Goal: Task Accomplishment & Management: Complete application form

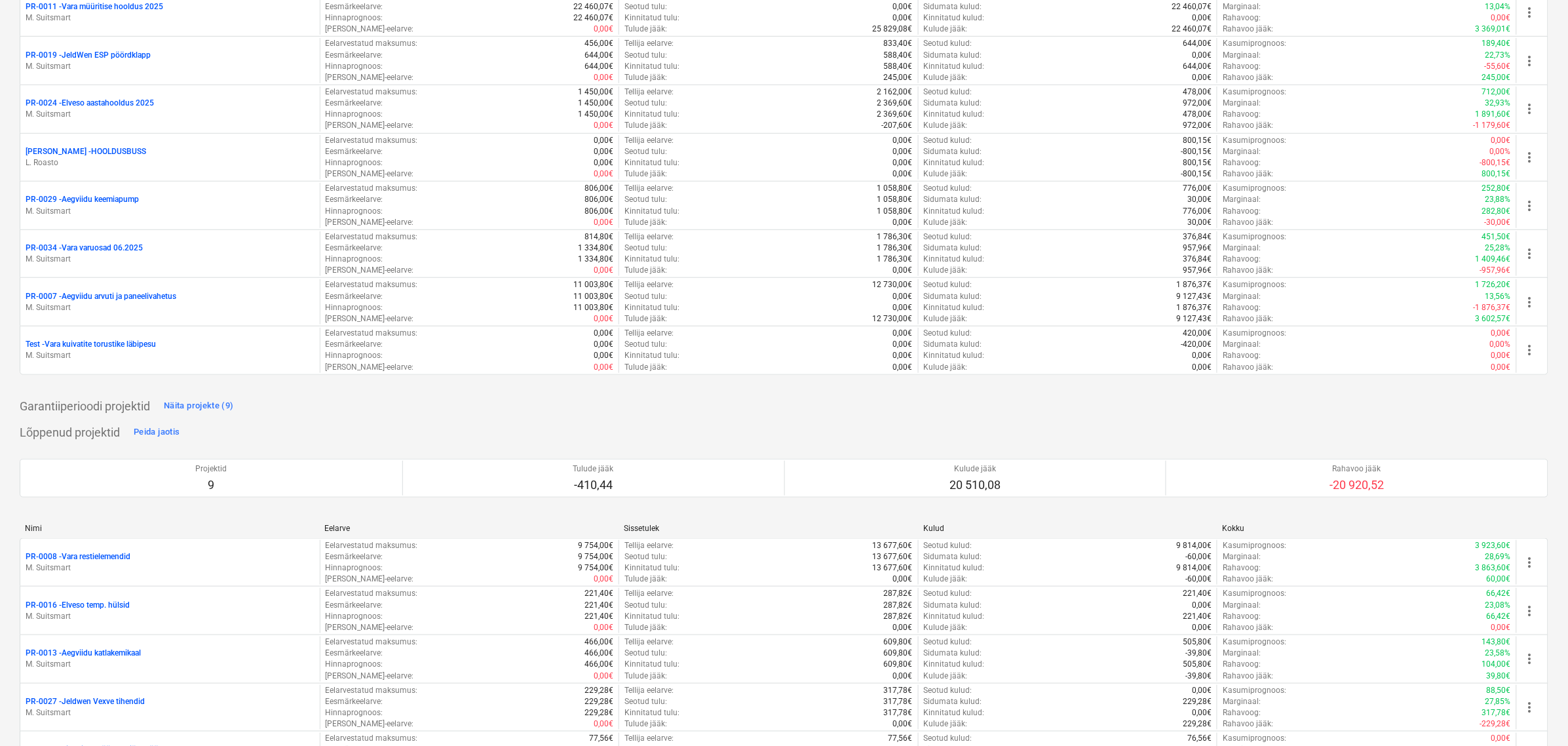
scroll to position [246, 0]
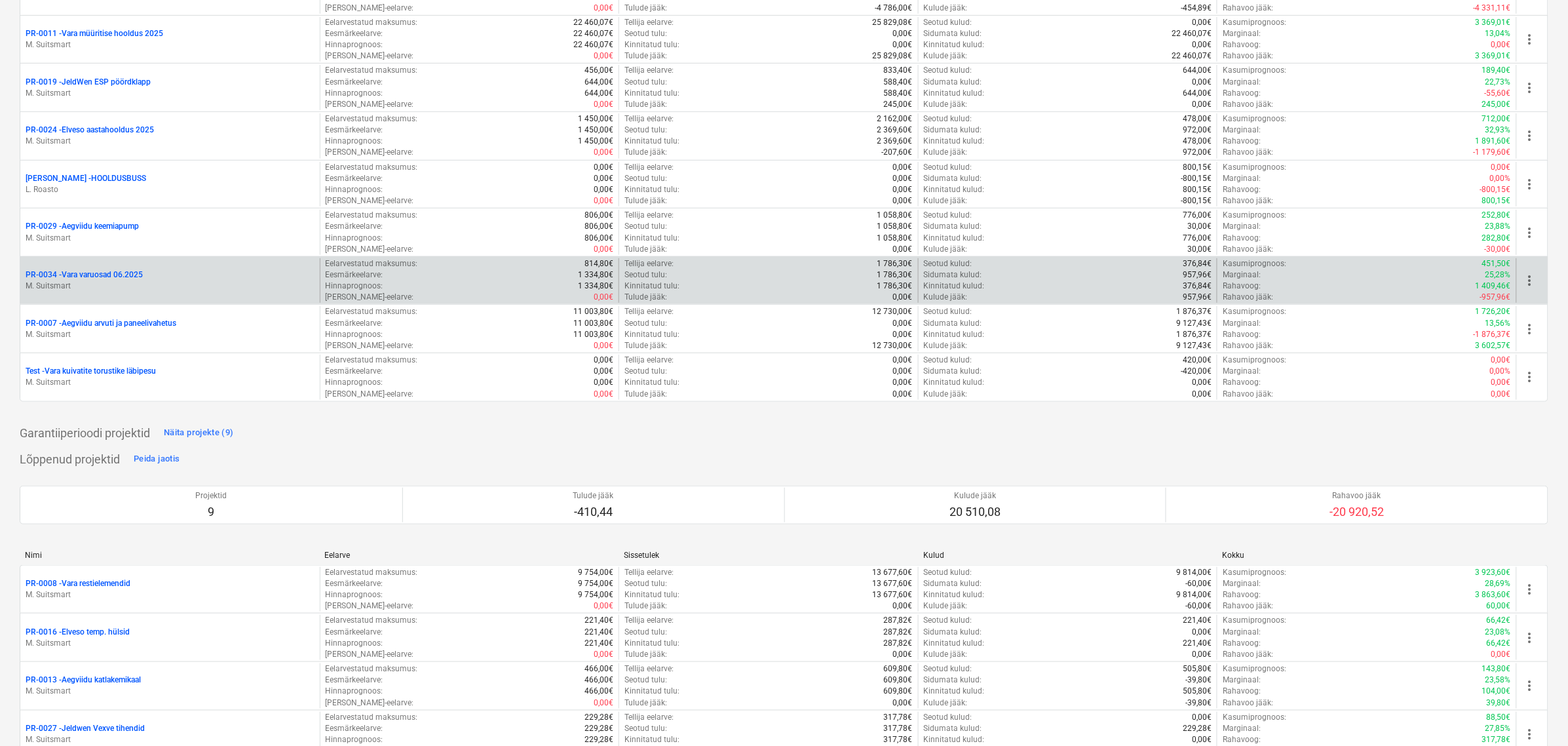
click at [95, 277] on p "PR-0034 - Vara varuosad 06.2025" at bounding box center [84, 274] width 117 height 11
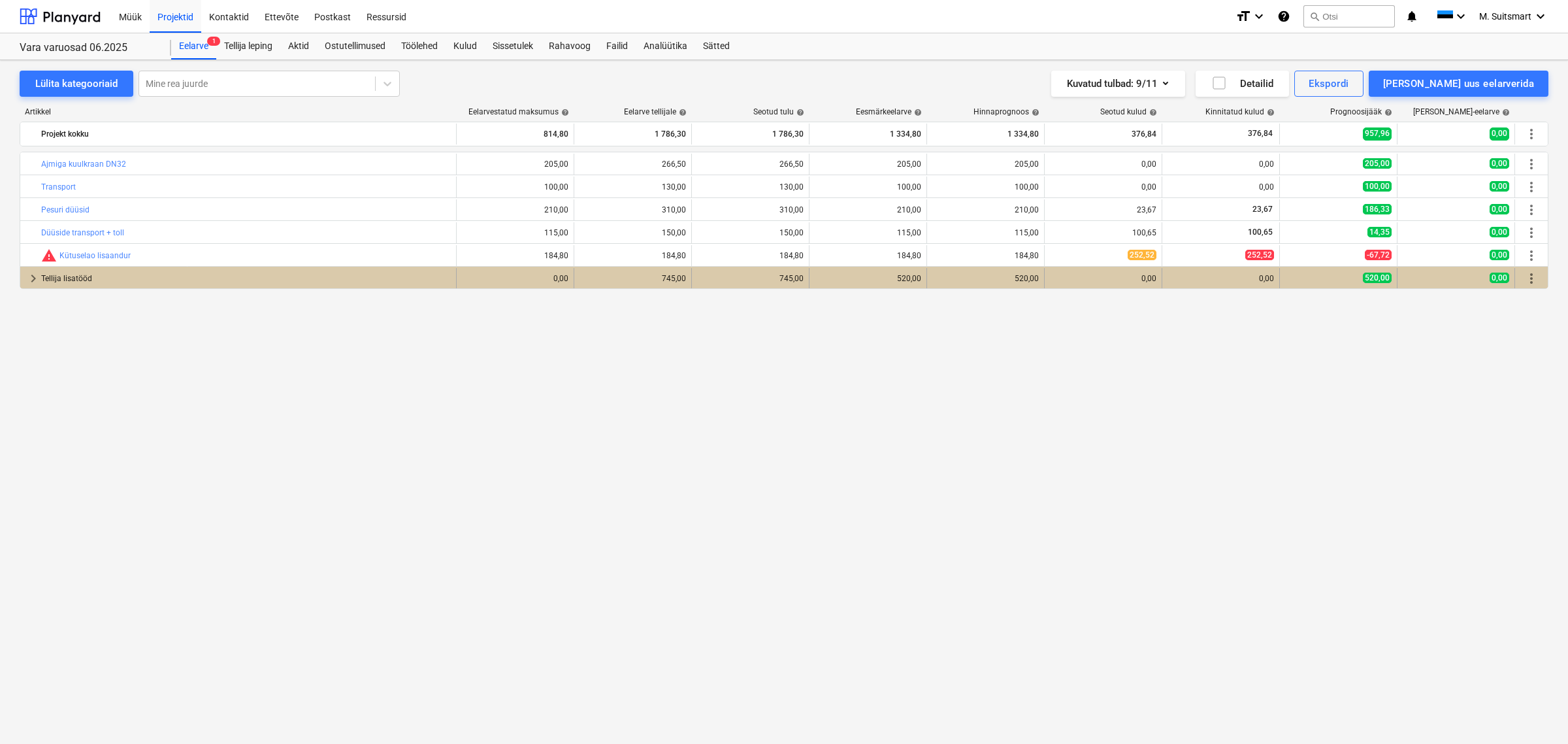
click at [30, 278] on span "keyboard_arrow_right" at bounding box center [33, 278] width 16 height 16
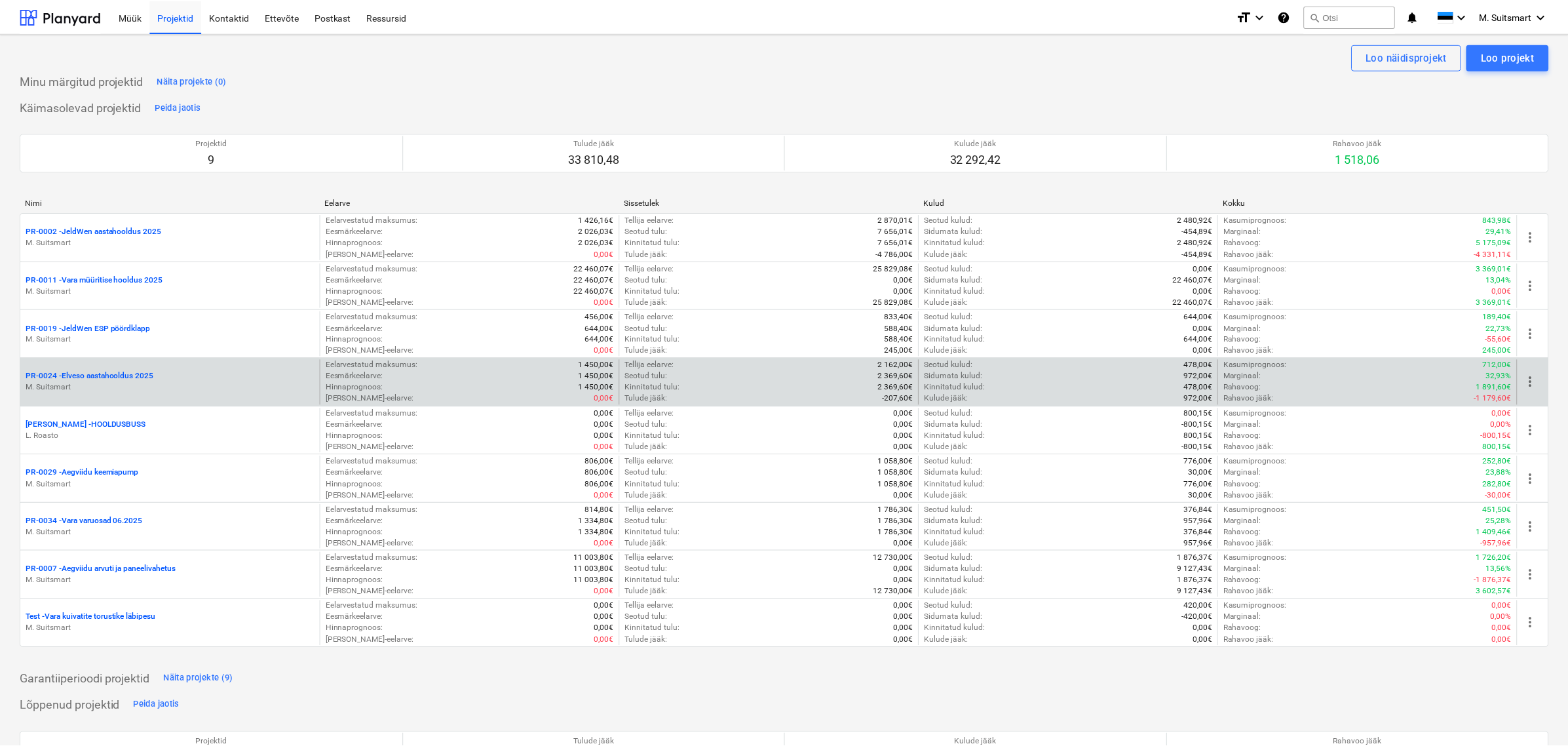
scroll to position [246, 0]
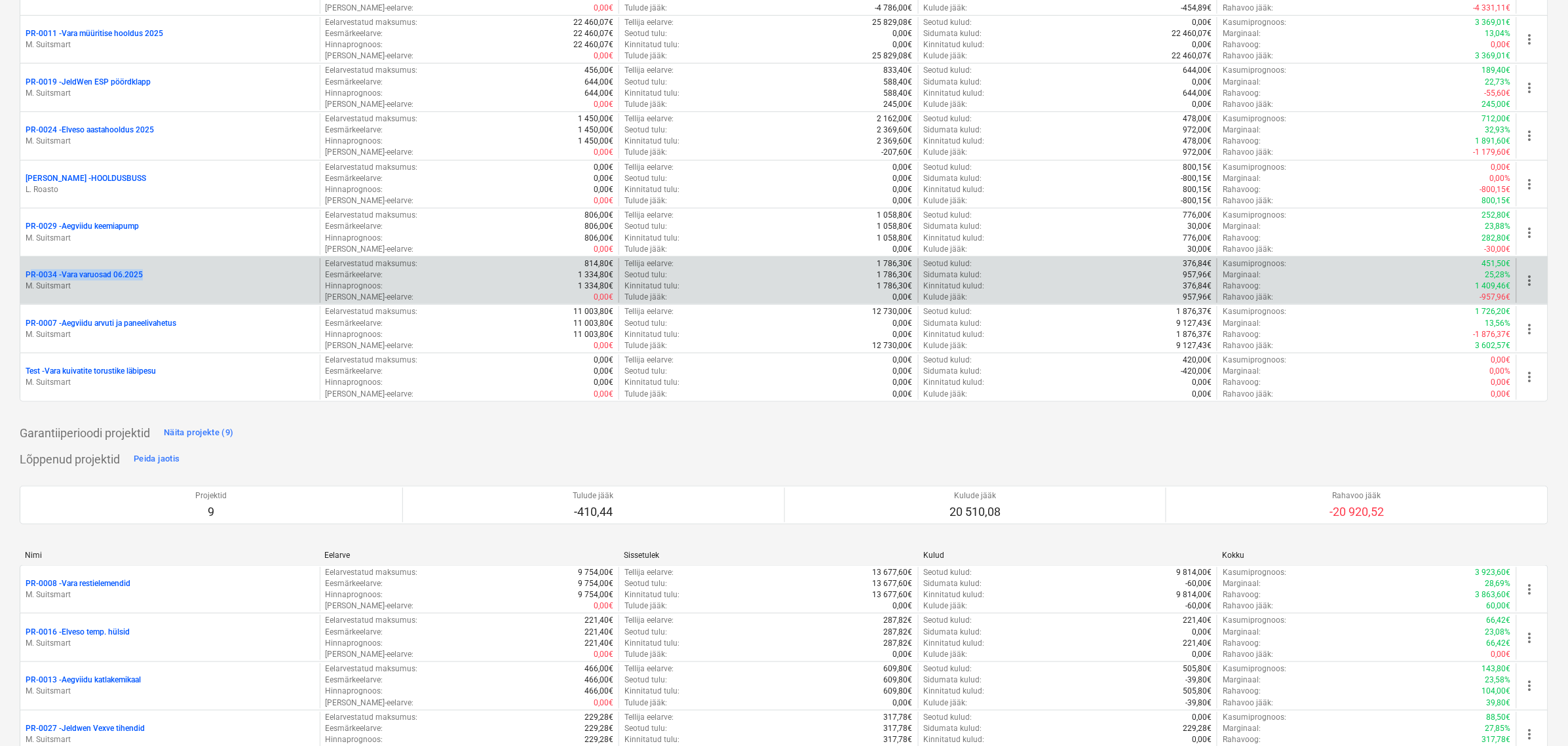
drag, startPoint x: 16, startPoint y: 272, endPoint x: 151, endPoint y: 272, distance: 135.0
click at [151, 272] on div "Loo näidisprojekt Loo projekt Minu märgitud projektid Näita projekte (0) Käimas…" at bounding box center [784, 419] width 1568 height 1264
copy p "PR-0034 - Vara varuosad 06.2025"
click at [115, 275] on p "PR-0034 - Vara varuosad 06.2025" at bounding box center [84, 274] width 117 height 11
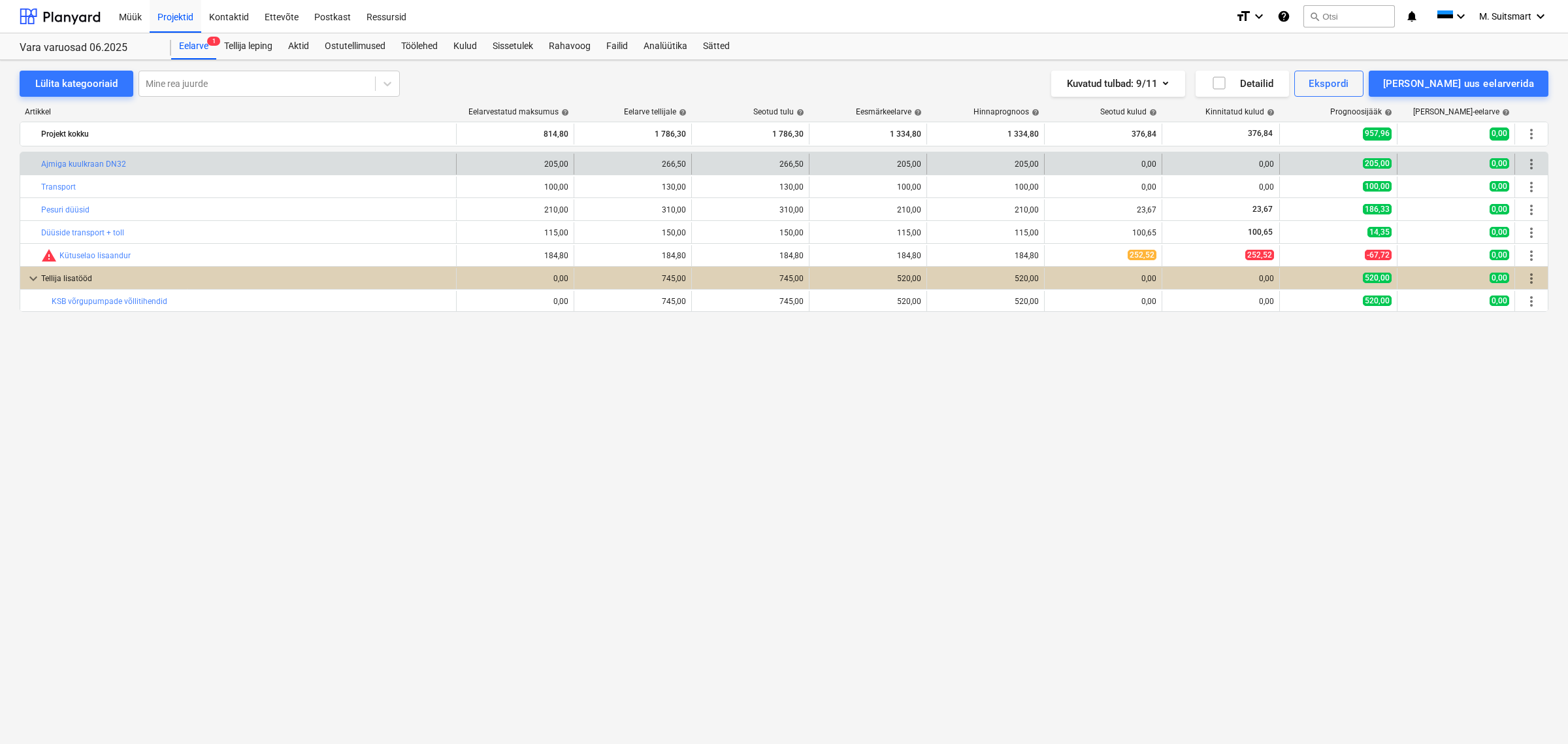
drag, startPoint x: 37, startPoint y: 163, endPoint x: 172, endPoint y: 168, distance: 135.1
click at [172, 168] on div "bar_chart Ajmiga kuulkraan DN32" at bounding box center [239, 163] width 437 height 21
copy div "bar_chart Ajmiga kuulkraan DN32"
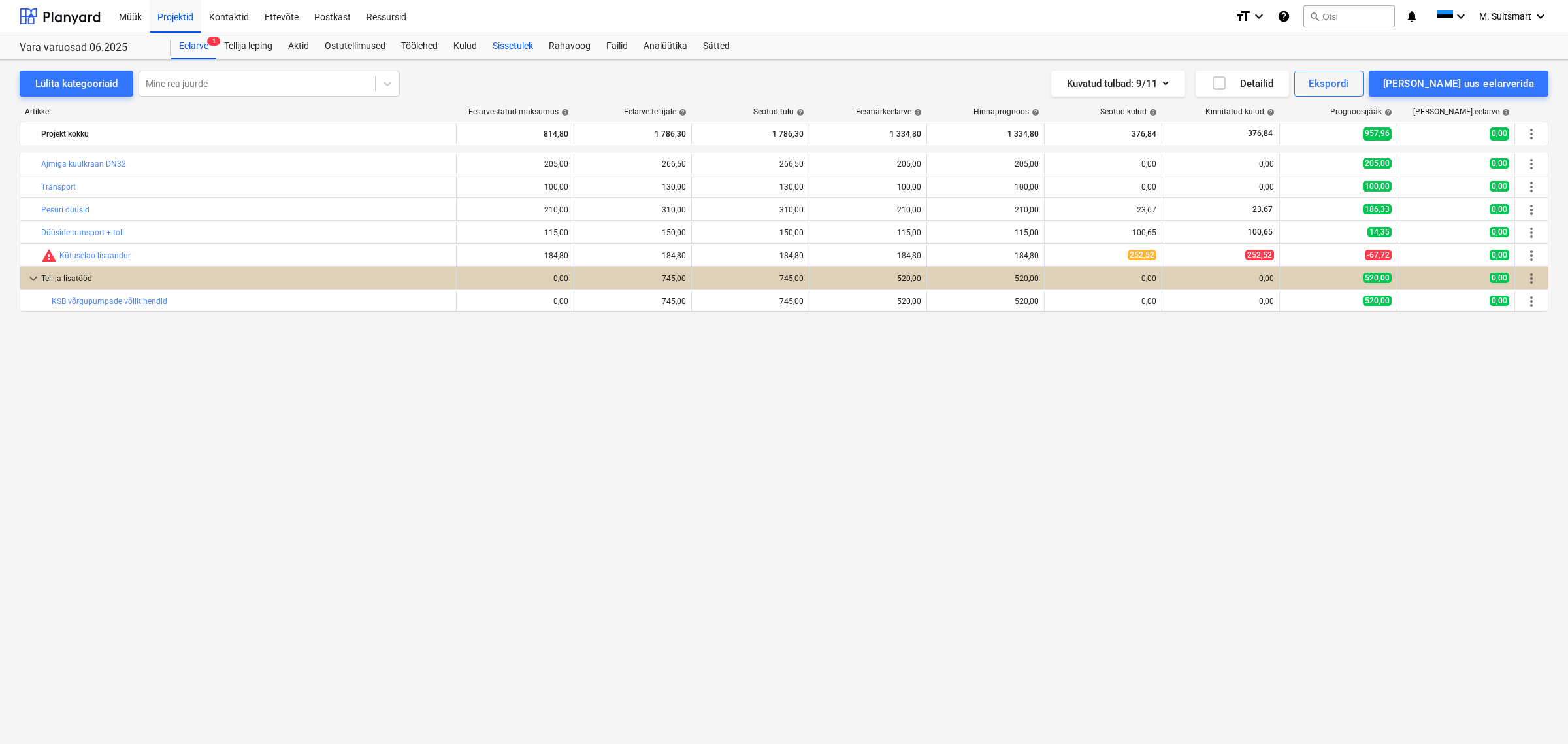
click at [531, 47] on div "Sissetulek" at bounding box center [513, 46] width 56 height 26
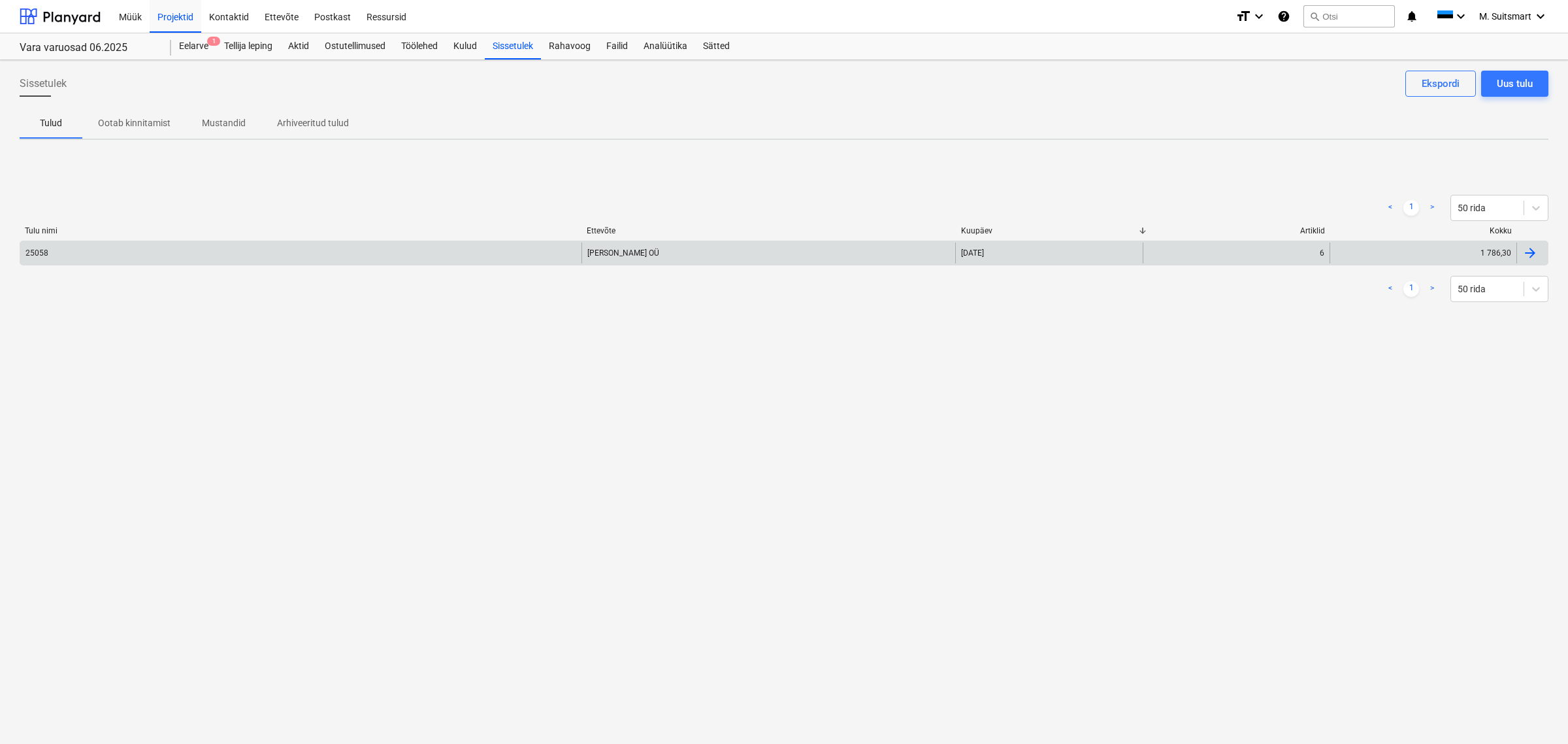
click at [1537, 255] on div at bounding box center [1530, 253] width 16 height 16
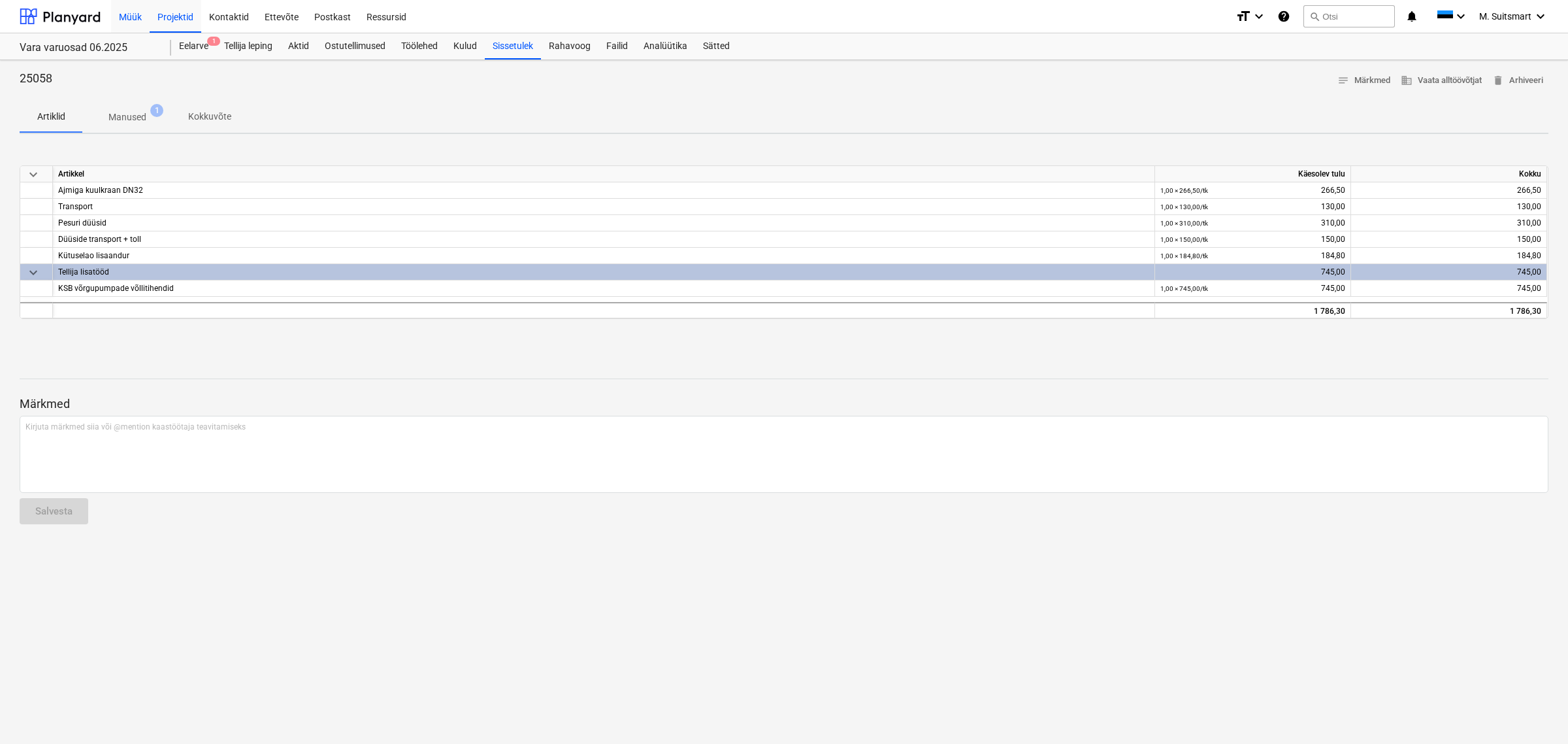
click at [124, 14] on div "Müük" at bounding box center [130, 15] width 39 height 33
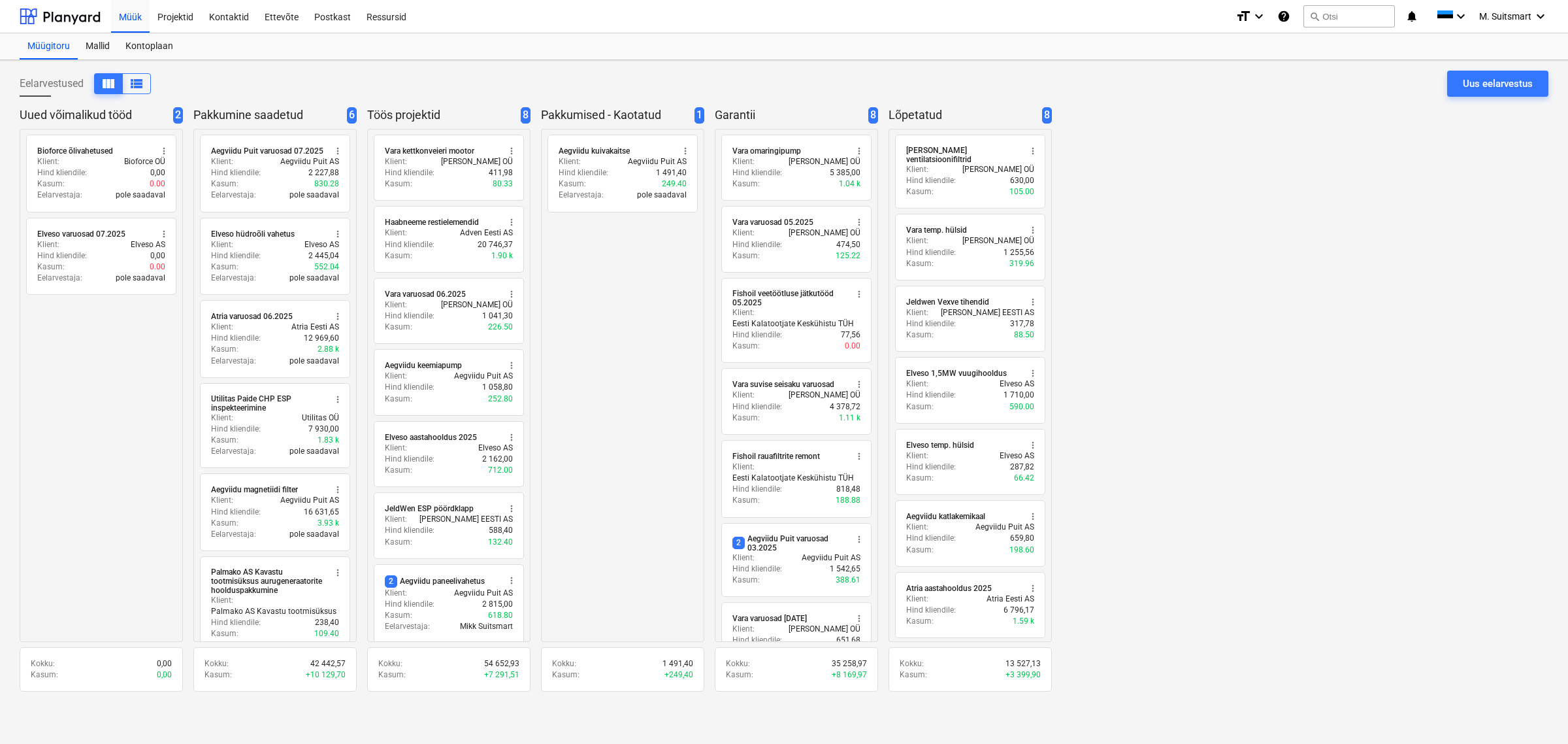
click at [133, 384] on div "radio_button_unchecked Bioforce õlivahetused more_vert Klient : Bioforce OÜ Hin…" at bounding box center [101, 385] width 163 height 513
click at [145, 77] on span "view_list" at bounding box center [136, 84] width 16 height 16
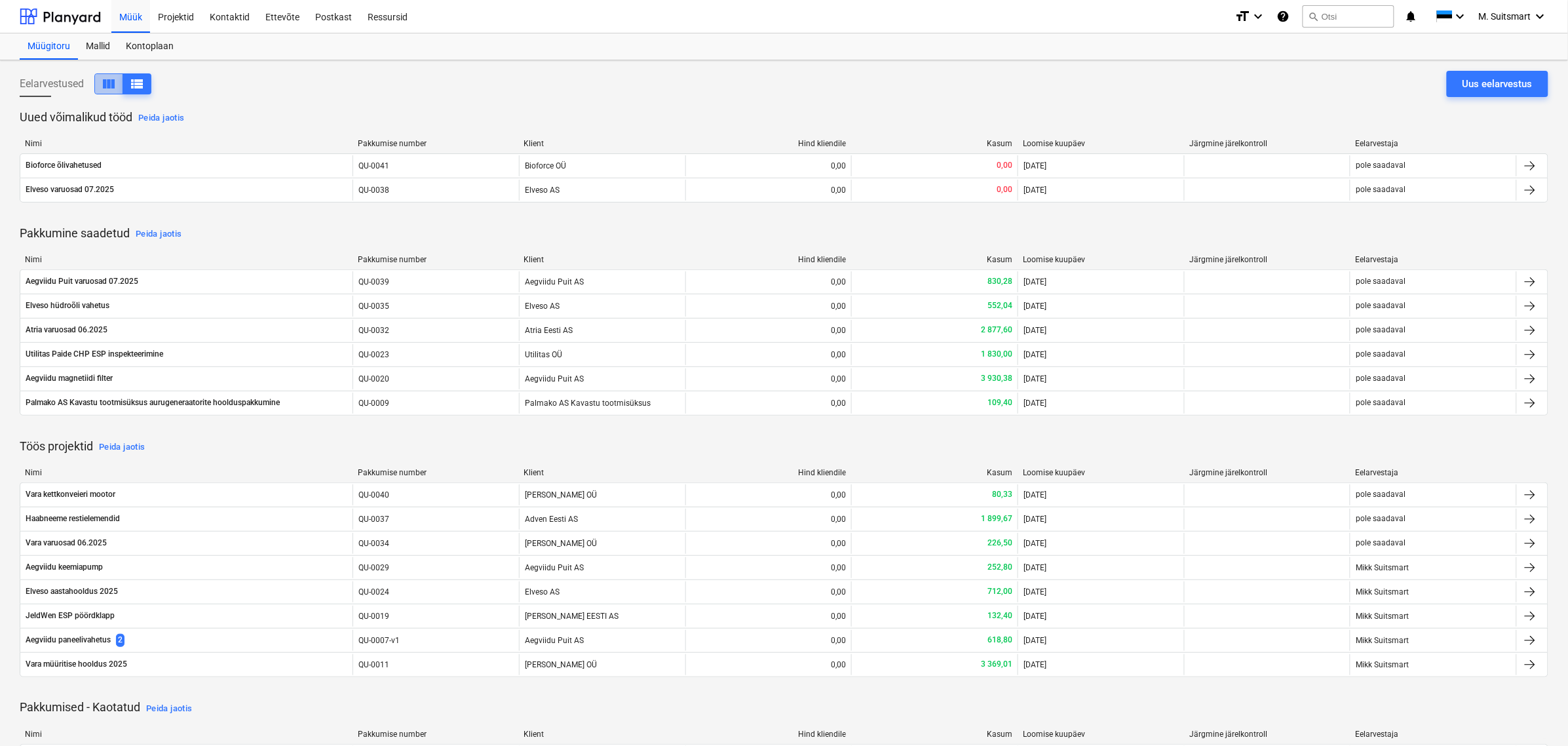
click at [109, 84] on span "view_column" at bounding box center [109, 84] width 16 height 16
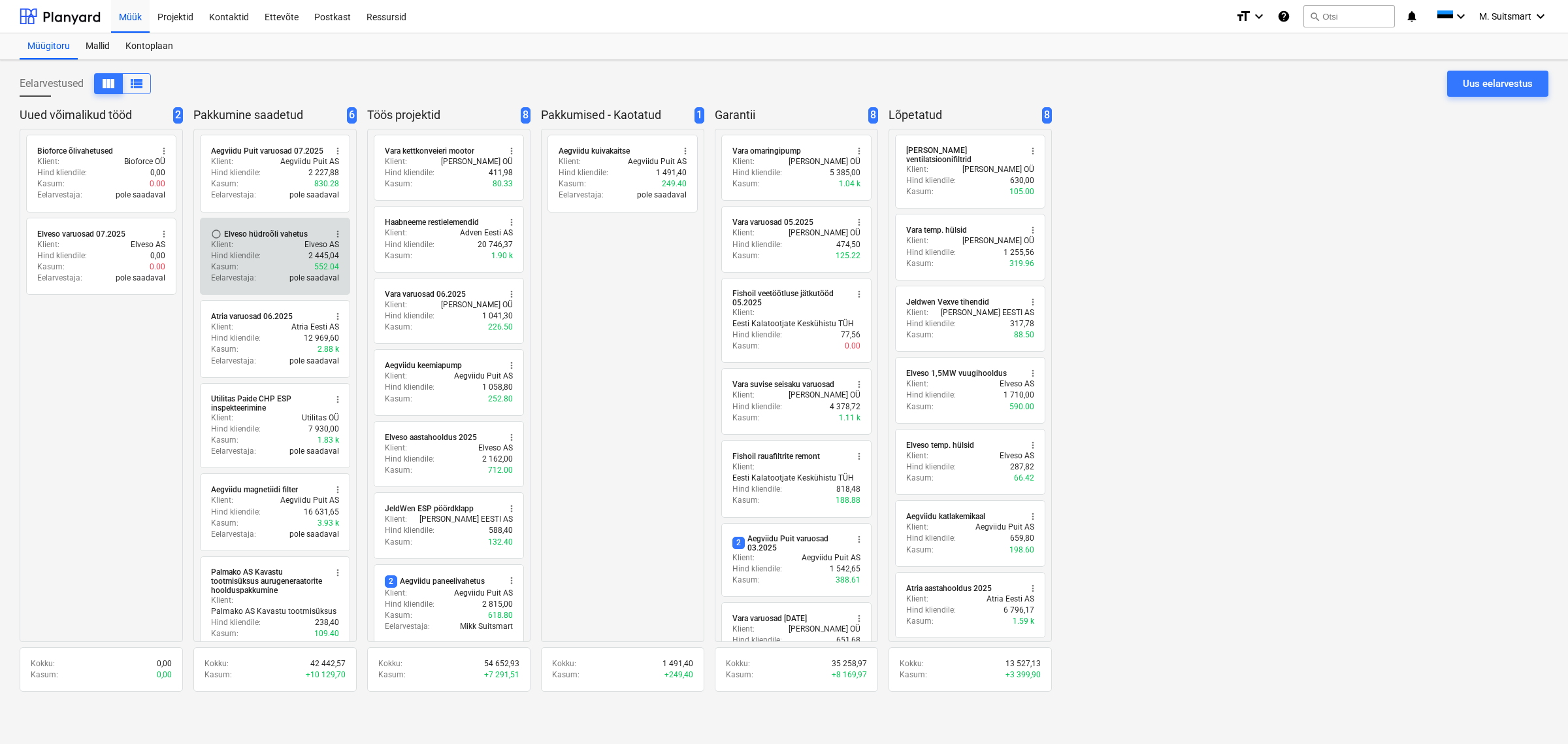
click at [335, 230] on span "more_vert" at bounding box center [338, 234] width 10 height 10
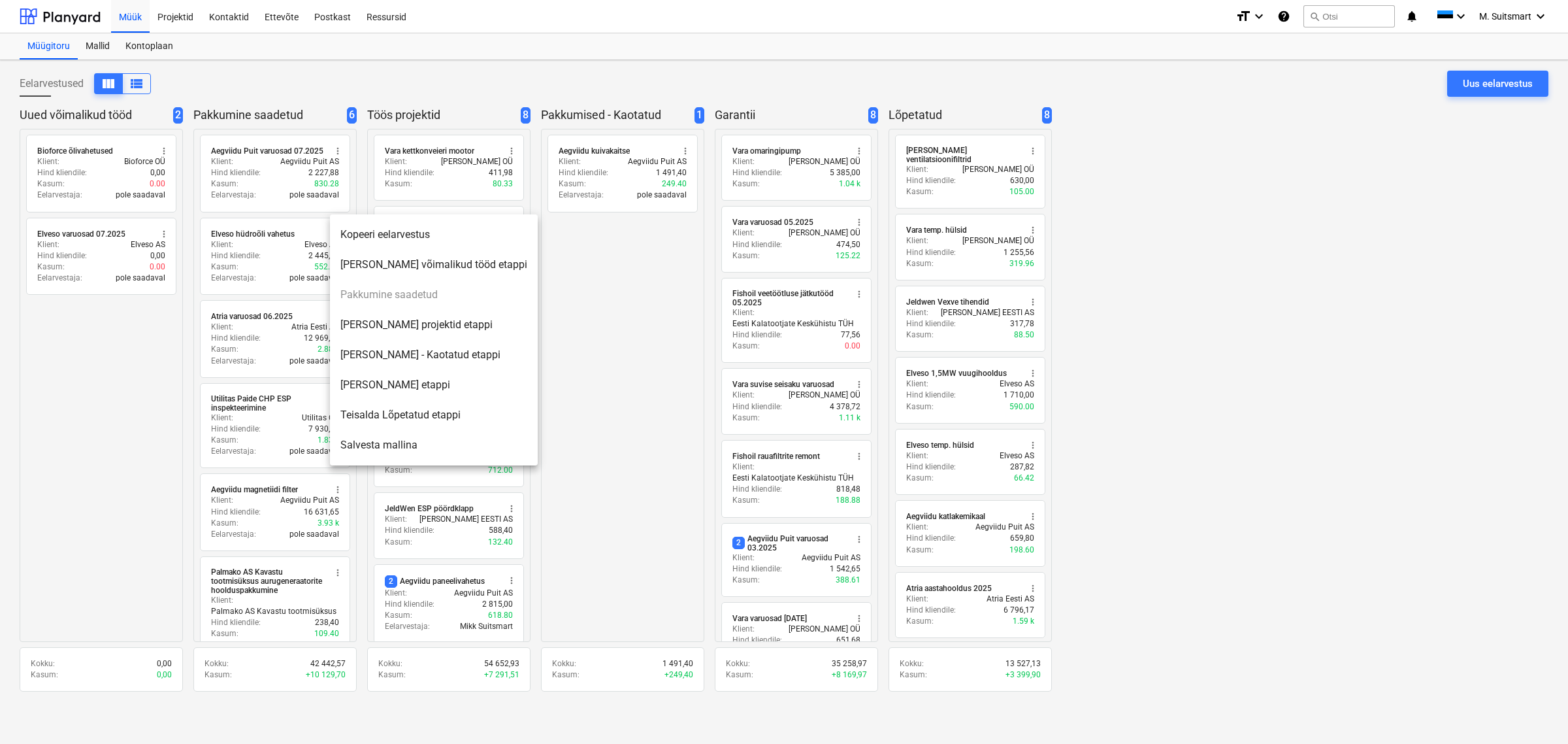
click at [388, 355] on li "Teisalda Pakkumised - Kaotatud etappi" at bounding box center [434, 355] width 208 height 30
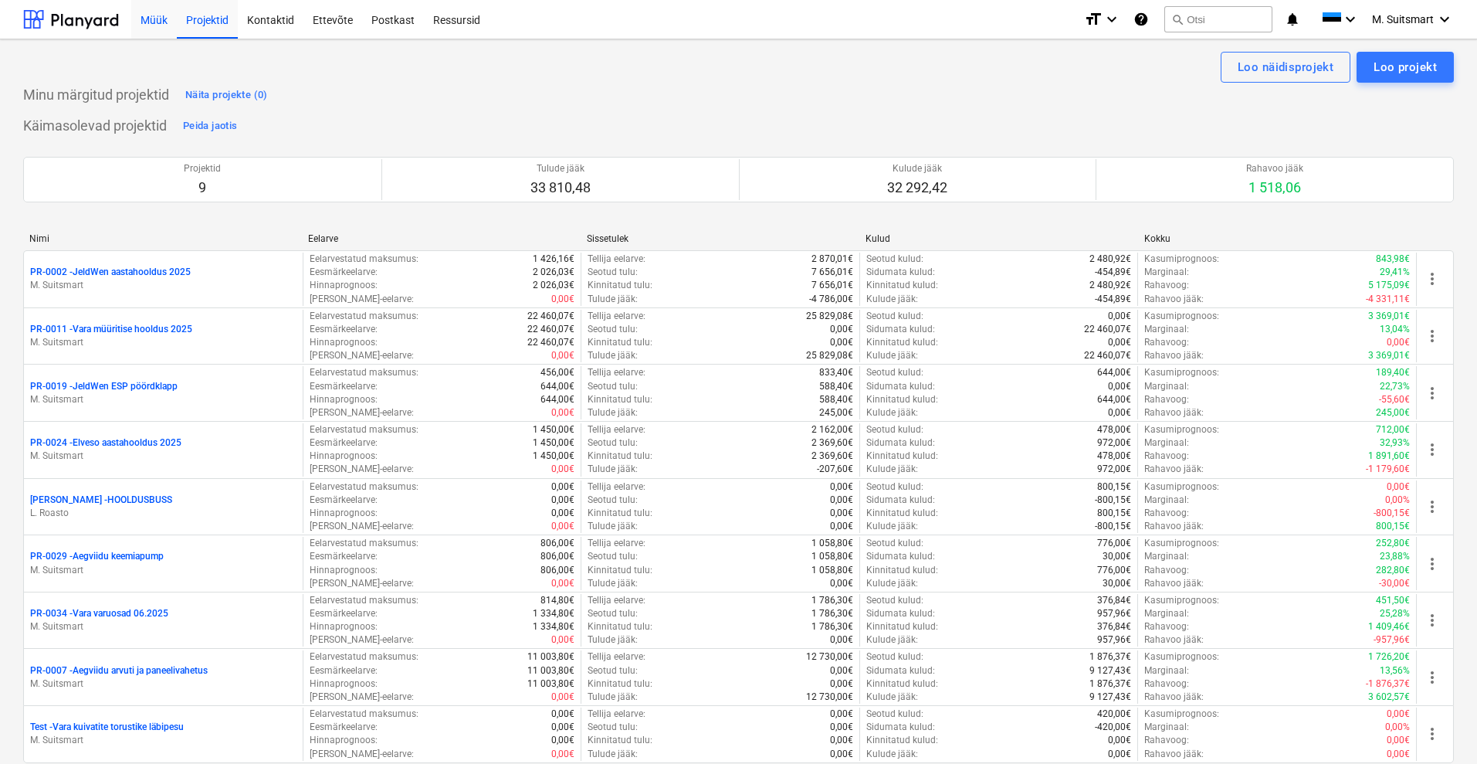
click at [152, 20] on div "Müük" at bounding box center [154, 18] width 46 height 39
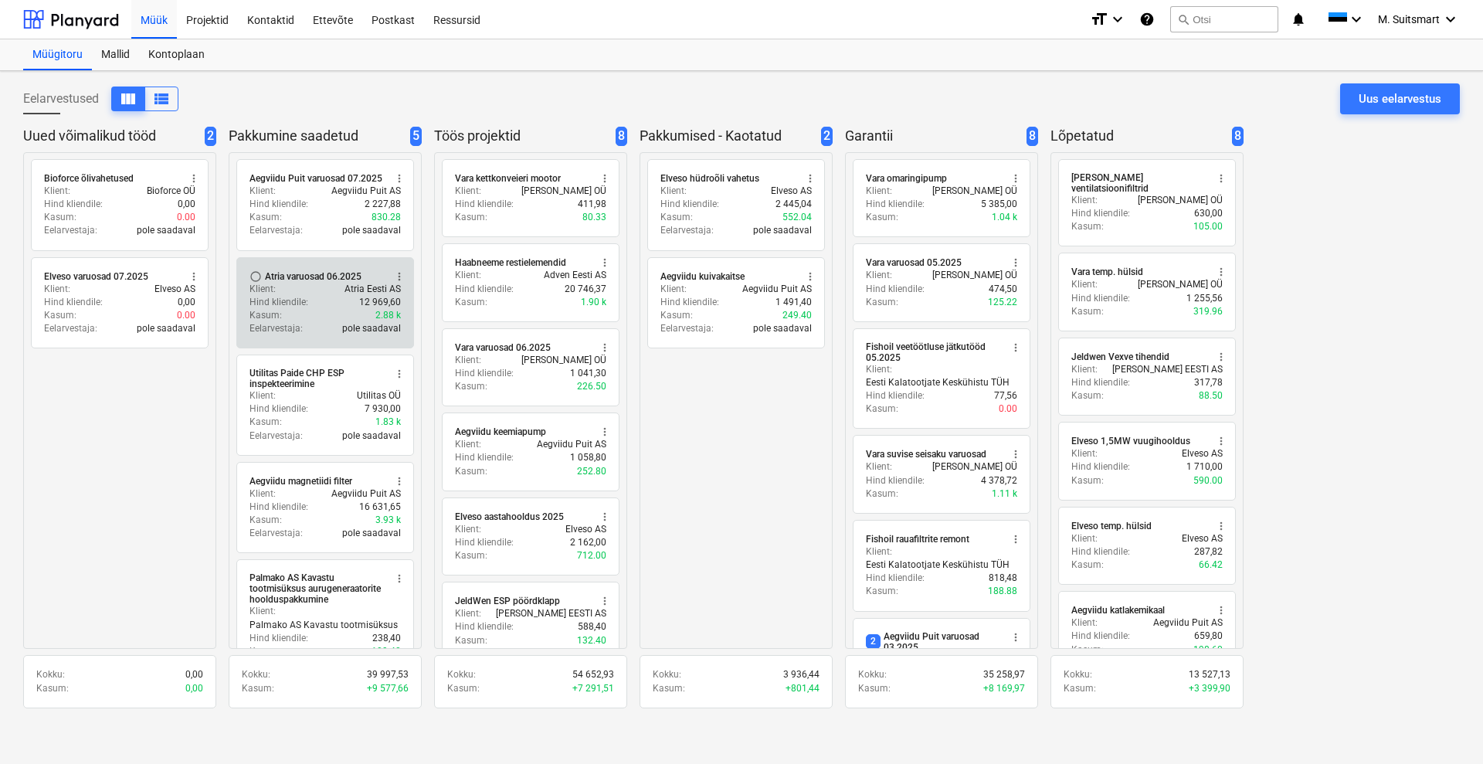
click at [292, 276] on div "Atria varuosad 06.2025" at bounding box center [313, 276] width 97 height 12
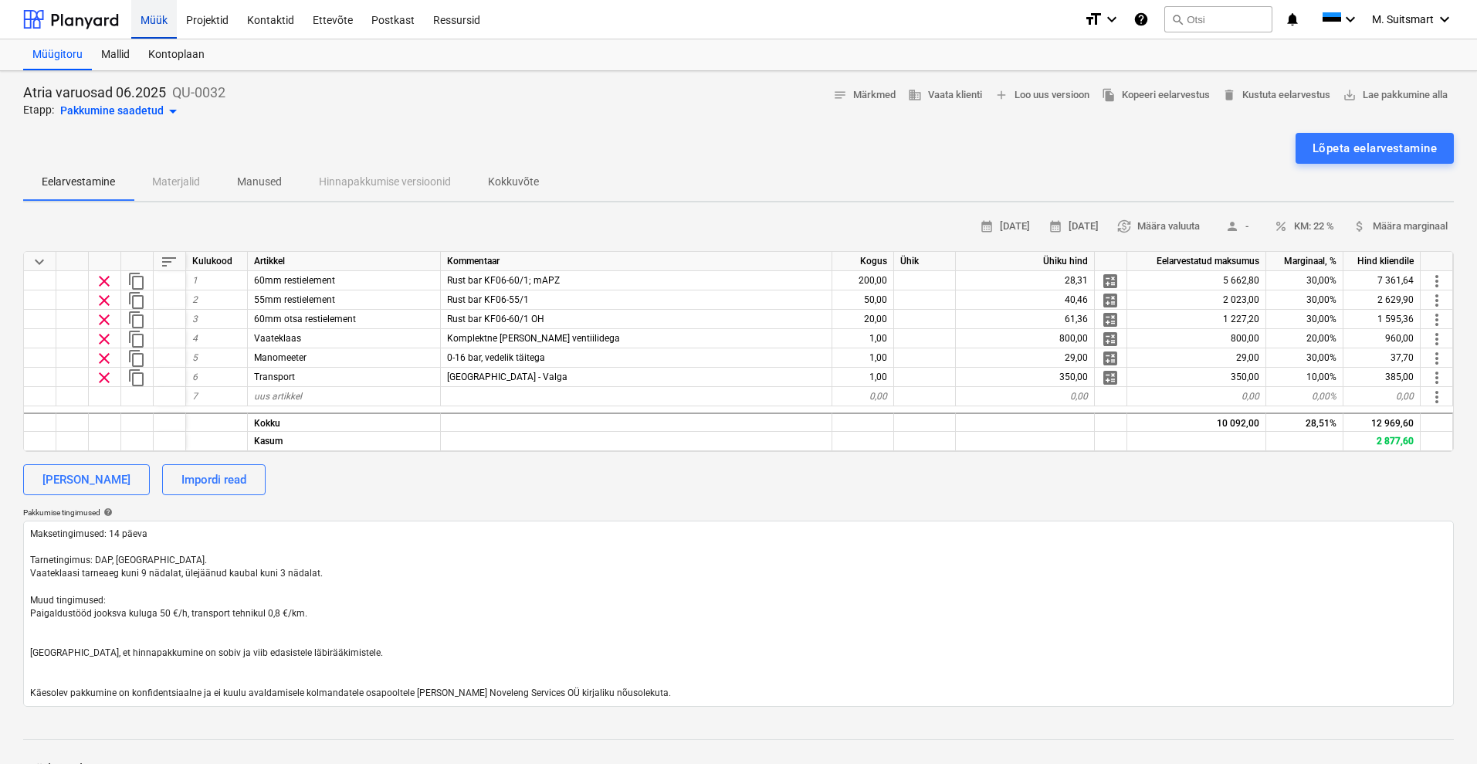
click at [152, 15] on div "Müük" at bounding box center [154, 18] width 46 height 39
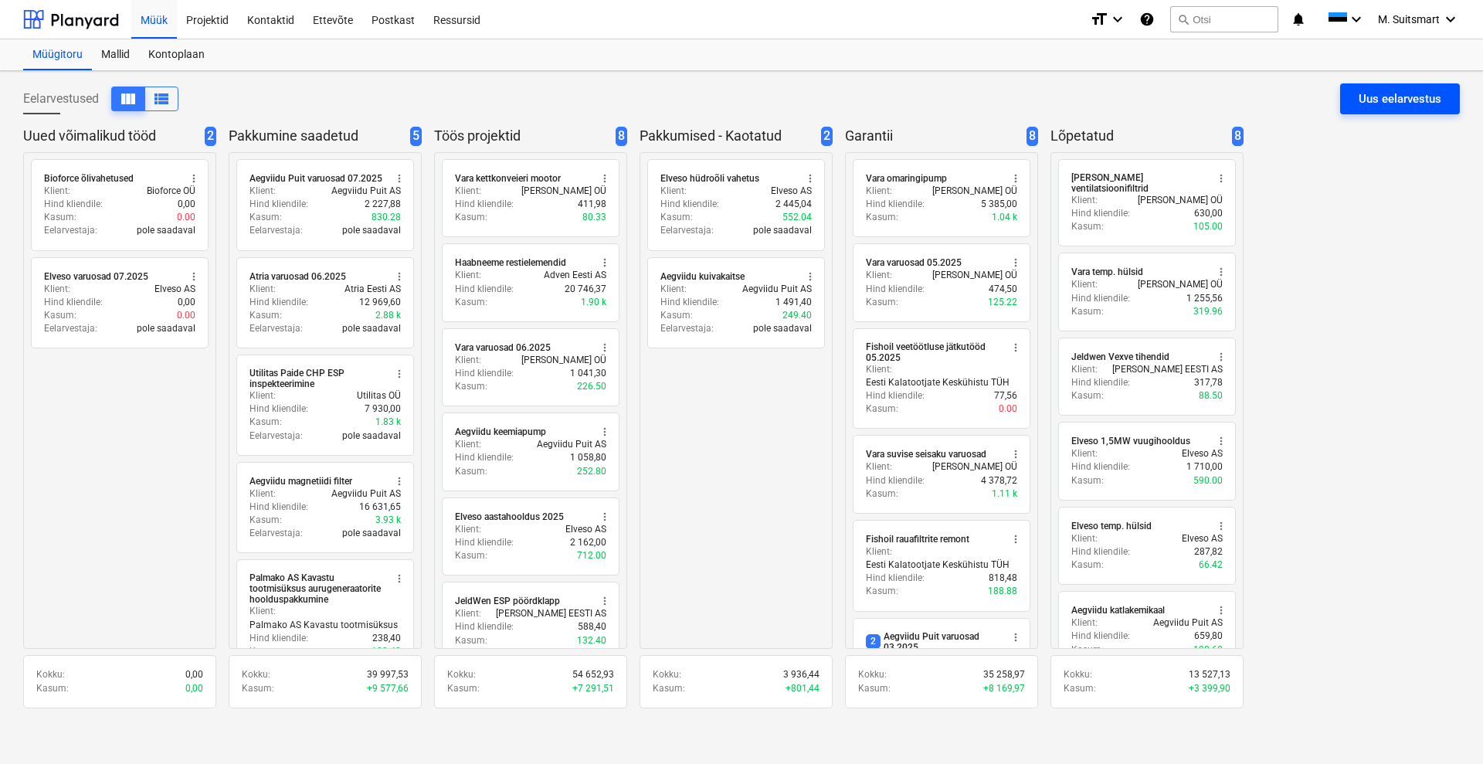
click at [1408, 103] on div "Uus eelarvestus" at bounding box center [1399, 99] width 83 height 20
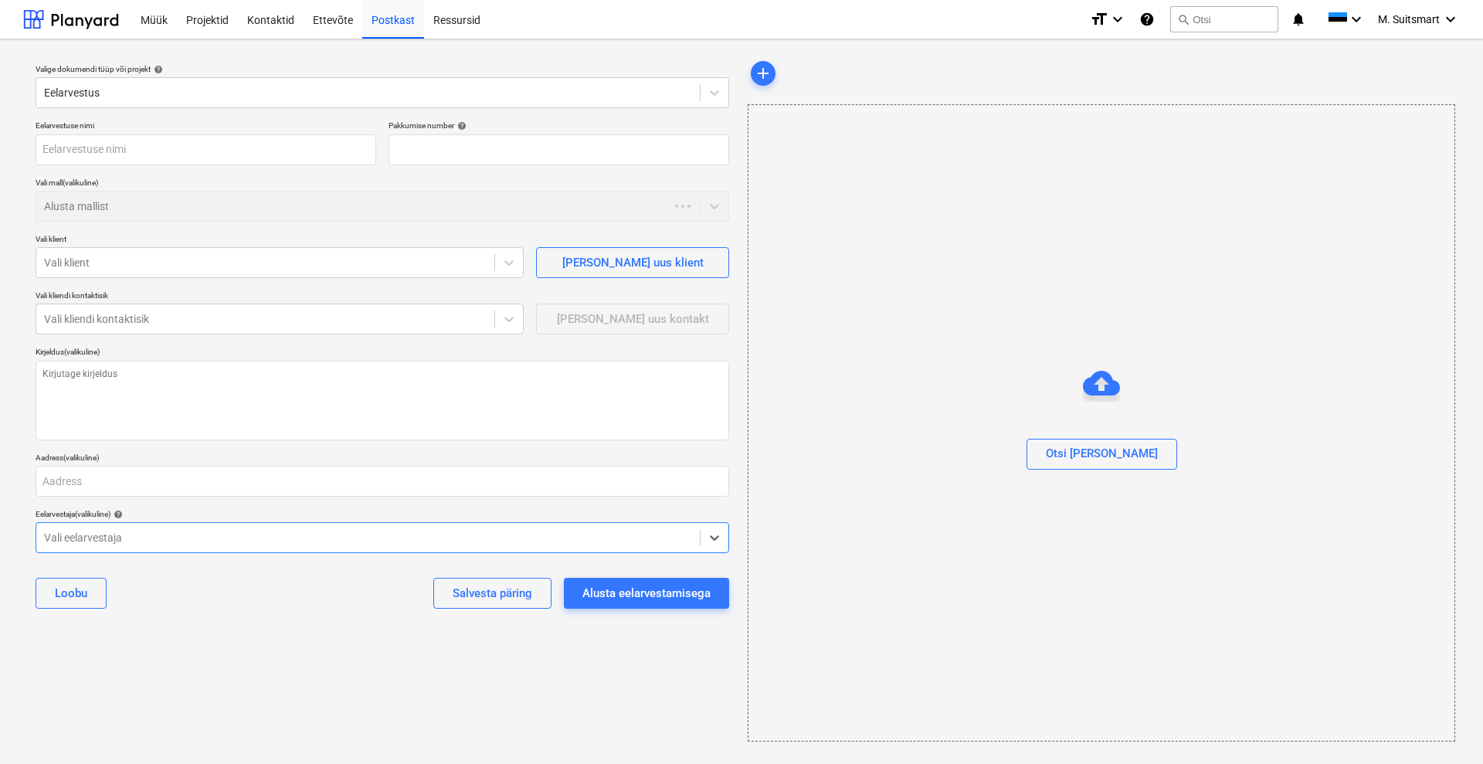
type textarea "x"
type input "QU-0042"
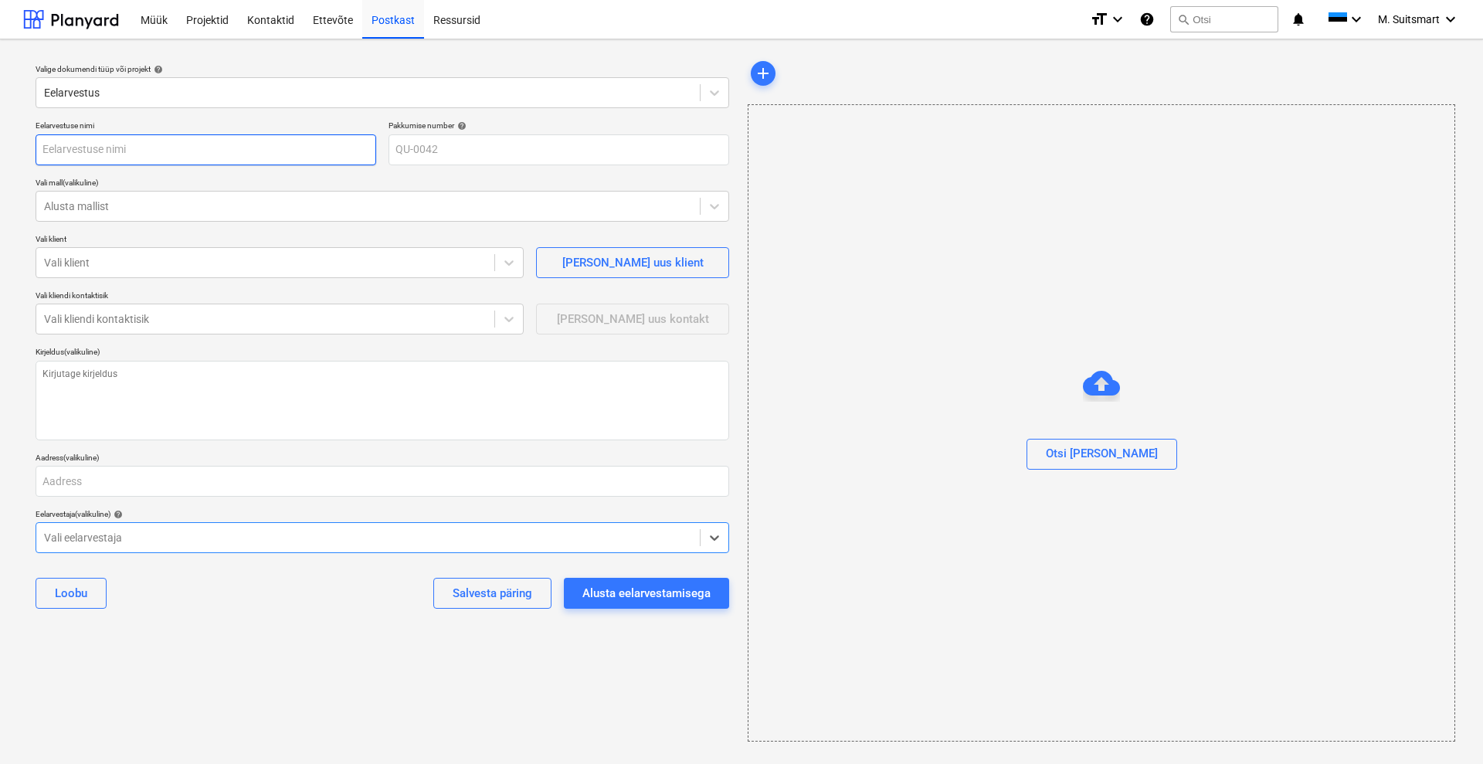
click at [118, 153] on input "text" at bounding box center [206, 149] width 341 height 31
type textarea "x"
type input "A"
type textarea "x"
type input "At"
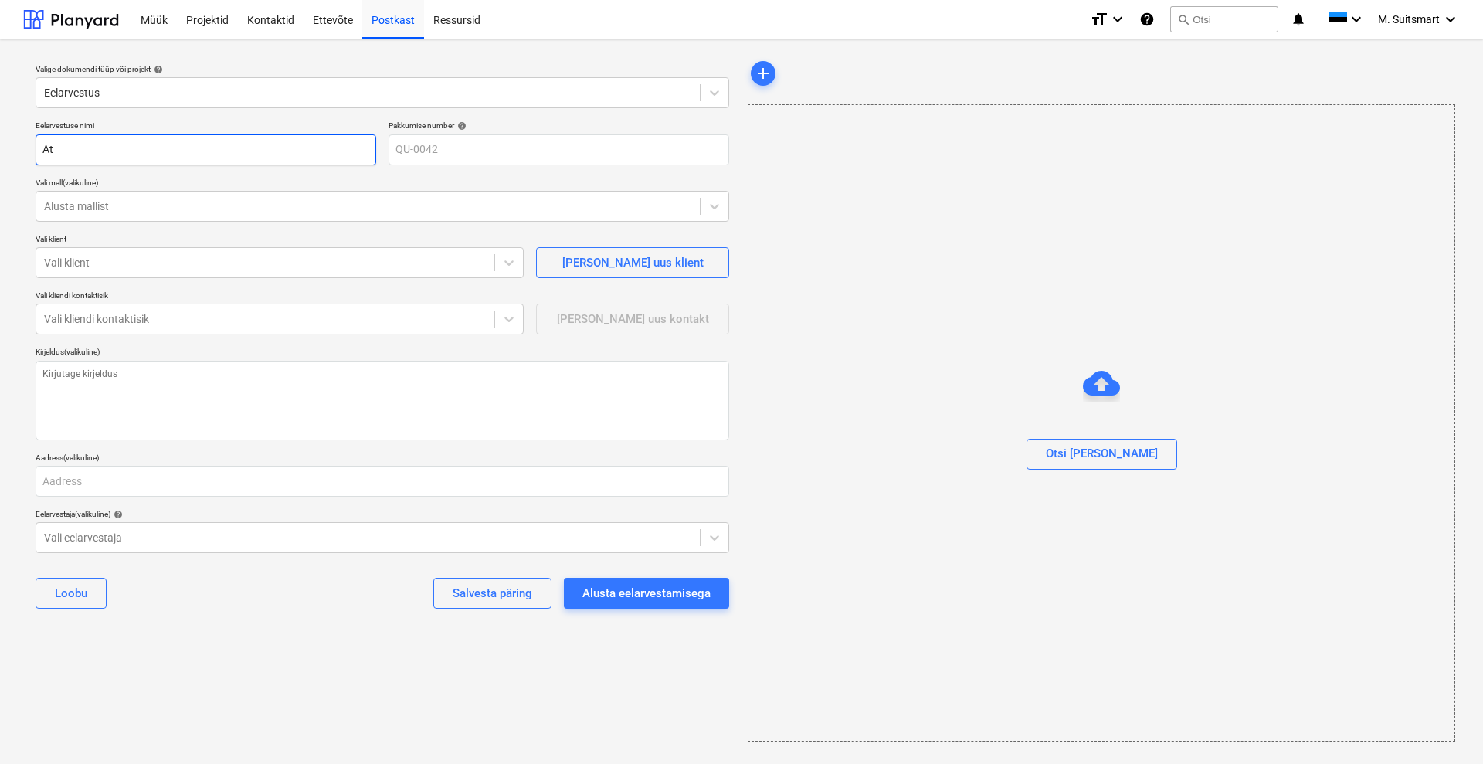
type textarea "x"
type input "Atr"
type textarea "x"
type input "Atri"
type textarea "x"
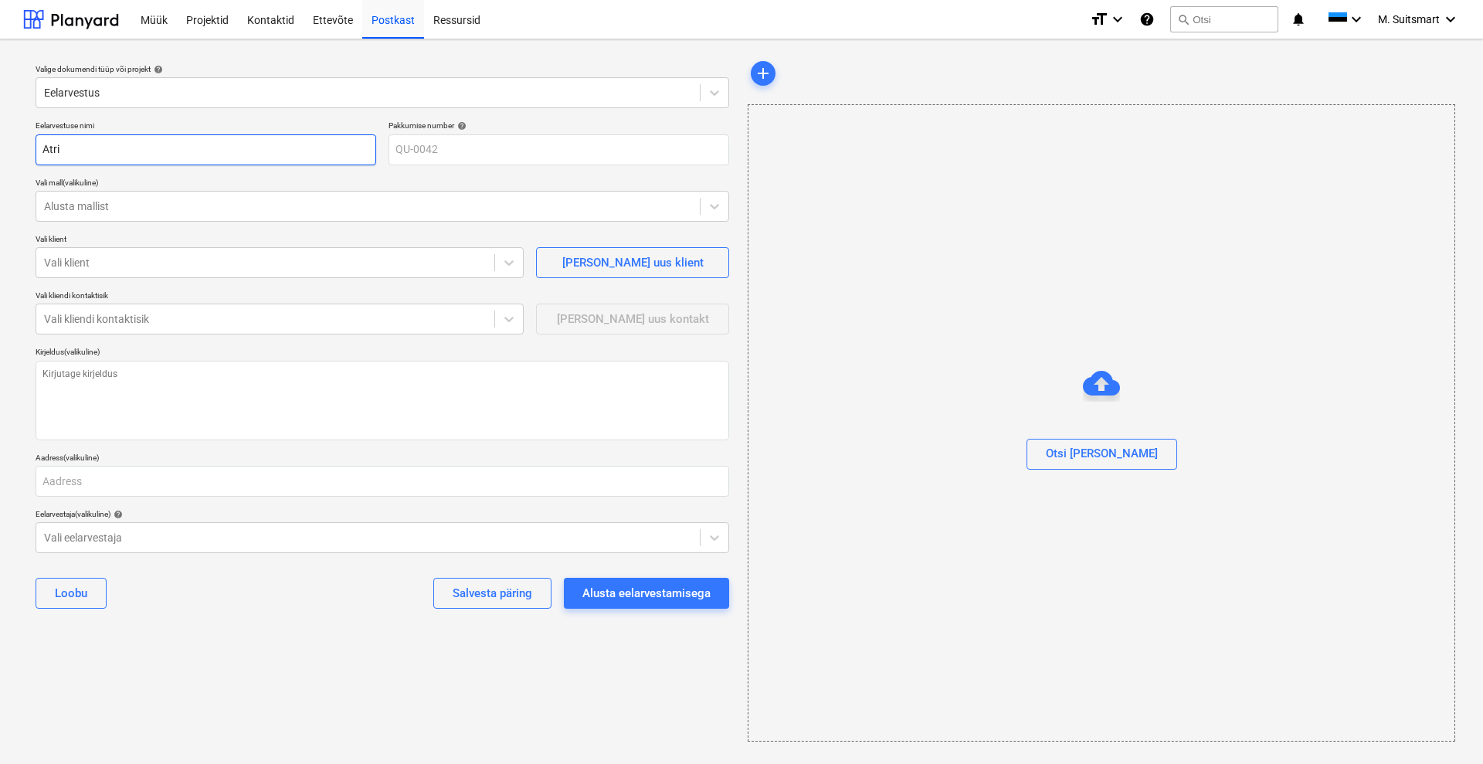
type input "Atria"
type textarea "x"
type input "Atria"
type textarea "x"
type input "Atria m"
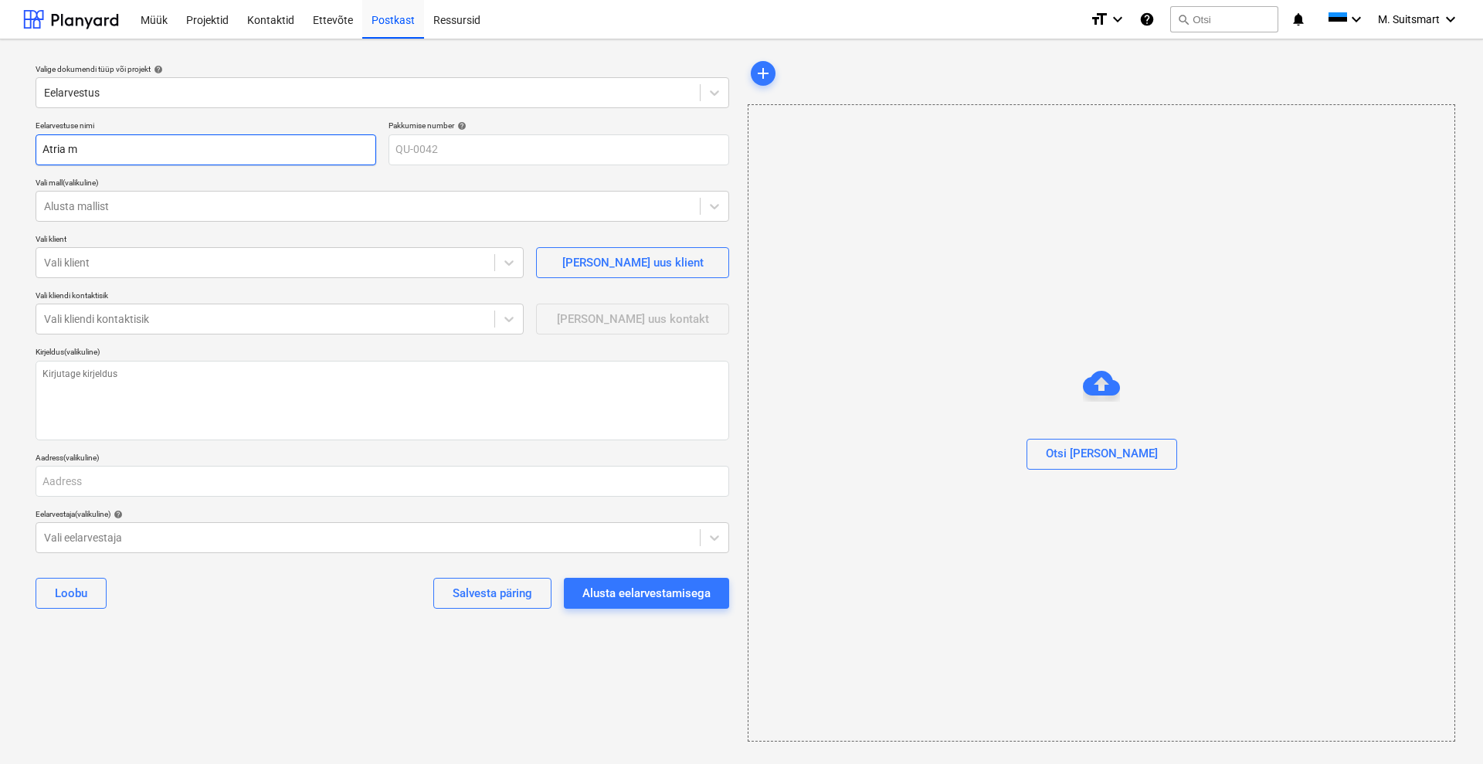
type textarea "x"
type input "Atria mü"
type textarea "x"
type input "Atria müü"
type textarea "x"
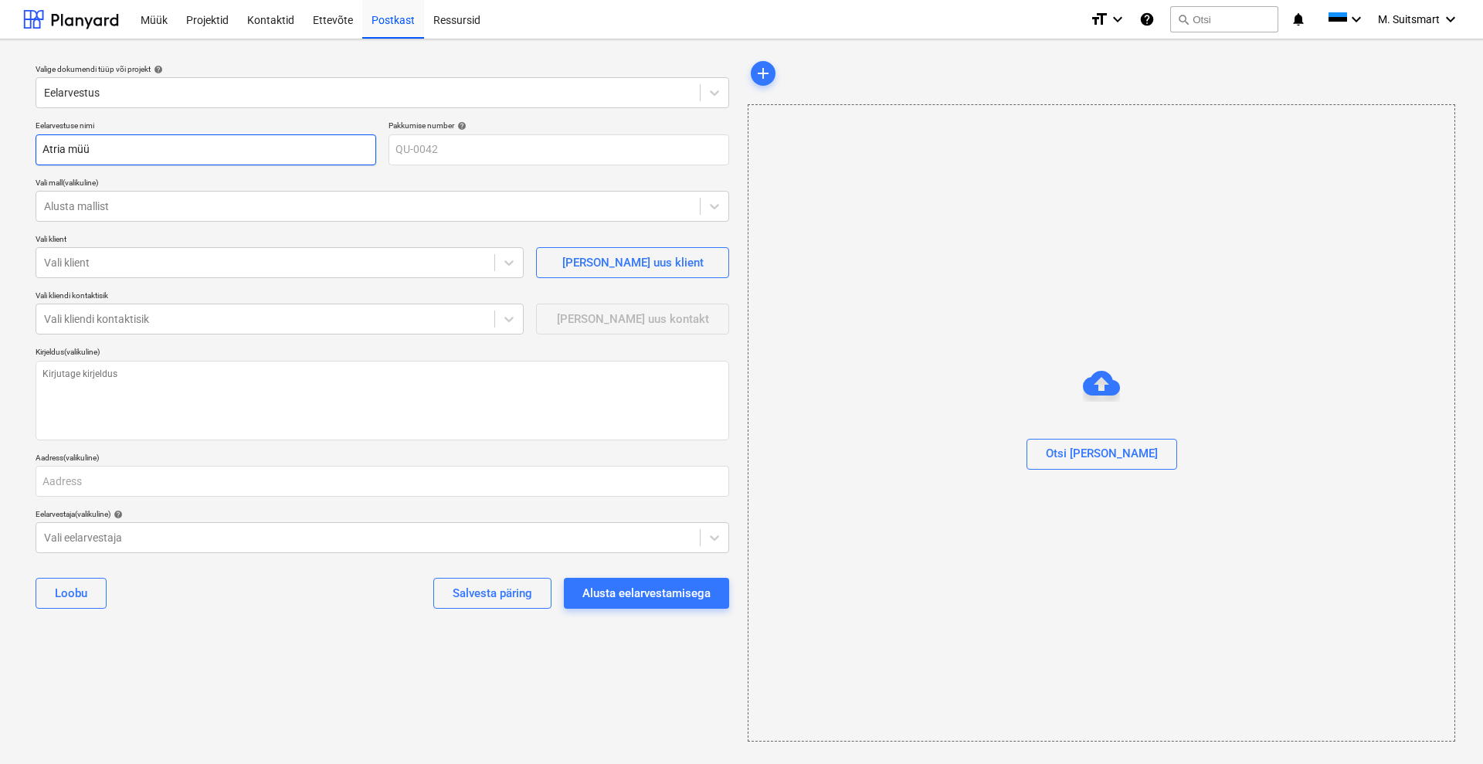
type input "Atria müür"
type textarea "x"
type input "Atria müüri"
type textarea "x"
type input "Atria müürit"
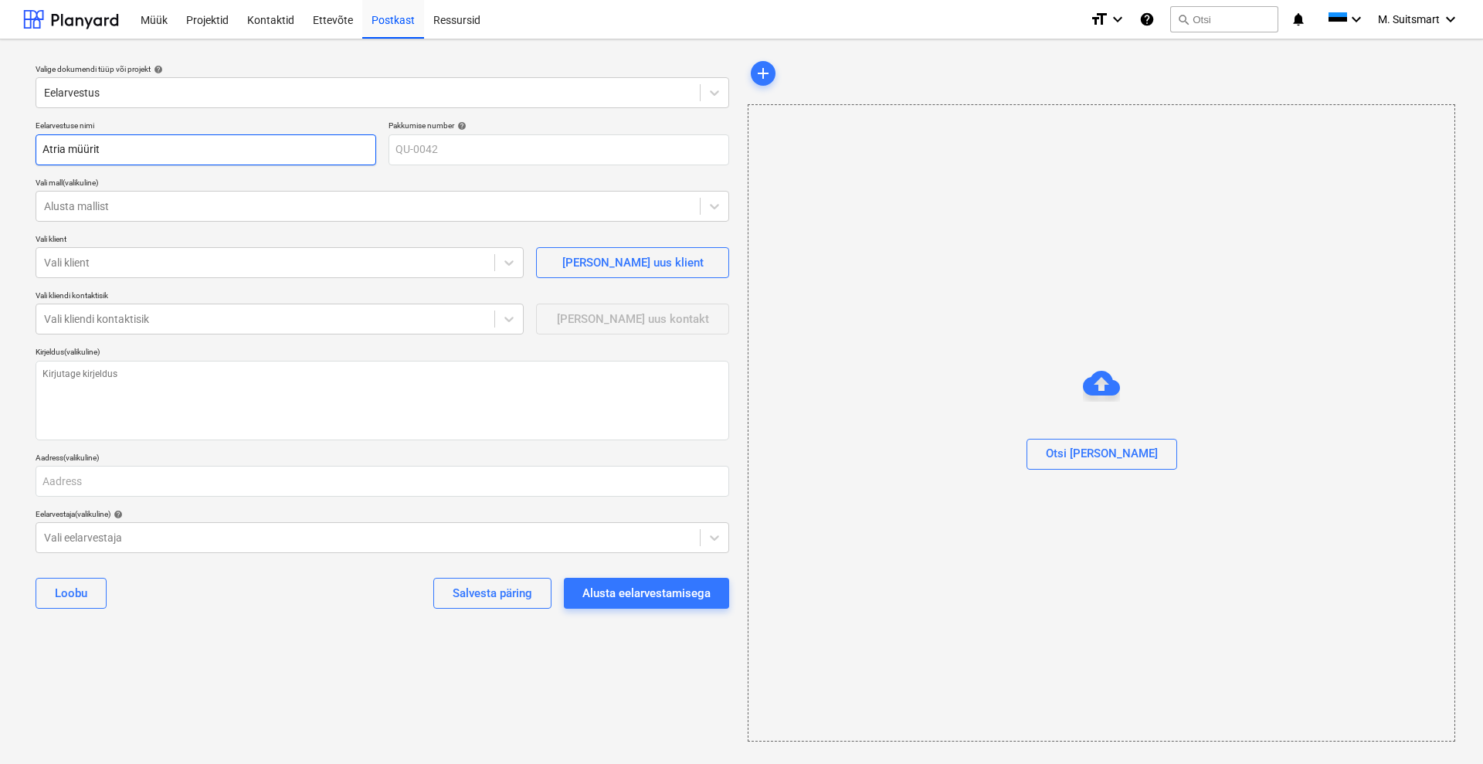
type textarea "x"
type input "Atria müüriti"
type textarea "x"
type input "Atria müüritis"
type textarea "x"
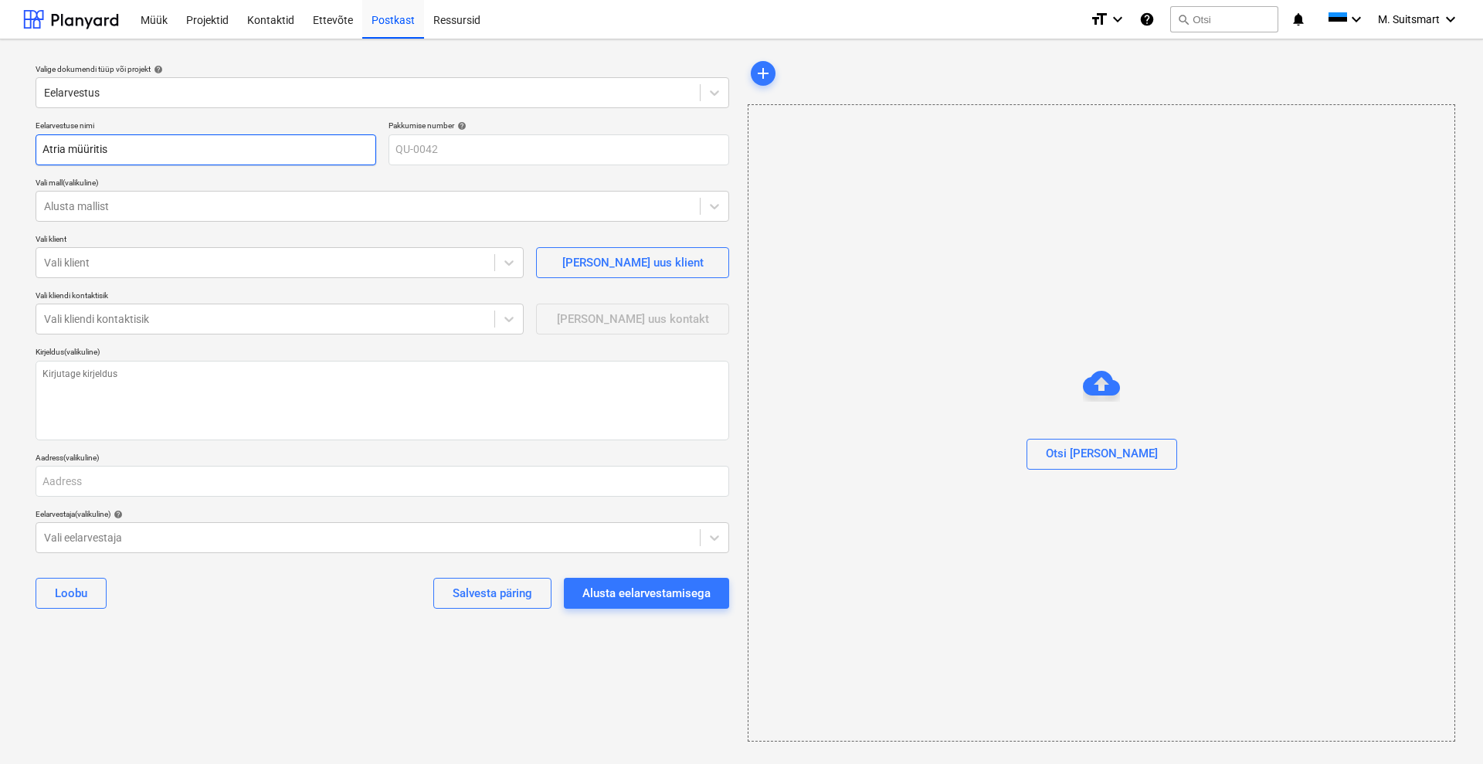
type input "Atria müüritise"
type textarea "x"
type input "Atria müüritiser"
type textarea "x"
type input "Atria müüritisere"
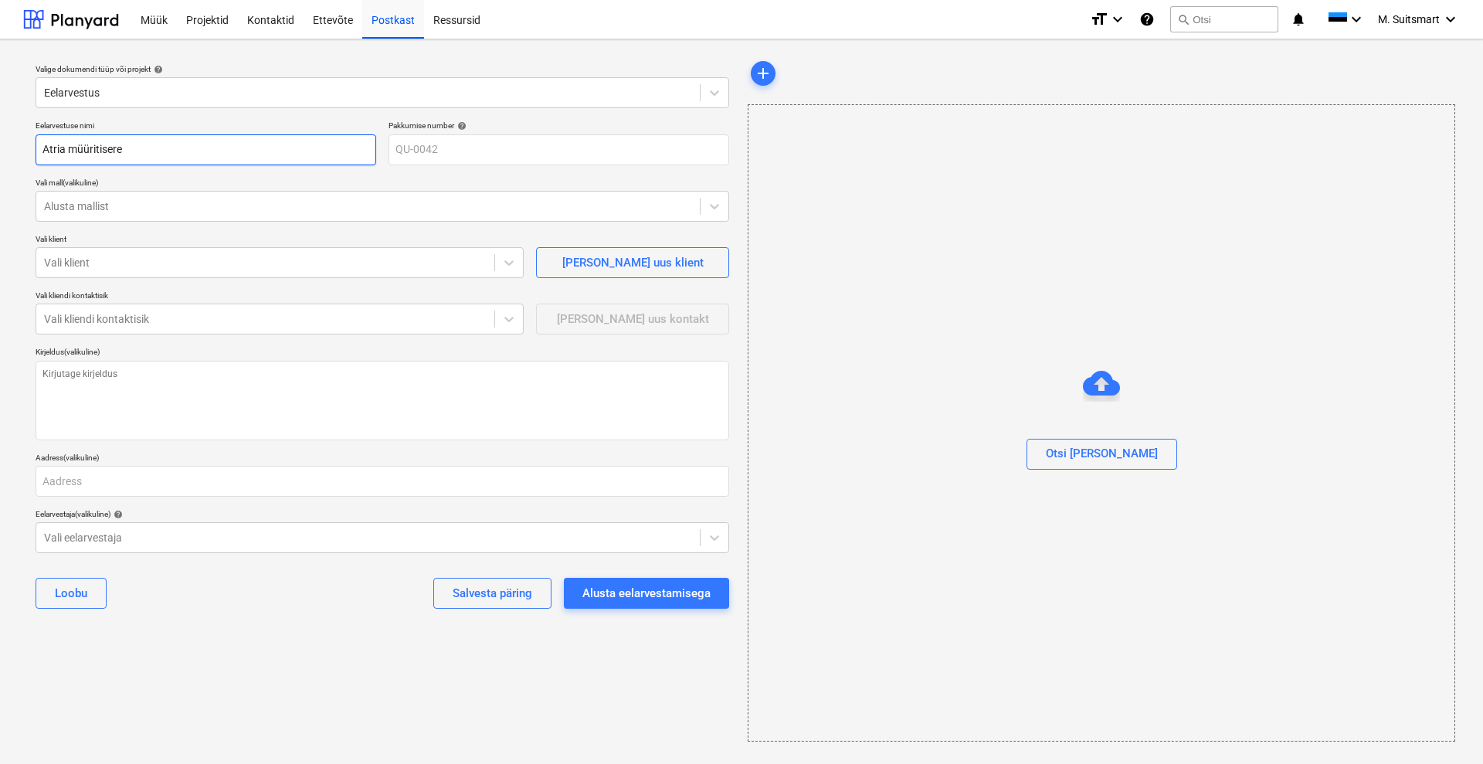
type textarea "x"
type input "Atria müüritiserem"
type textarea "x"
type input "Atria müüritiseremo"
type textarea "x"
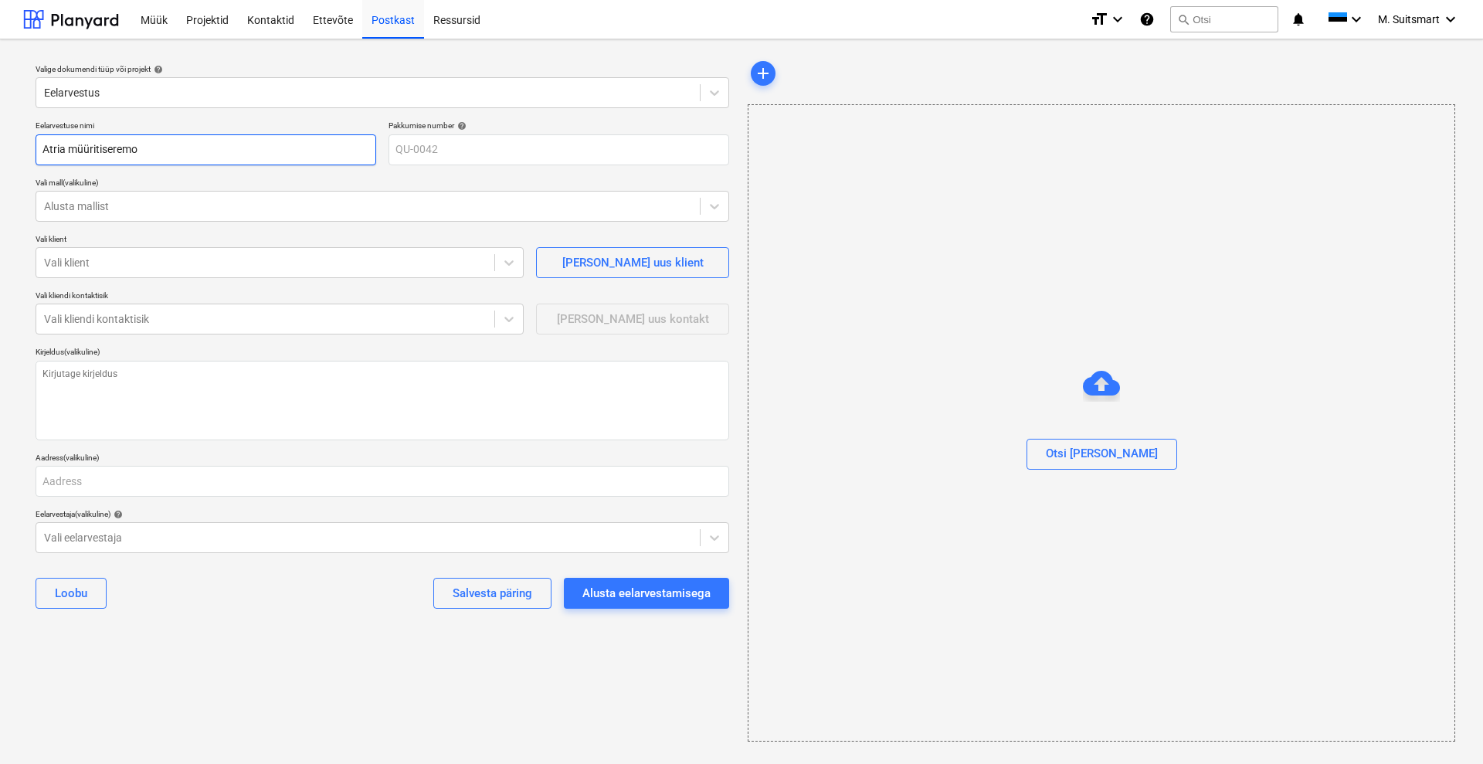
type input "Atria müüritiseremon"
type textarea "x"
type input "Atria müüritiseremont"
click at [65, 146] on input "Atria müüritiseremont" at bounding box center [206, 149] width 341 height 31
type textarea "x"
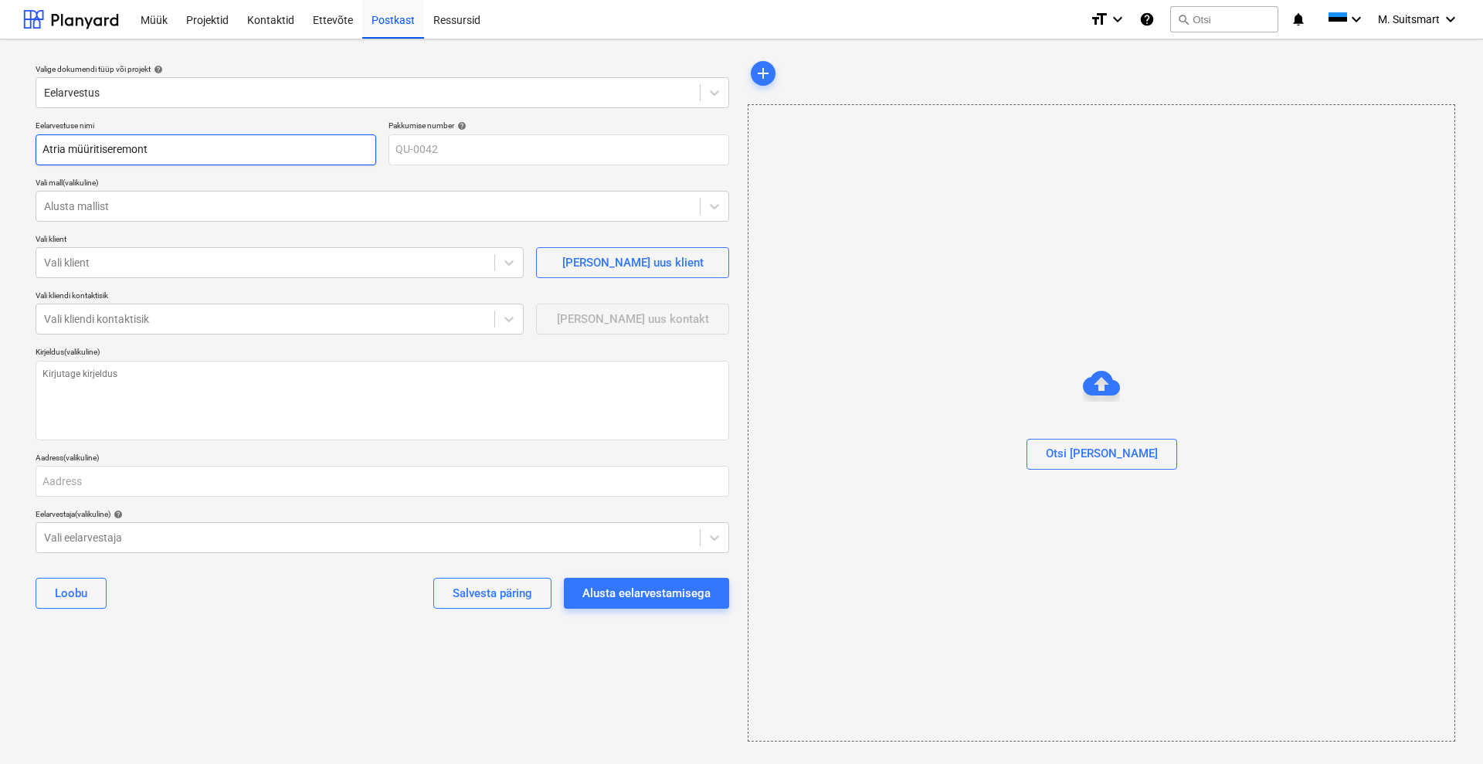
type input "Atria müüritiseremont"
type textarea "x"
type input "Atria K müüritiseremont"
type textarea "x"
type input "Atria Ko müüritiseremont"
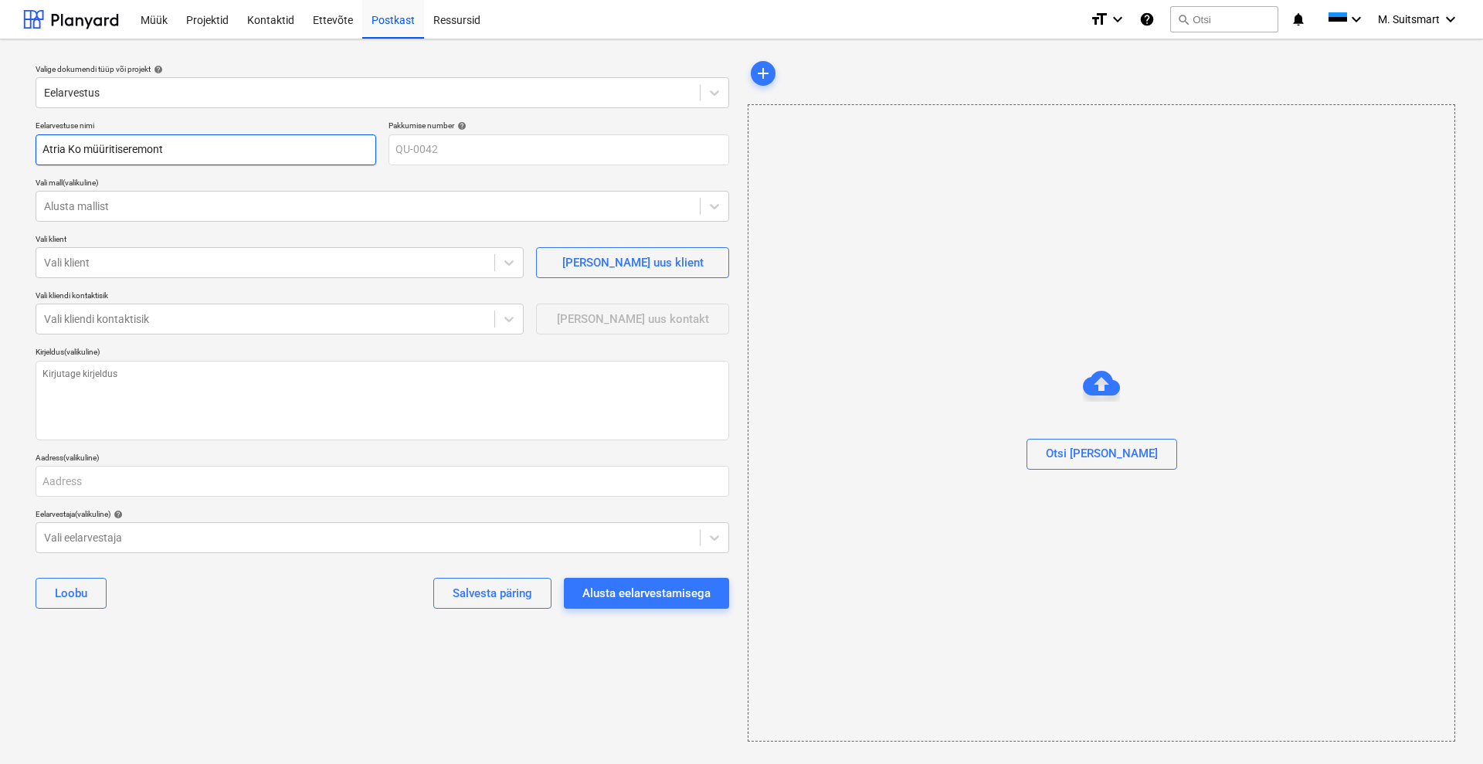
type textarea "x"
type input "Atria Koh müüritiseremont"
type textarea "x"
type input "Atria [PERSON_NAME] müüritiseremont"
type textarea "x"
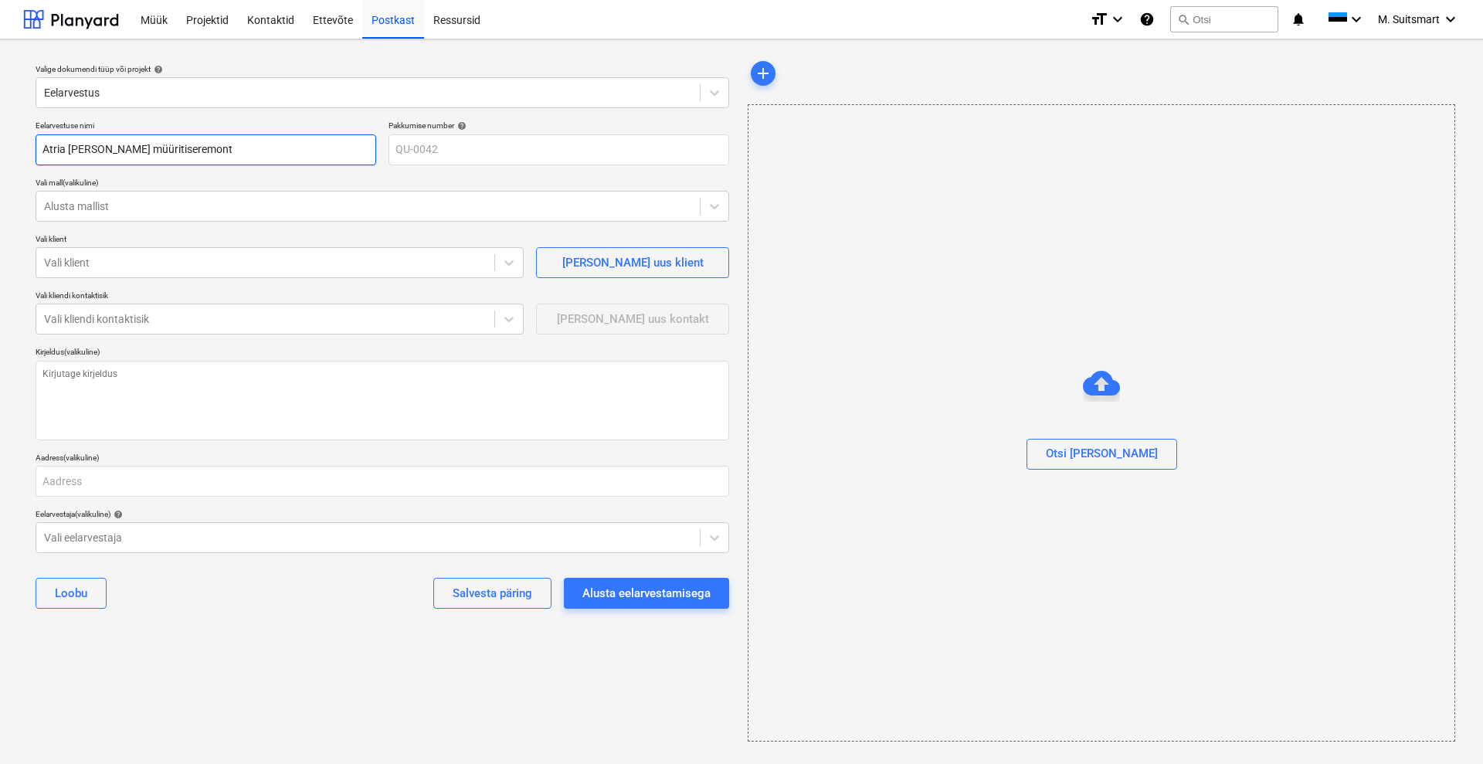
type input "Atria Kohlb müüritiseremont"
type textarea "x"
type input "Atria Kohlba müüritiseremont"
type textarea "x"
type input "Atria Kohlbac müüritiseremont"
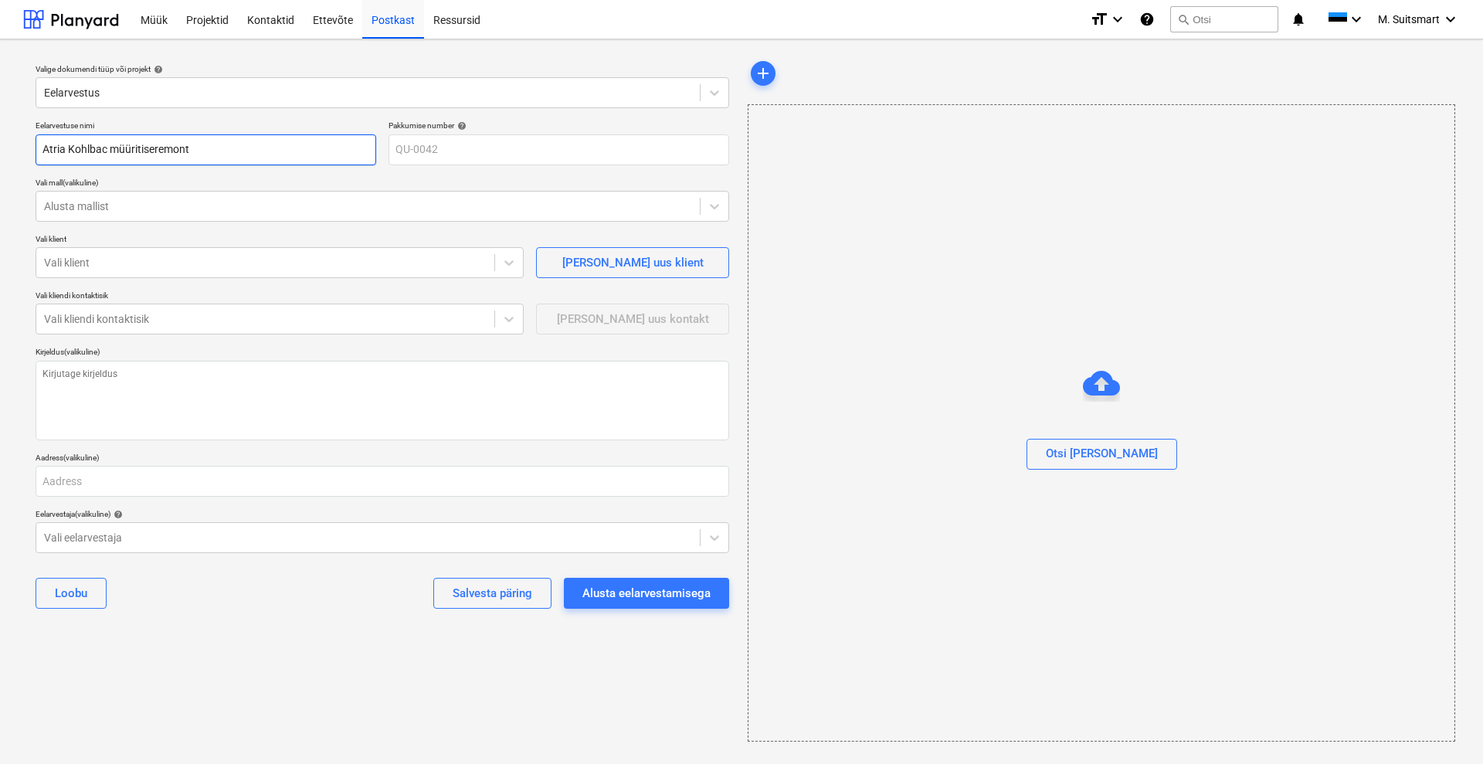
type textarea "x"
type input "Atria Kohlbach müüritiseremont"
type textarea "x"
click at [100, 266] on div at bounding box center [265, 262] width 442 height 15
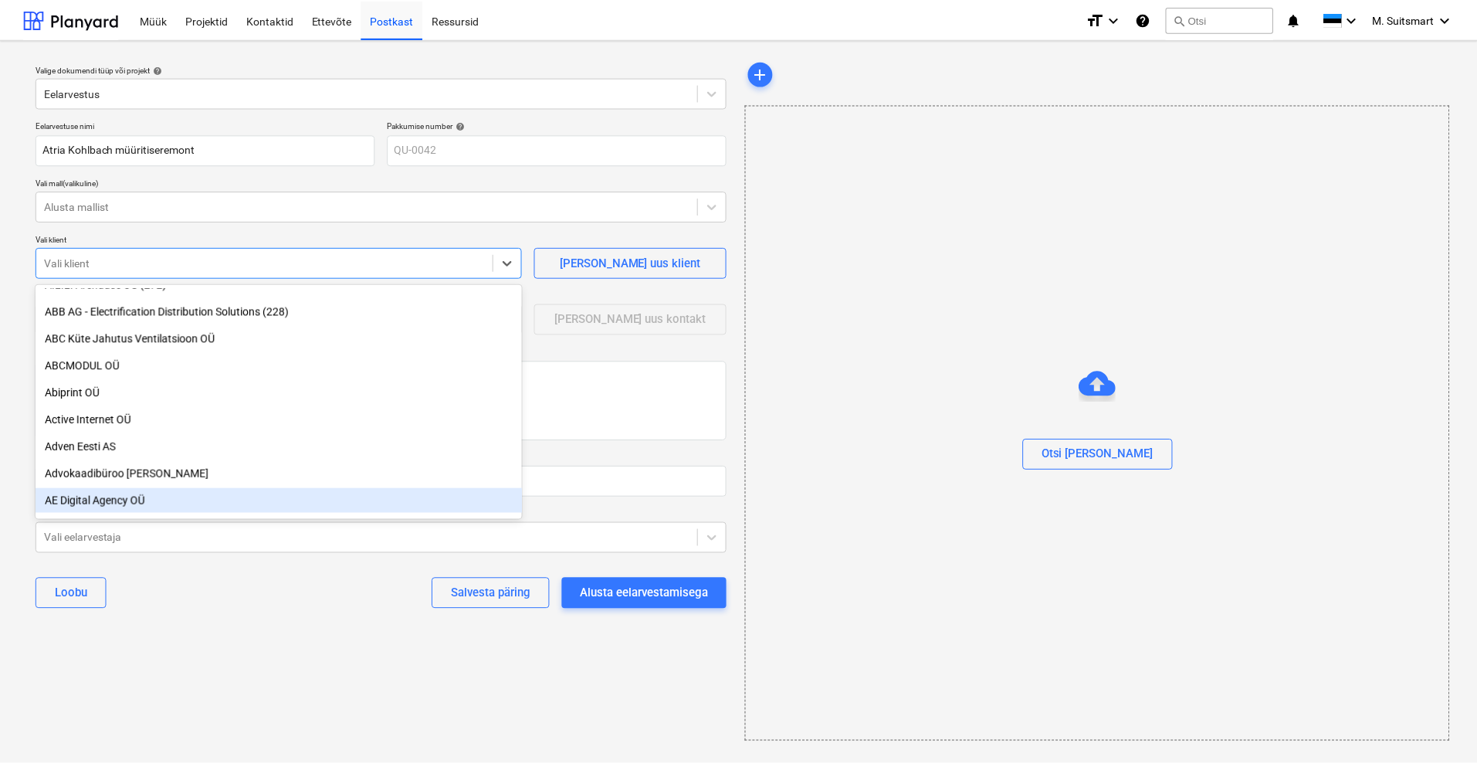
scroll to position [193, 0]
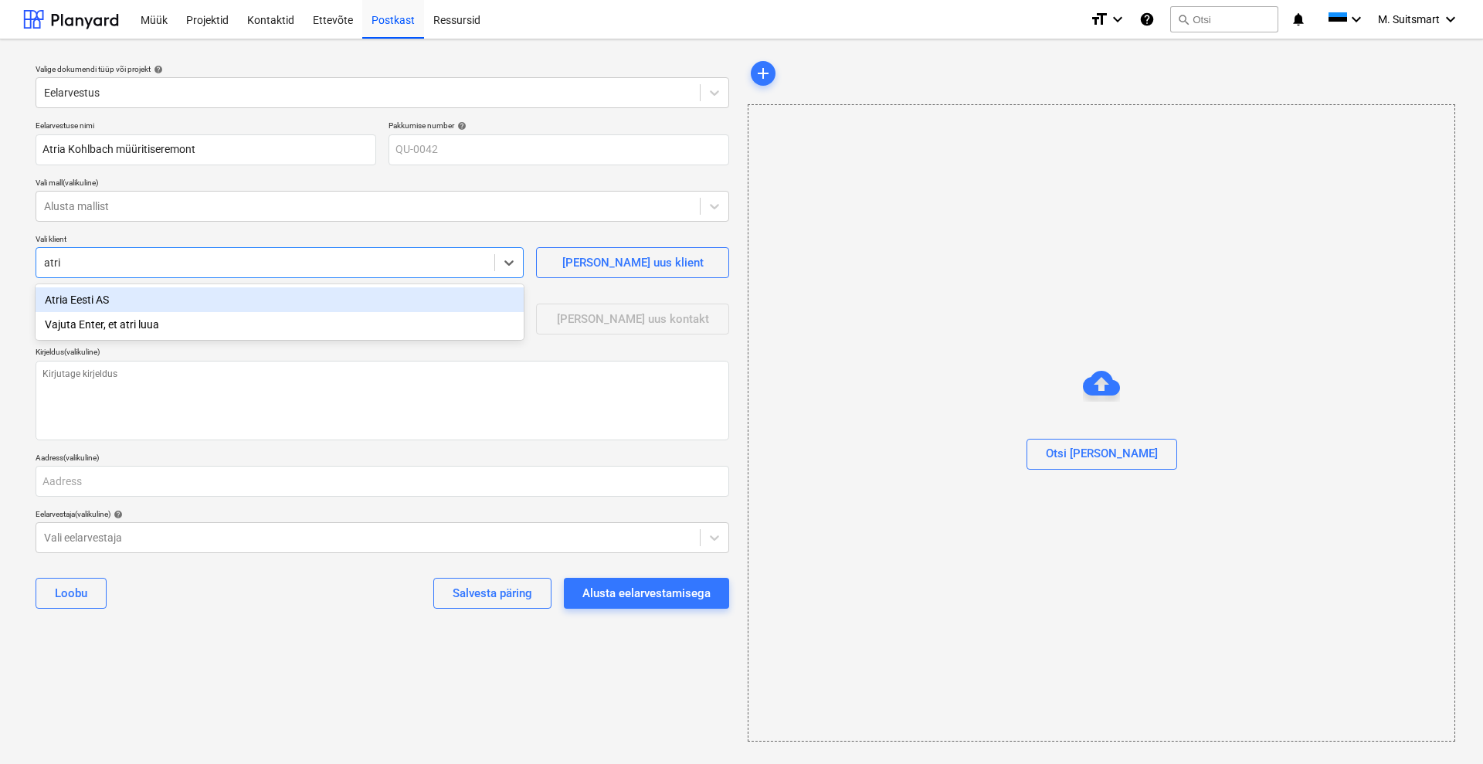
type input "atria"
click at [84, 295] on div "Atria Eesti AS" at bounding box center [280, 299] width 488 height 25
type textarea "x"
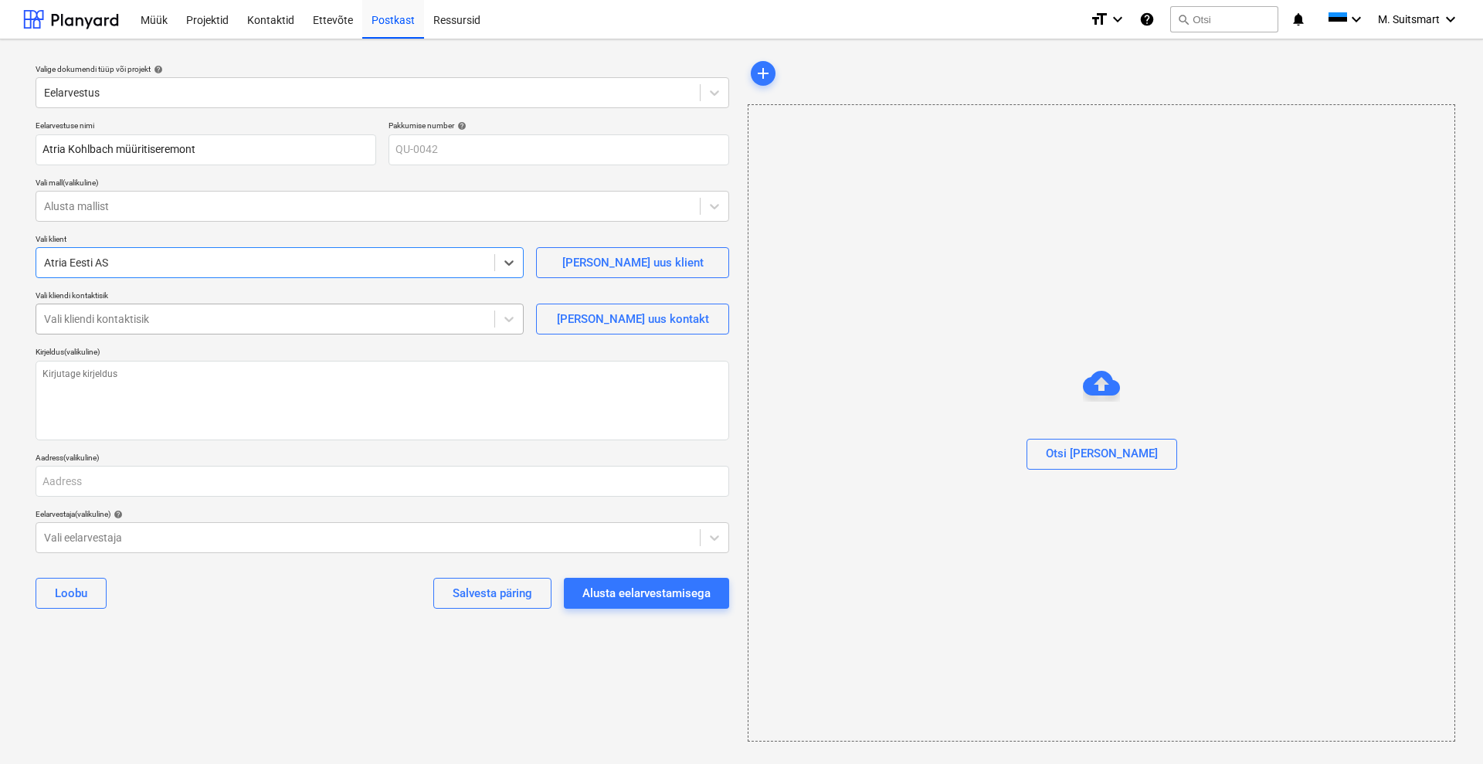
click at [112, 320] on div at bounding box center [265, 318] width 442 height 15
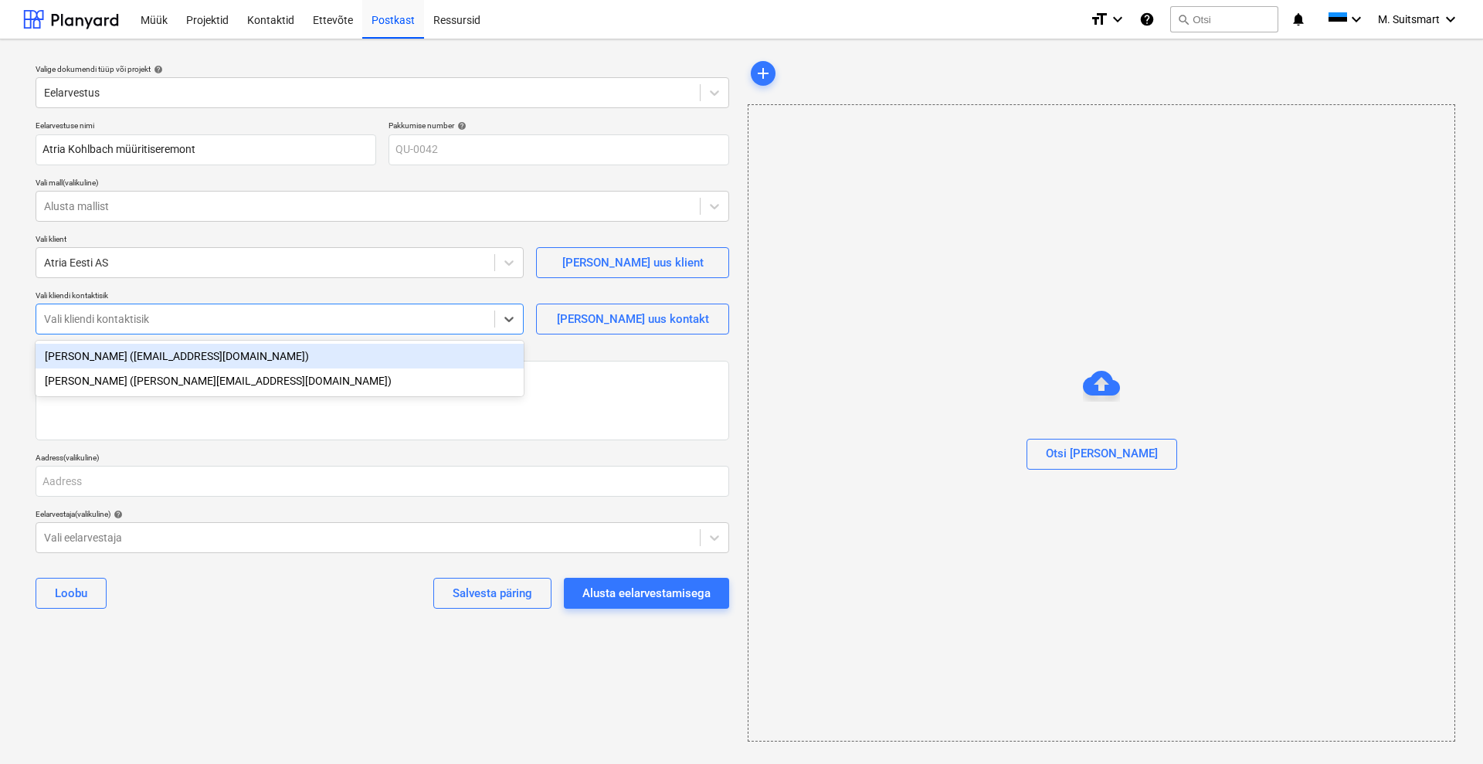
click at [116, 359] on div "[PERSON_NAME] ([EMAIL_ADDRESS][DOMAIN_NAME])" at bounding box center [280, 356] width 488 height 25
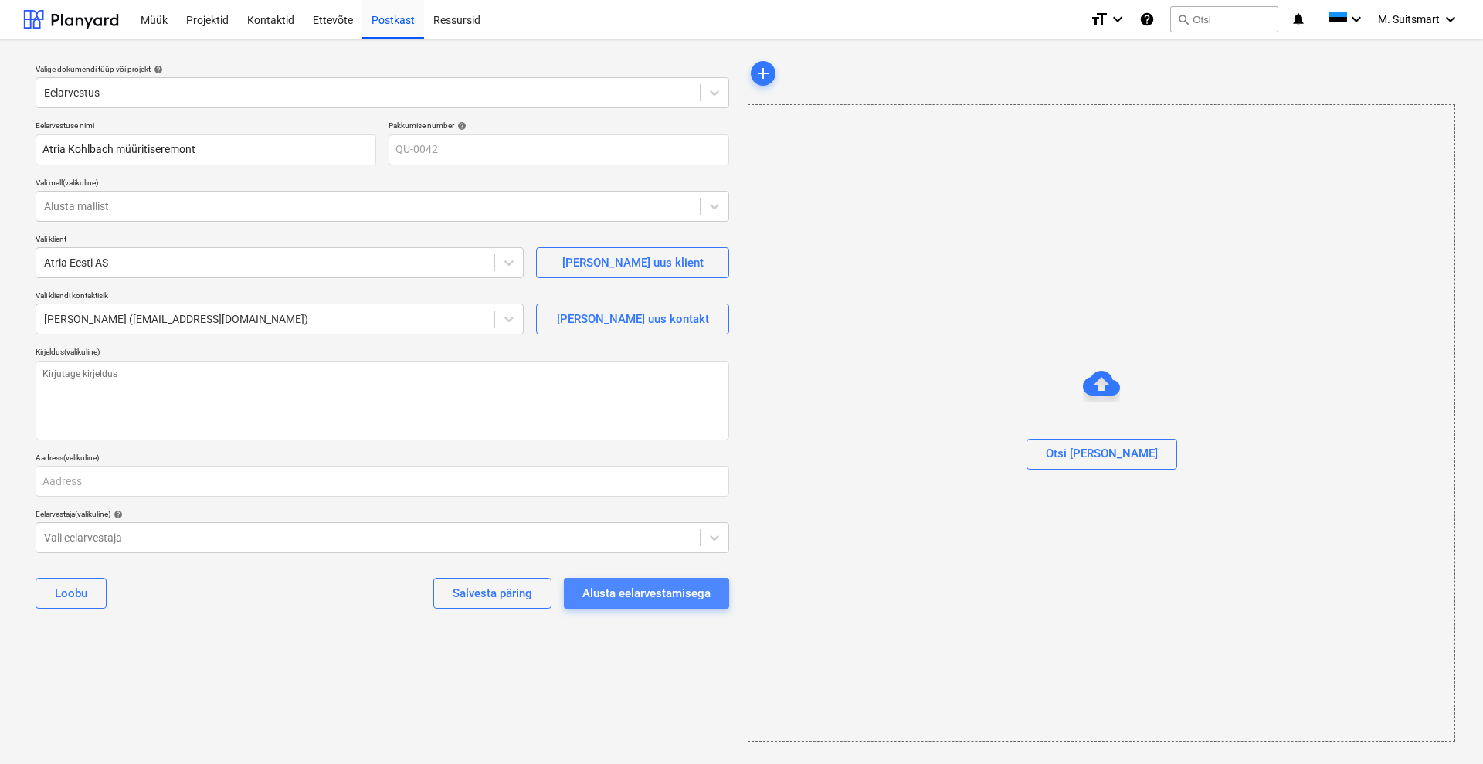
click at [668, 592] on div "Alusta eelarvestamisega" at bounding box center [646, 593] width 128 height 20
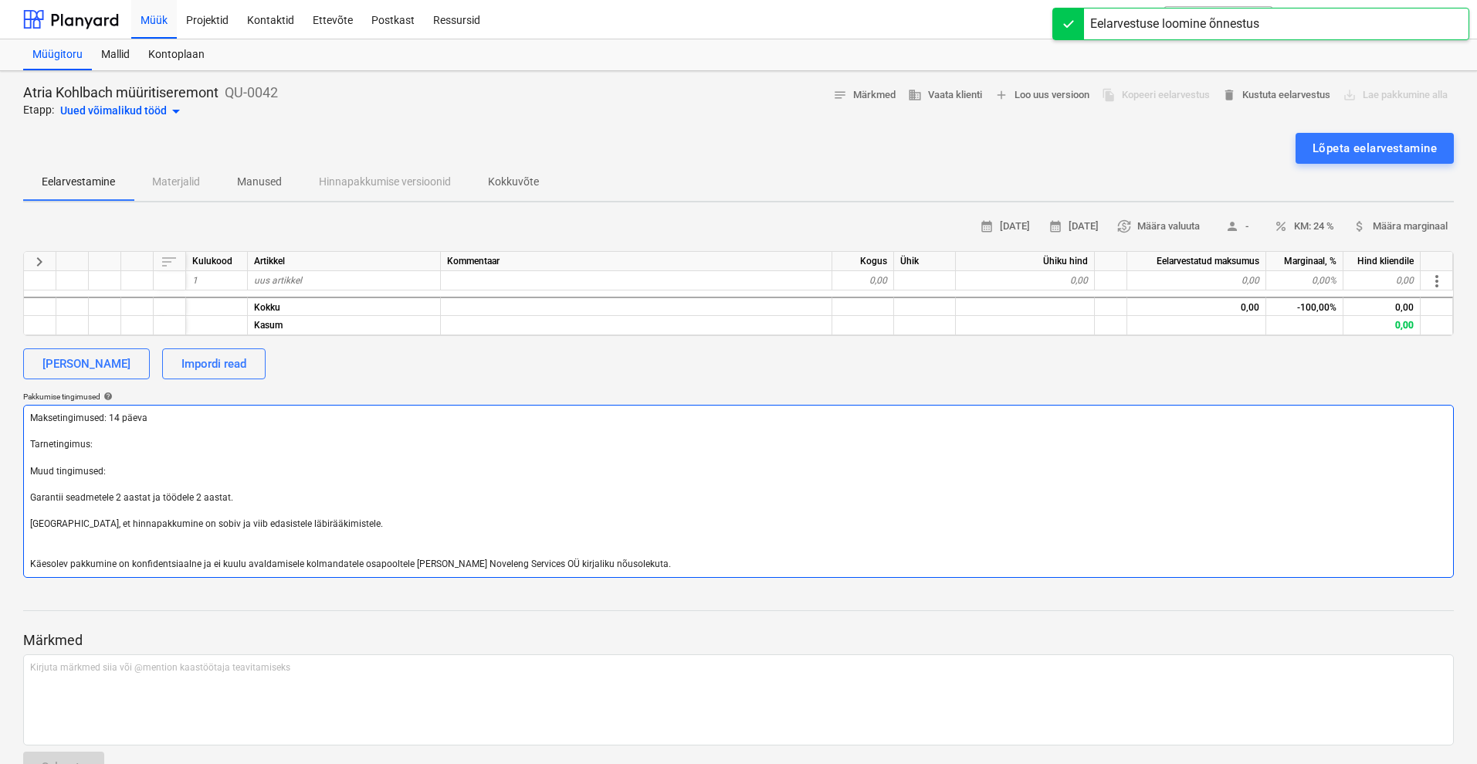
drag, startPoint x: 249, startPoint y: 496, endPoint x: 44, endPoint y: 489, distance: 204.7
click at [44, 489] on textarea "Maksetingimused: 14 päeva Tarnetingimus: Muud tingimused: Garantii seadmetele 2…" at bounding box center [738, 491] width 1431 height 173
type textarea "x"
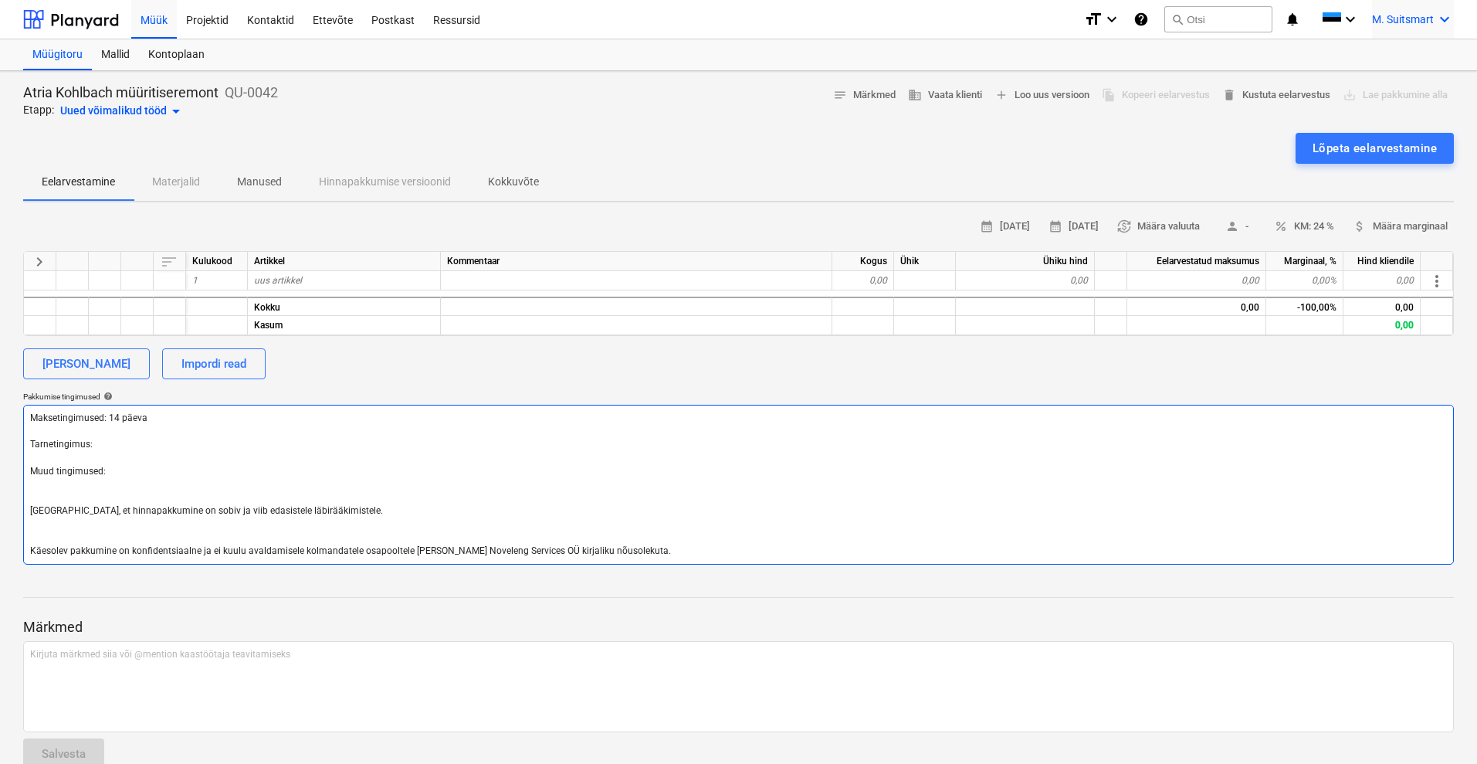
type textarea "Maksetingimused: 14 päeva Tarnetingimus: Muud tingimused: [GEOGRAPHIC_DATA], et…"
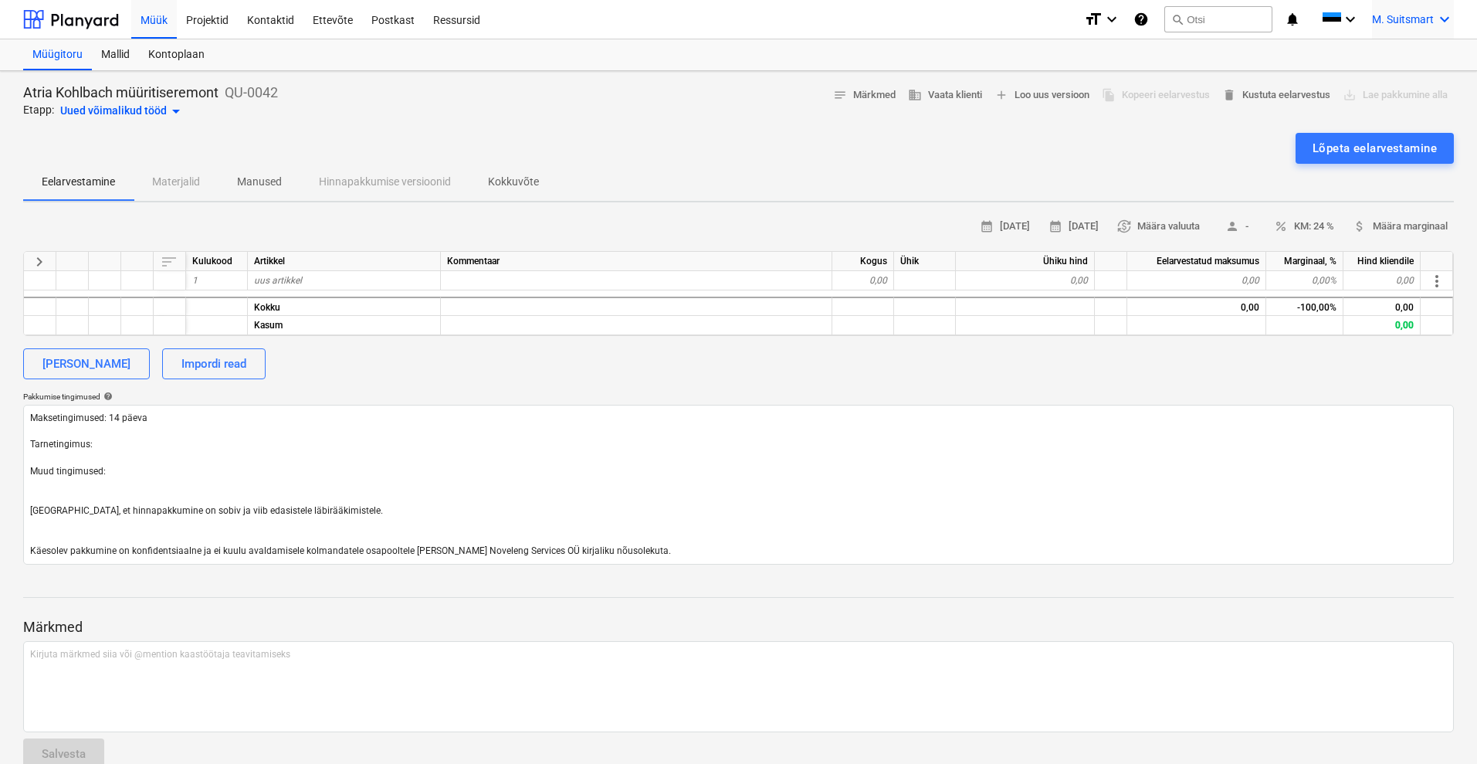
click at [1389, 22] on span "M. Suitsmart" at bounding box center [1403, 19] width 62 height 12
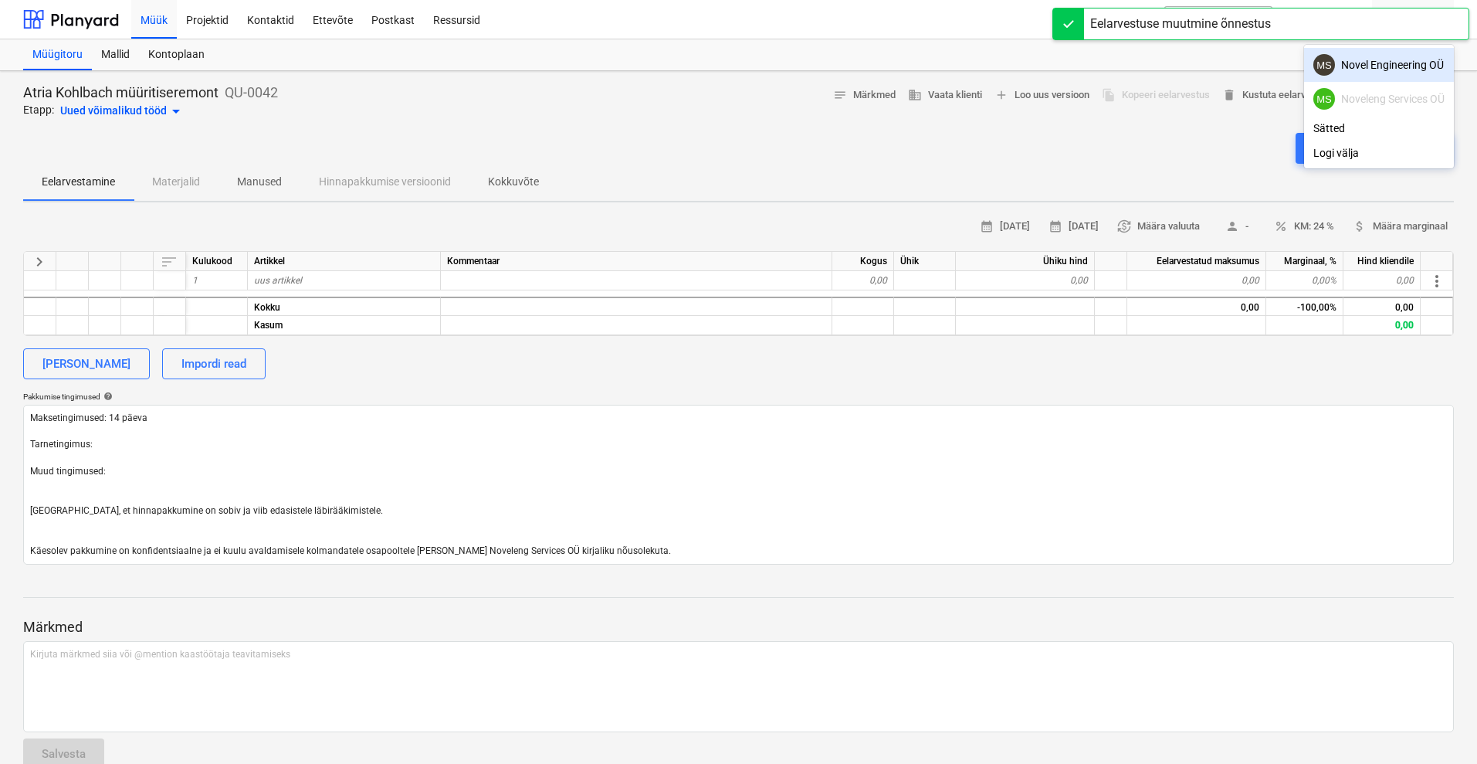
click at [510, 110] on div at bounding box center [738, 382] width 1477 height 764
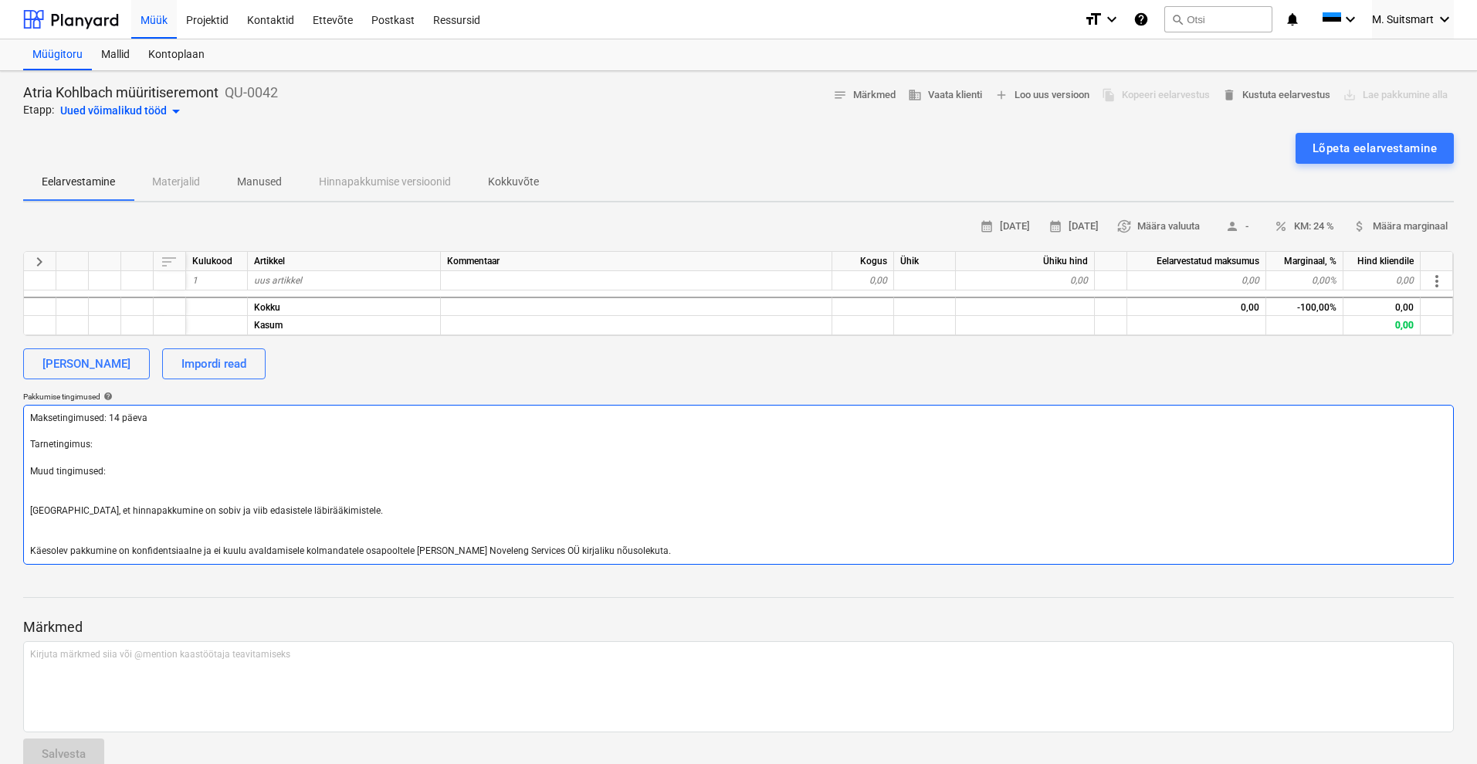
click at [120, 415] on textarea "Maksetingimused: 14 päeva Tarnetingimus: Muud tingimused: [GEOGRAPHIC_DATA], et…" at bounding box center [738, 485] width 1431 height 160
type textarea "x"
type textarea "Maksetingimused: 1 päeva Tarnetingimus: Muud tingimused: [GEOGRAPHIC_DATA], et …"
type textarea "x"
type textarea "Maksetingimused: päeva Tarnetingimus: Muud tingimused: [GEOGRAPHIC_DATA], et hi…"
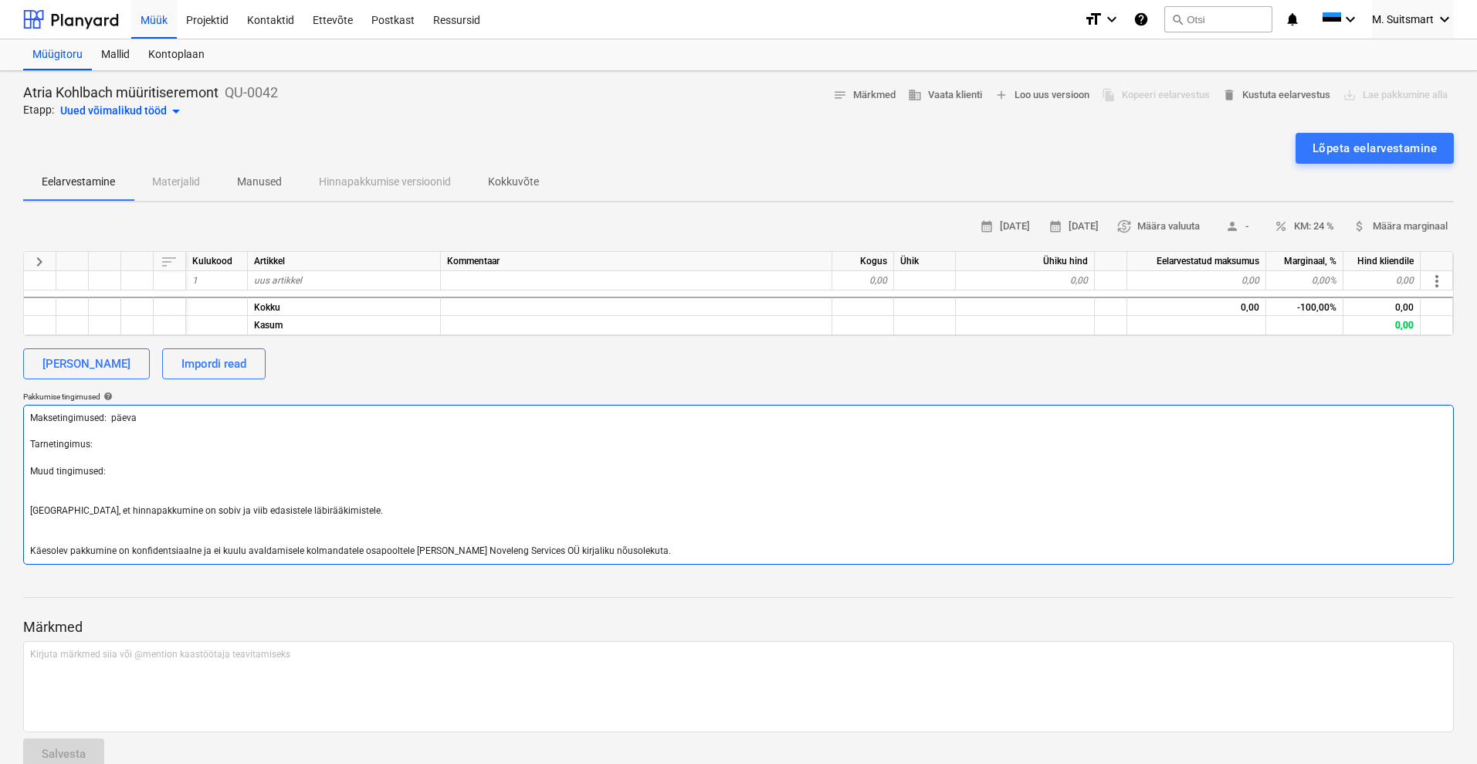
type textarea "x"
type textarea "Maksetingimused: 30 päeva Tarnetingimus: Muud tingimused: [GEOGRAPHIC_DATA], et…"
type textarea "x"
type textarea "Maksetingimused: 30 päeva Tarnetingimus: Muud tingimused: [GEOGRAPHIC_DATA], et…"
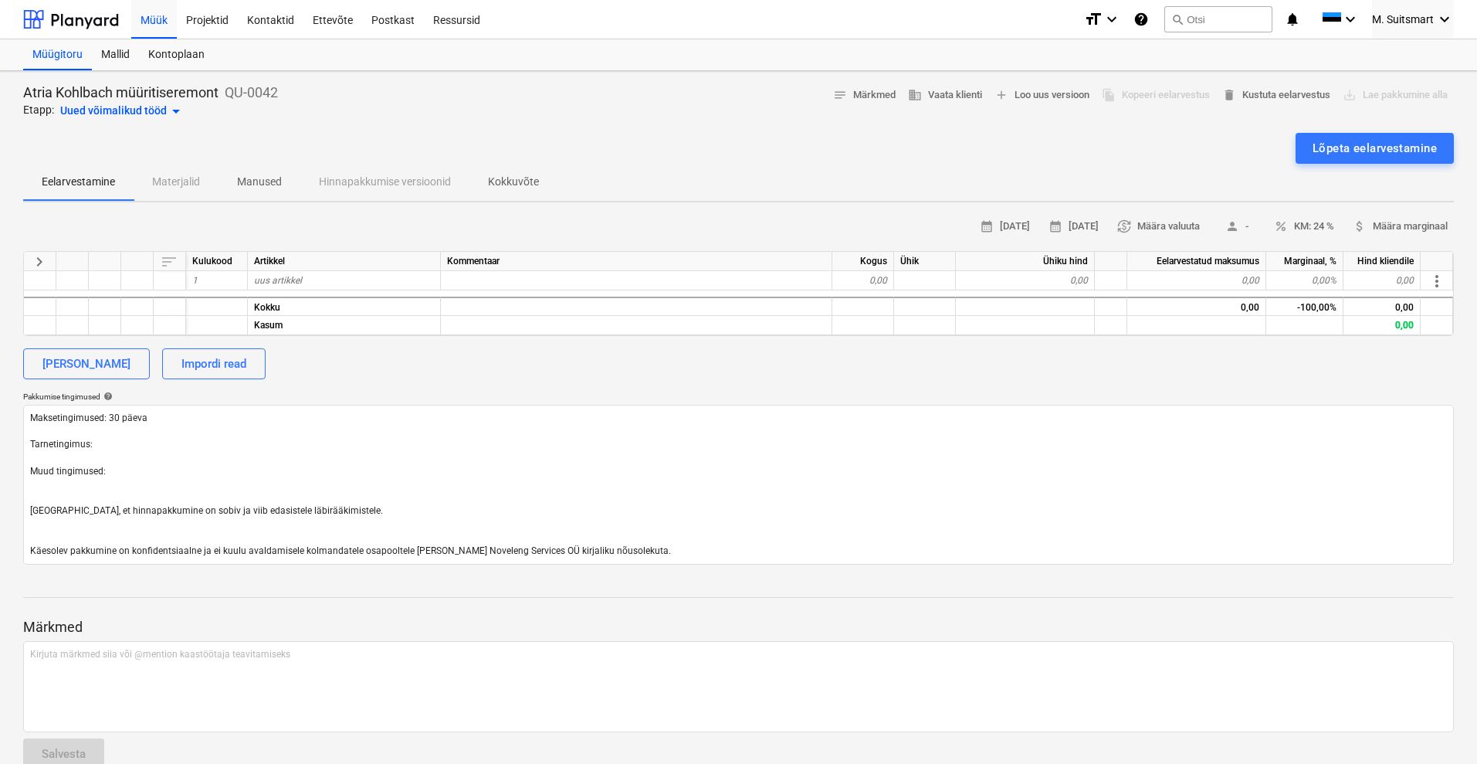
type textarea "x"
click at [294, 275] on span "uus artikkel" at bounding box center [278, 280] width 48 height 11
type input "Müüritise remonttööd"
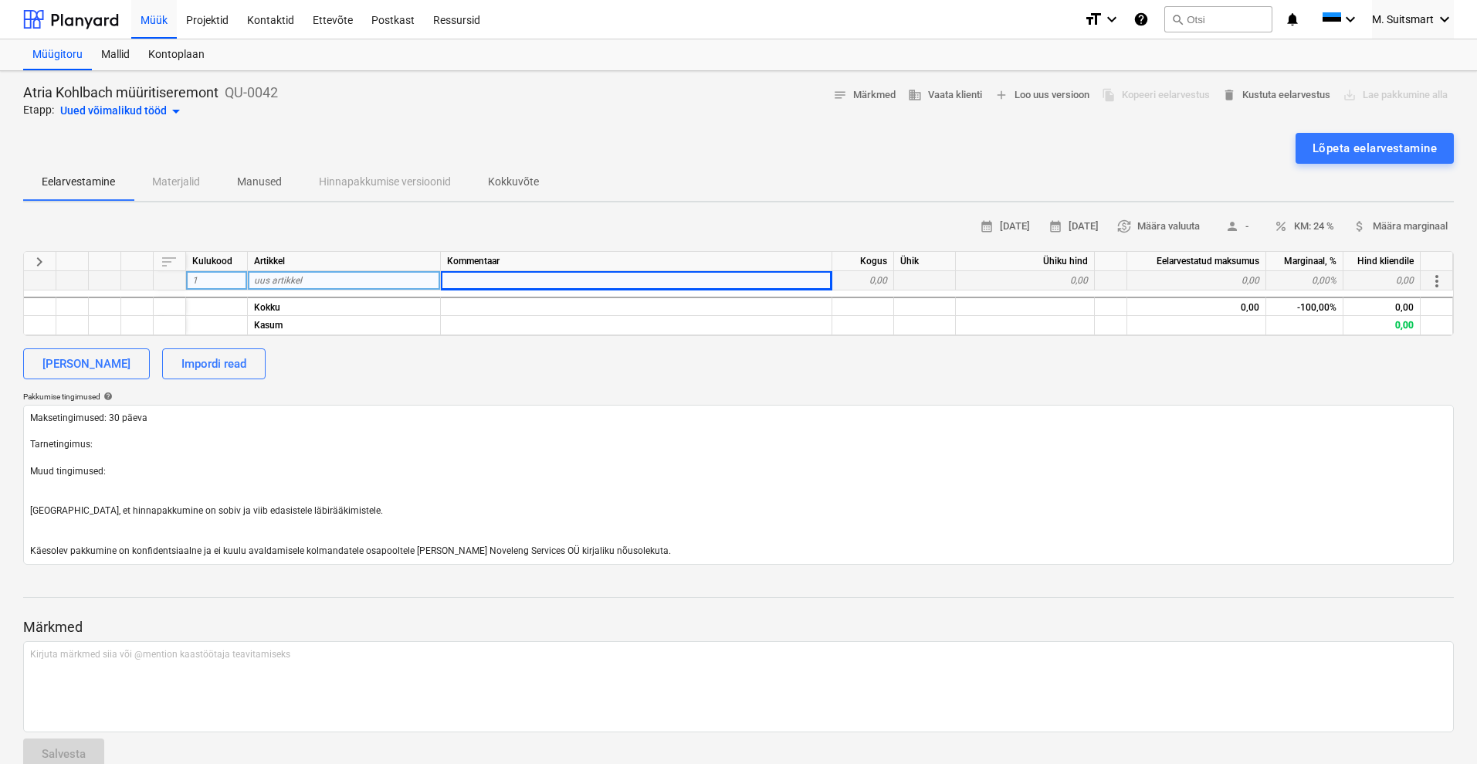
type textarea "x"
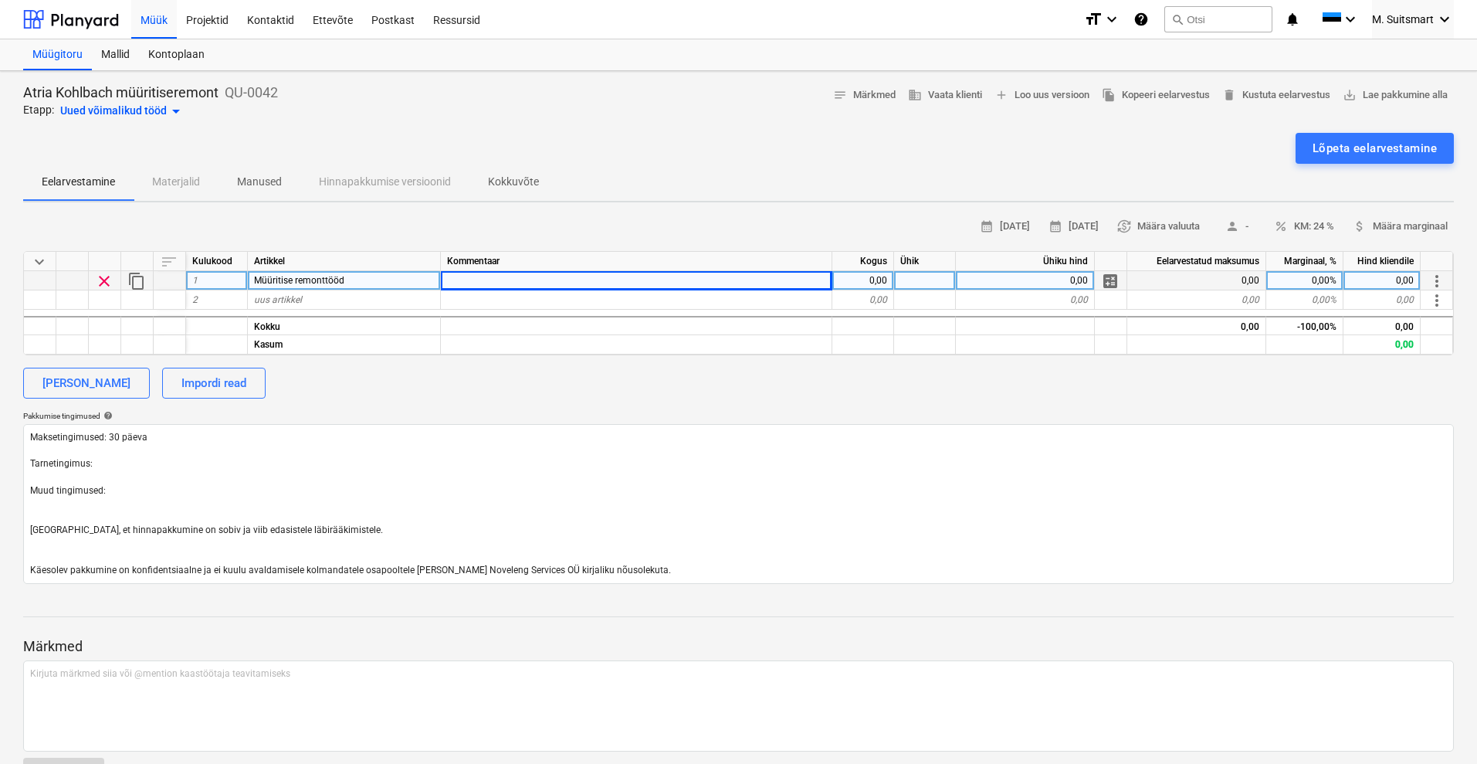
click at [548, 273] on div at bounding box center [636, 280] width 391 height 19
type input "Vuugihooldus terves paigaldises;"
type textarea "x"
click at [607, 282] on div "Vuugihooldus terves paigaldises;" at bounding box center [636, 280] width 391 height 19
click at [619, 281] on input "Vuugihooldus terves paigaldises;" at bounding box center [636, 280] width 391 height 19
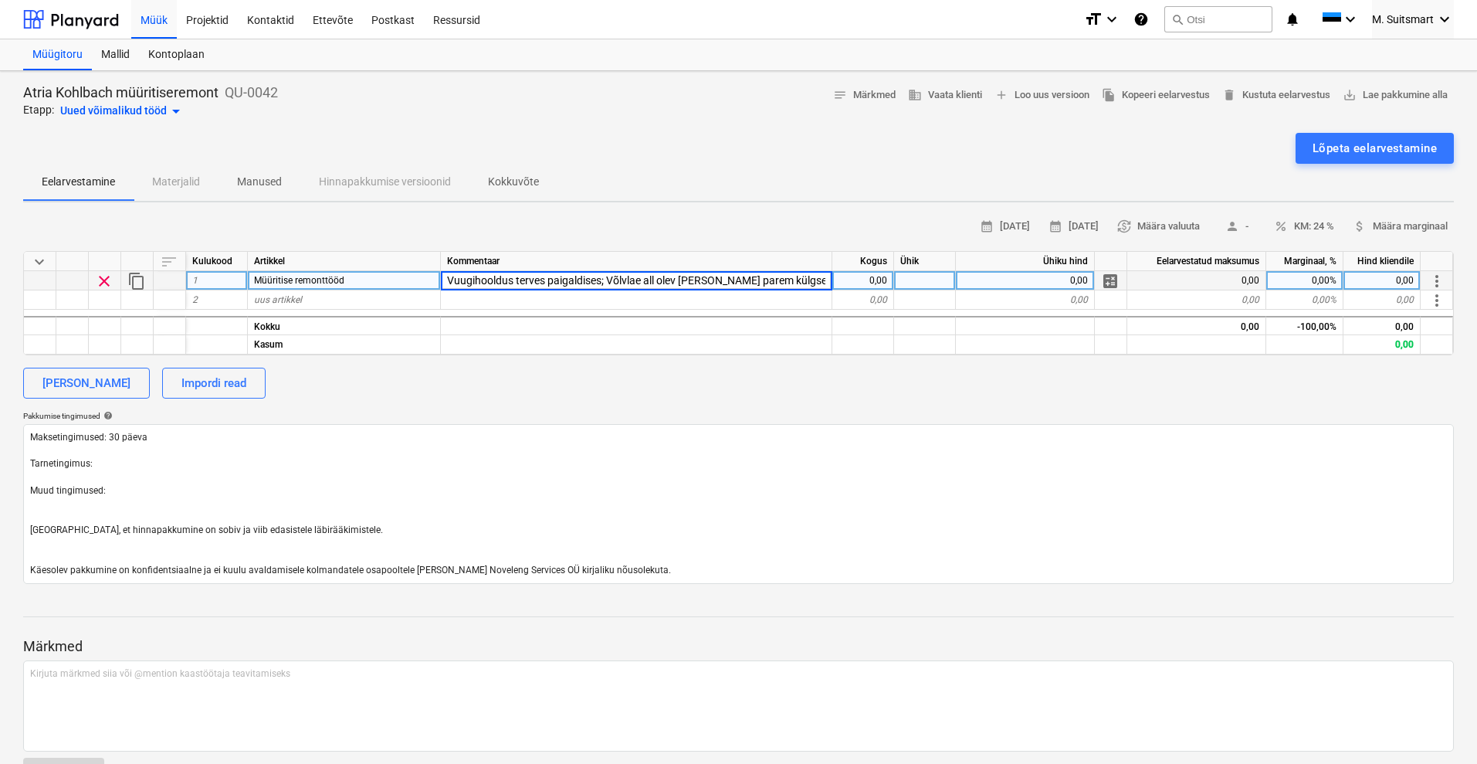
scroll to position [0, 75]
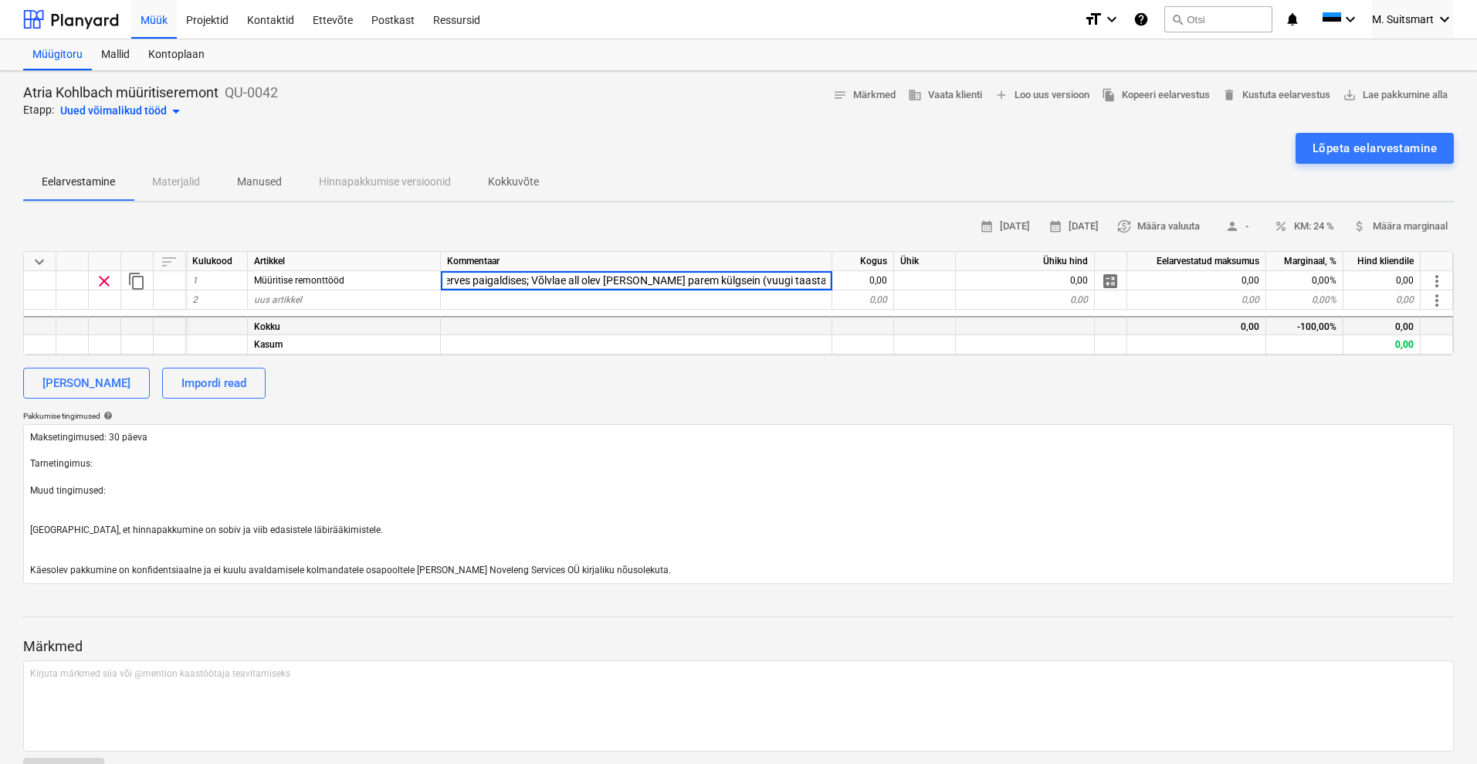
type input "Vuugihooldus terves paigaldises; Võlvlae all olev [PERSON_NAME] parem külgsein …"
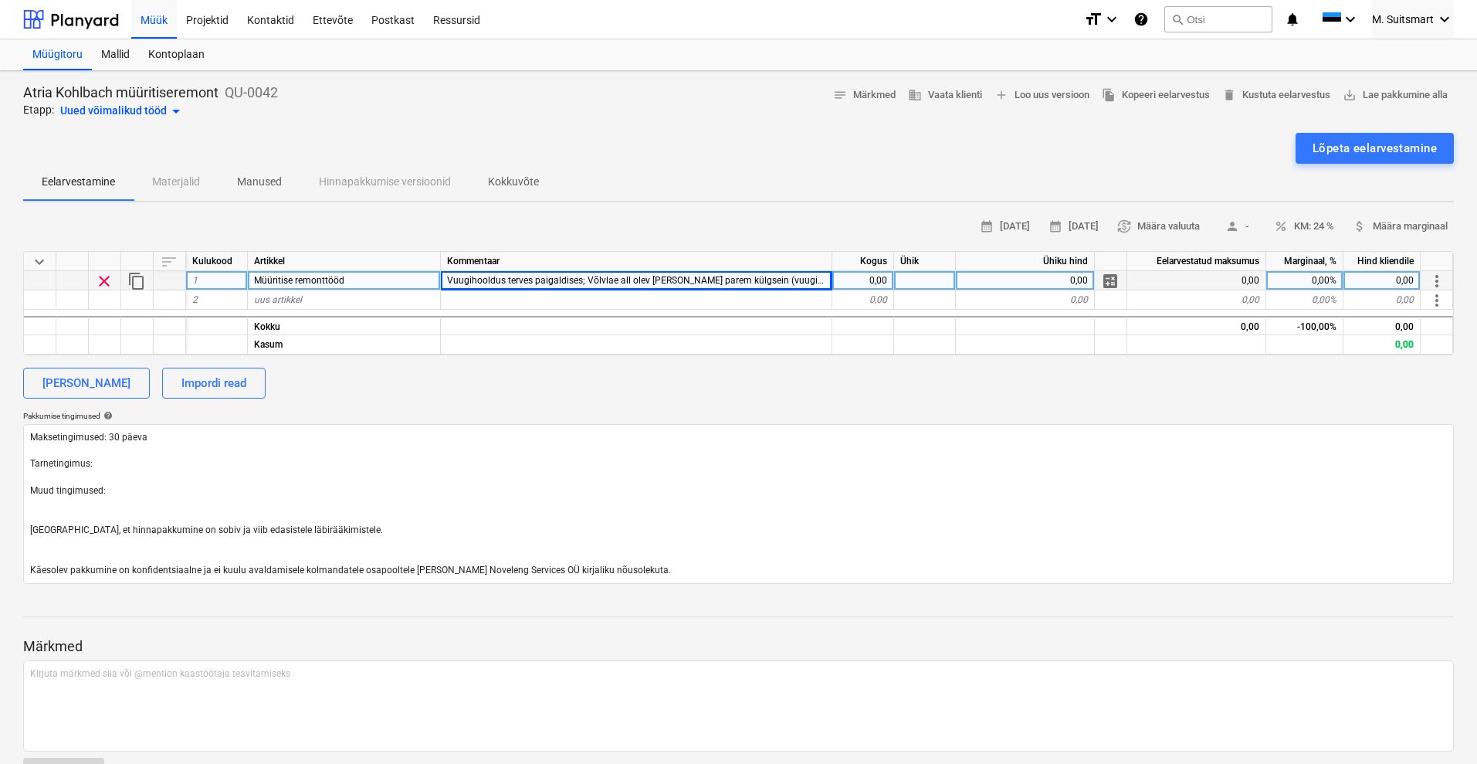
click at [409, 274] on div "Müüritise remonttööd" at bounding box center [344, 280] width 193 height 19
click at [97, 385] on div "[PERSON_NAME]" at bounding box center [86, 383] width 88 height 20
type textarea "x"
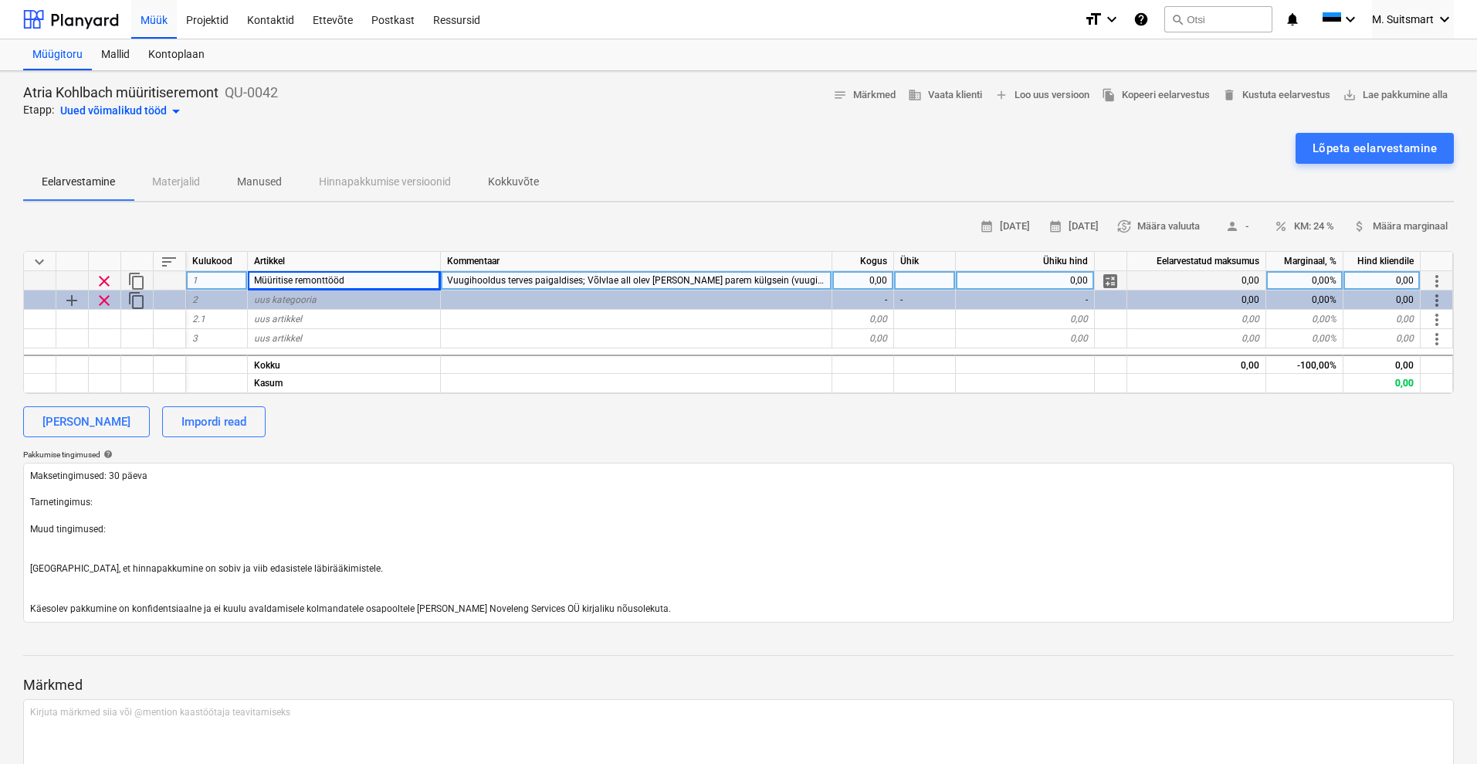
click at [351, 275] on div "Müüritise remonttööd" at bounding box center [344, 280] width 193 height 19
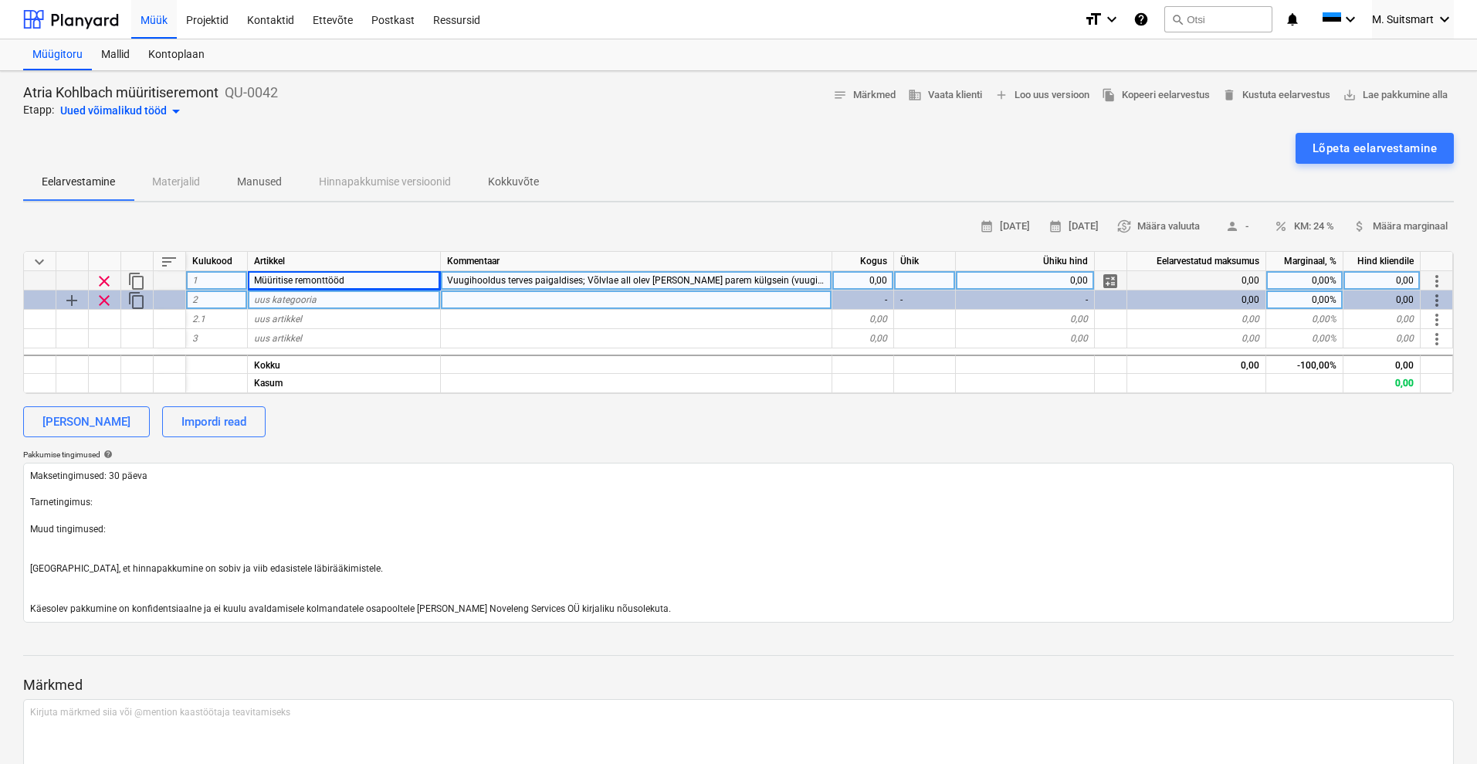
click at [329, 296] on div "uus kategooria" at bounding box center [344, 299] width 193 height 19
type input "Müüritise remonttööd"
type textarea "x"
click at [446, 428] on div "[PERSON_NAME] Impordi read" at bounding box center [738, 421] width 1431 height 31
click at [572, 275] on span "Vuugihooldus terves paigaldises; Võlvlae all olev [PERSON_NAME] parem külgsein …" at bounding box center [664, 280] width 435 height 11
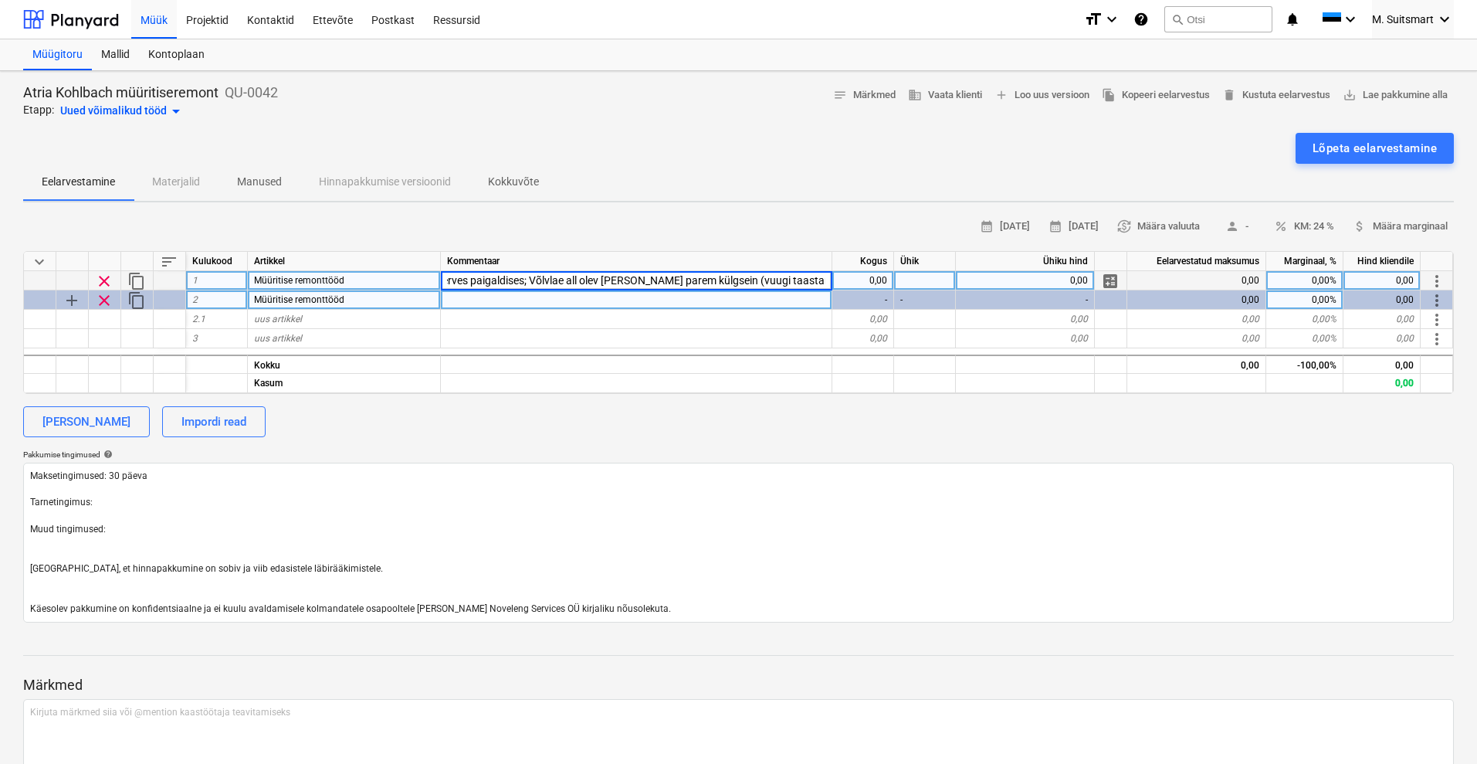
click at [828, 278] on input "Vuugihooldus terves paigaldises; Võlvlae all olev [PERSON_NAME] parem külgsein …" at bounding box center [636, 280] width 391 height 19
drag, startPoint x: 825, startPoint y: 280, endPoint x: 534, endPoint y: 277, distance: 291.1
click at [534, 277] on input "Vuugihooldus terves paigaldises; Võlvlae all olev [PERSON_NAME] parem külgsein …" at bounding box center [636, 280] width 391 height 19
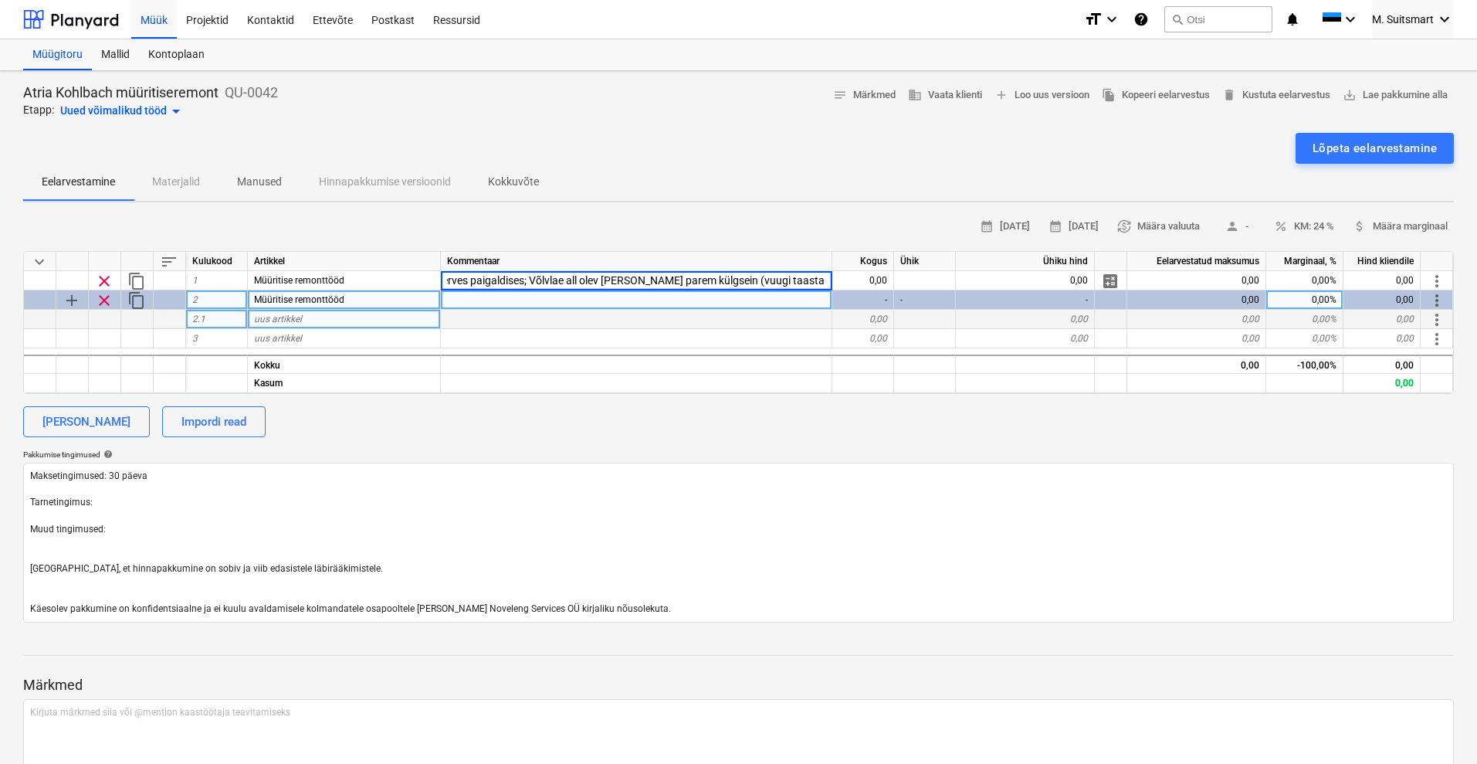
click at [341, 316] on div "uus artikkel" at bounding box center [344, 319] width 193 height 19
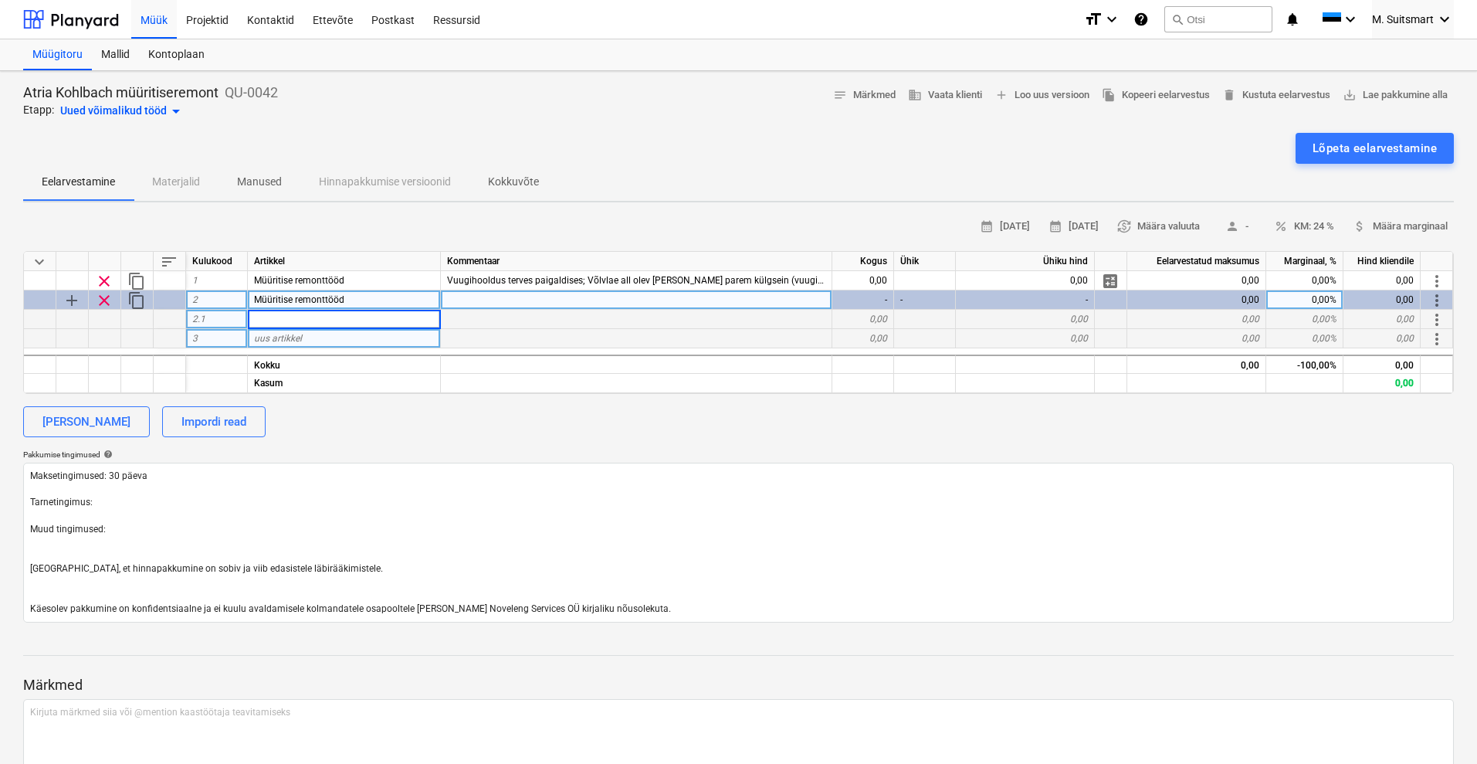
click at [310, 335] on div "uus artikkel" at bounding box center [344, 338] width 193 height 19
type input "Võlvlae all olev [PERSON_NAME] parem külgsein (vuugi taastamiseks);"
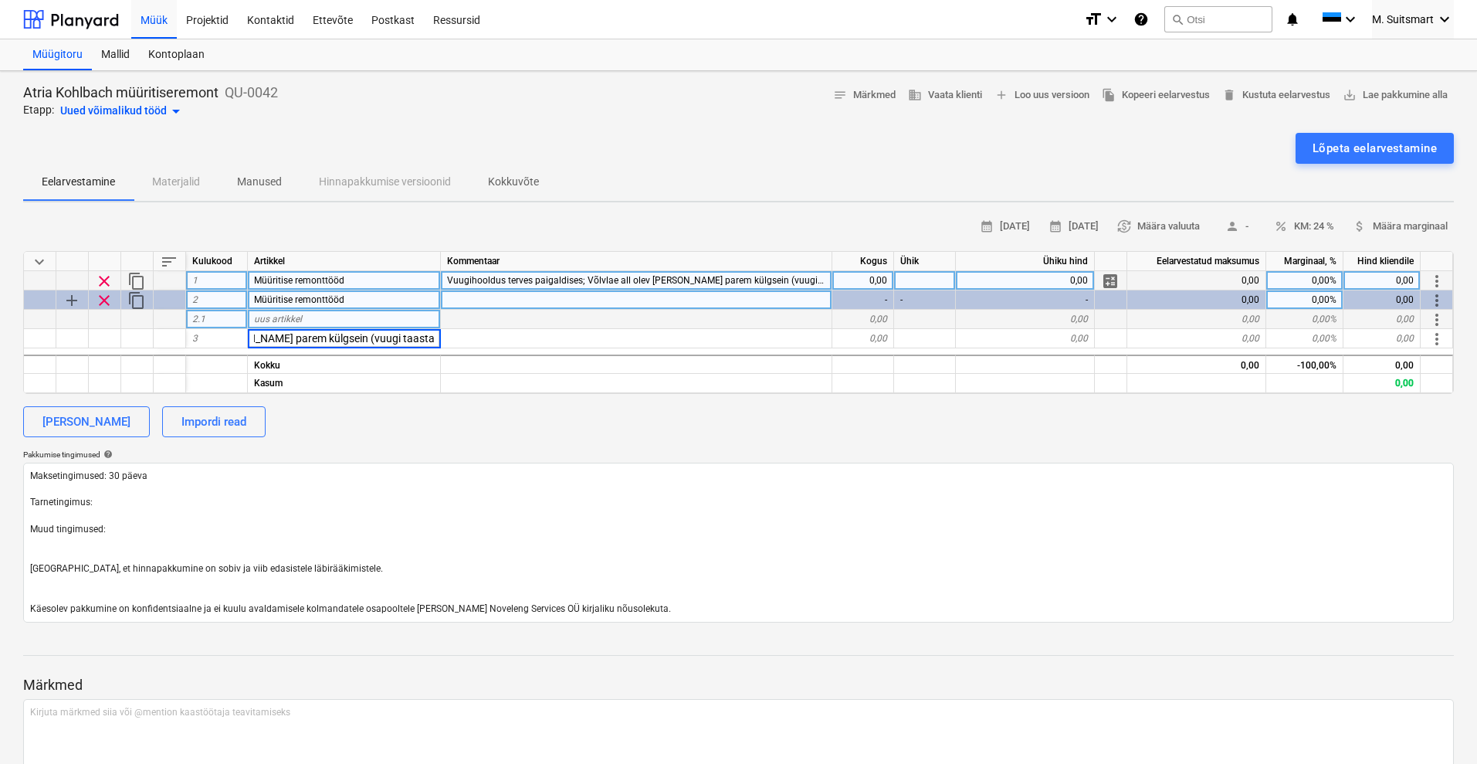
click at [548, 273] on div "Vuugihooldus terves paigaldises; Võlvlae all olev [PERSON_NAME] parem külgsein …" at bounding box center [636, 280] width 391 height 19
type textarea "x"
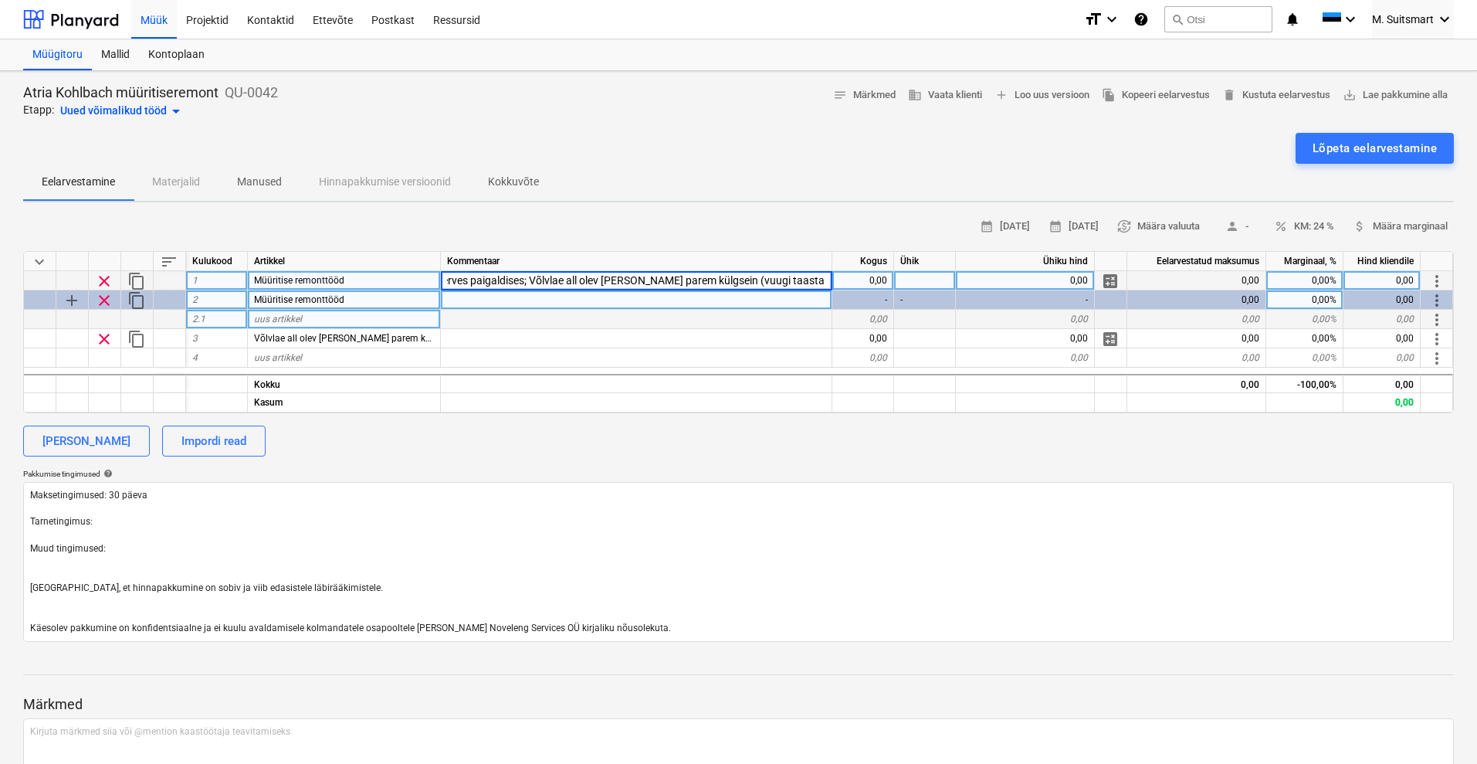
click at [529, 280] on input "Vuugihooldus terves paigaldises; Võlvlae all olev [PERSON_NAME] parem külgsein …" at bounding box center [636, 280] width 391 height 19
drag, startPoint x: 527, startPoint y: 278, endPoint x: 383, endPoint y: 273, distance: 143.7
click at [0, 0] on div "clear content_copy 1 Müüritise remonttööd Vuugihooldus terves paigaldises; Võlv…" at bounding box center [0, 0] width 0 height 0
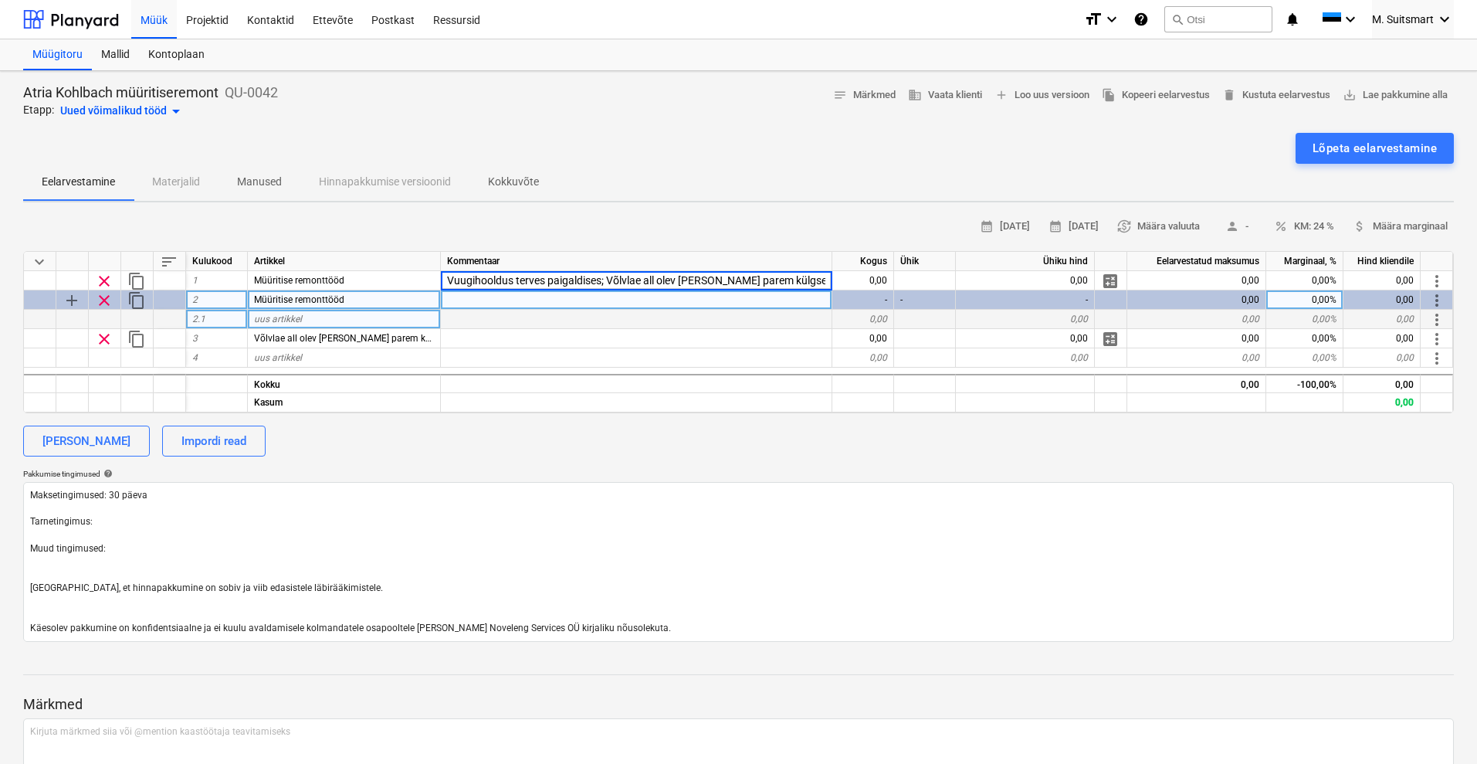
click at [304, 317] on div "uus artikkel" at bounding box center [344, 319] width 193 height 19
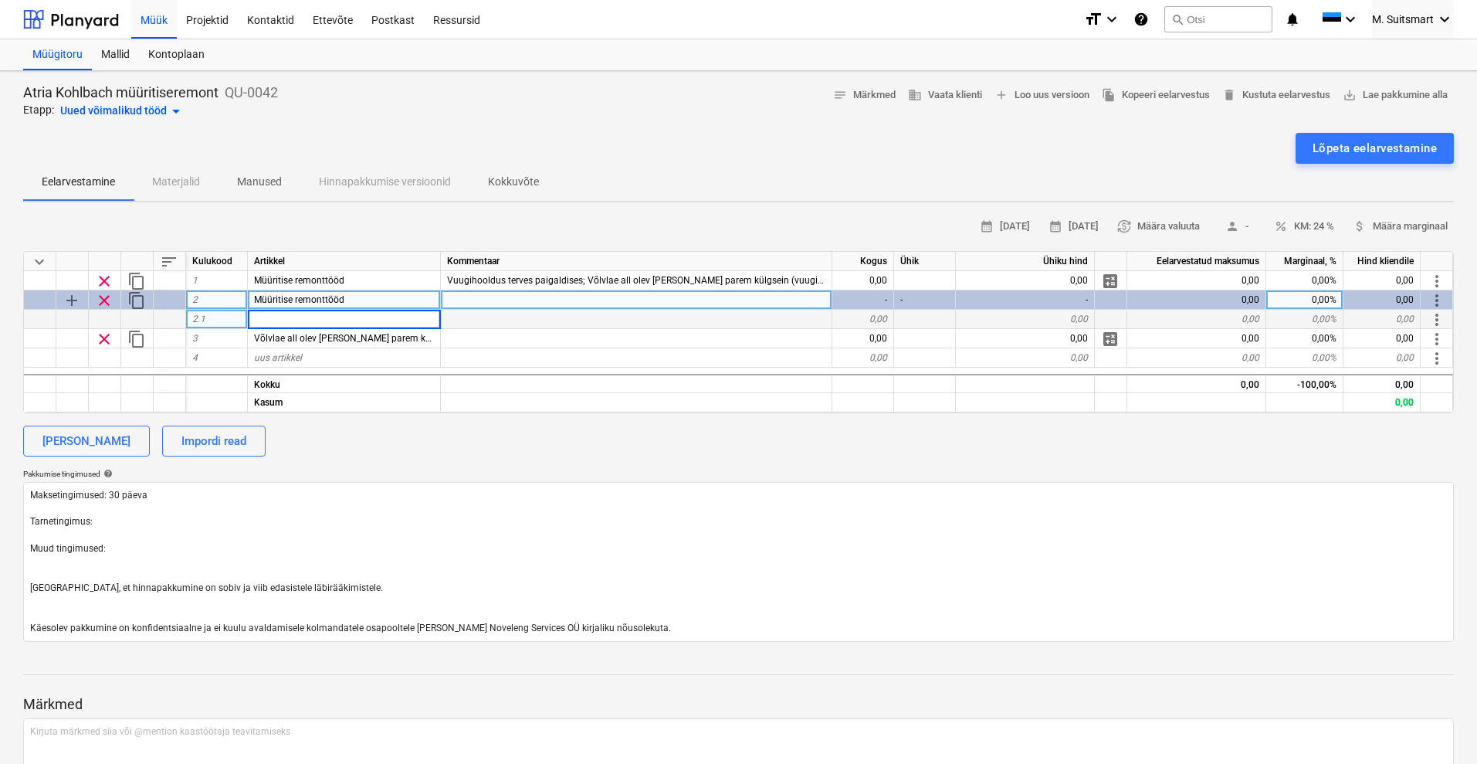
type input "Vuugihooldus terves paigaldises;"
click at [419, 456] on div "calendar_month [DATE] calendar_month [DATE] currency_exchange Määra valuuta per…" at bounding box center [738, 428] width 1431 height 427
type textarea "x"
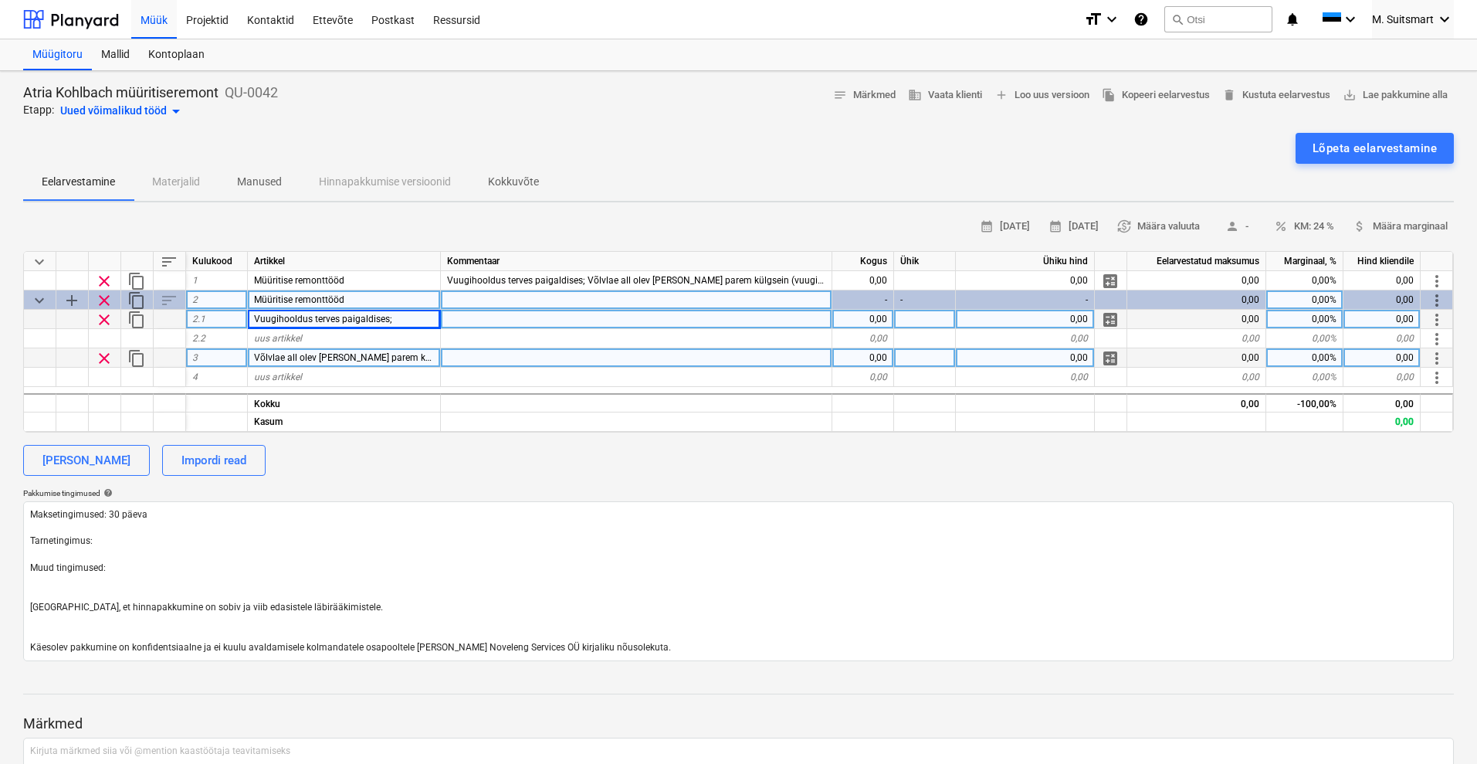
click at [334, 358] on span "Võlvlae all olev [PERSON_NAME] parem külgsein (vuugi taastamiseks);" at bounding box center [401, 357] width 294 height 11
click at [333, 337] on div "uus artikkel" at bounding box center [344, 338] width 193 height 19
type input "Võlvlae all olev [PERSON_NAME] parem külgsein (vuugi taastamiseks);"
click at [369, 478] on div "calendar_month [DATE] calendar_month [DATE] currency_exchange Määra valuuta per…" at bounding box center [738, 438] width 1431 height 446
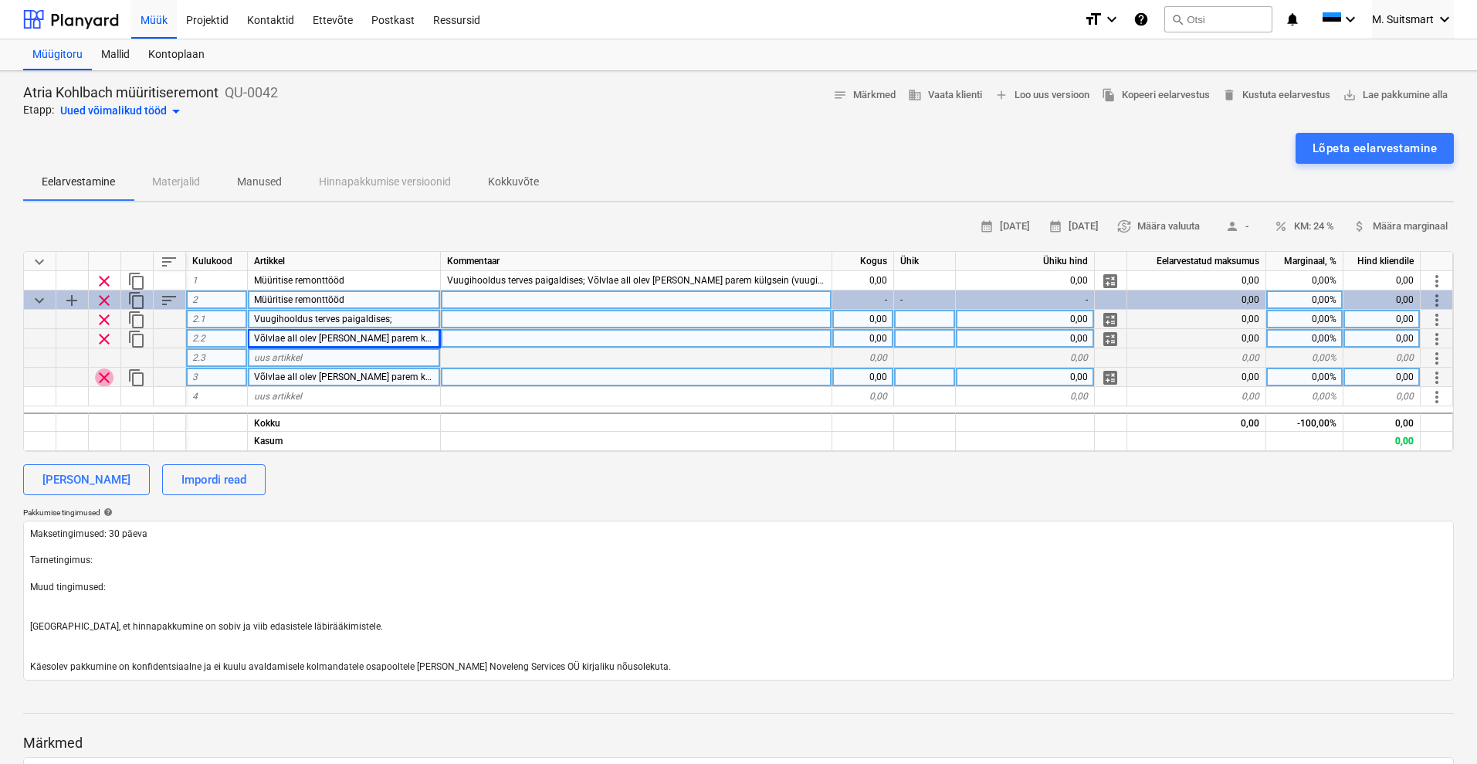
click at [103, 373] on span "clear" at bounding box center [104, 377] width 19 height 19
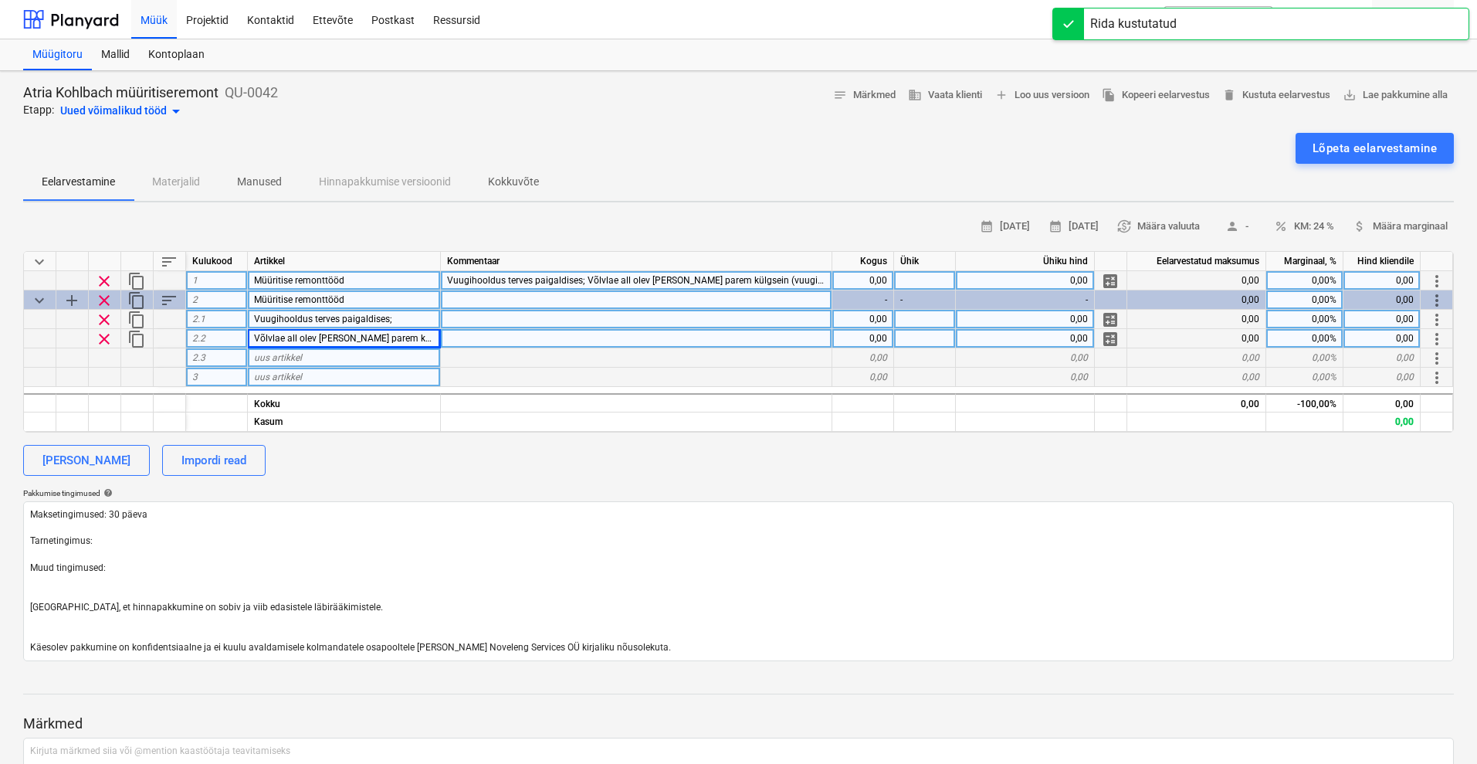
click at [105, 276] on span "clear" at bounding box center [104, 281] width 19 height 19
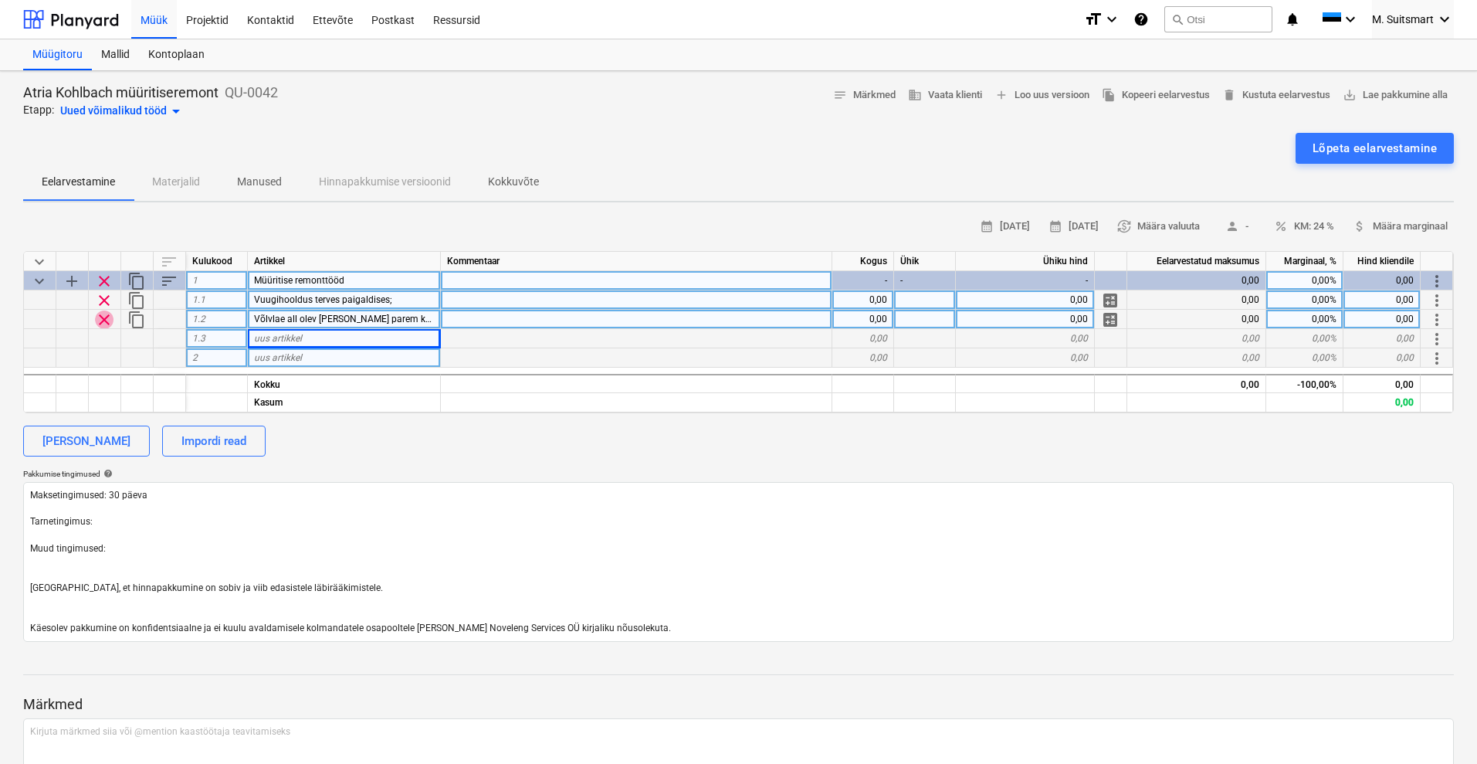
click at [107, 320] on span "clear" at bounding box center [104, 319] width 19 height 19
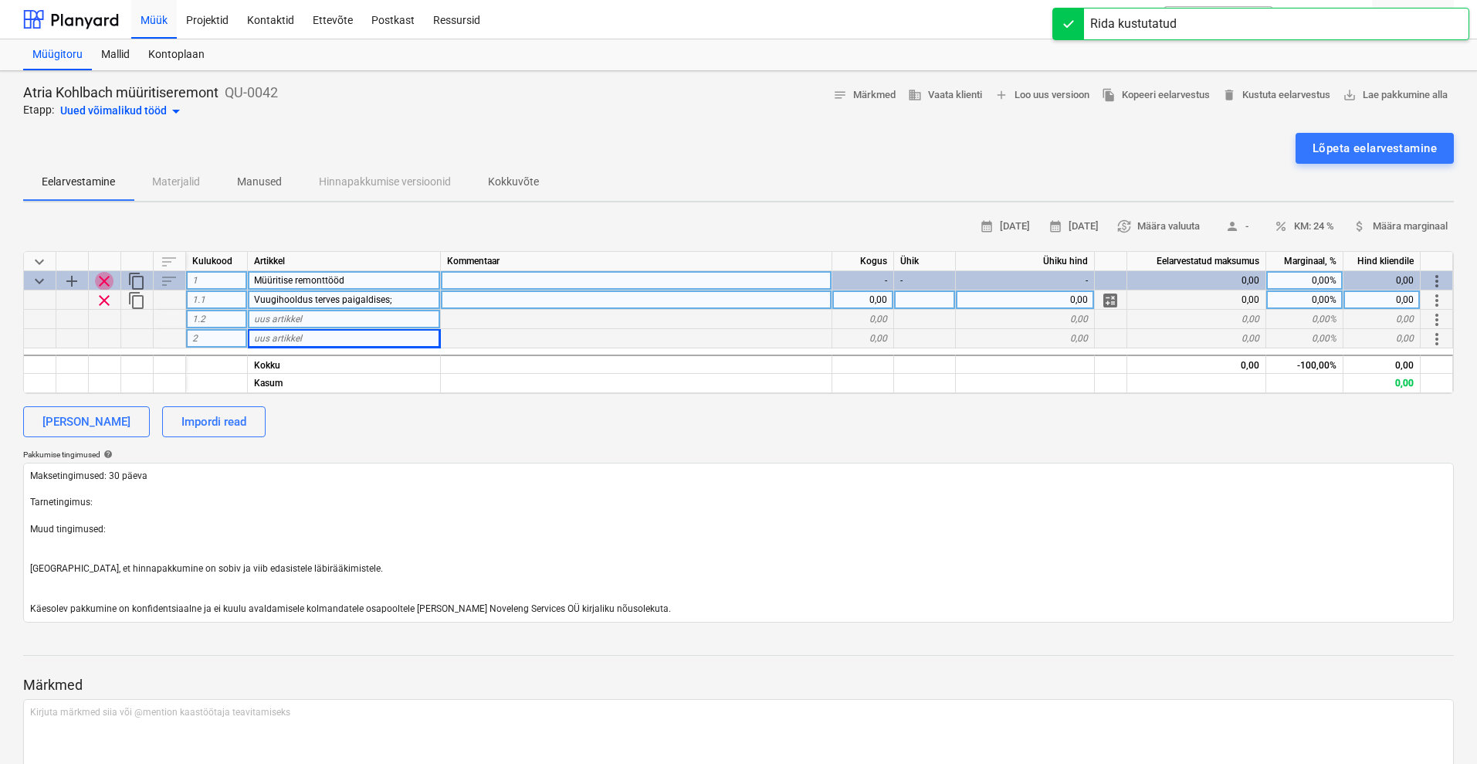
click at [107, 278] on span "clear" at bounding box center [104, 281] width 19 height 19
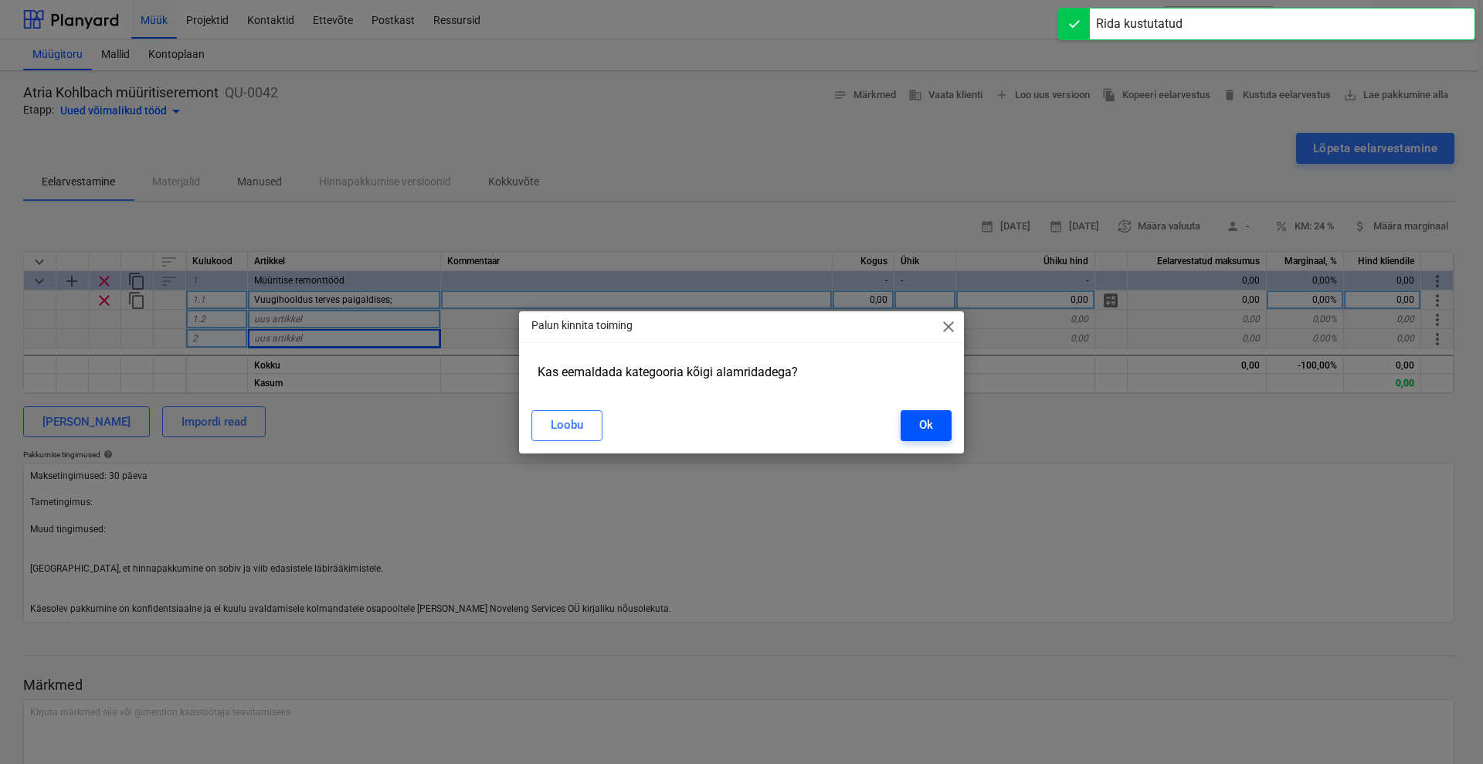
click at [927, 425] on div "Ok" at bounding box center [926, 425] width 14 height 20
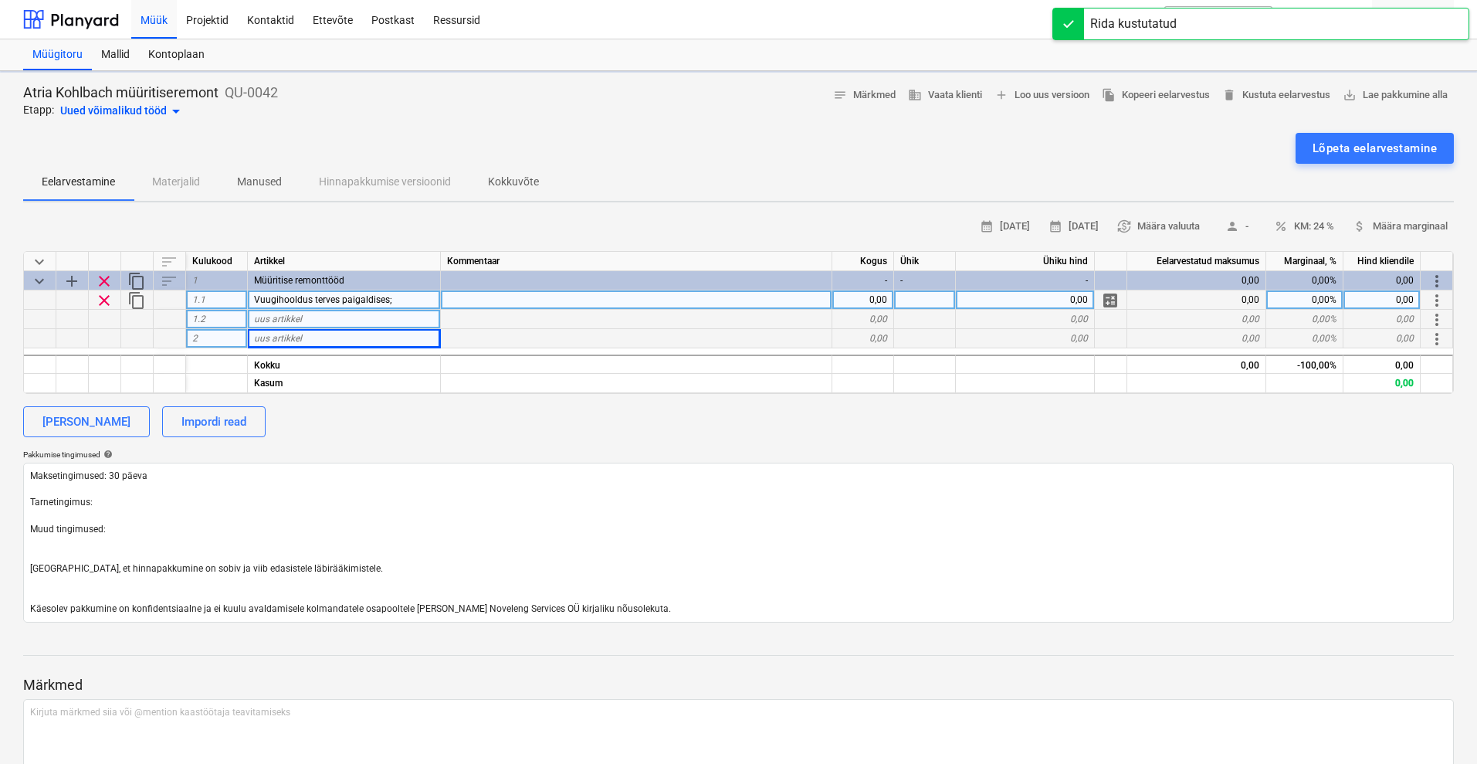
type textarea "x"
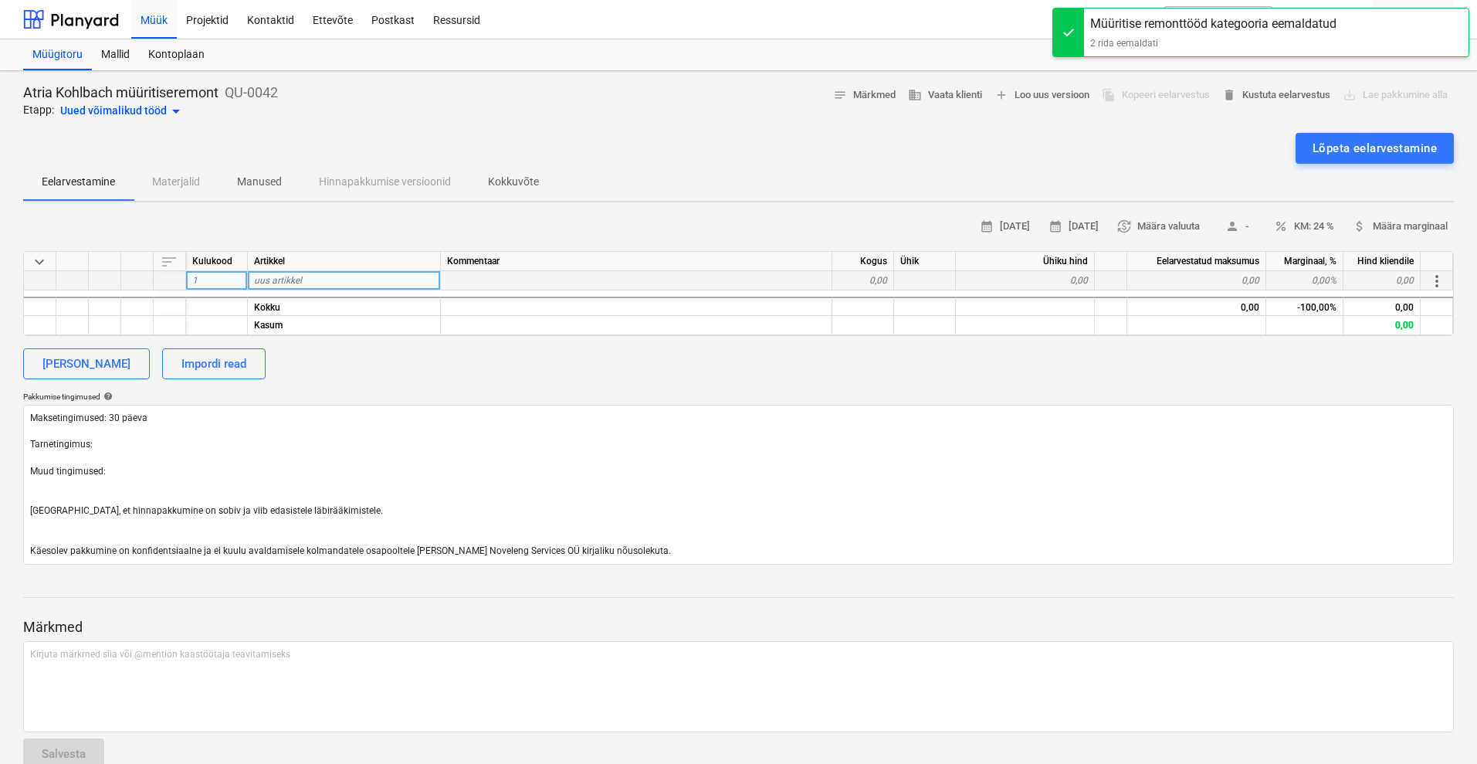
click at [279, 276] on span "uus artikkel" at bounding box center [278, 280] width 48 height 11
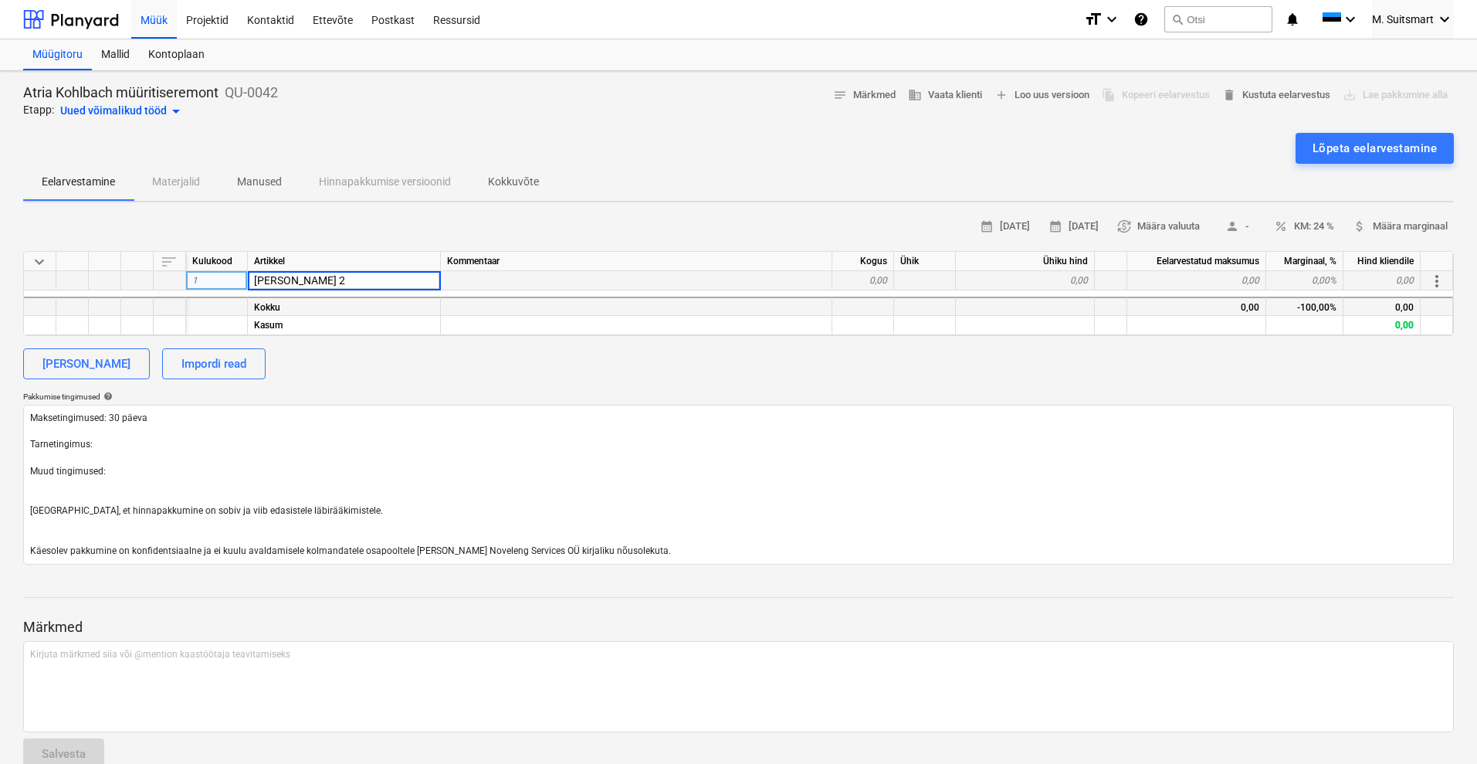
type input "[PERSON_NAME] 2B"
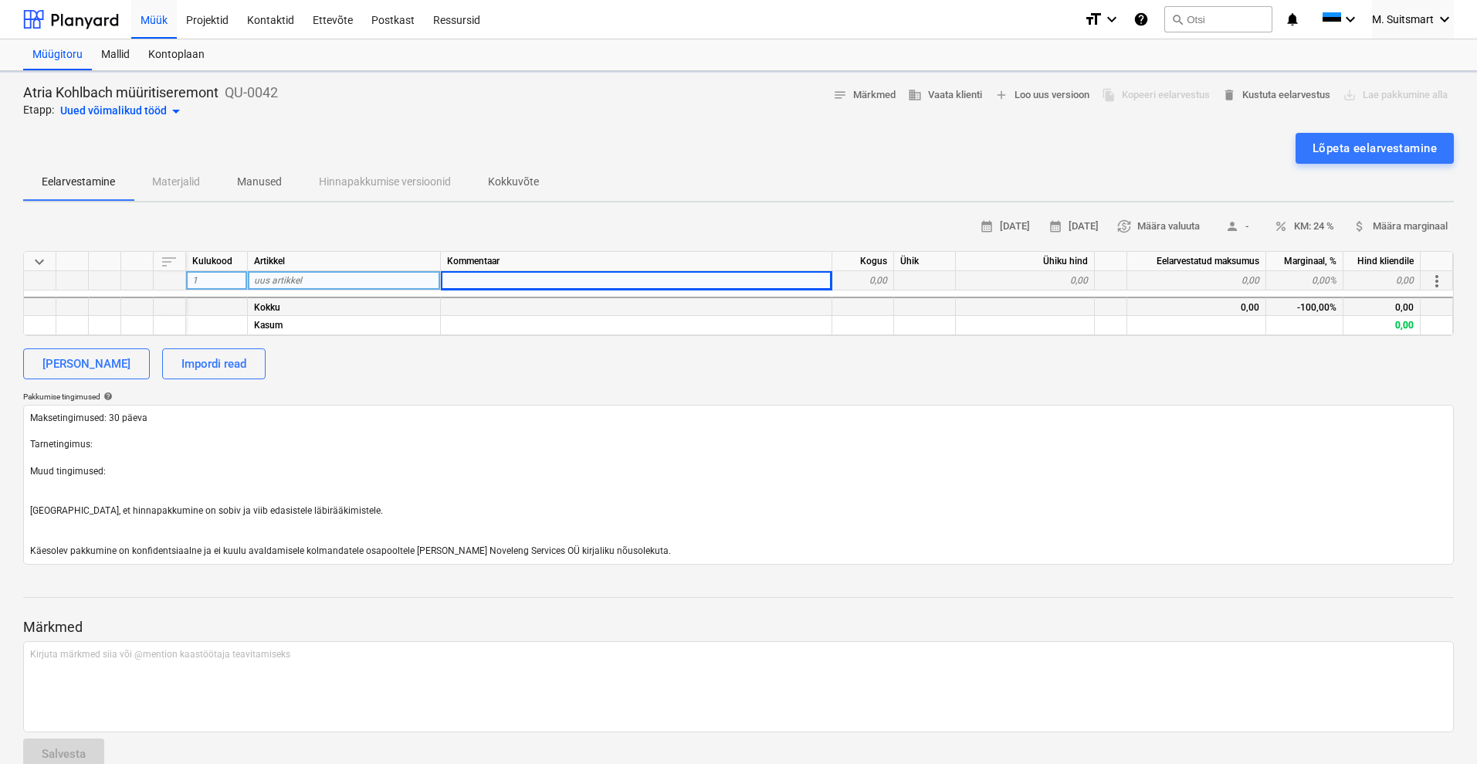
type textarea "x"
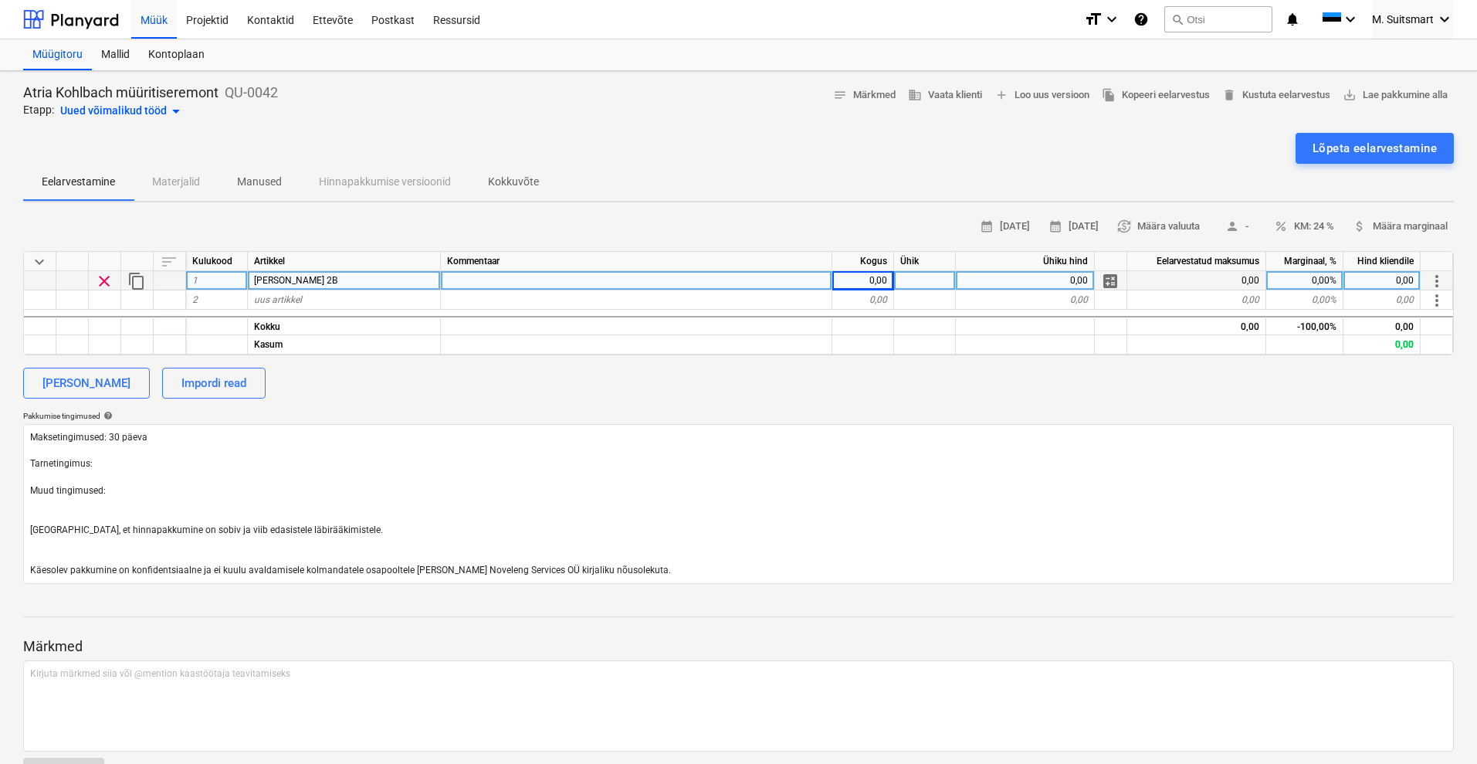
click at [527, 276] on div at bounding box center [636, 280] width 391 height 19
type input "Materjal: AK60-SiC"
type textarea "x"
click at [859, 275] on div "0,00" at bounding box center [863, 280] width 62 height 19
type input "1"
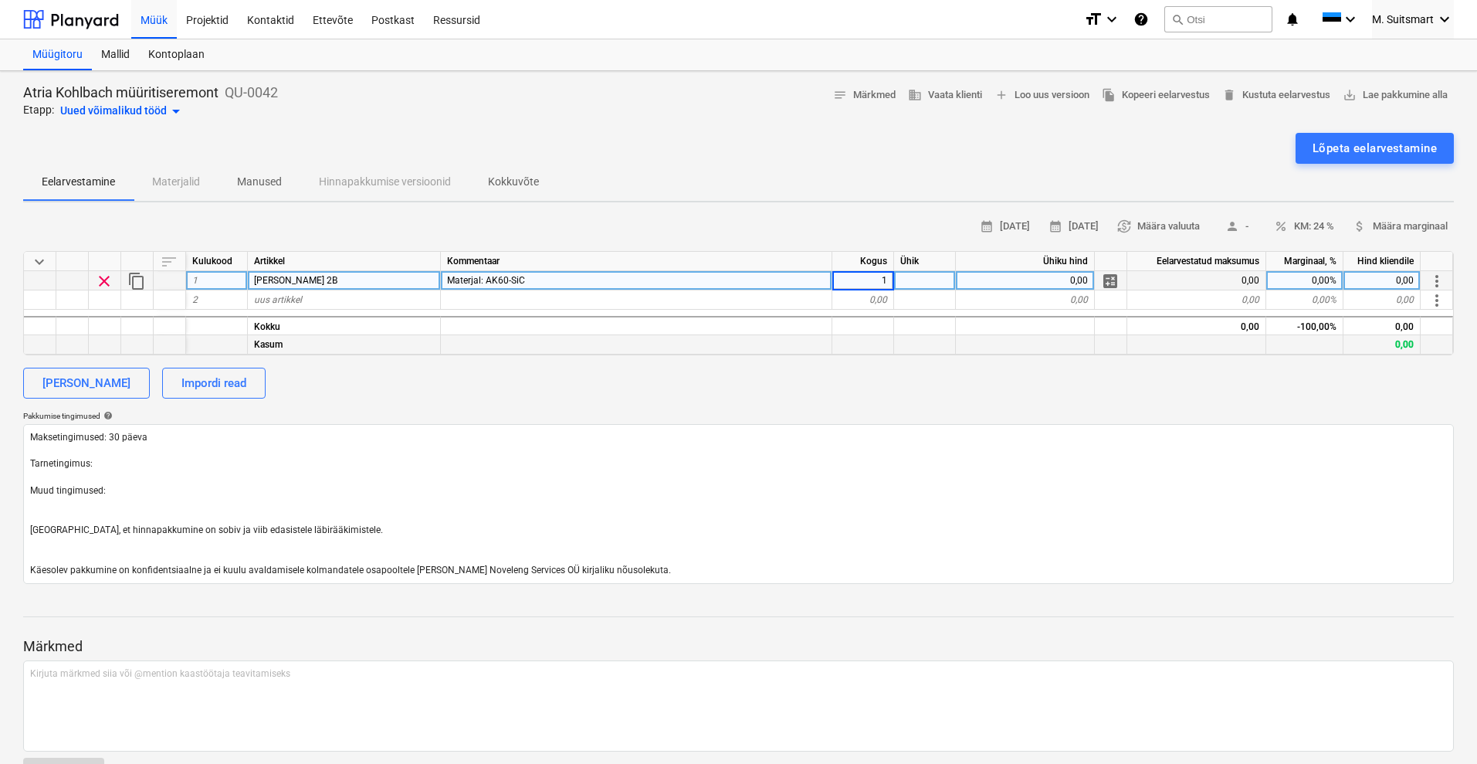
type textarea "x"
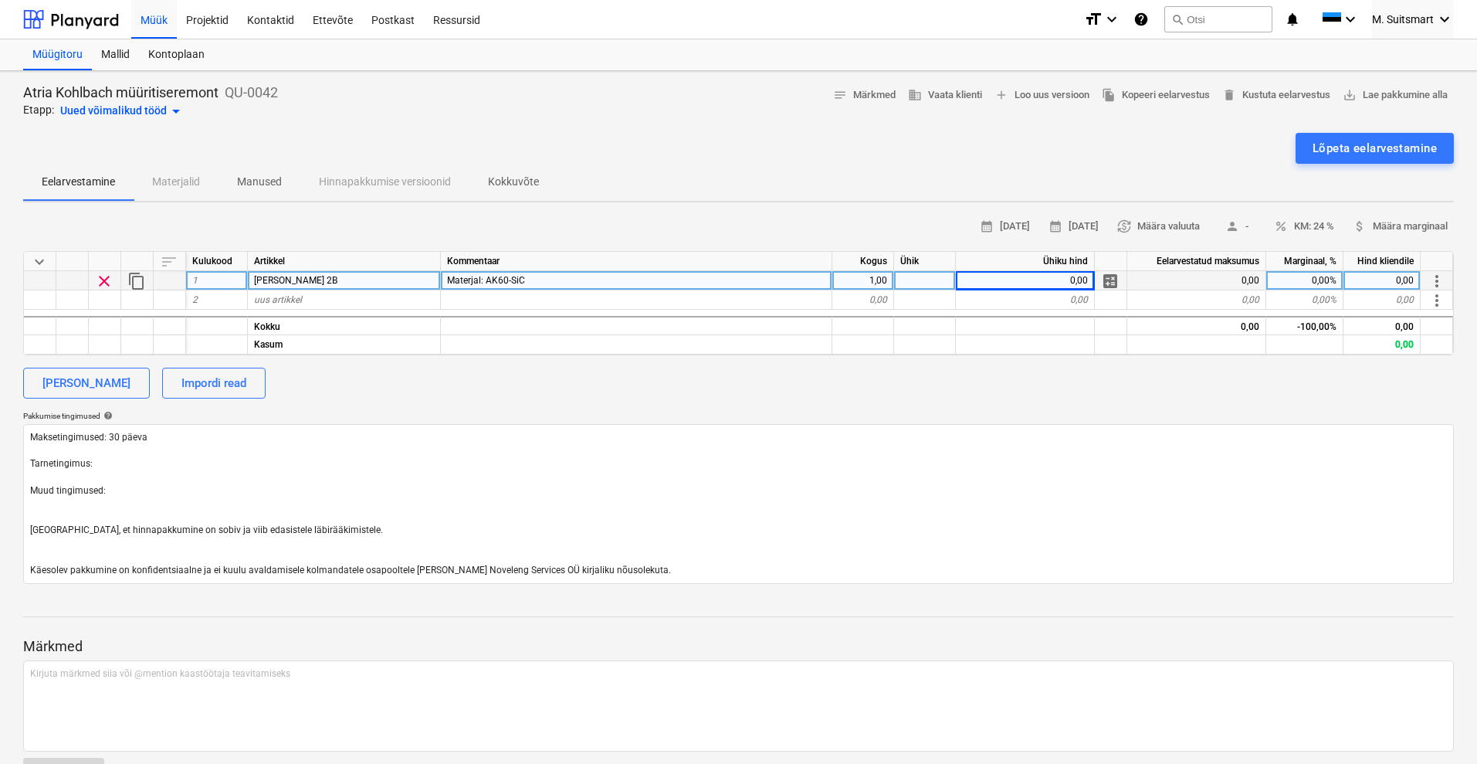
click at [1020, 279] on div "0,00" at bounding box center [1025, 280] width 139 height 19
type input "27,81"
type textarea "x"
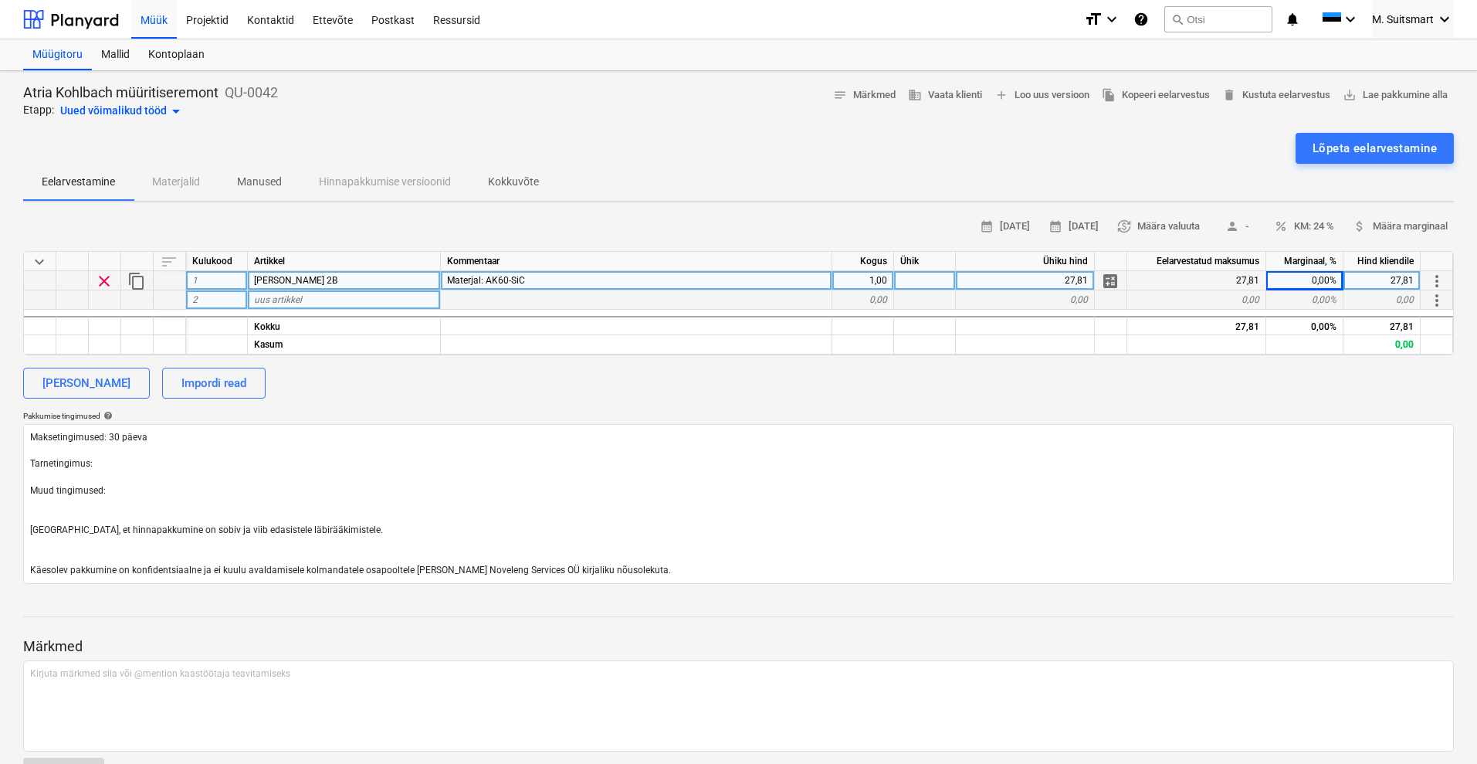
click at [311, 298] on div "uus artikkel" at bounding box center [344, 299] width 193 height 19
type input "Paisukivi FE4a"
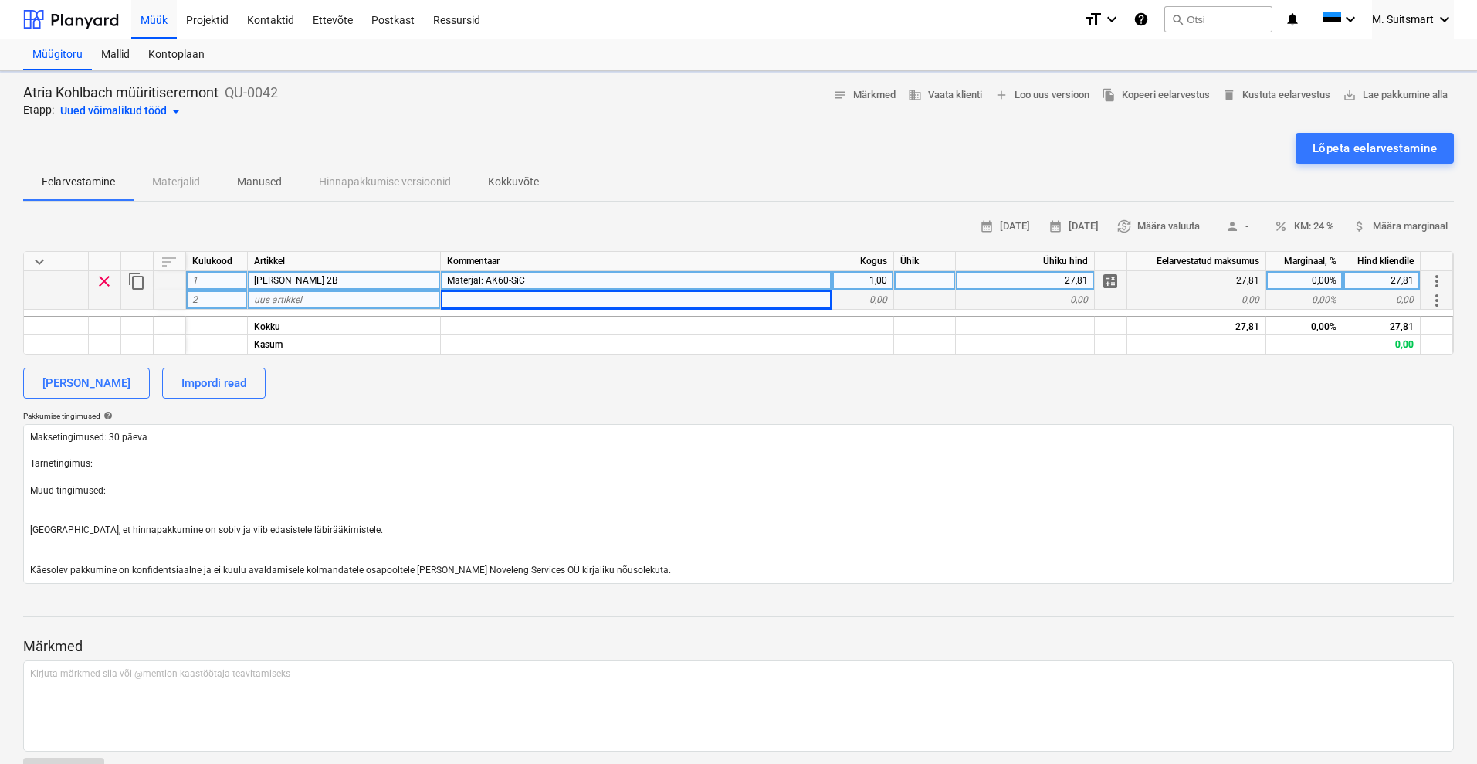
type textarea "x"
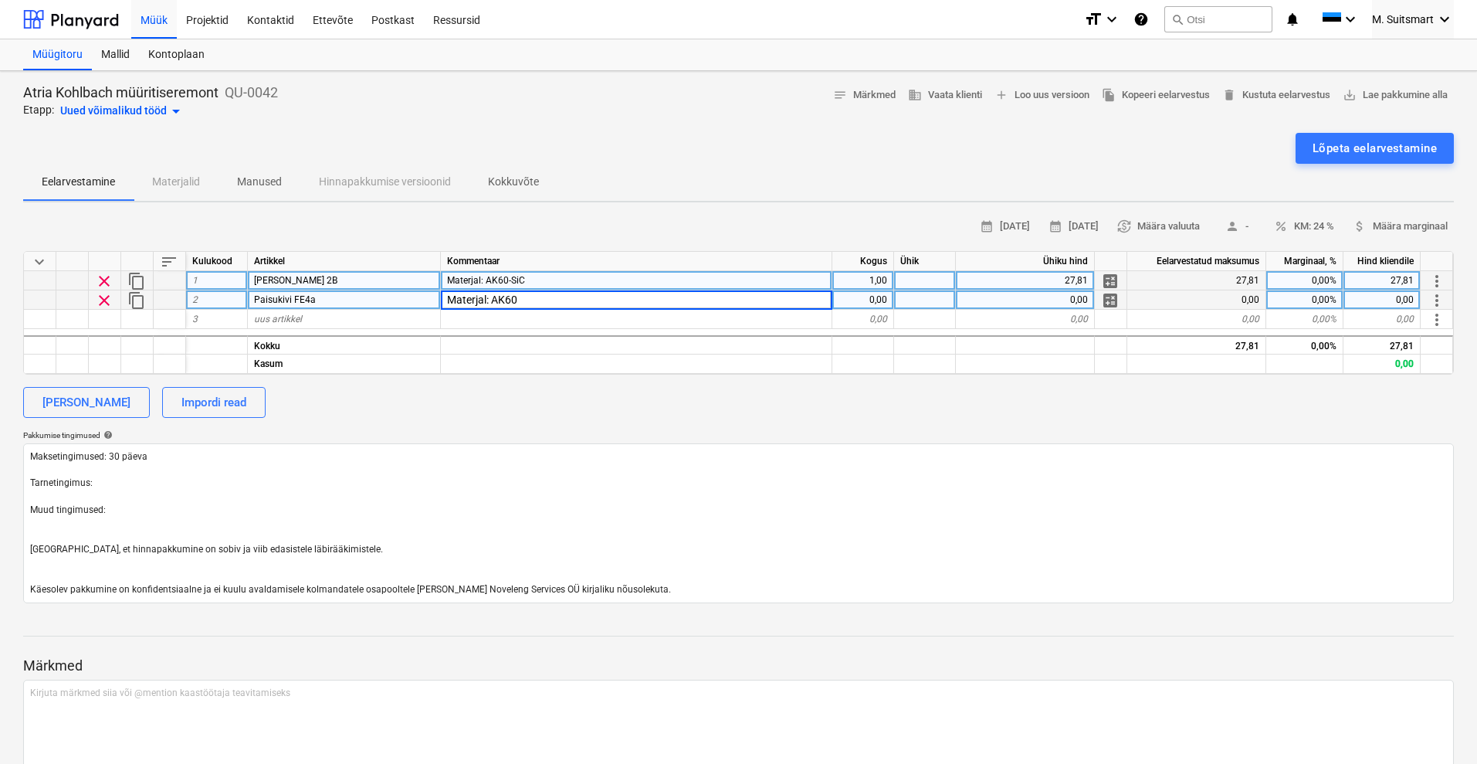
type input "Materjal: AK601"
type textarea "x"
click at [871, 273] on div "1,00" at bounding box center [863, 280] width 62 height 19
type input "150"
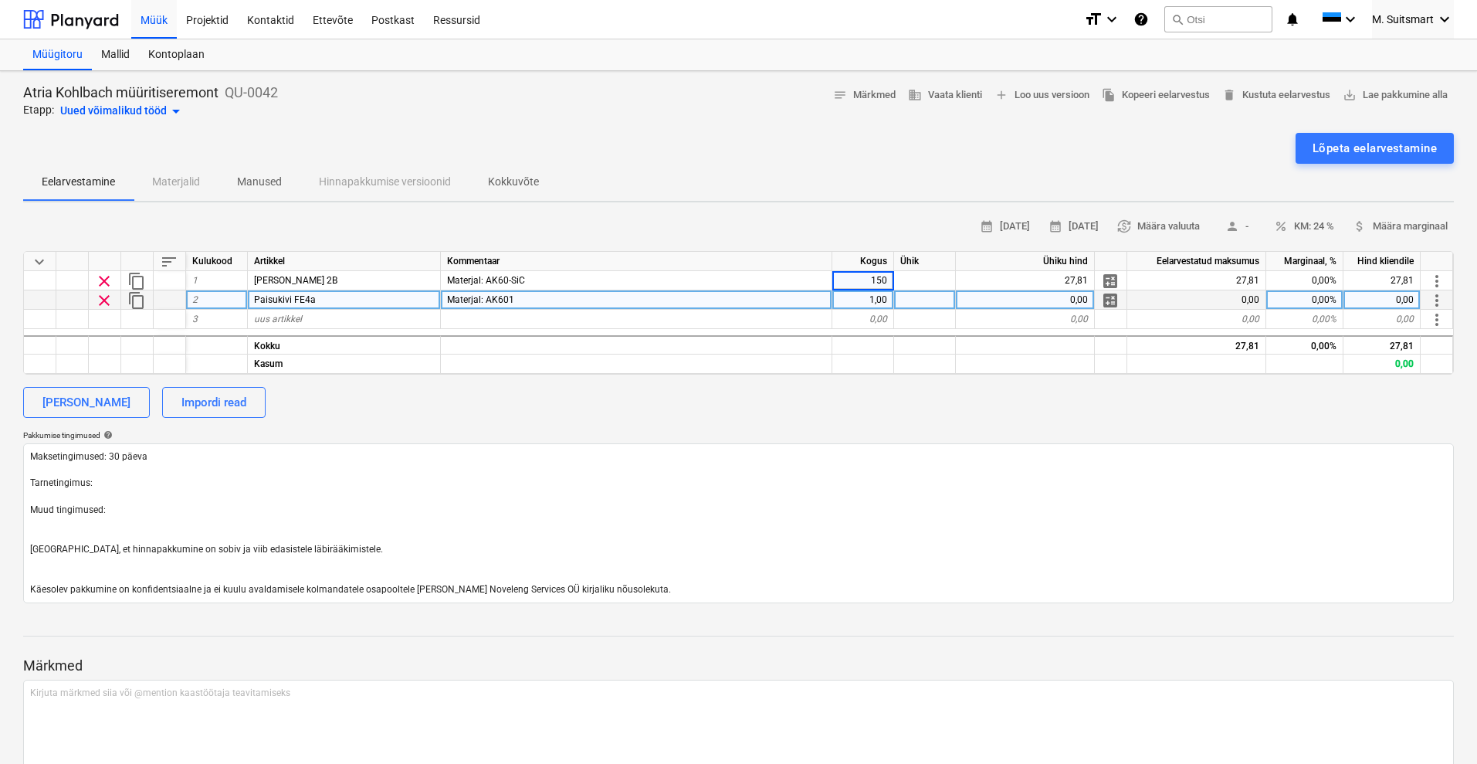
type textarea "x"
click at [869, 297] on div "1,00" at bounding box center [863, 299] width 62 height 19
type input "22"
type textarea "x"
type input "16.04"
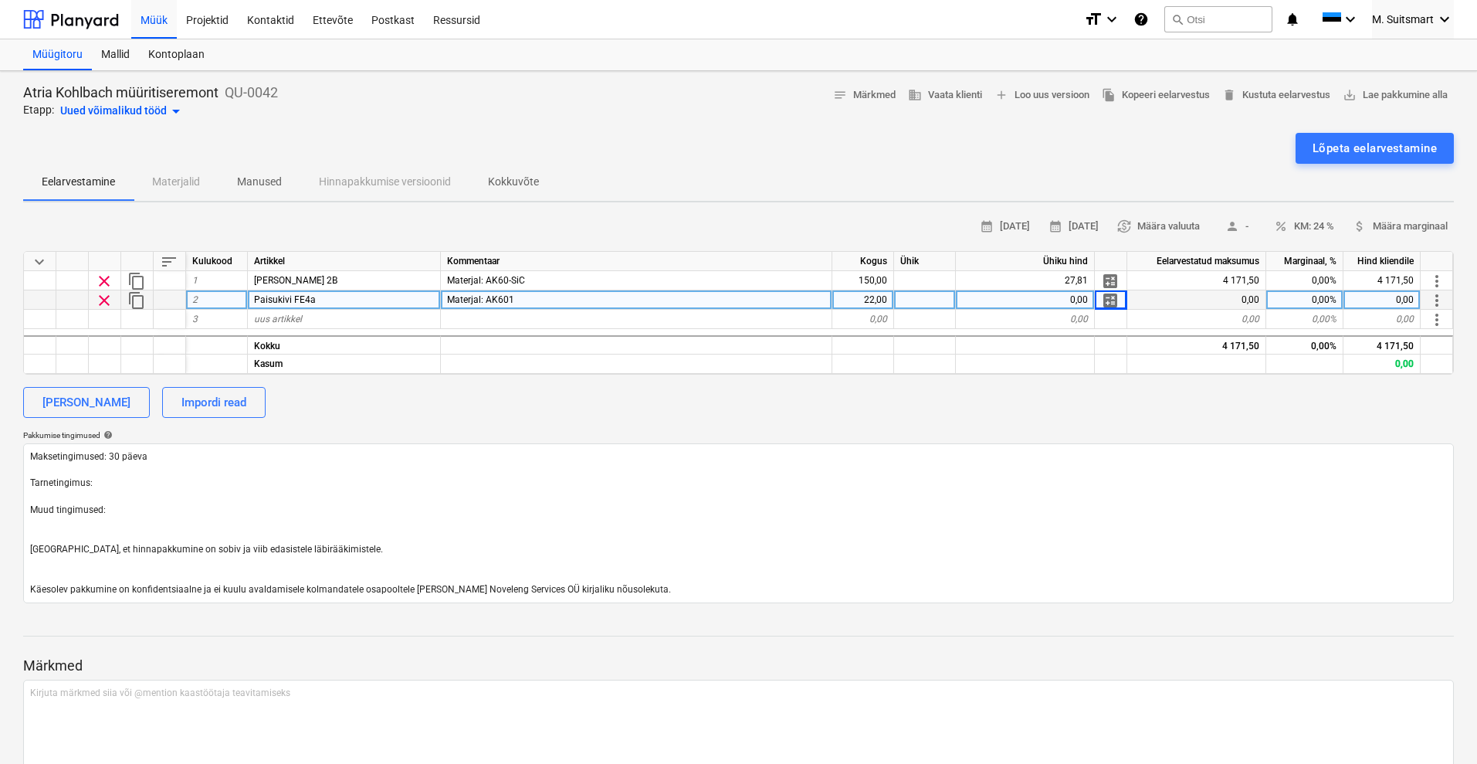
click at [1064, 302] on div "0,00" at bounding box center [1025, 299] width 139 height 19
type input "16,04"
type textarea "x"
click at [282, 313] on span "uus artikkel" at bounding box center [278, 318] width 48 height 11
type input "Paisukivi FE5a"
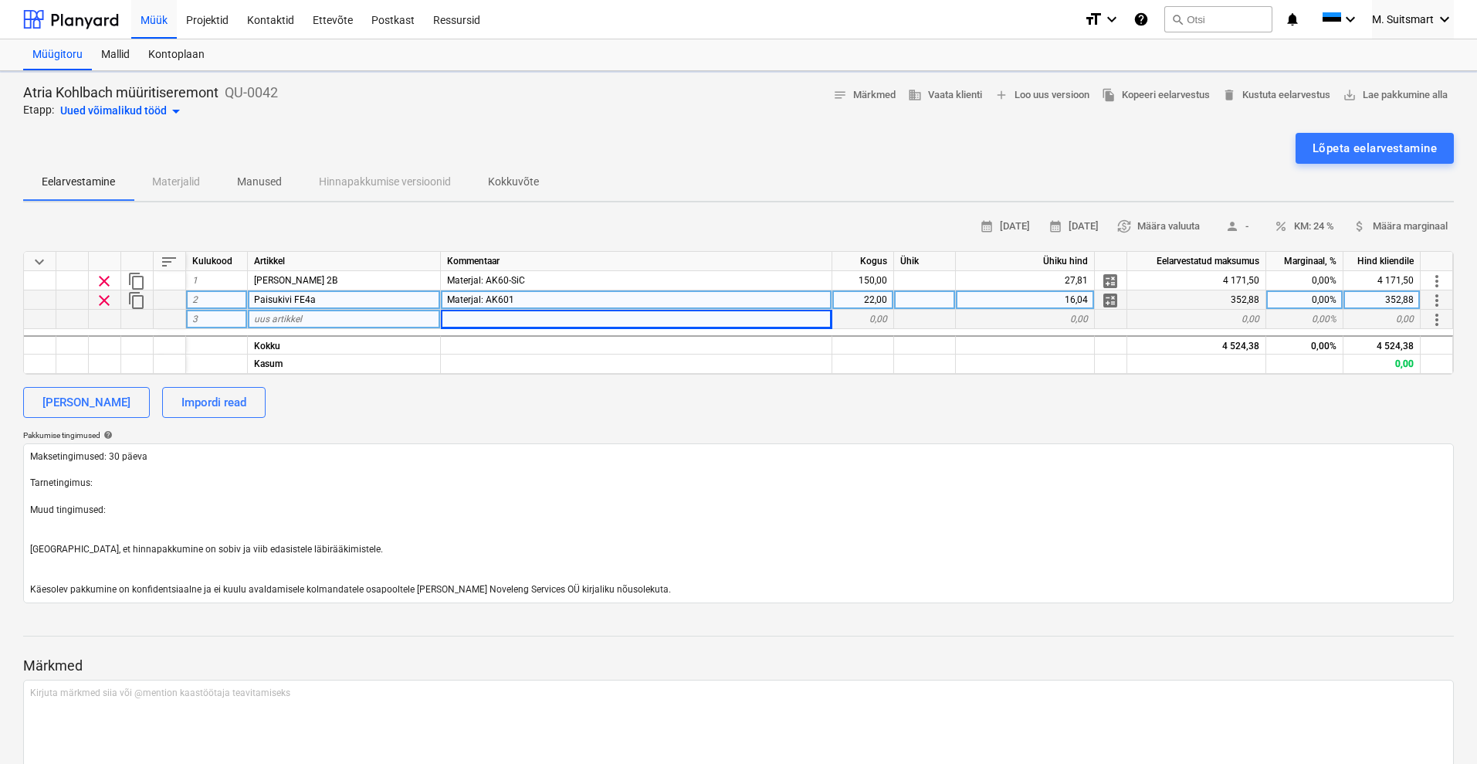
type textarea "x"
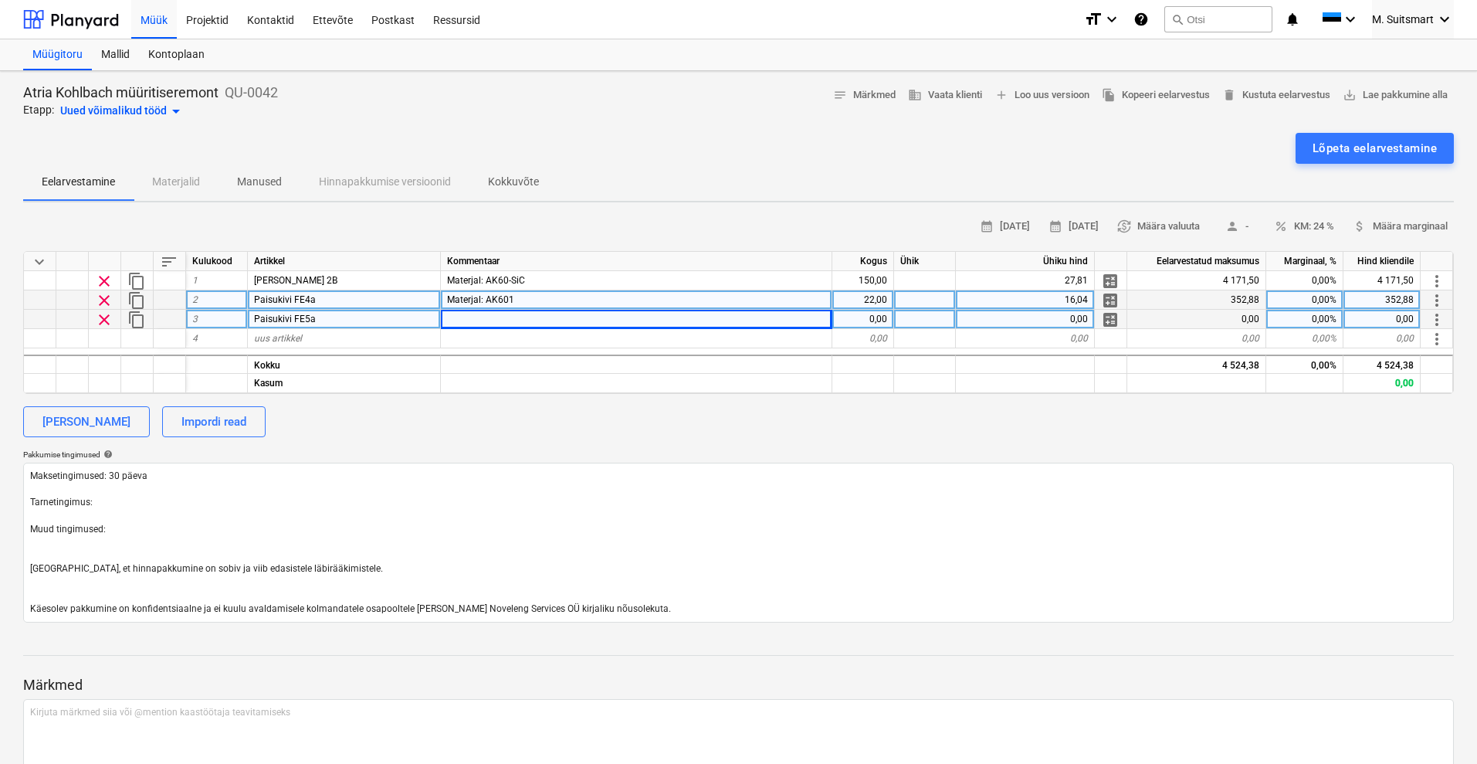
click at [500, 300] on span "Materjal: AK601" at bounding box center [480, 299] width 67 height 11
click at [478, 318] on div at bounding box center [636, 319] width 391 height 19
type input "Materjal: AK601"
type textarea "x"
type input "11,83"
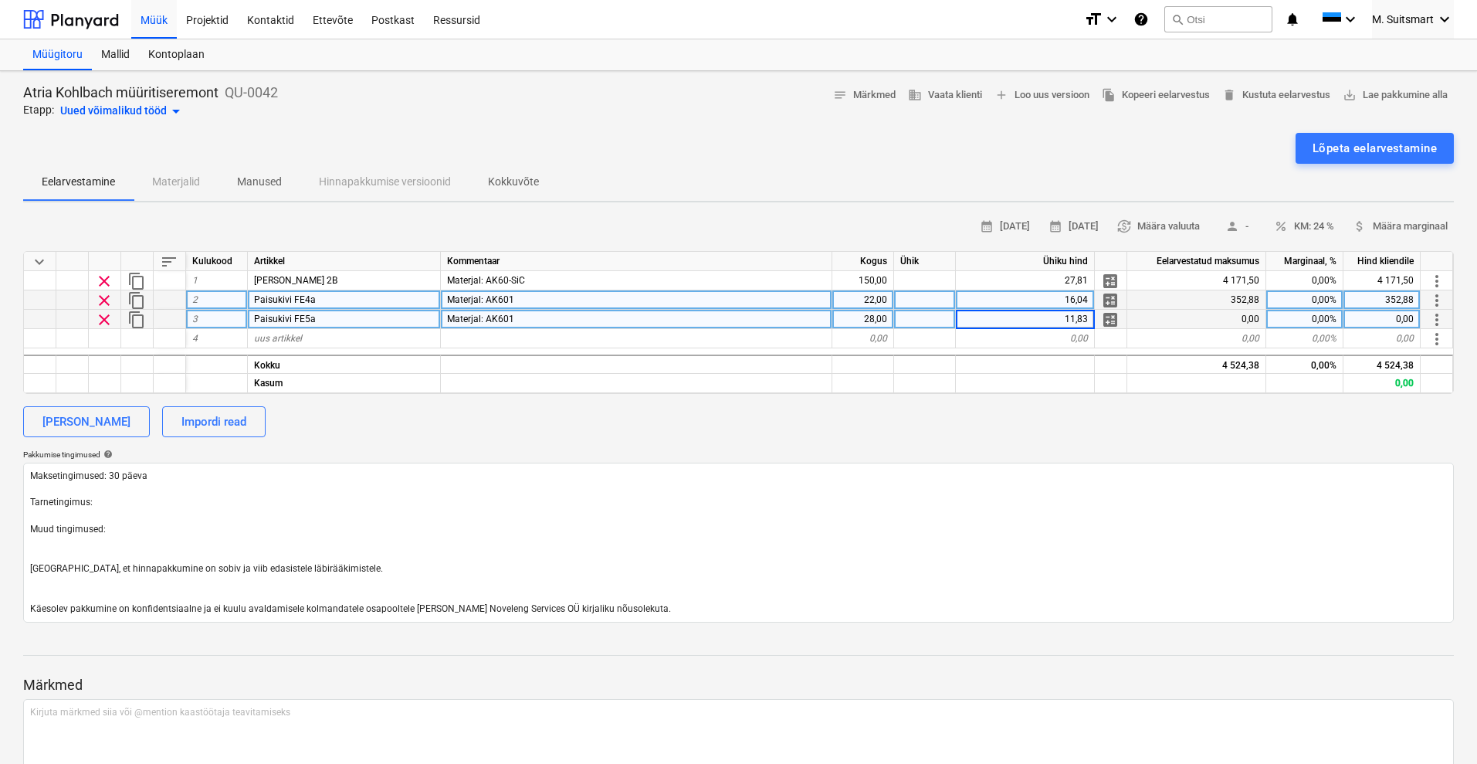
type textarea "x"
click at [337, 335] on div "uus artikkel" at bounding box center [344, 338] width 193 height 19
type input "Ki"
type textarea "x"
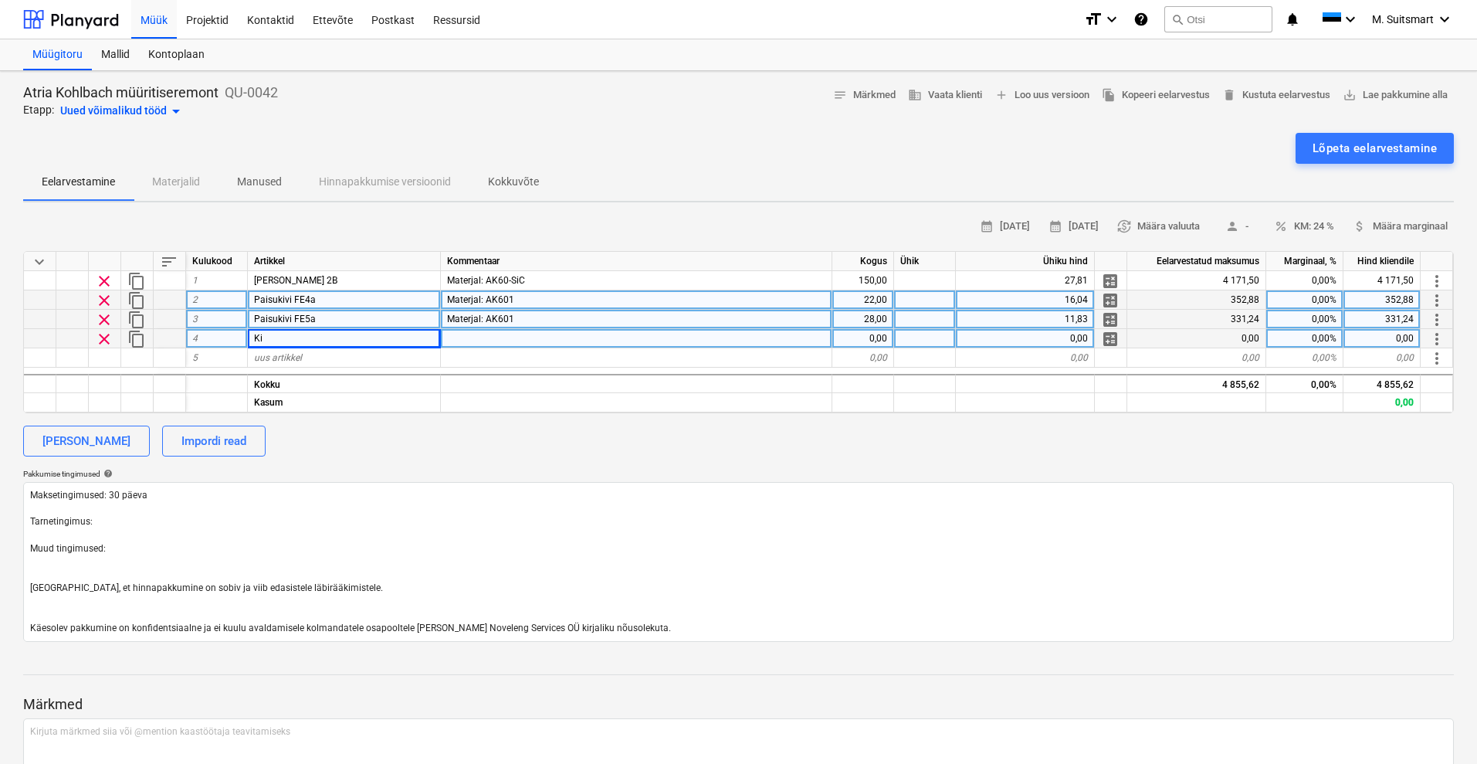
click at [273, 342] on div "Ki" at bounding box center [344, 338] width 193 height 19
type input "Tugikivi FE7a"
type textarea "x"
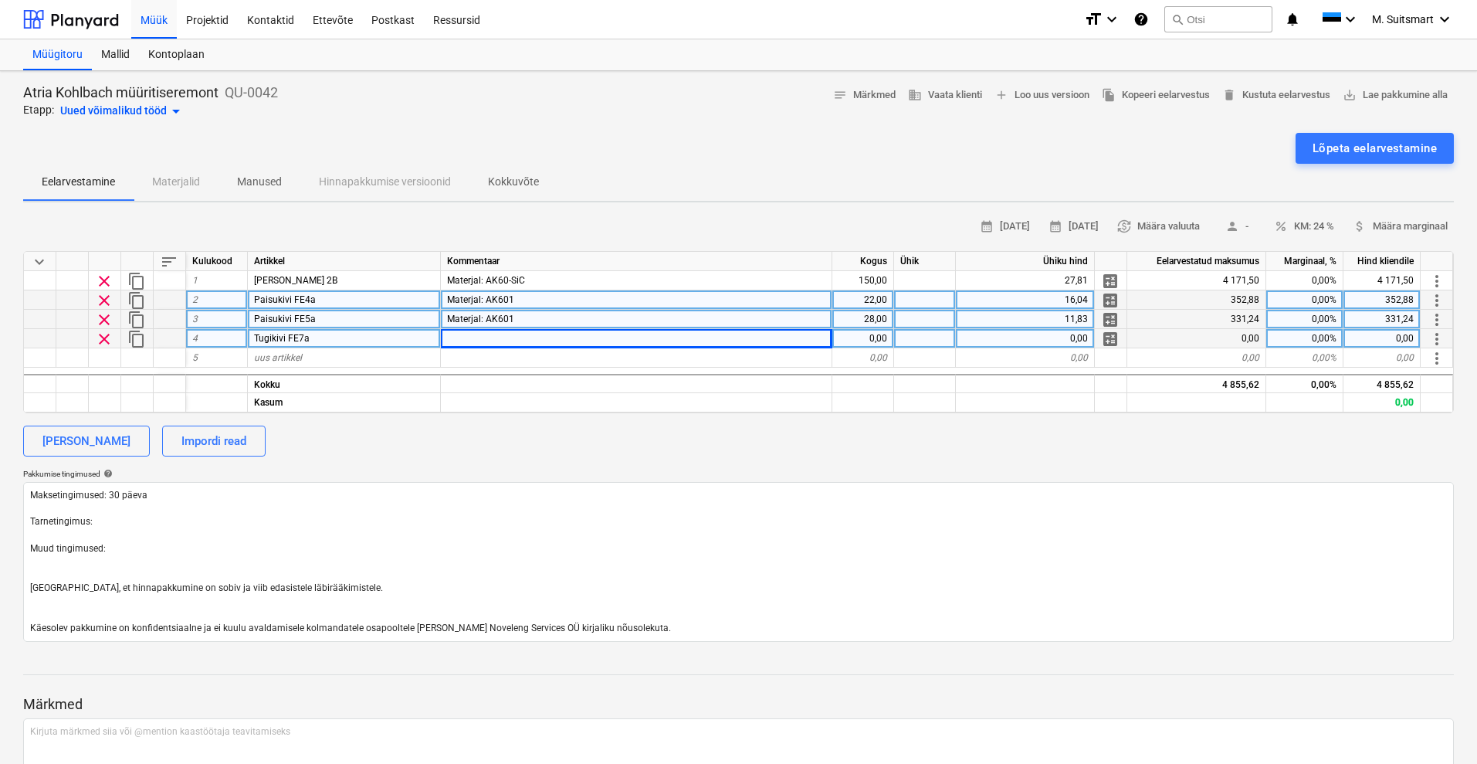
click at [541, 311] on div "Materjal: AK601" at bounding box center [636, 319] width 391 height 19
click at [508, 337] on div at bounding box center [636, 338] width 391 height 19
type input "Materjal: AK601"
type textarea "x"
type input "11,88"
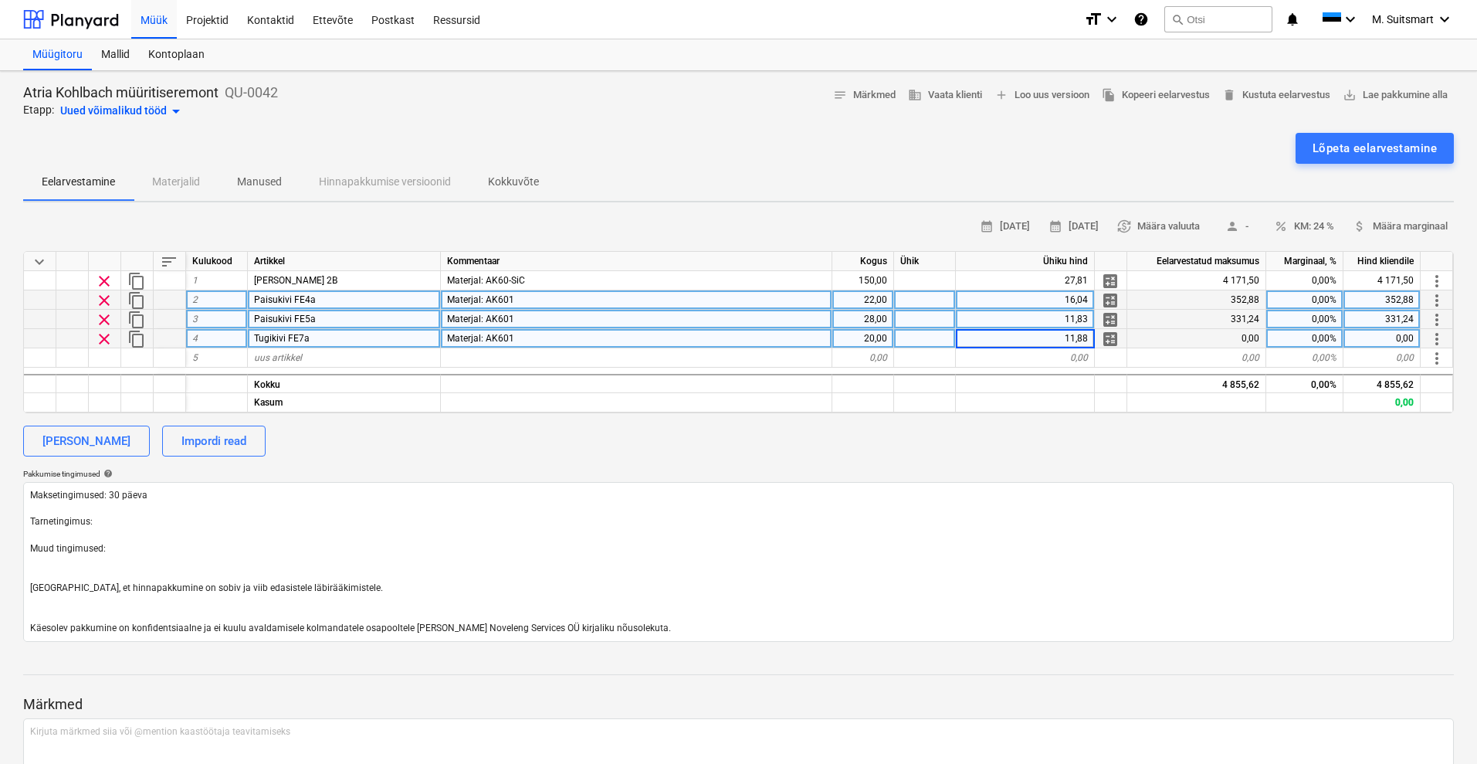
type textarea "x"
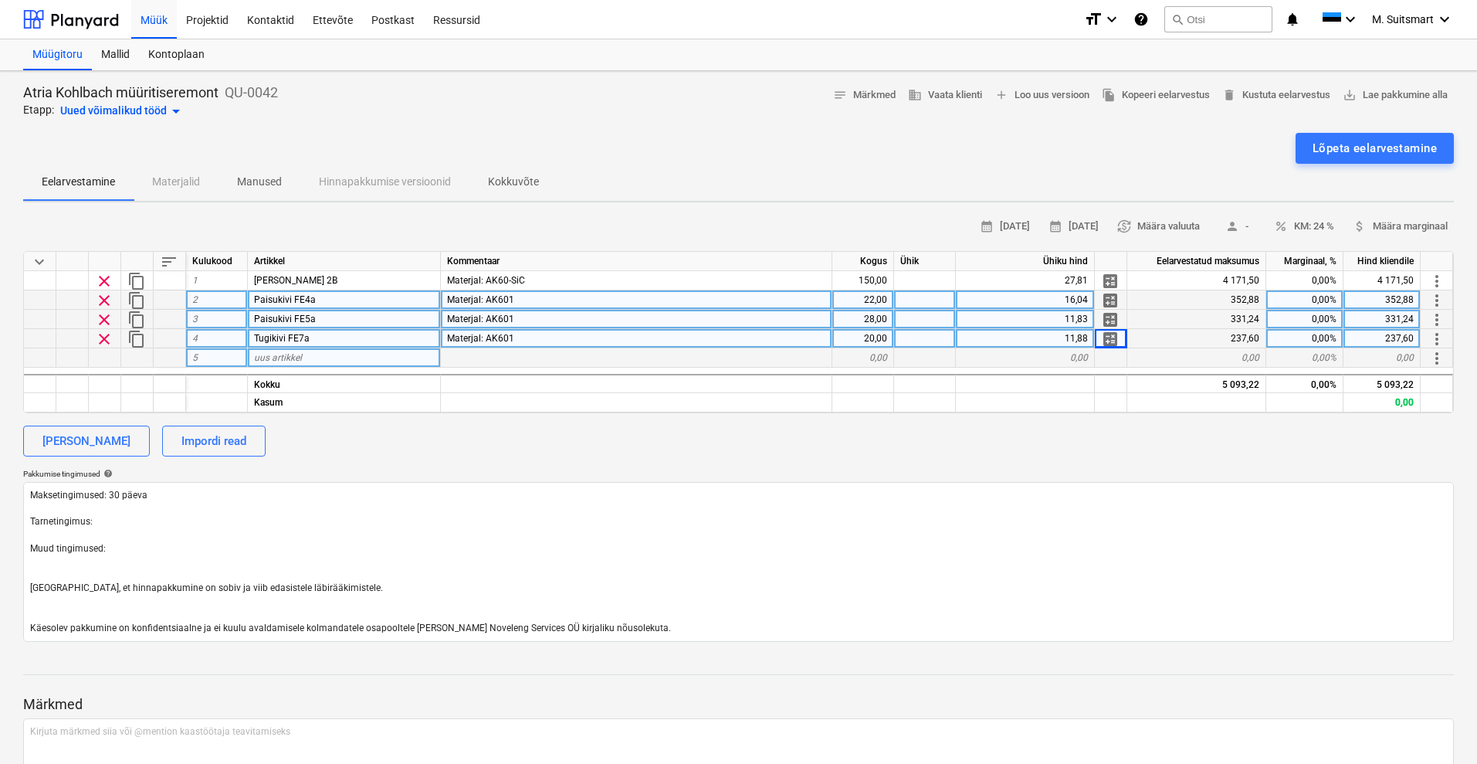
click at [311, 355] on div "uus artikkel" at bounding box center [344, 357] width 193 height 19
type input "[PERSON_NAME] 2B-32"
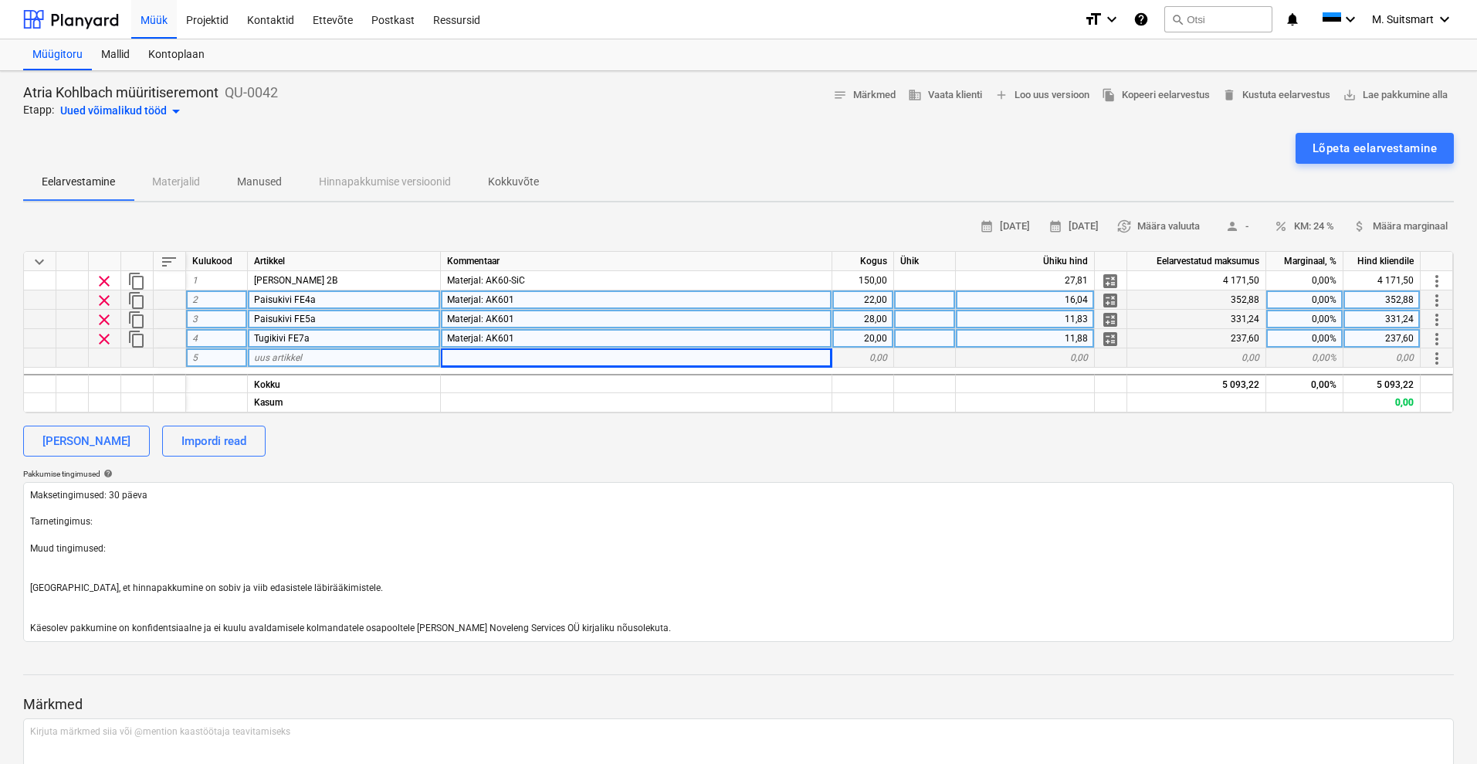
type textarea "x"
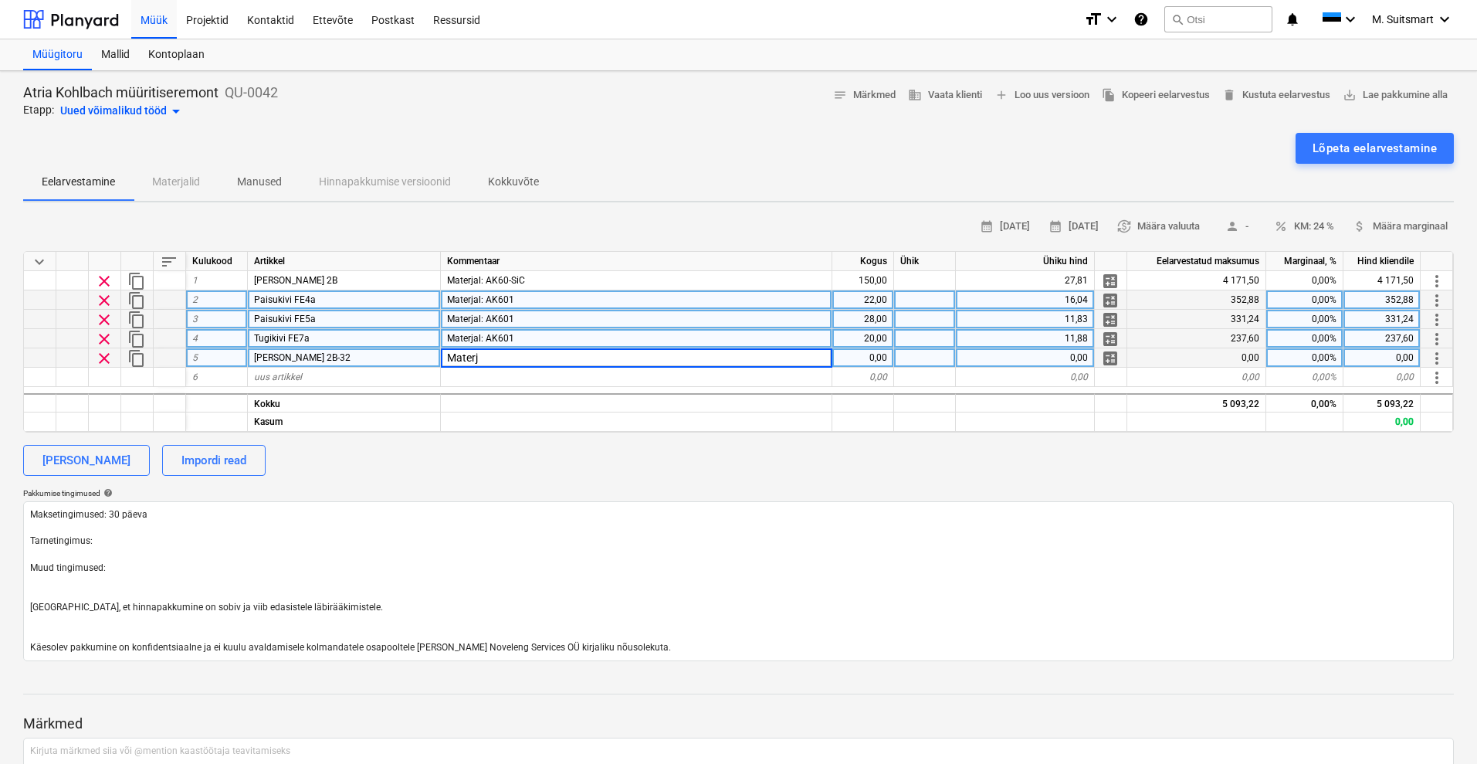
type input "Materja"
type textarea "x"
click at [490, 294] on span "Materjal: AK601" at bounding box center [480, 299] width 67 height 11
click at [490, 356] on div "Materja" at bounding box center [636, 357] width 391 height 19
type input "Materjal: AK601"
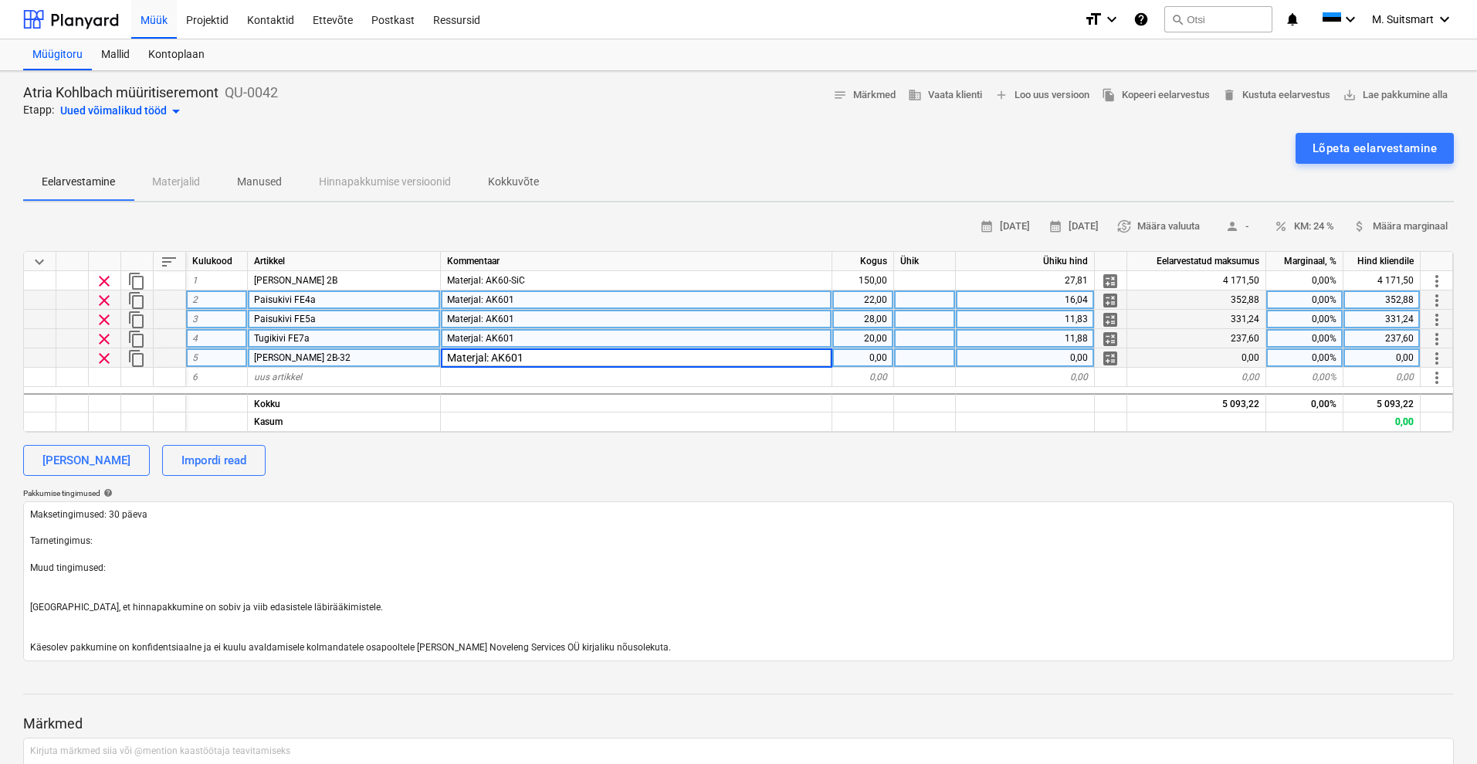
type textarea "x"
click at [871, 359] on div "0,00" at bounding box center [863, 357] width 62 height 19
type input "30"
type textarea "x"
type input "10,91"
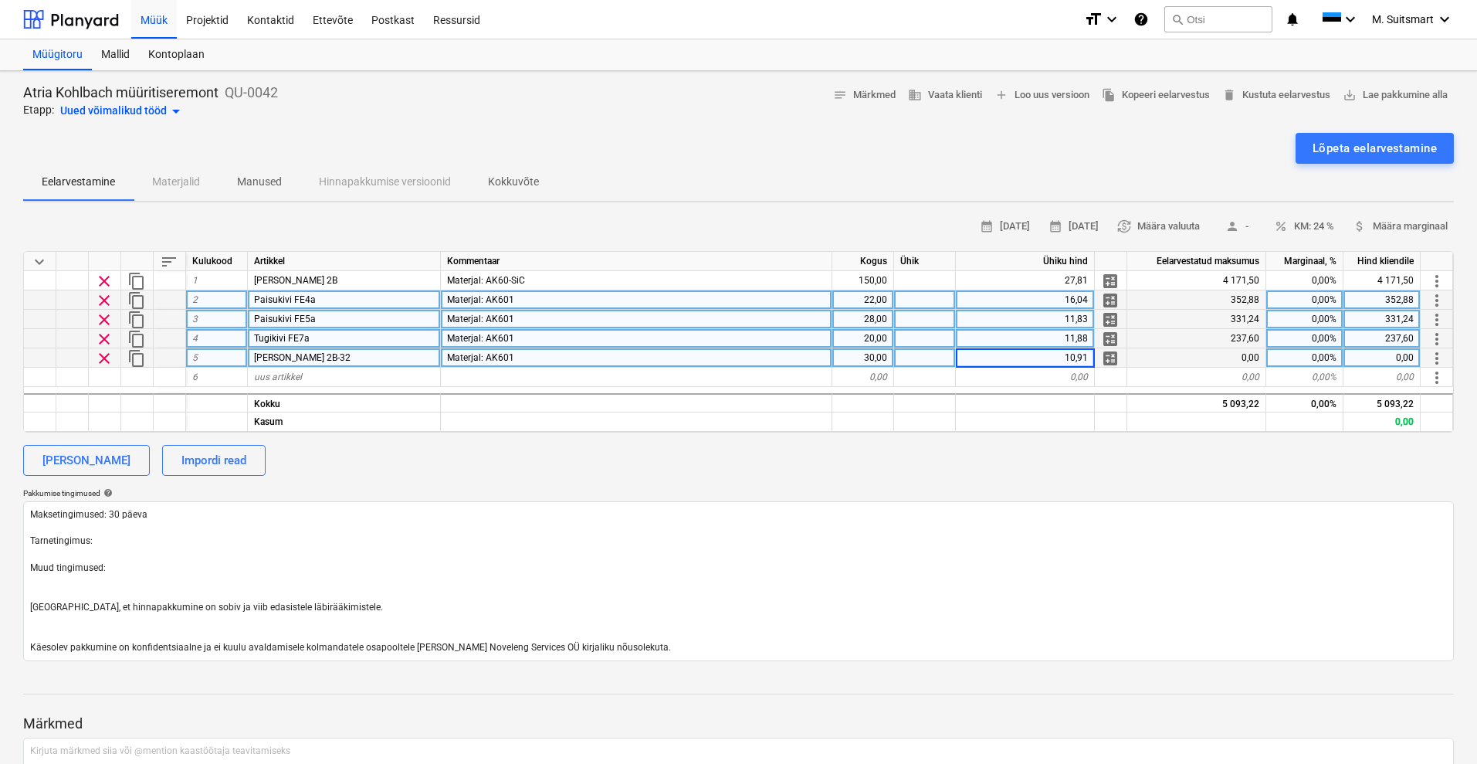
type textarea "x"
click at [294, 371] on span "uus artikkel" at bounding box center [278, 376] width 48 height 11
type input "Võlvikivi 3H6"
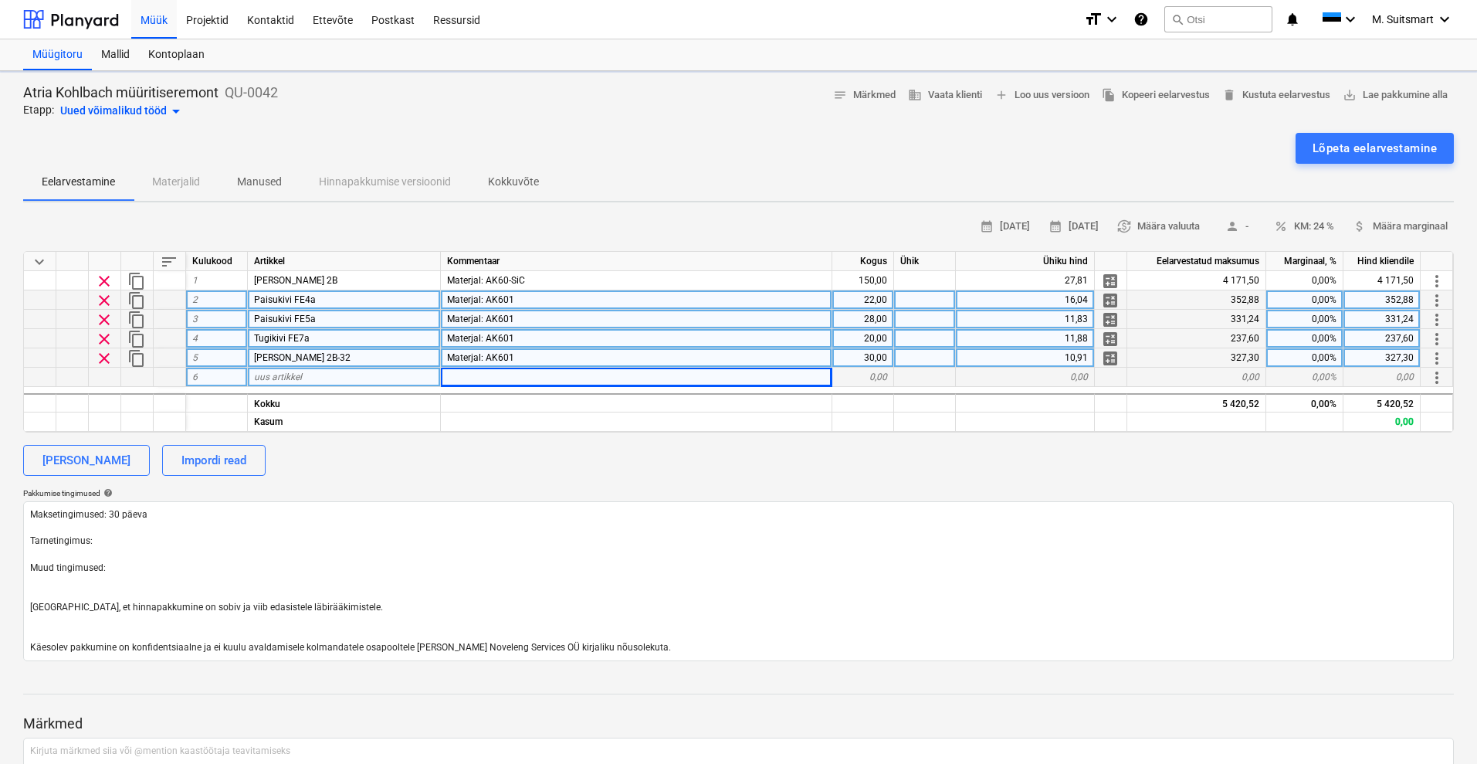
type textarea "x"
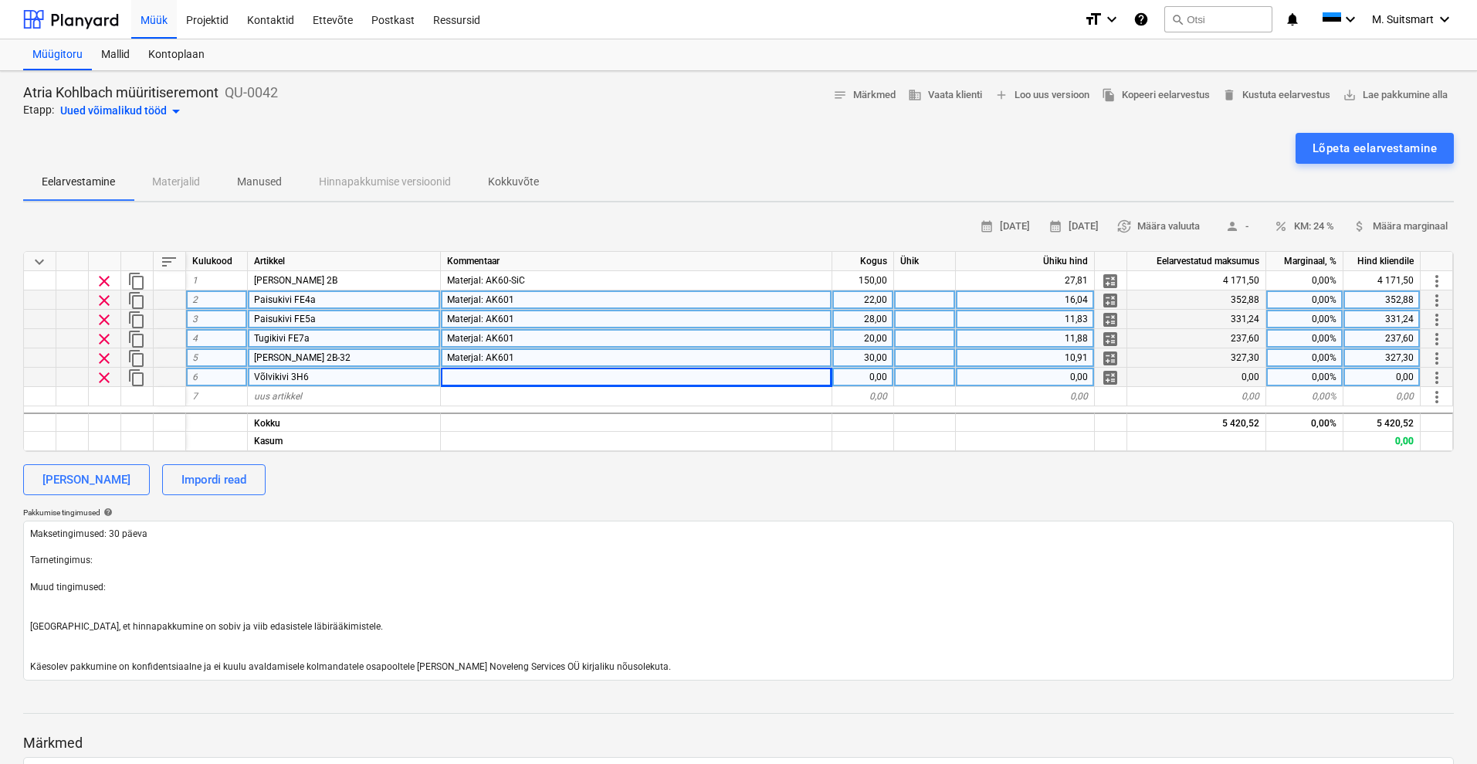
click at [449, 378] on div at bounding box center [636, 377] width 391 height 19
type input "Materjal: SILRATH AK60"
type textarea "x"
type input "40"
type textarea "x"
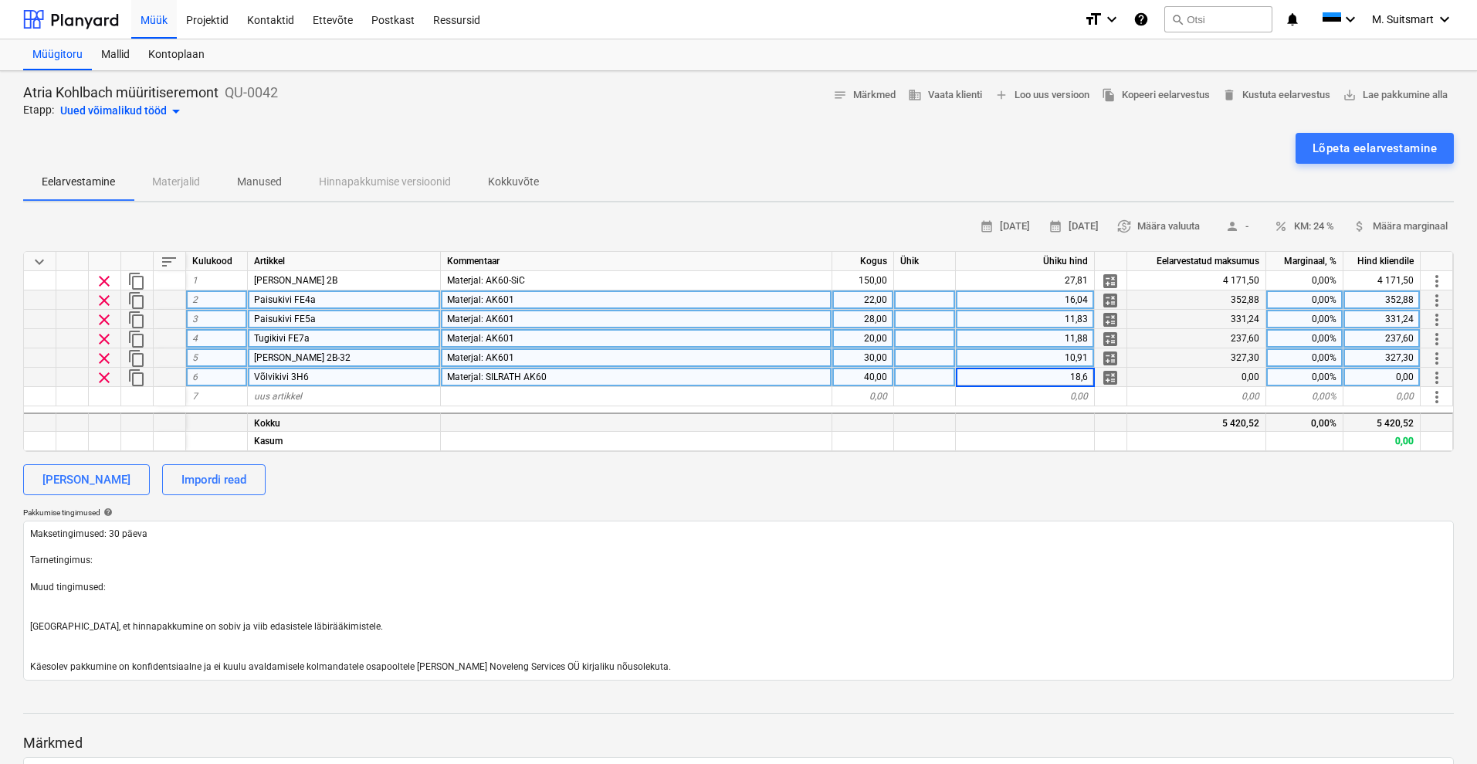
type input "18,67"
type textarea "x"
click at [267, 395] on span "uus artikkel" at bounding box center [278, 396] width 48 height 11
type input "Võlvikivi 3H10"
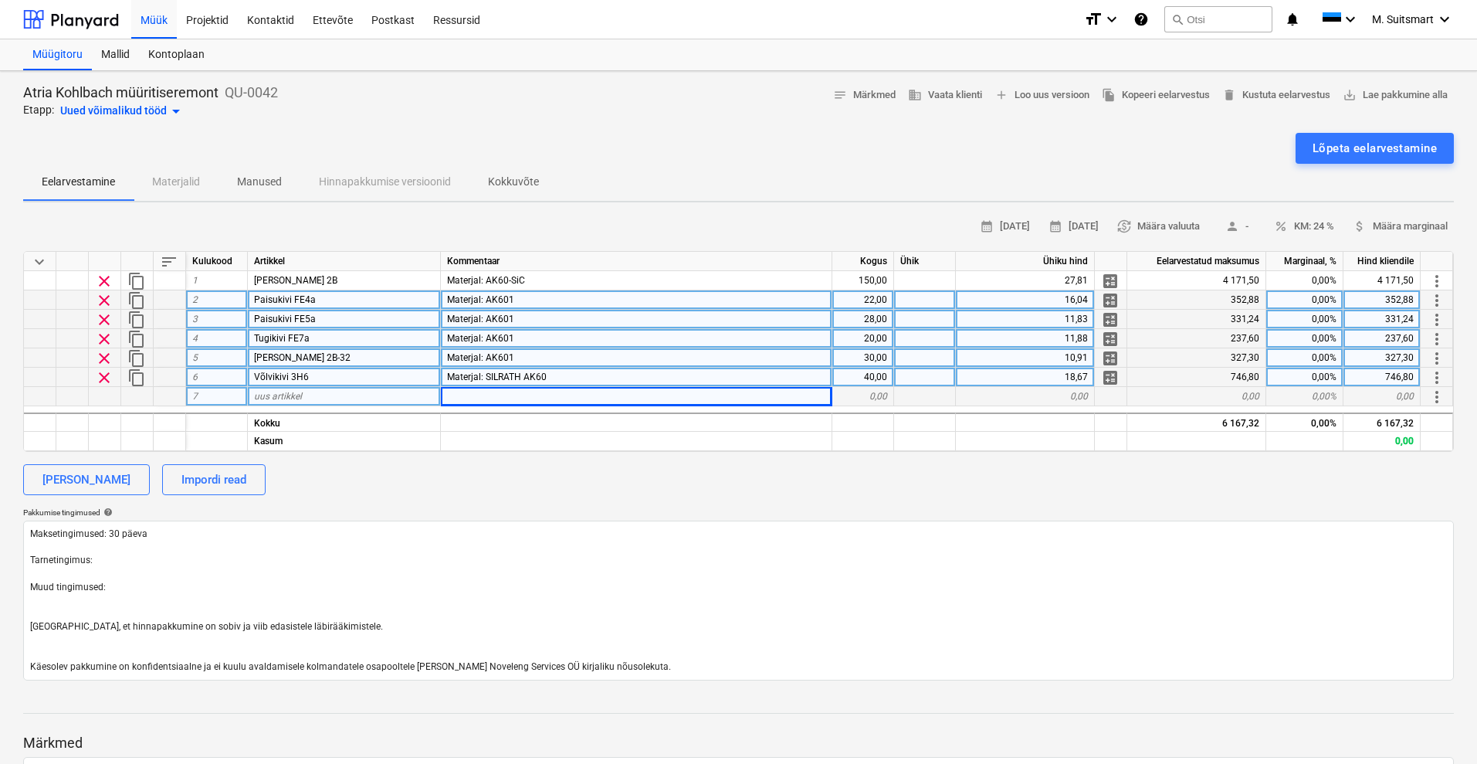
type textarea "x"
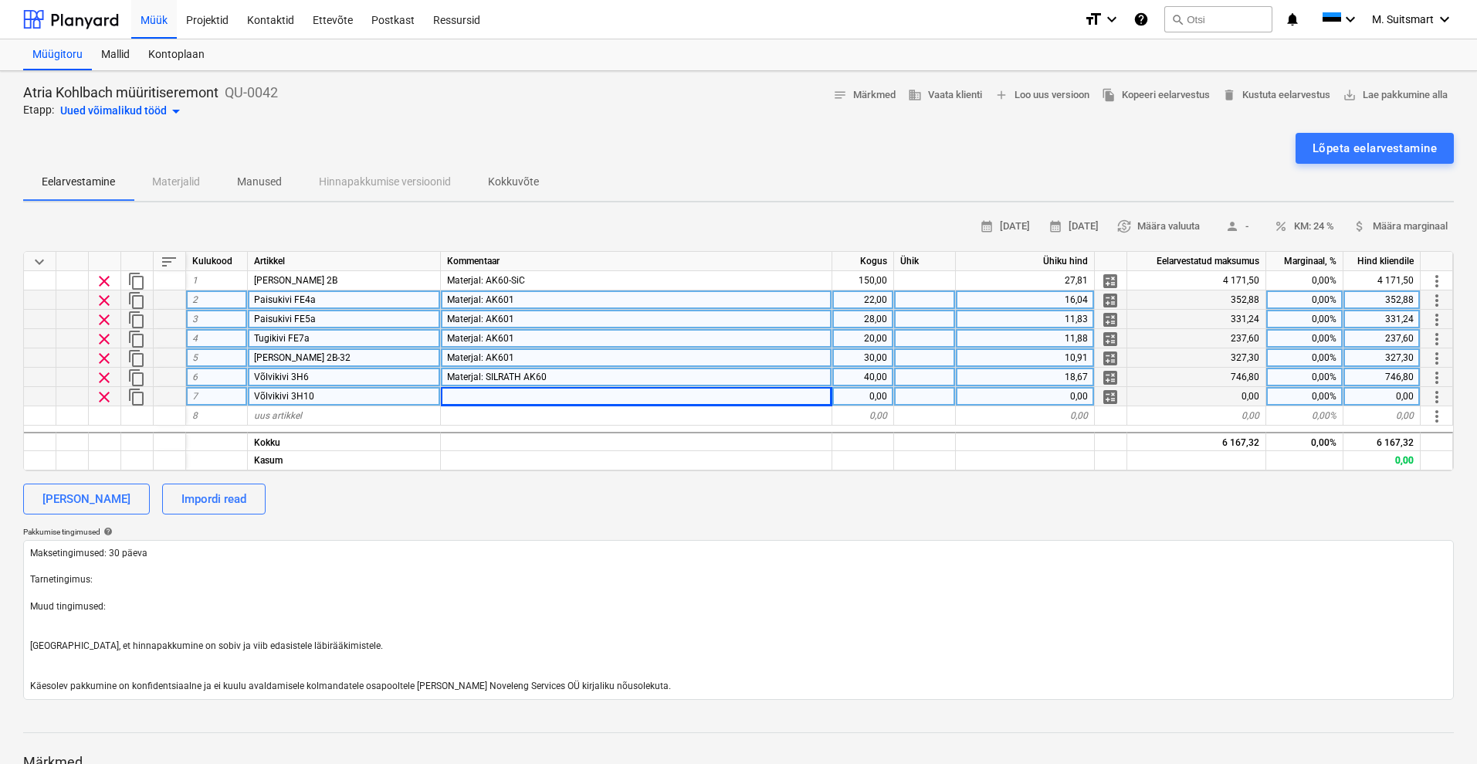
click at [518, 354] on div "Materjal: AK601" at bounding box center [636, 357] width 391 height 19
click at [505, 400] on div at bounding box center [636, 396] width 391 height 19
type input "Materjal: AK60"
type textarea "x"
type input "56"
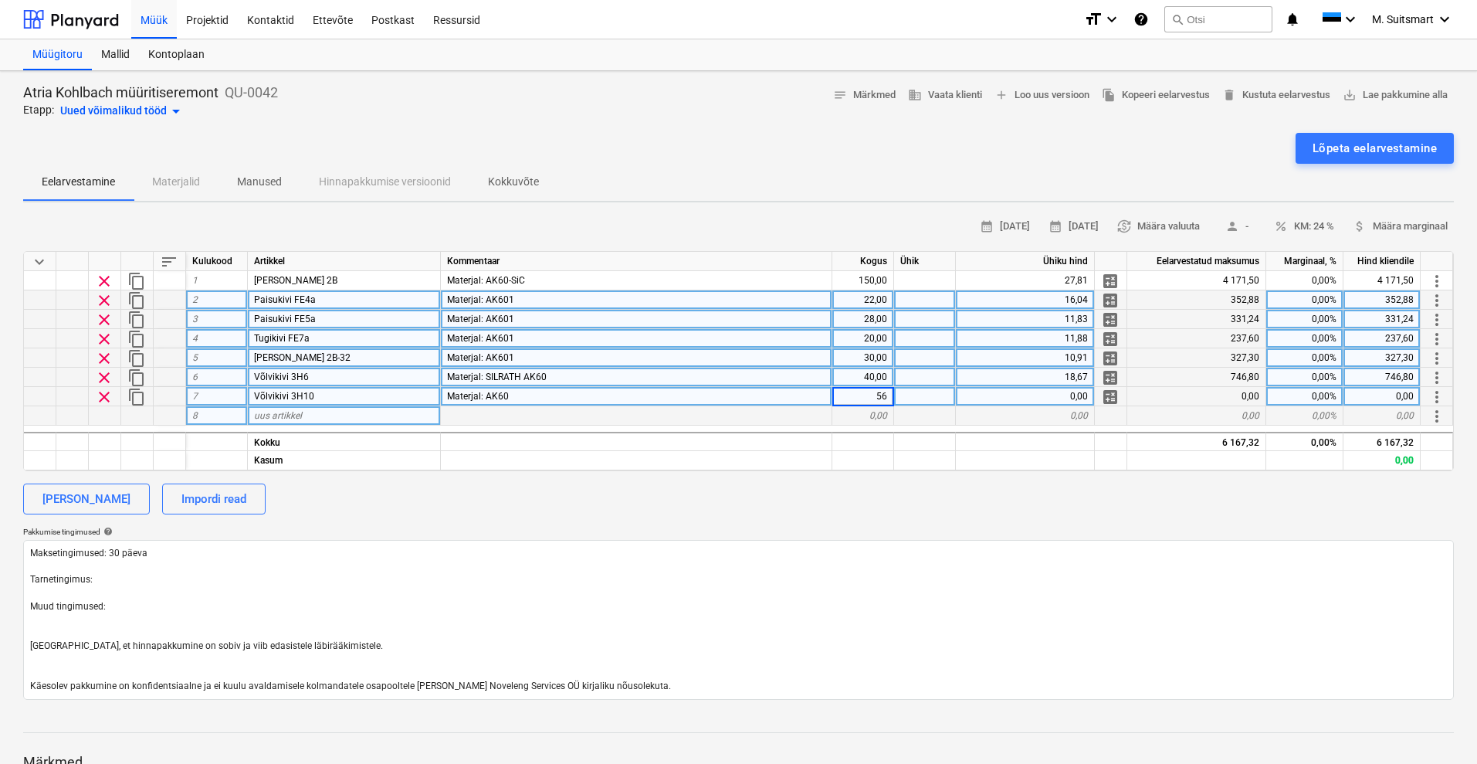
type textarea "x"
type input "20,74"
type textarea "x"
click at [304, 410] on div "uus artikkel" at bounding box center [344, 415] width 193 height 19
type input "Müürisegu 25kg [PERSON_NAME]"
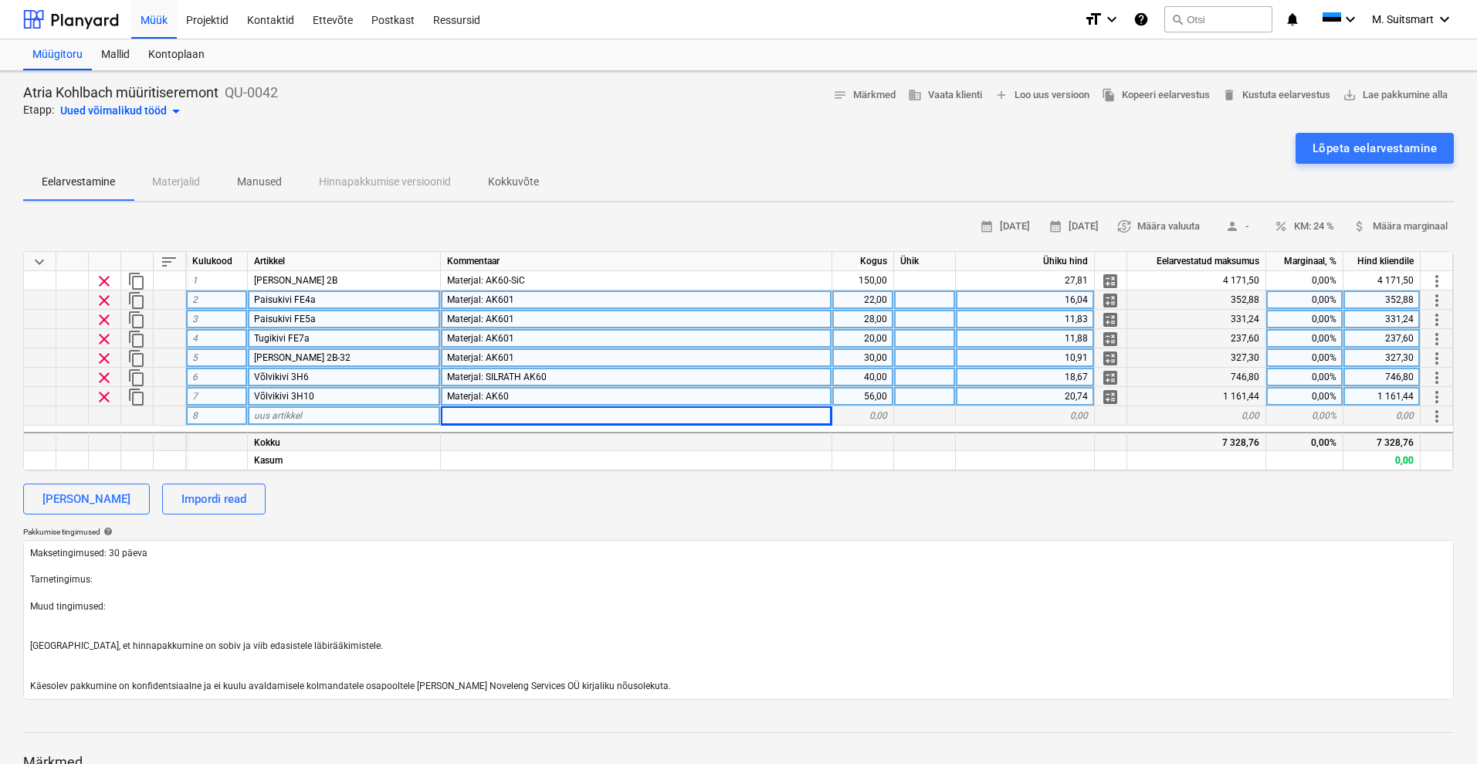
type textarea "x"
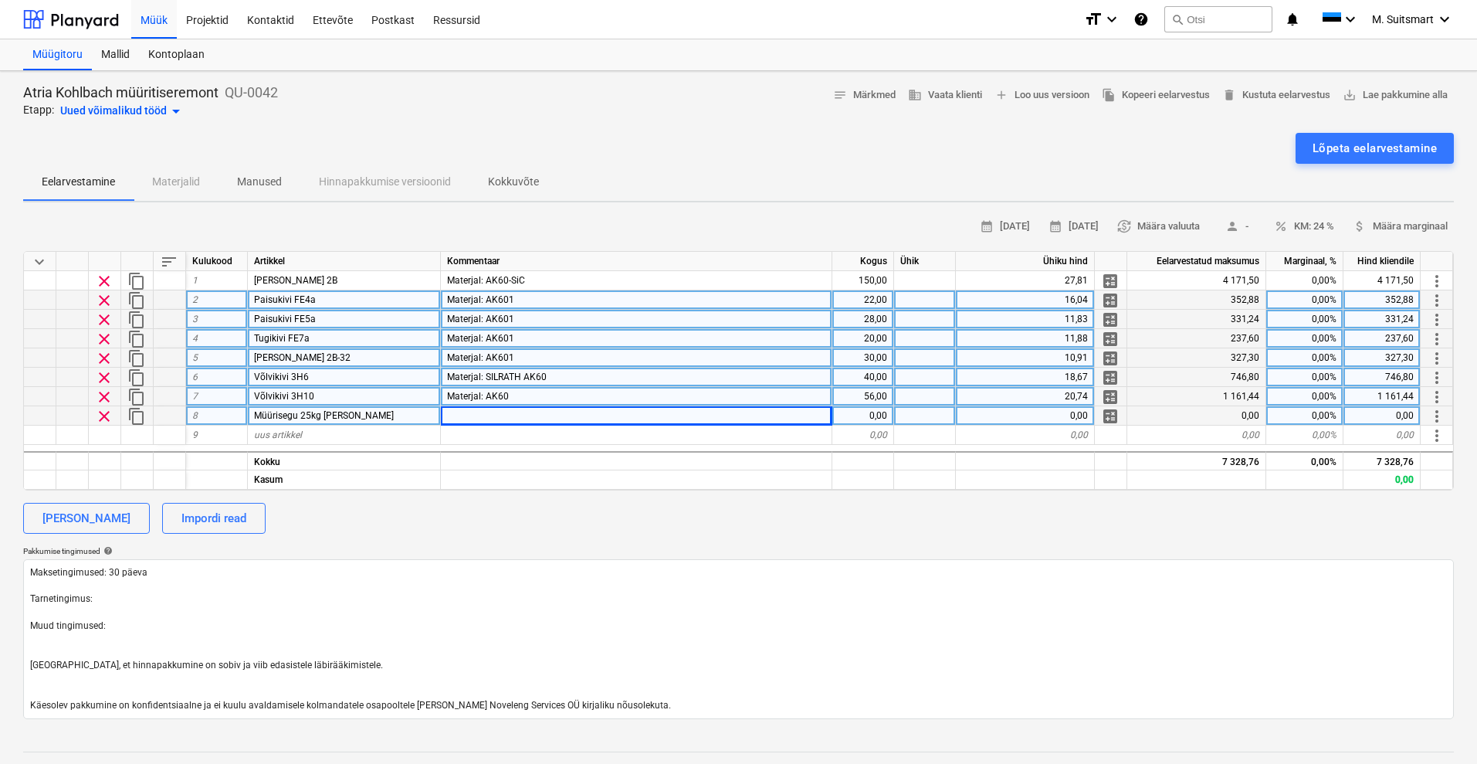
click at [470, 412] on div at bounding box center [636, 415] width 391 height 19
type input "Materjal: MK100B"
type textarea "x"
type input "93,65"
type textarea "x"
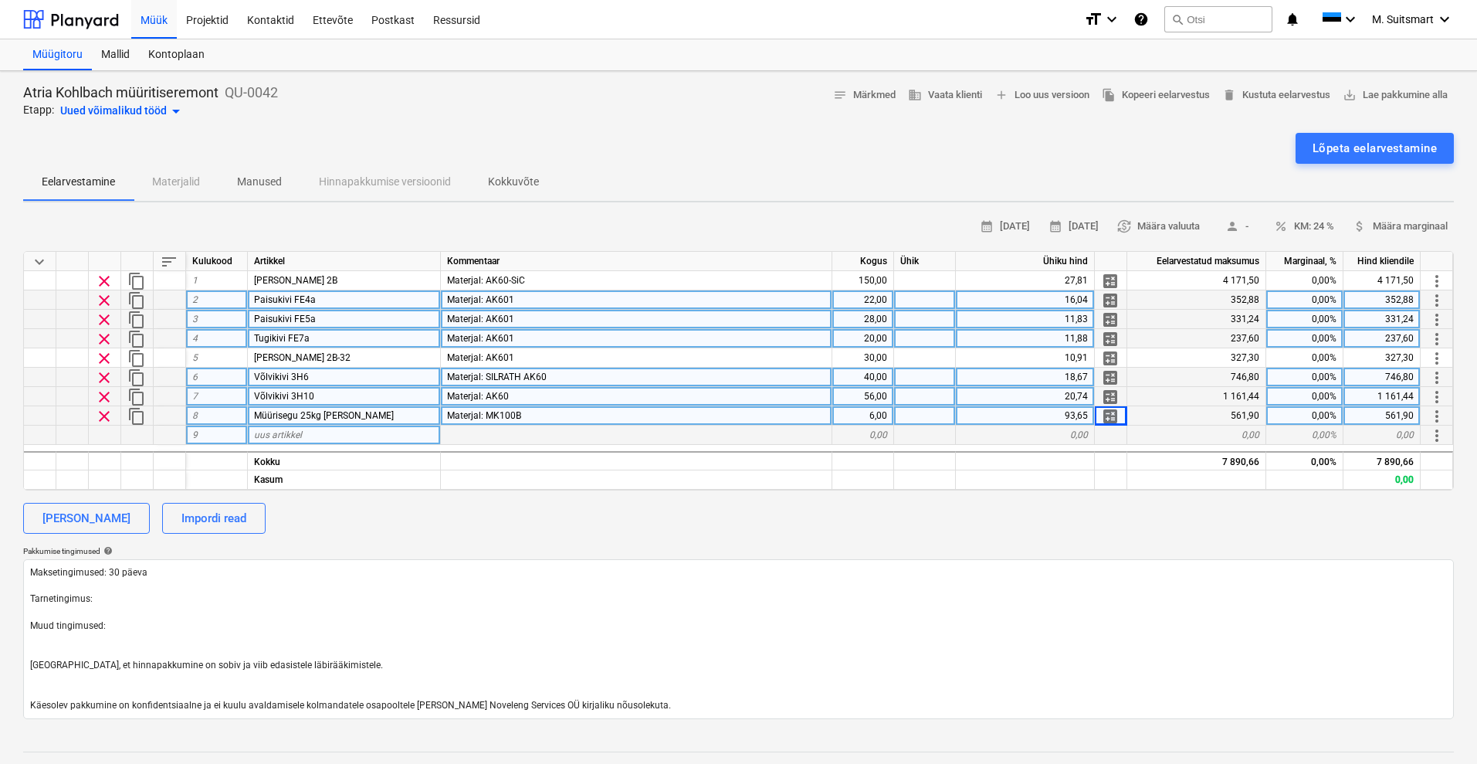
click at [317, 432] on div "uus artikkel" at bounding box center [344, 434] width 193 height 19
type input "Kivifiksaator"
type textarea "x"
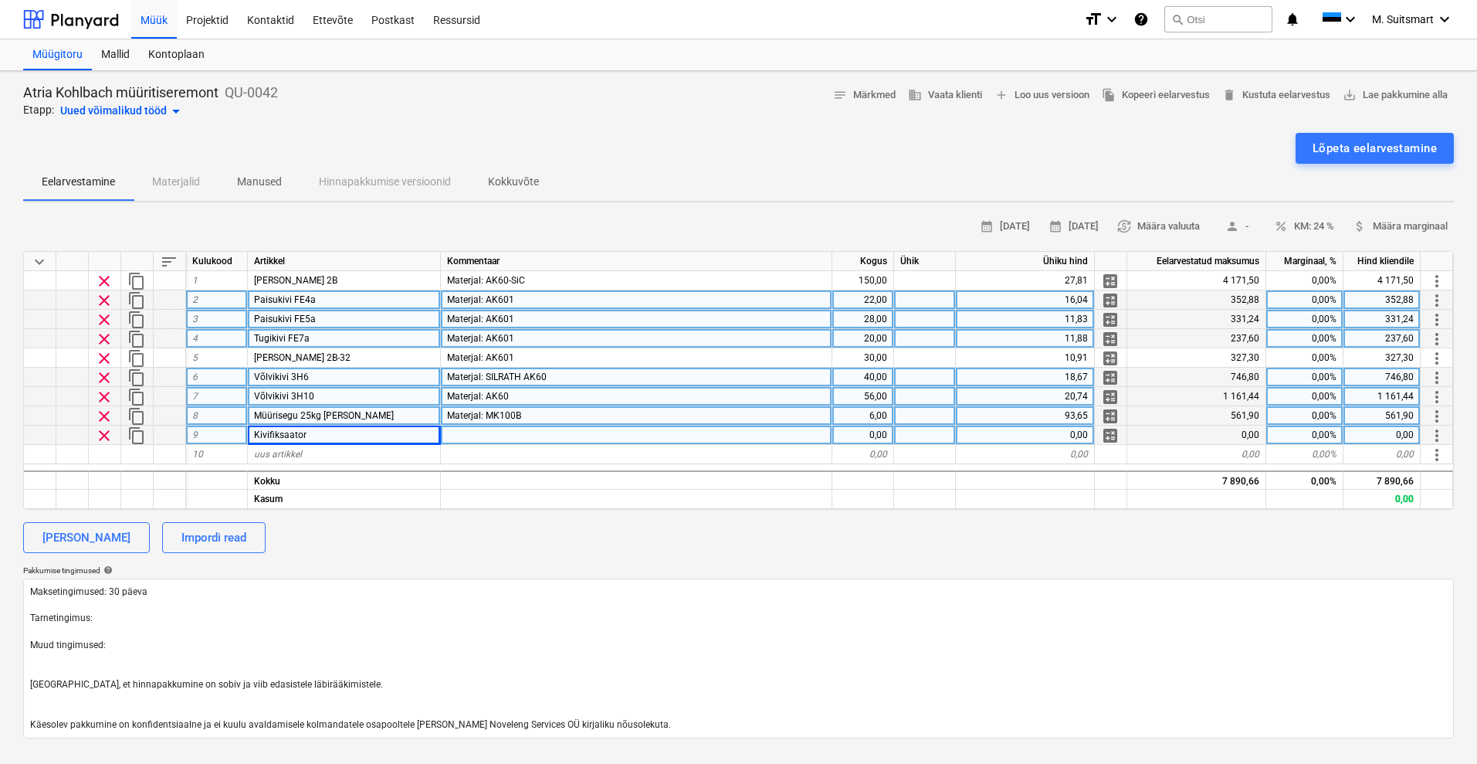
click at [348, 433] on div "Kivifiksaator" at bounding box center [344, 434] width 193 height 19
click at [355, 433] on input "Kivifiksaator" at bounding box center [344, 434] width 192 height 19
type input "Kivifiksaator Ø30"
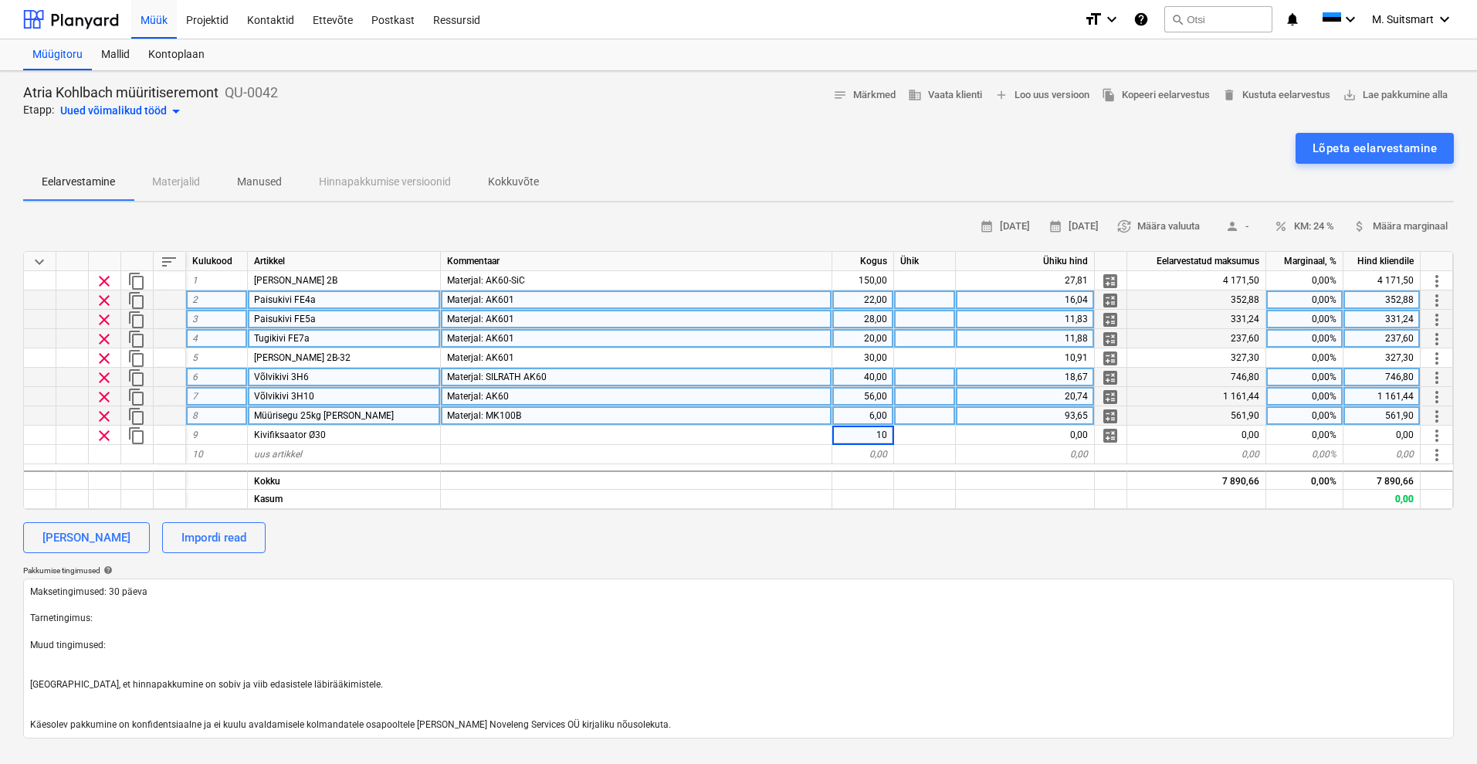
type textarea "x"
type input "55,24"
type textarea "x"
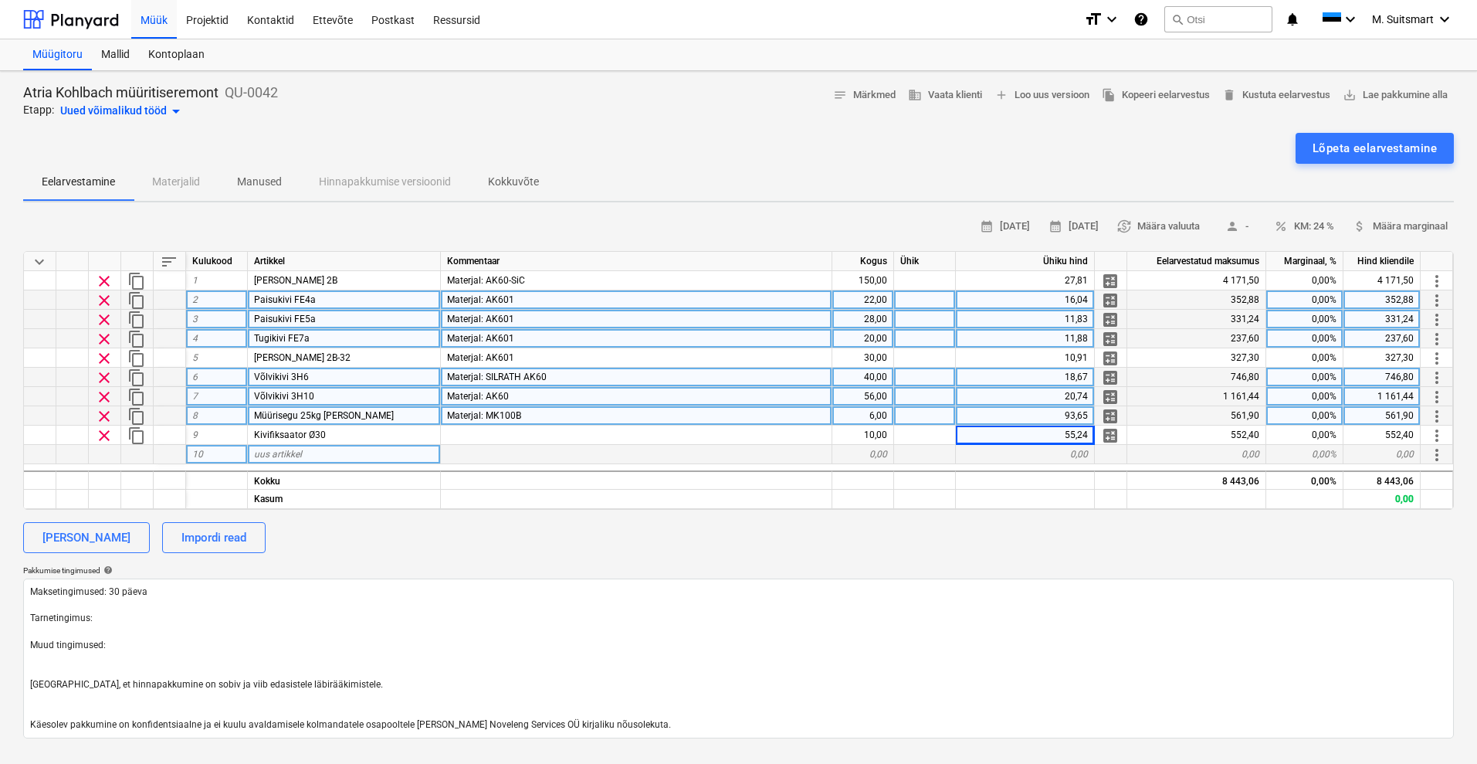
click at [276, 452] on span "uus artikkel" at bounding box center [278, 454] width 48 height 11
type input "Tulekindel isolatsioon"
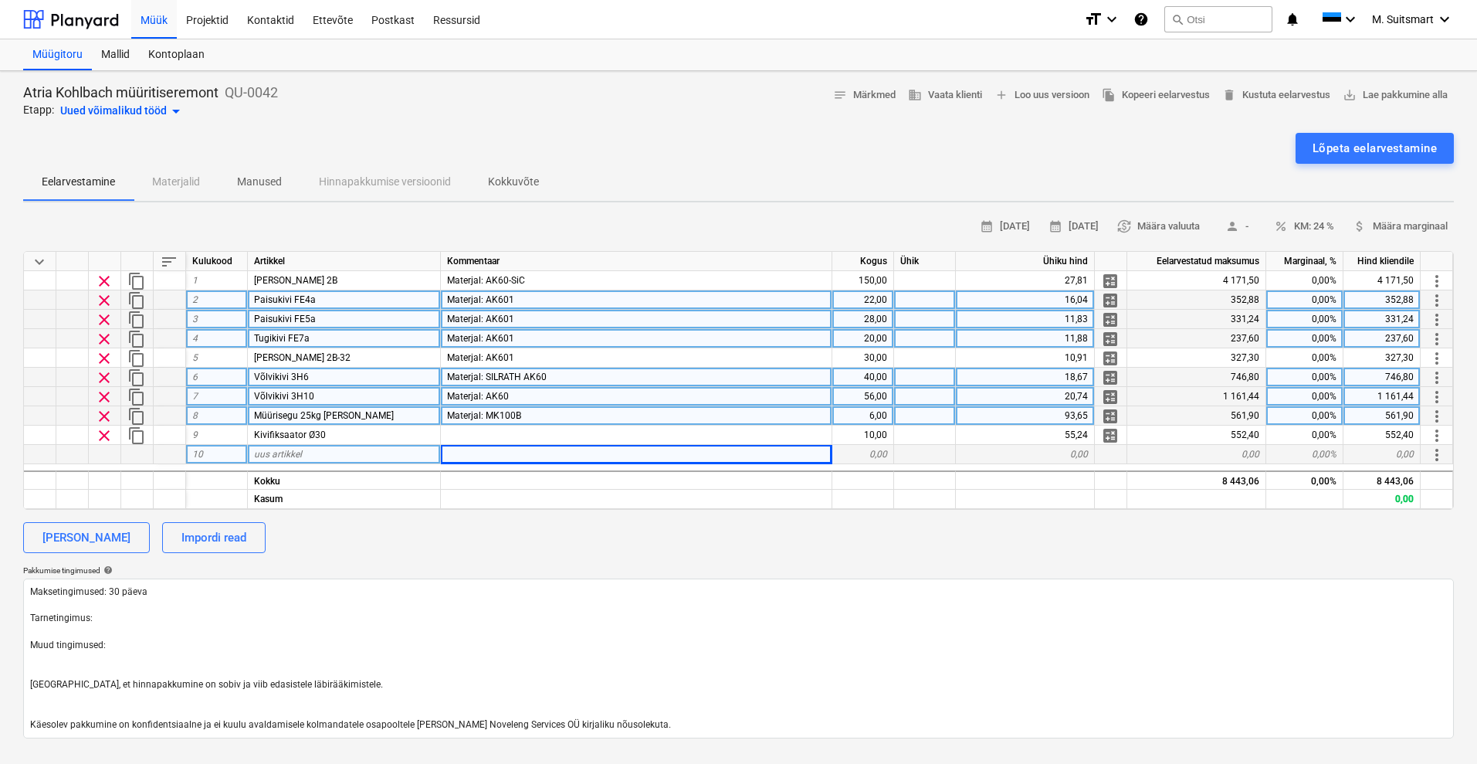
type textarea "x"
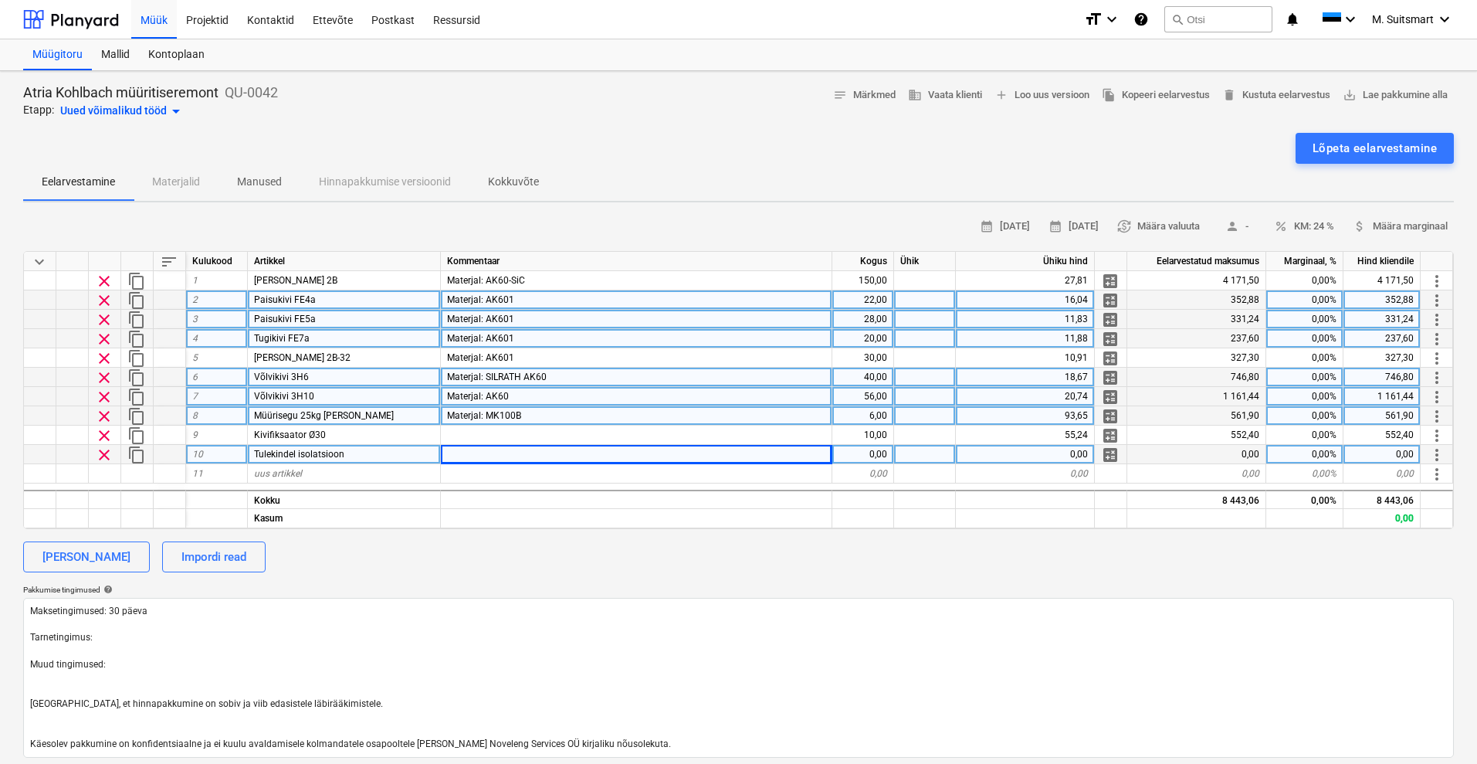
click at [494, 450] on div at bounding box center [636, 454] width 391 height 19
type input "13mm;1/2";1260°C;128kg/m³"
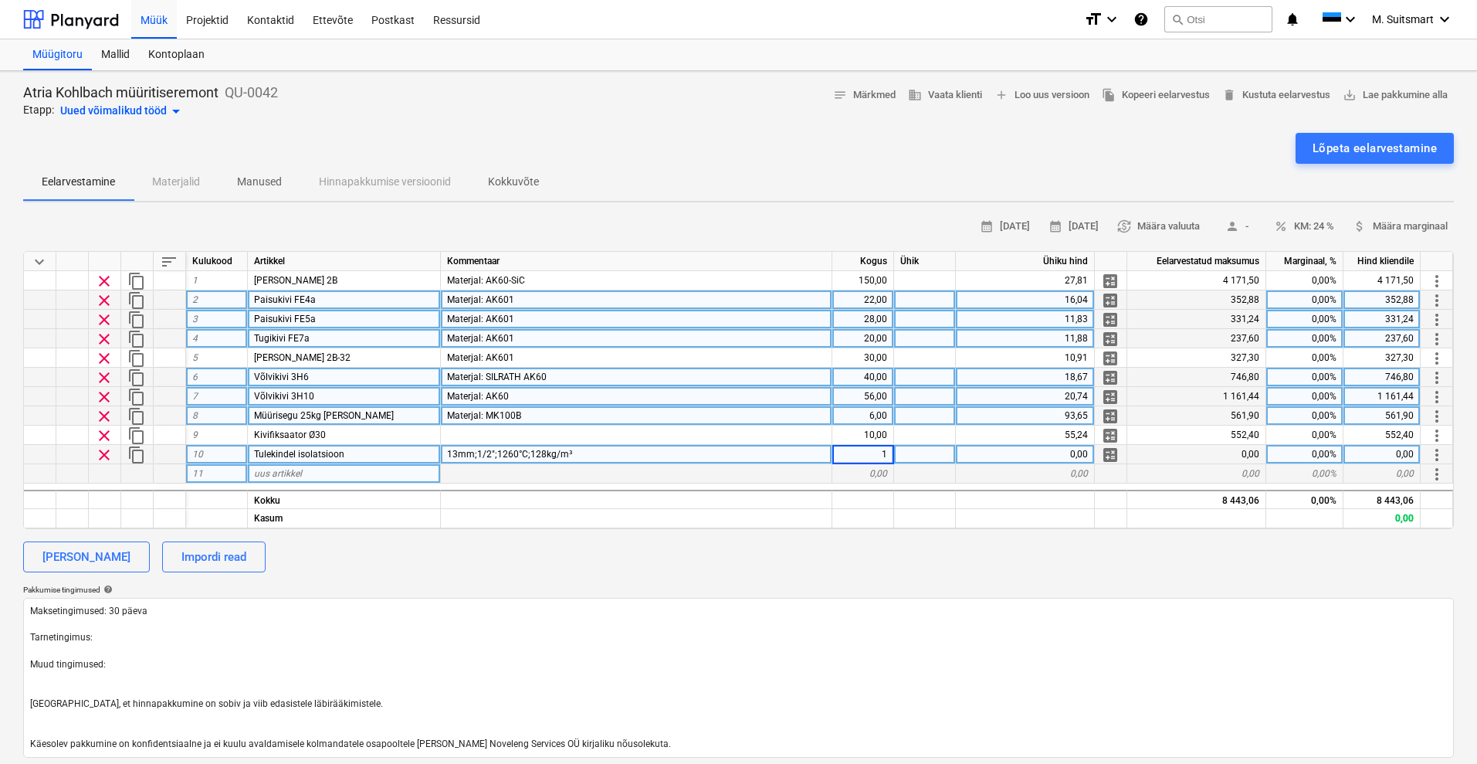
type textarea "x"
type input "130,38"
type textarea "x"
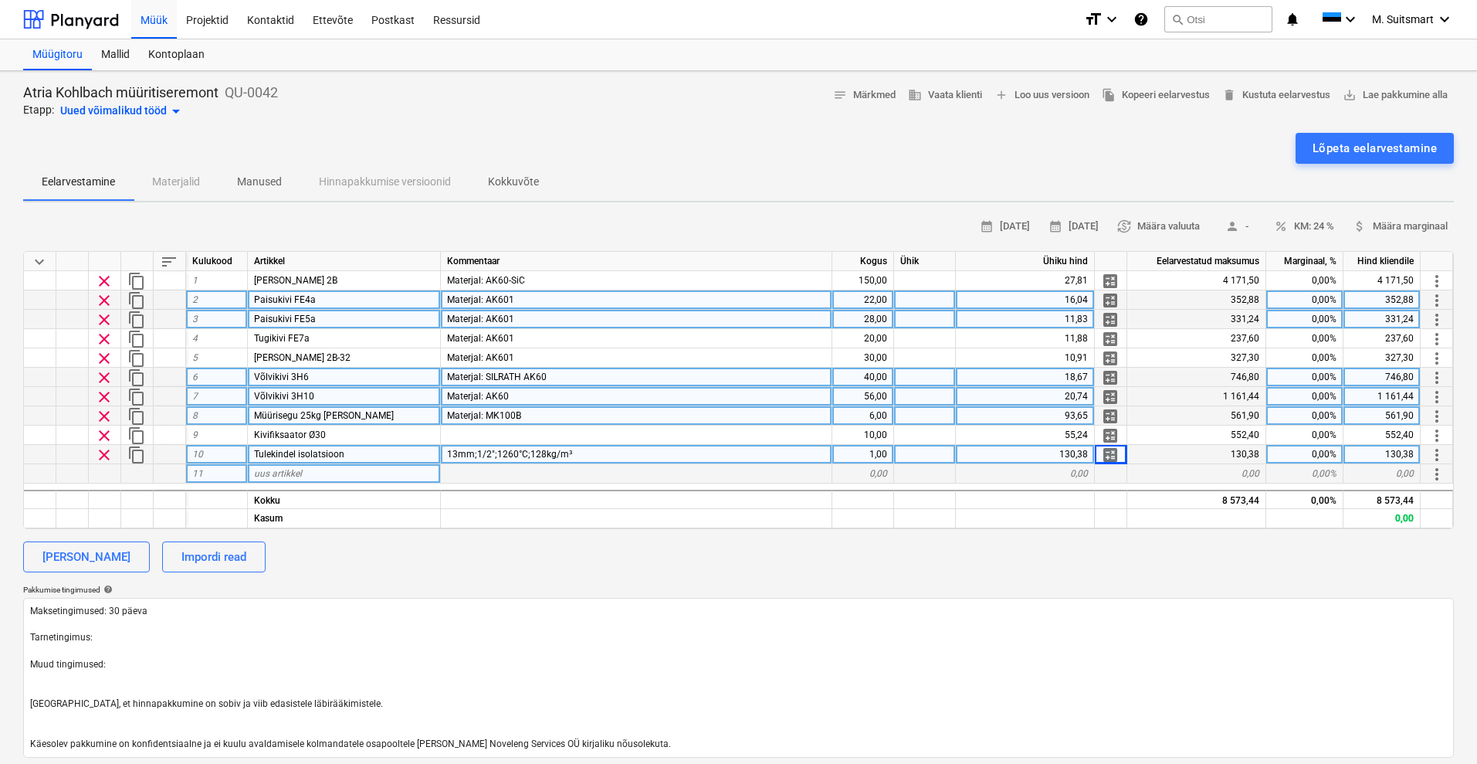
click at [297, 476] on span "uus artikkel" at bounding box center [278, 473] width 48 height 11
type input "Tulekindel plaat"
type textarea "x"
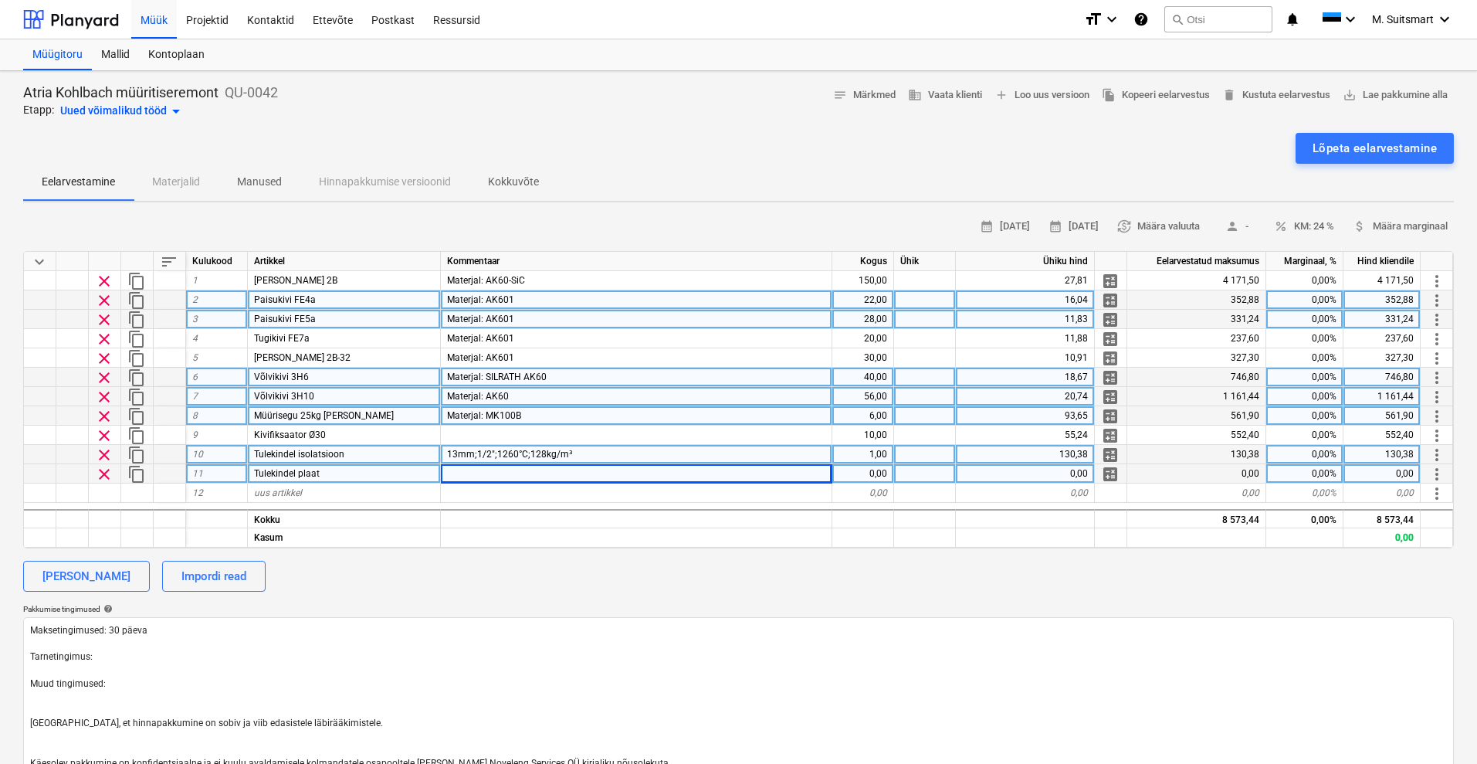
click at [457, 473] on div at bounding box center [636, 473] width 391 height 19
type input "100mm;≥245kg/m³;1100°C"
type textarea "x"
type input "112,80"
type textarea "x"
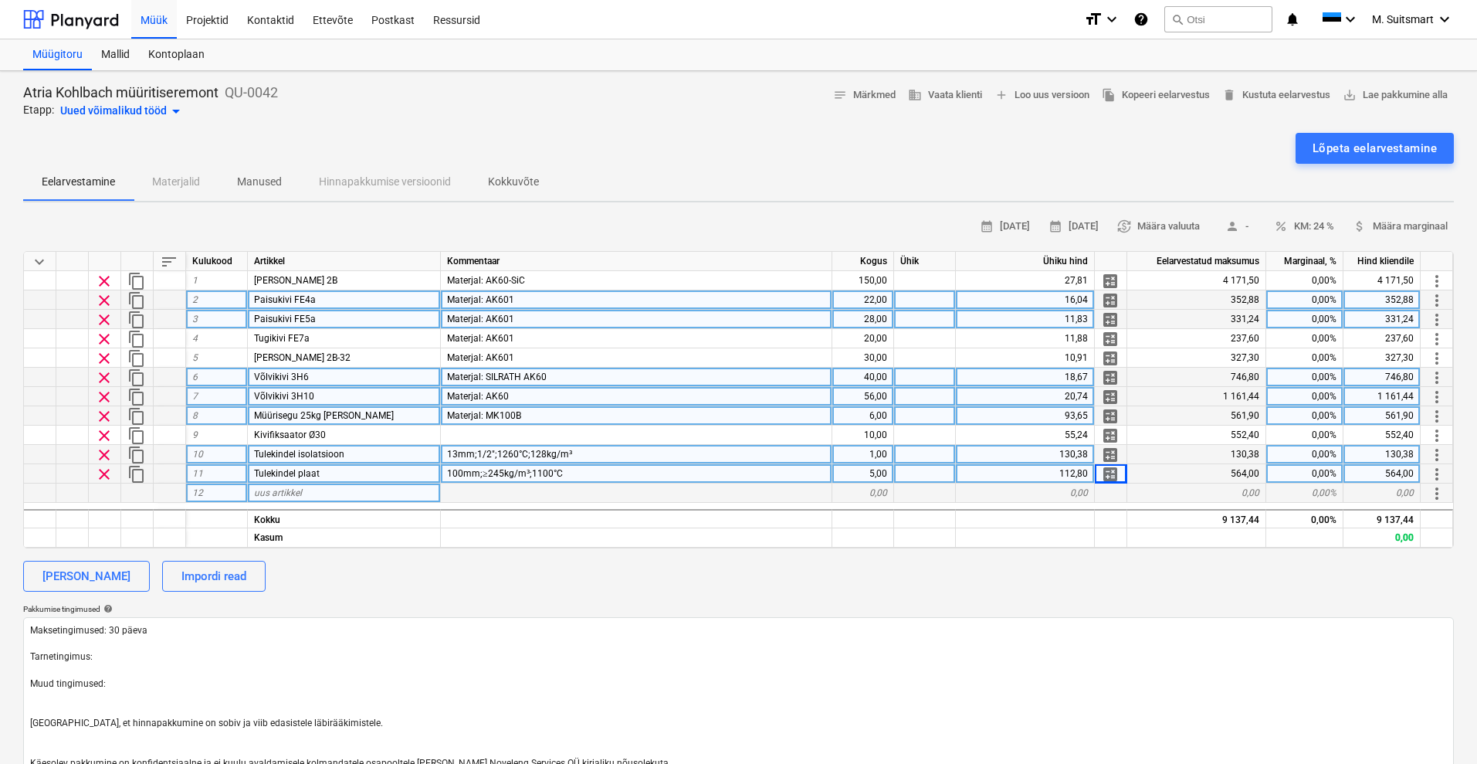
click at [310, 491] on div "uus artikkel" at bounding box center [344, 492] width 193 height 19
type input "Tulekindla plaadi liim"
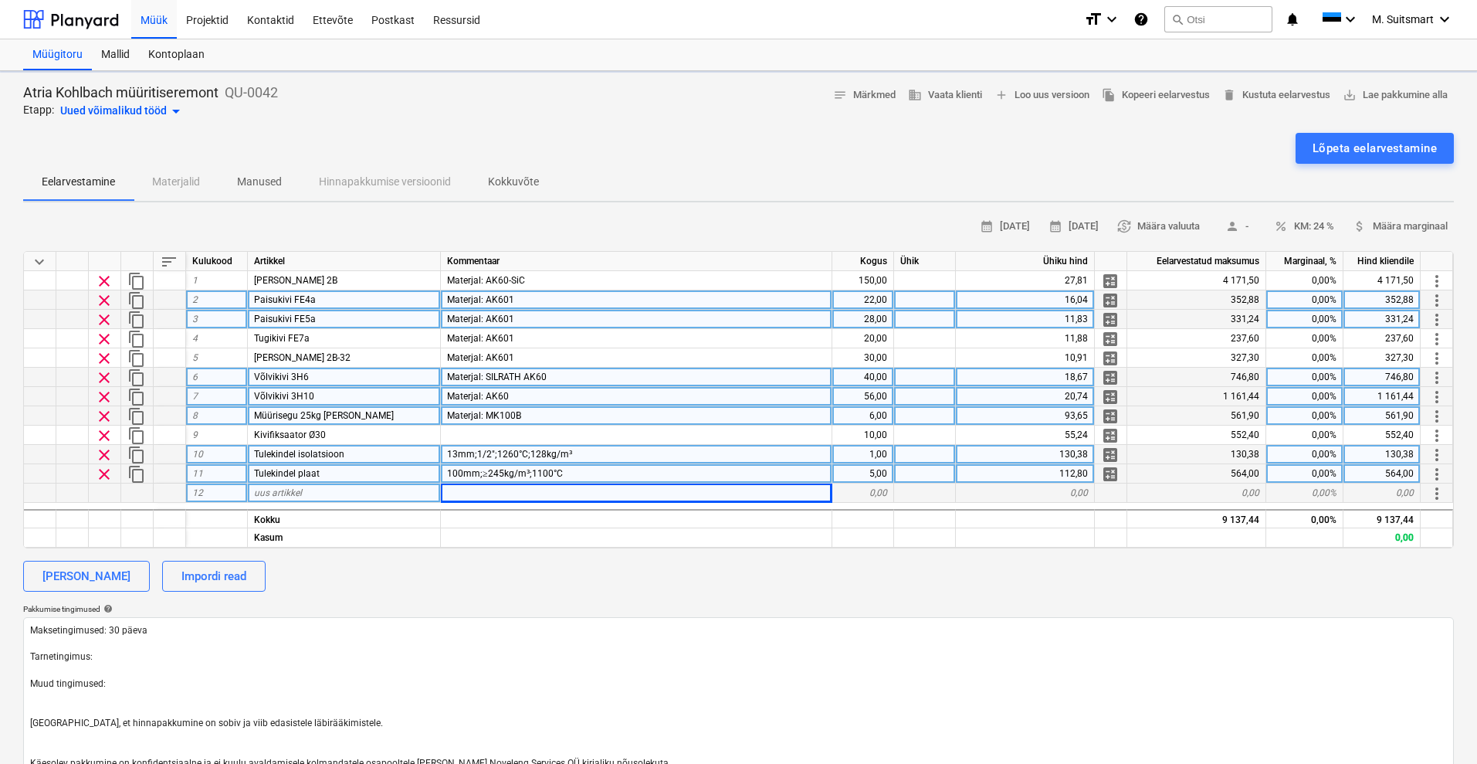
type textarea "x"
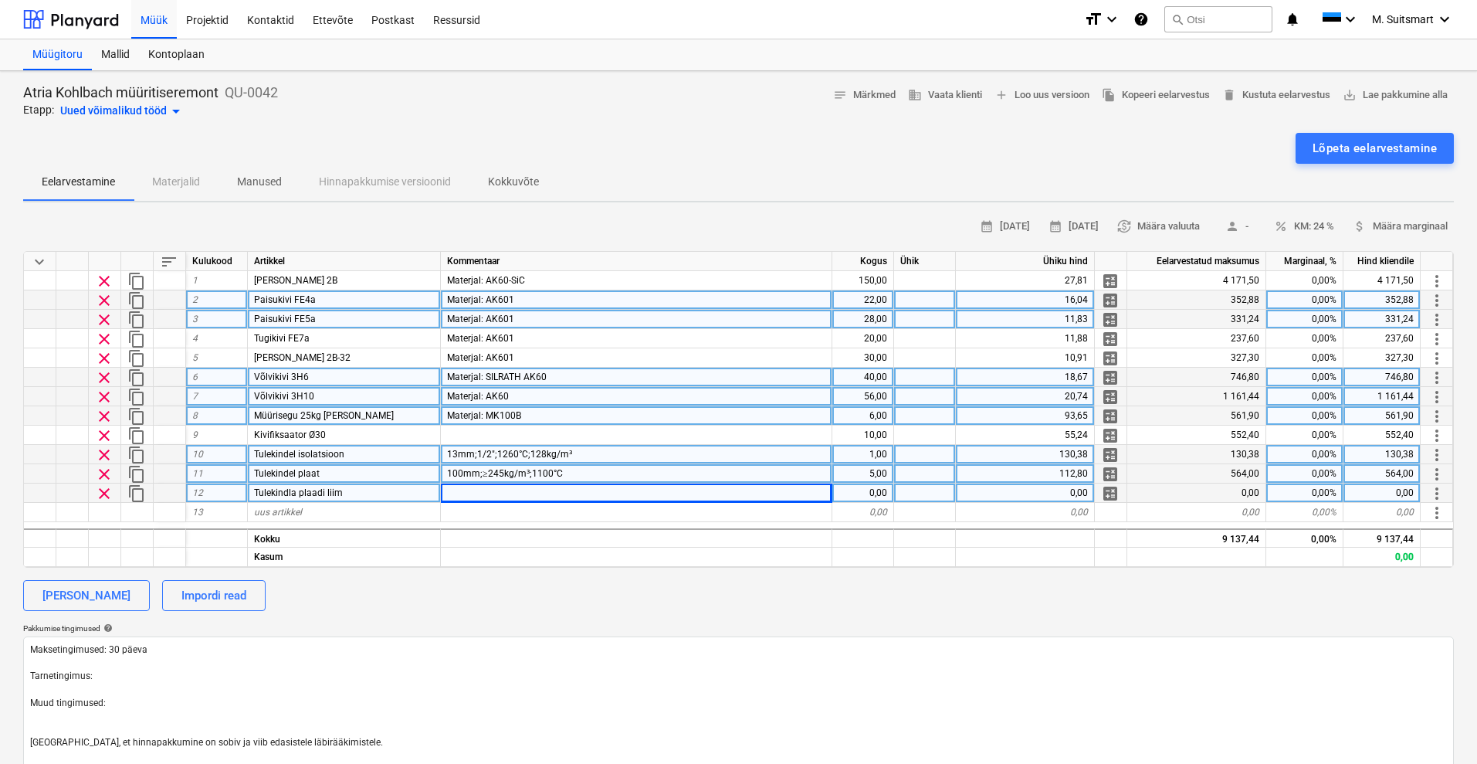
click at [633, 489] on div at bounding box center [636, 492] width 391 height 19
type input "15kg"
type textarea "x"
click at [527, 495] on div "15kg" at bounding box center [636, 492] width 391 height 19
click at [534, 488] on input "15kg" at bounding box center [636, 492] width 391 height 19
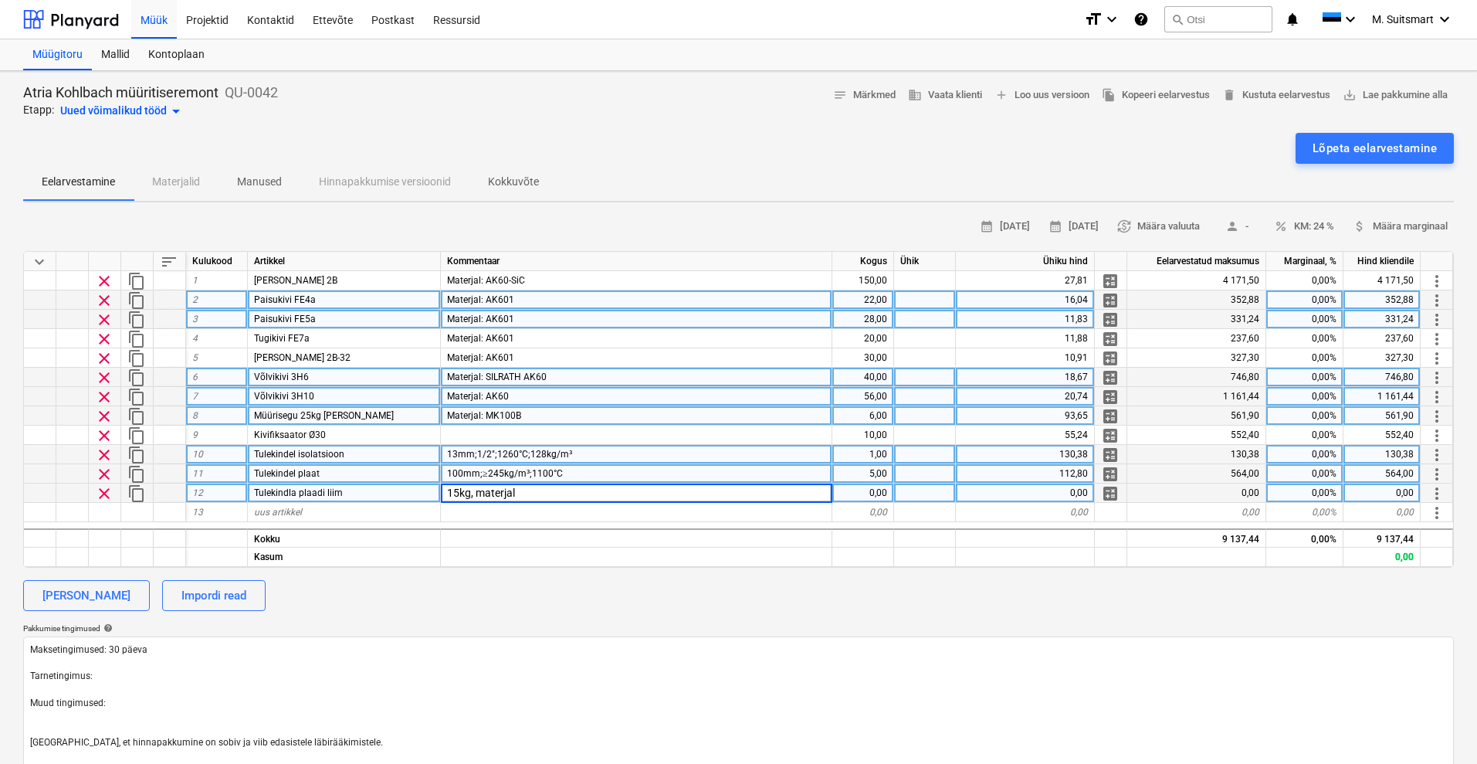
type input "15kg, materjal MK308A=Intcolle 60"
type textarea "x"
click at [861, 489] on div "0,00" at bounding box center [863, 492] width 62 height 19
type input "1"
type textarea "x"
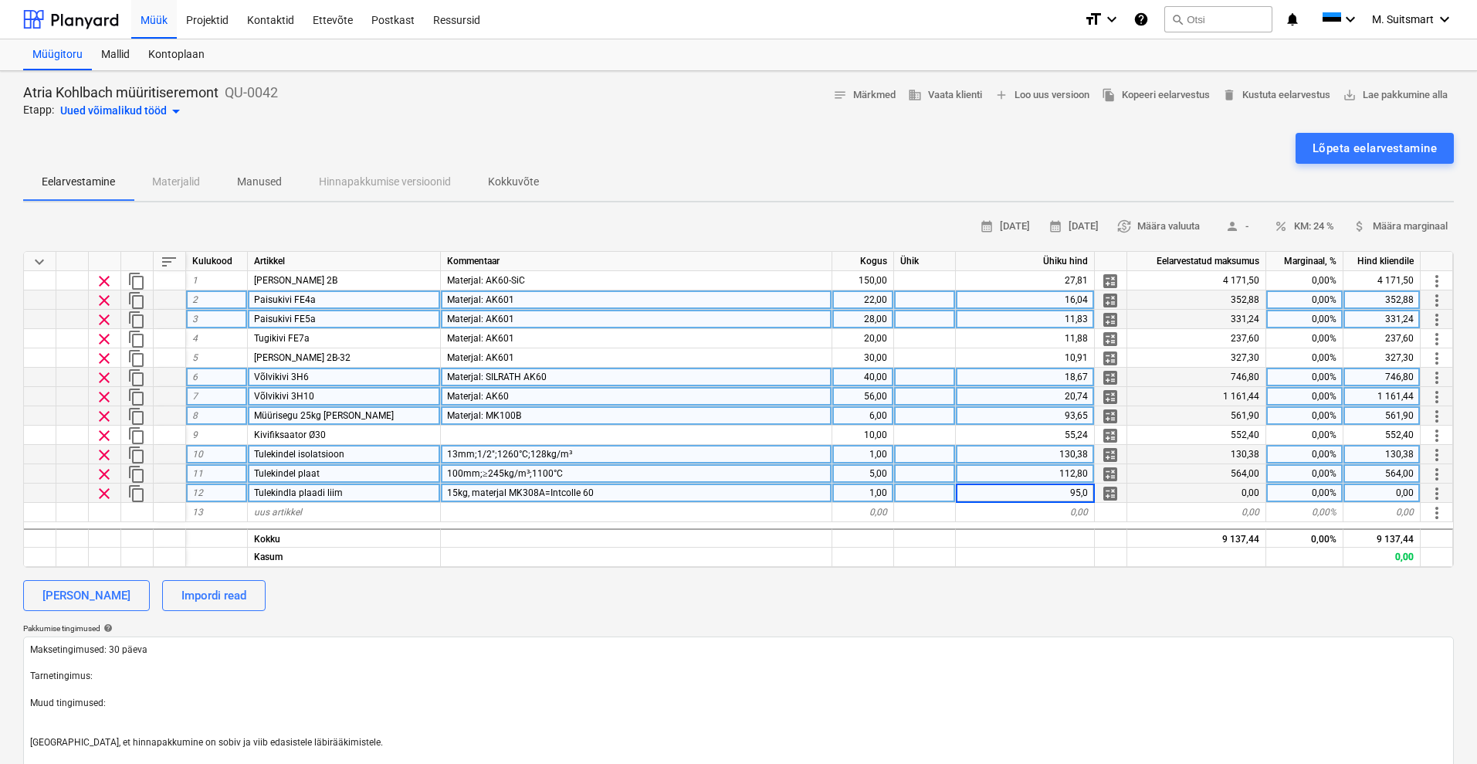
type input "95,04"
type textarea "x"
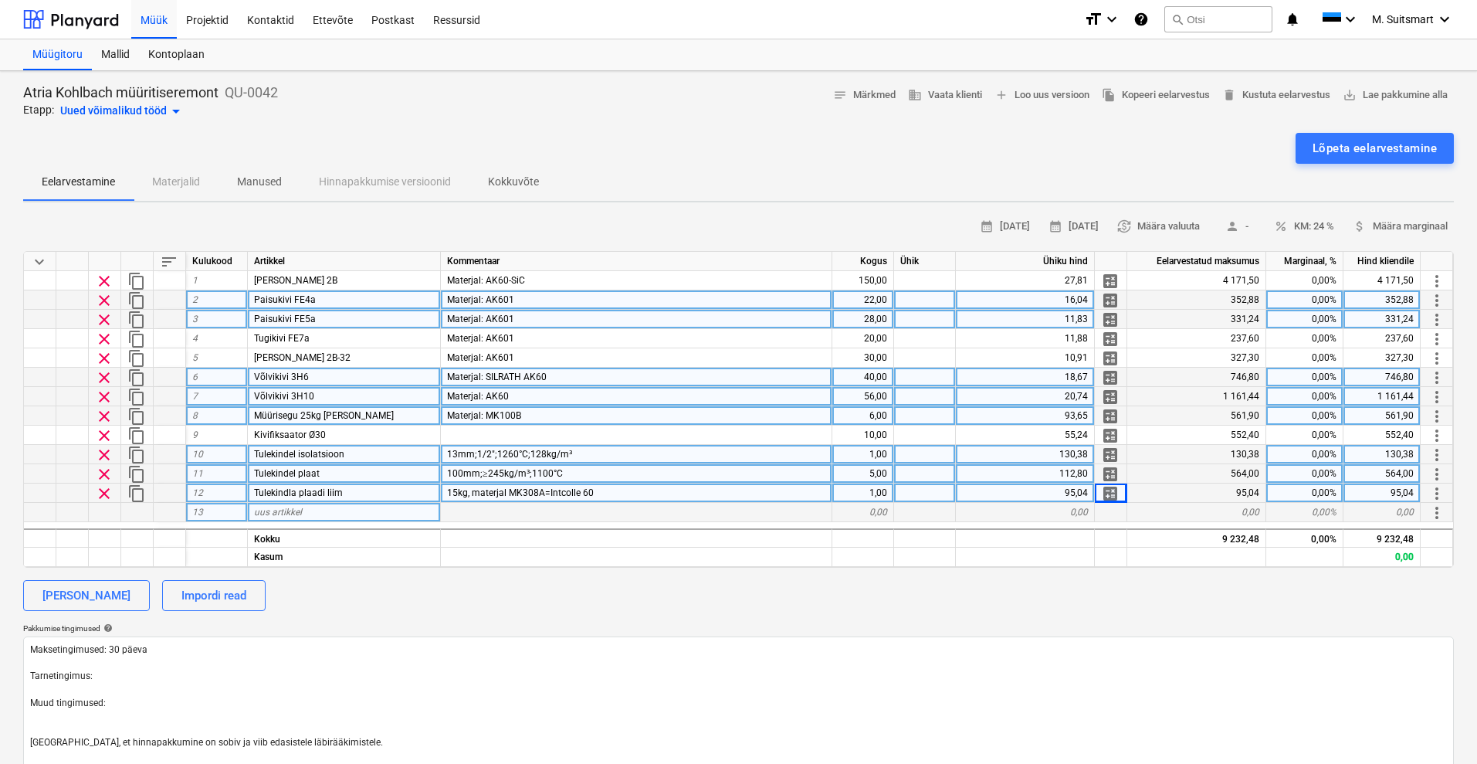
click at [345, 510] on div "uus artikkel" at bounding box center [344, 512] width 193 height 19
type input "Mineraalvillaplaat"
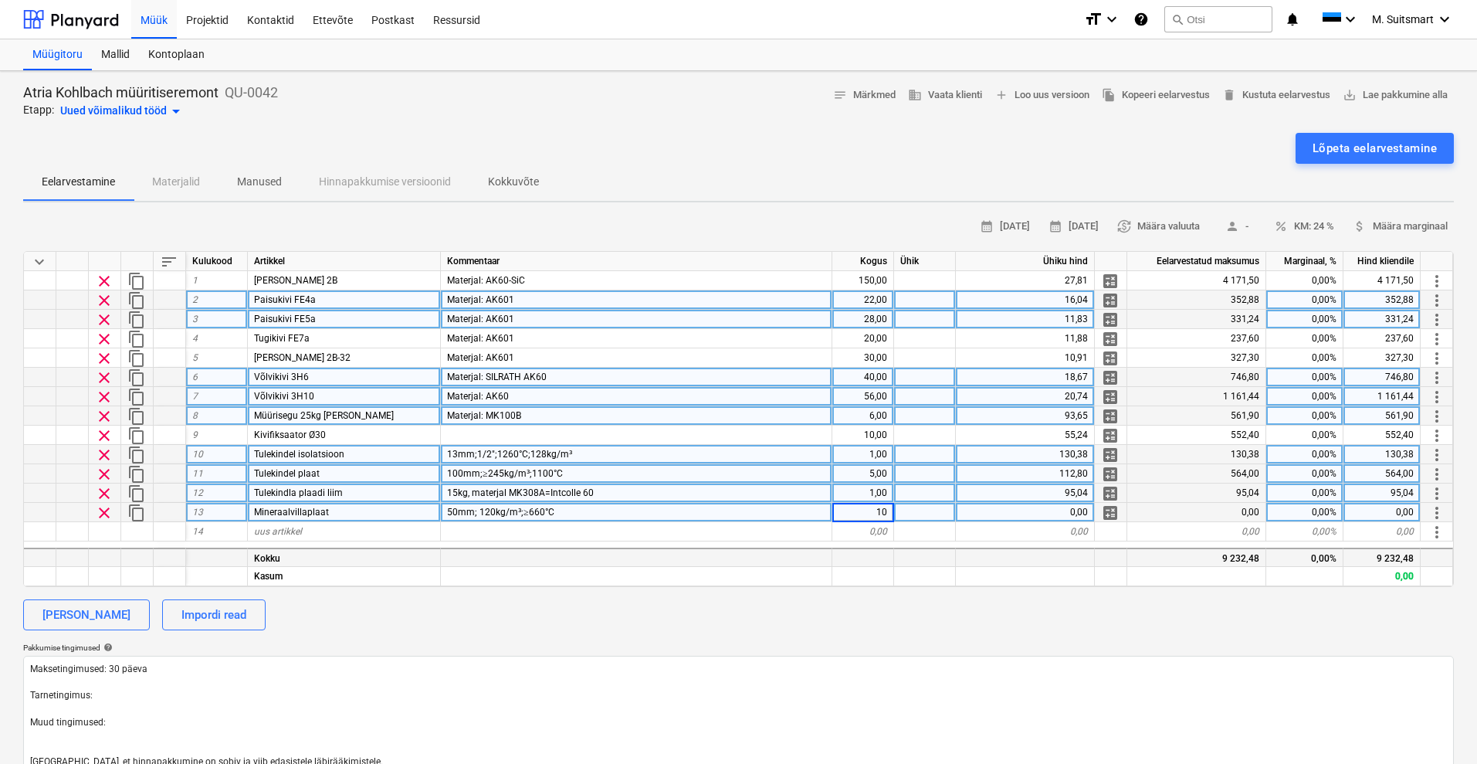
type textarea "x"
type input "17,96"
type textarea "x"
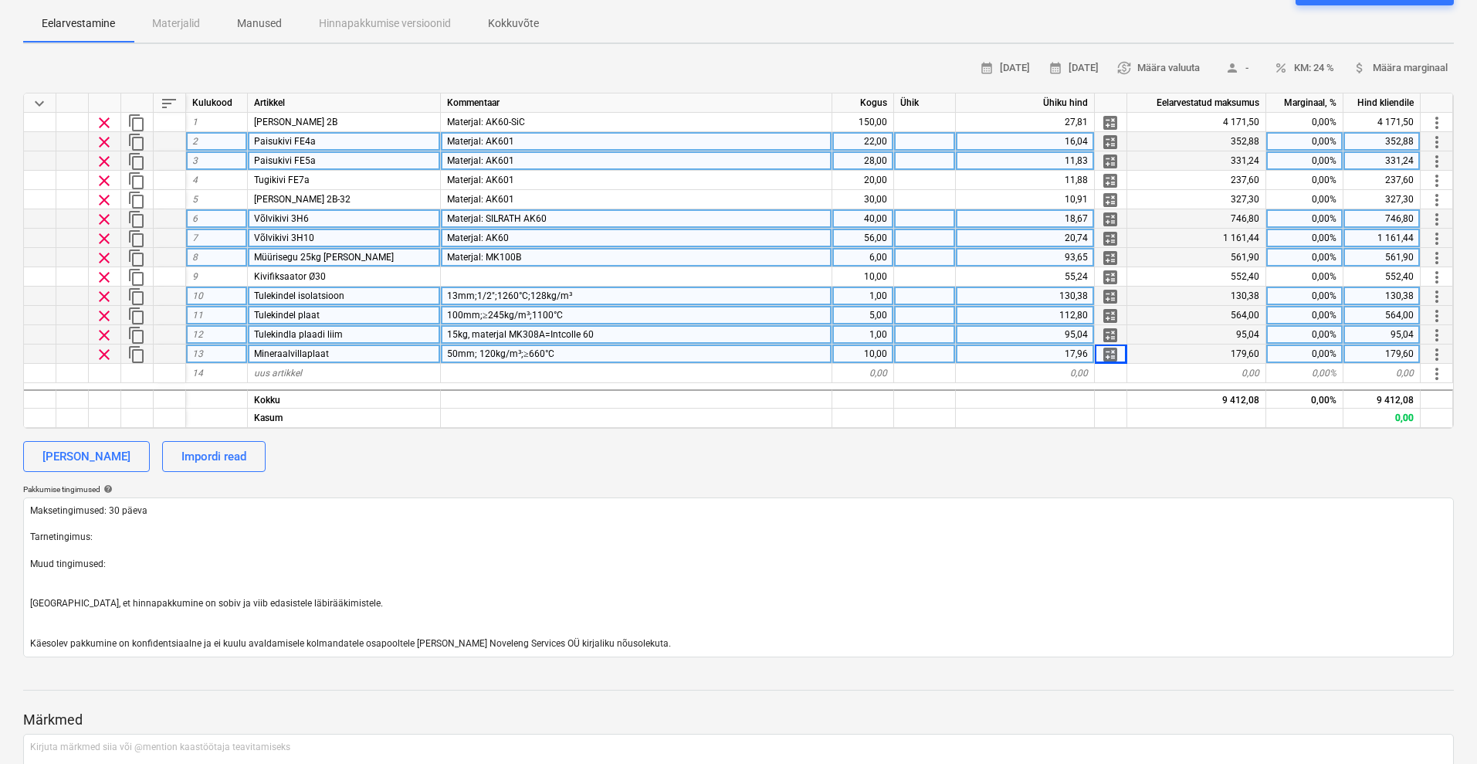
scroll to position [193, 0]
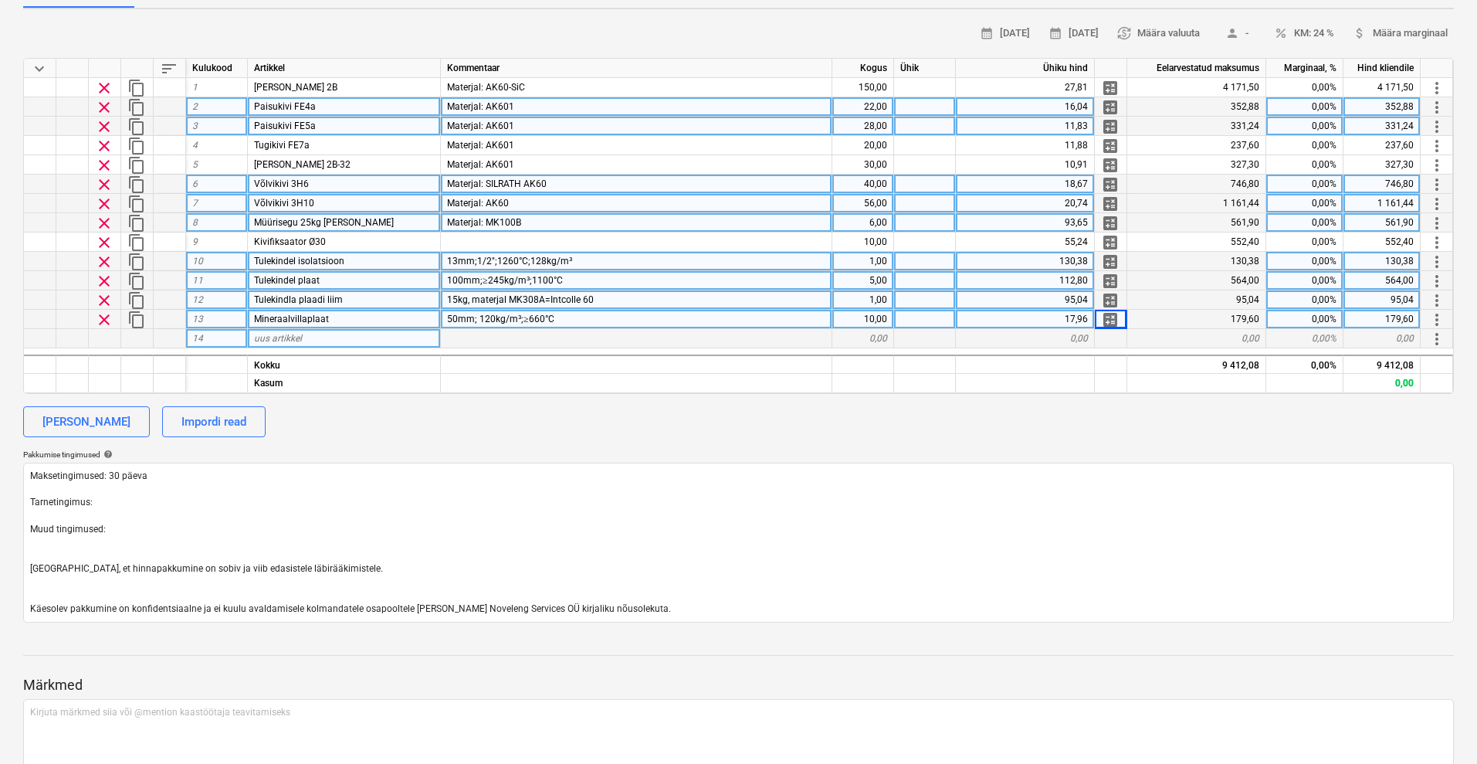
click at [289, 337] on span "uus artikkel" at bounding box center [278, 338] width 48 height 11
type input "Müürivormi rent"
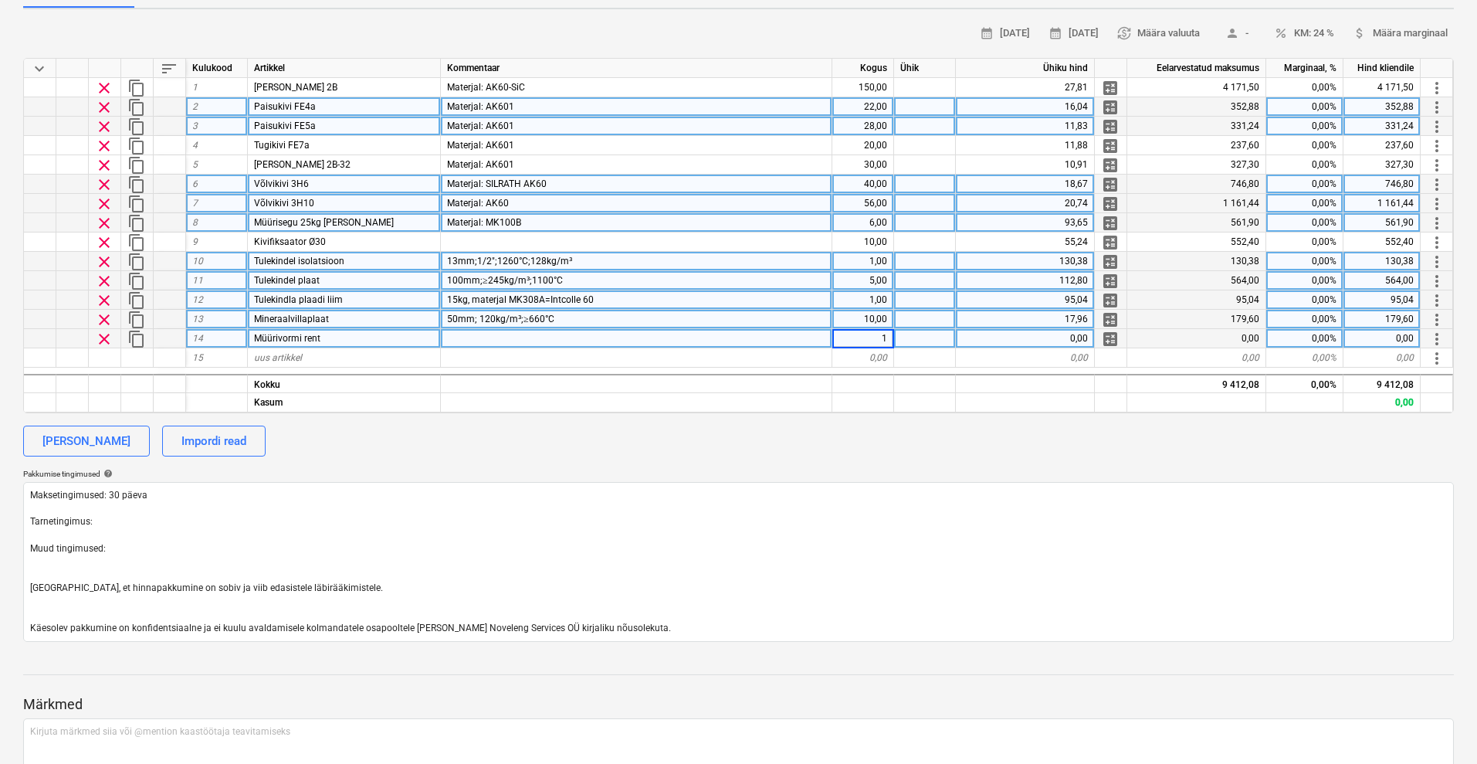
type textarea "x"
type input "190"
type textarea "x"
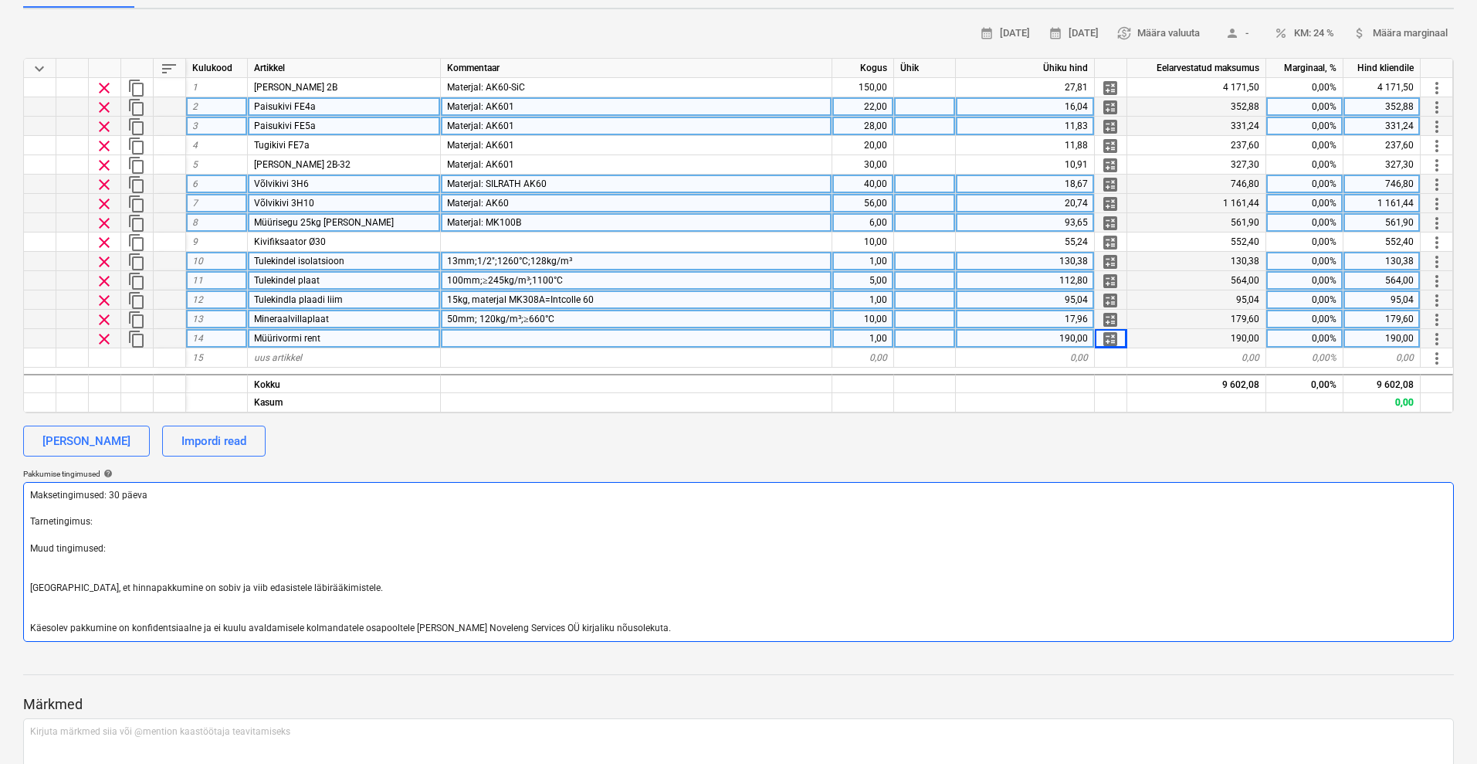
click at [119, 549] on textarea "Maksetingimused: 30 päeva Tarnetingimus: Muud tingimused: [GEOGRAPHIC_DATA], et…" at bounding box center [738, 562] width 1431 height 160
drag, startPoint x: 130, startPoint y: 545, endPoint x: 0, endPoint y: 547, distance: 129.7
click at [0, 547] on div "Atria Kohlbach müüritiseremont QU-0042 Etapp: Uued võimalikud tööd arrow_drop_d…" at bounding box center [738, 374] width 1477 height 993
click at [48, 561] on textarea "Maksetingimused: 30 päeva Tarnetingimus: Muud tingimused: [GEOGRAPHIC_DATA], et…" at bounding box center [738, 562] width 1431 height 160
paste textarea "Kui paigaldamise käigus selgub, et on vaja lisavaruosi, mida siin ei ole loetle…"
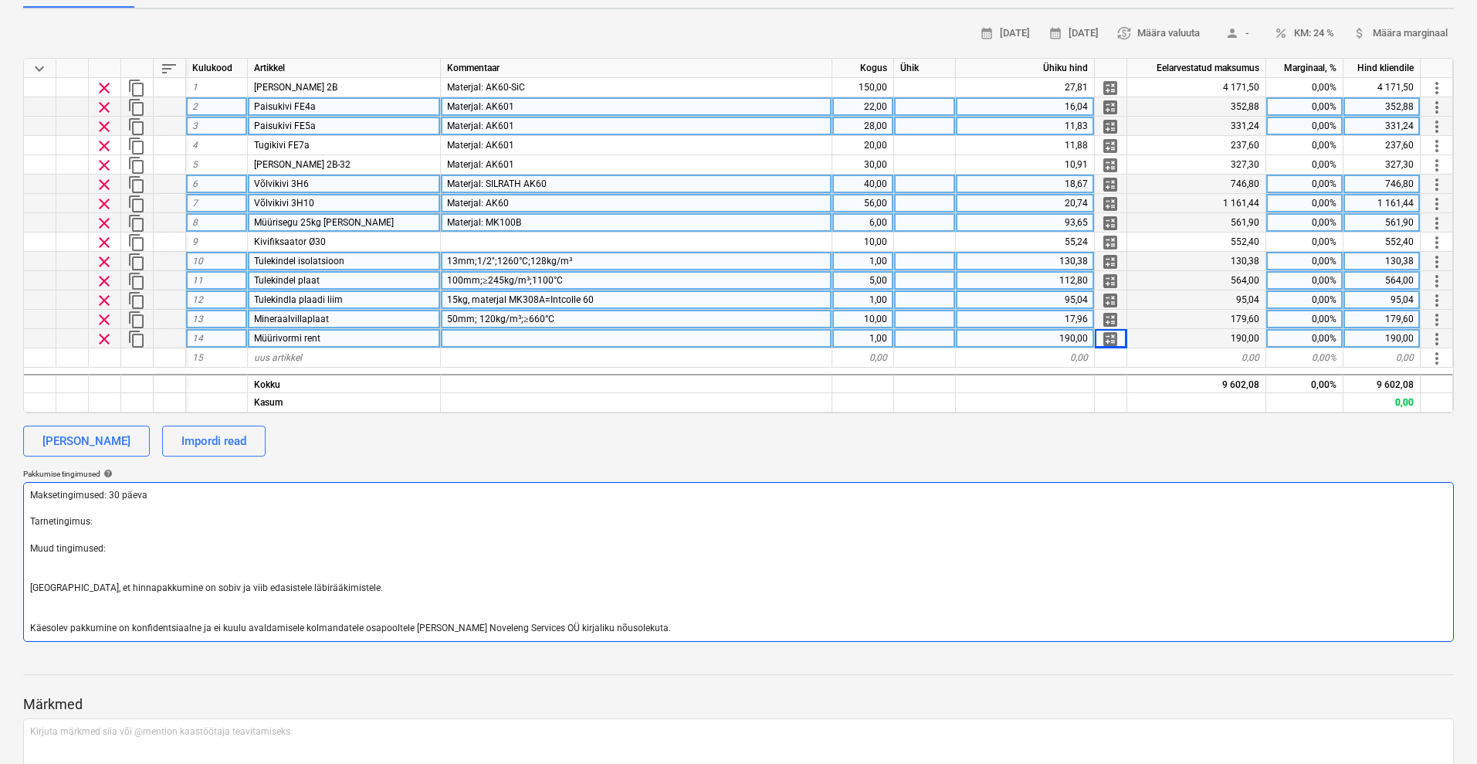
type textarea "Maksetingimused: 30 päeva Tarnetingimus: Muud tingimused: Kui paigaldamise käig…"
click at [244, 561] on textarea "Maksetingimused: 30 päeva Tarnetingimus: Muud tingimused: Kui paigaldamise käig…" at bounding box center [738, 562] width 1431 height 160
type textarea "x"
type textarea "Maksetingimused: 30 päeva Tarnetingimus: Muud tingimused: Kui paigaldamise käig…"
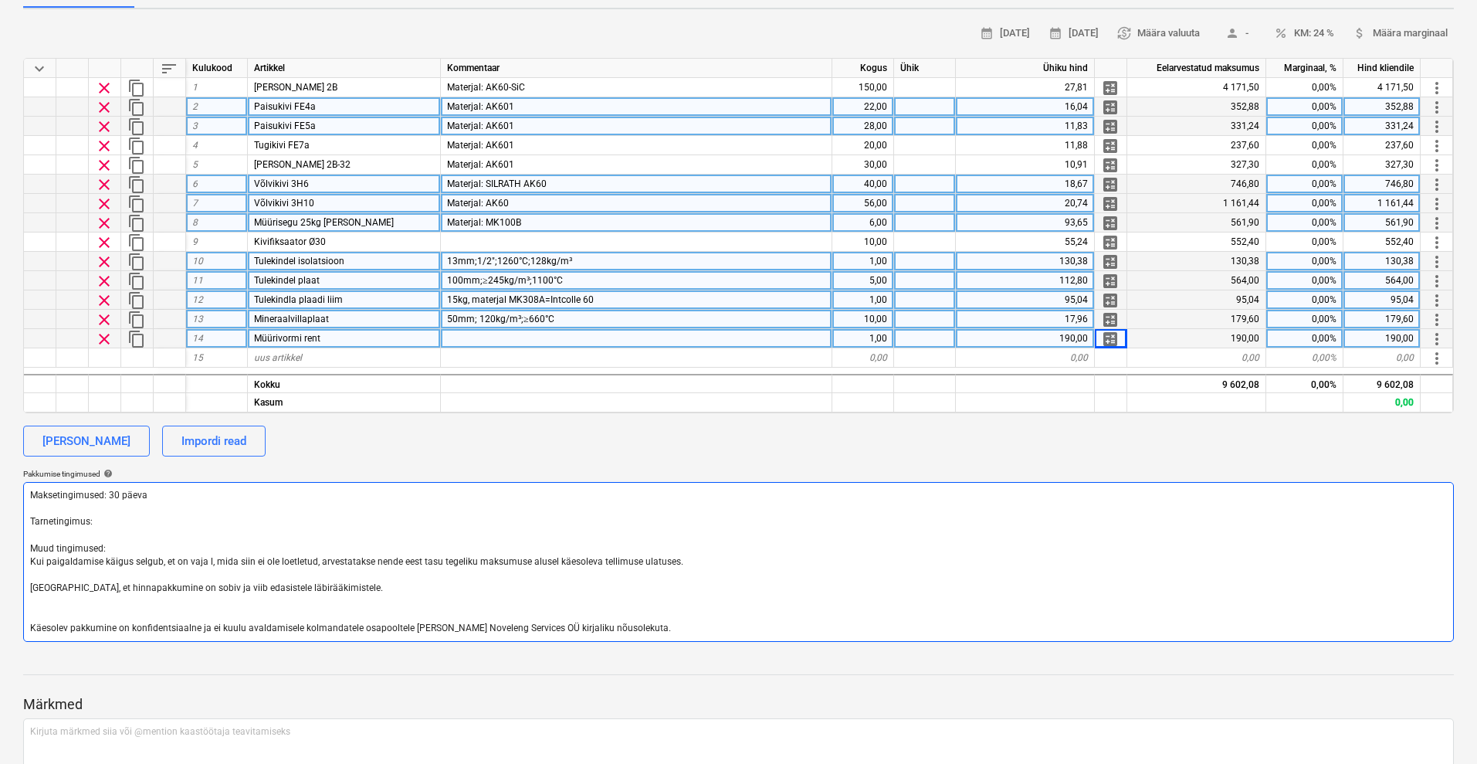
type textarea "x"
type textarea "Maksetingimused: 30 päeva Tarnetingimus: Muud tingimused: Kui paigaldamise käig…"
type textarea "x"
type textarea "Maksetingimused: 30 päeva Tarnetingimus: Muud tingimused: Kui paigaldamise käig…"
type textarea "x"
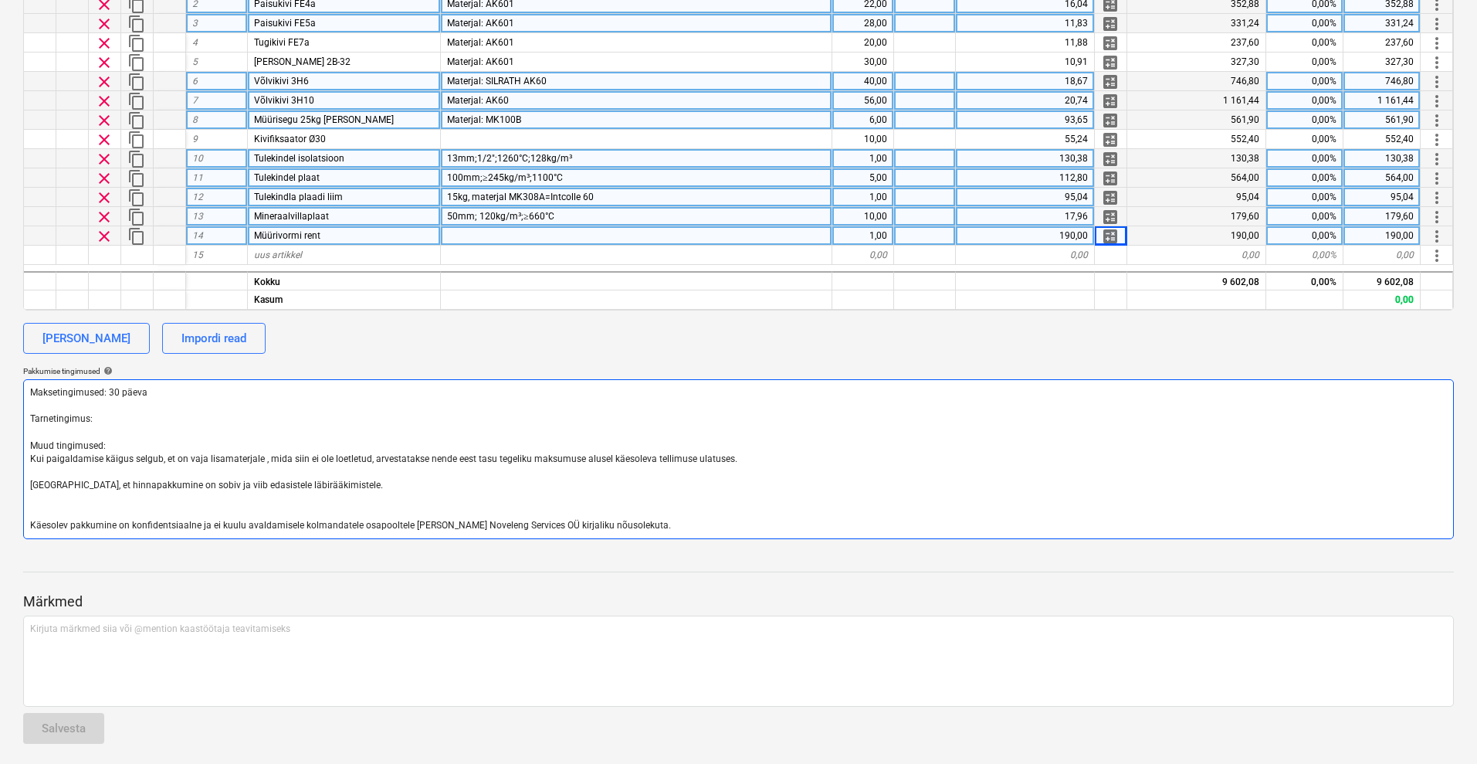
scroll to position [300, 0]
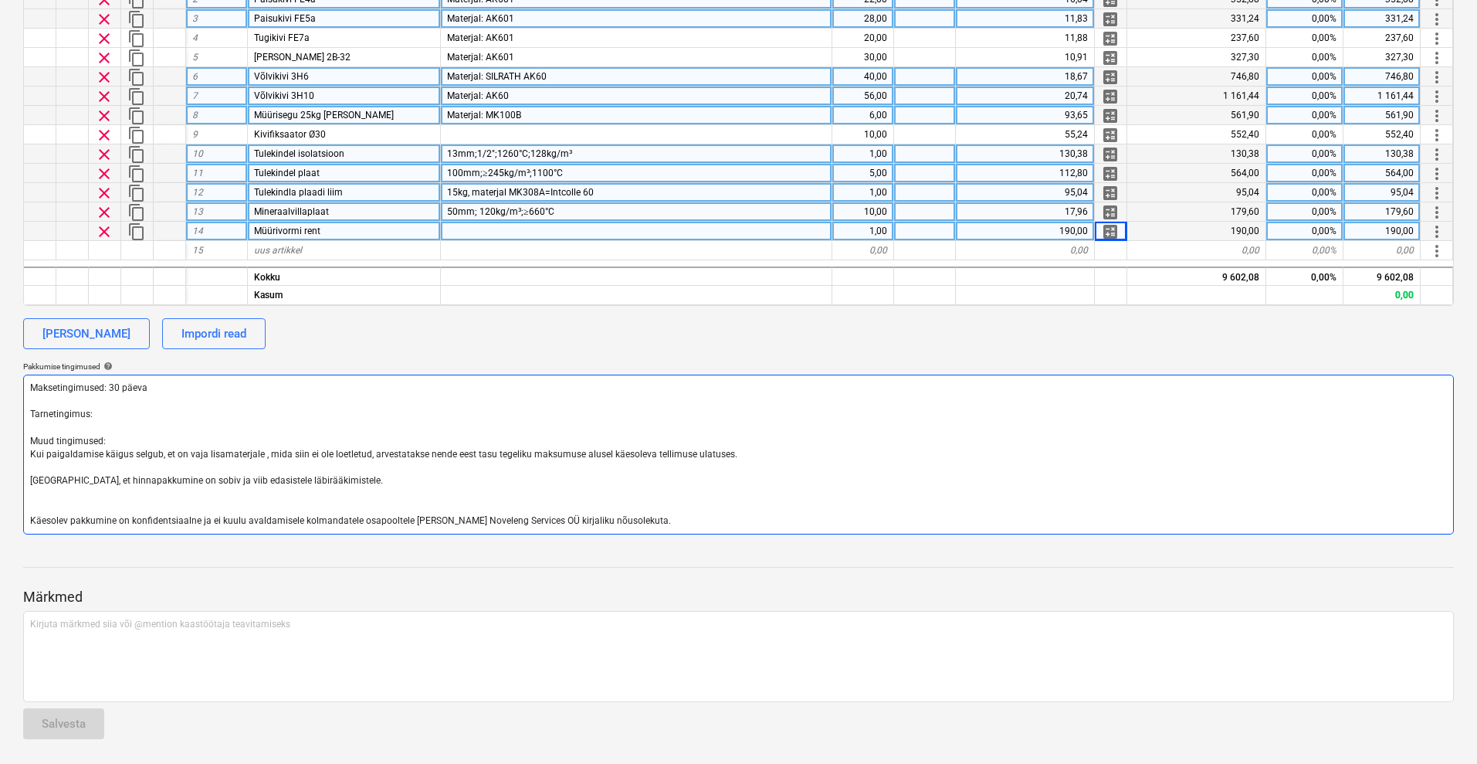
click at [762, 452] on textarea "Maksetingimused: 30 päeva Tarnetingimus: Muud tingimused: Kui paigaldamise käig…" at bounding box center [738, 454] width 1431 height 160
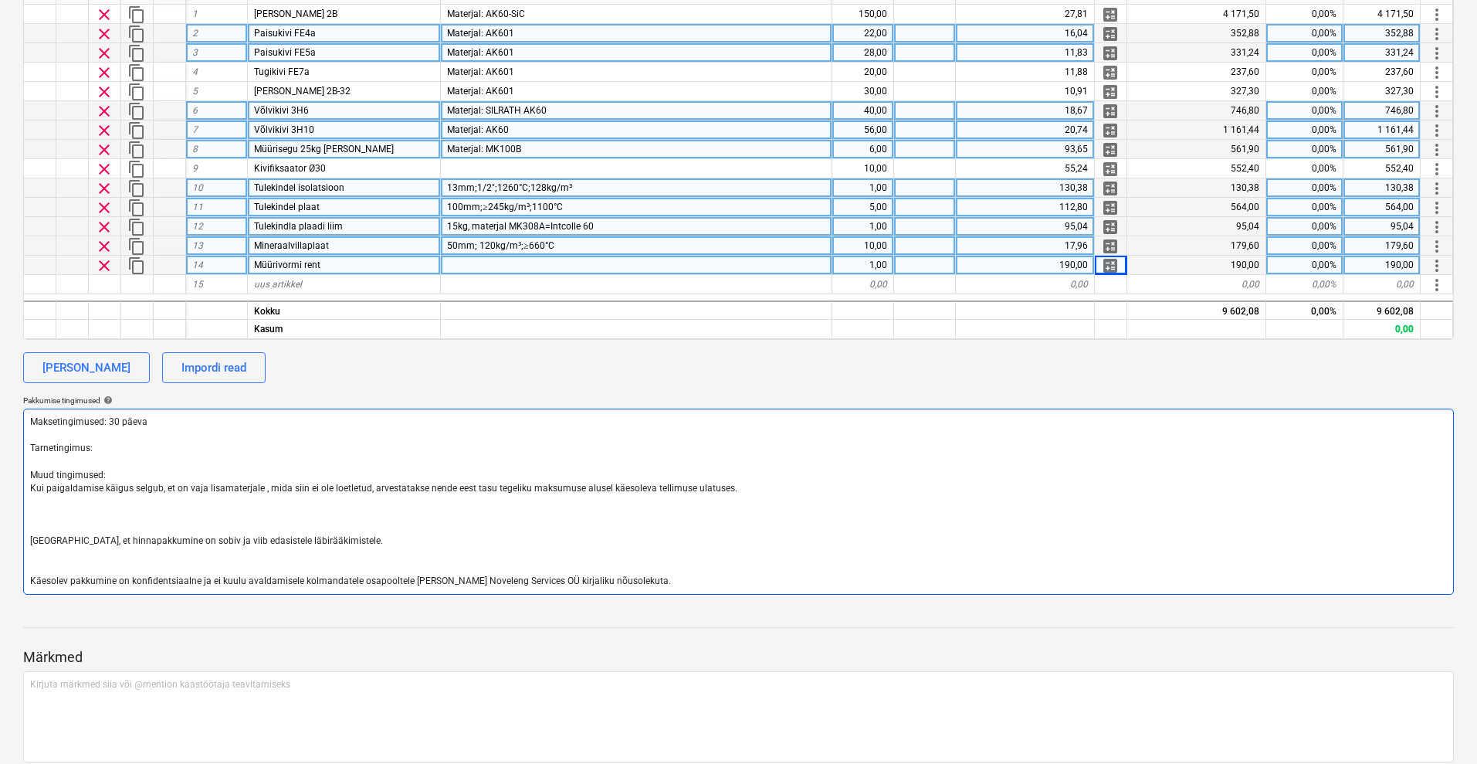
scroll to position [290, 0]
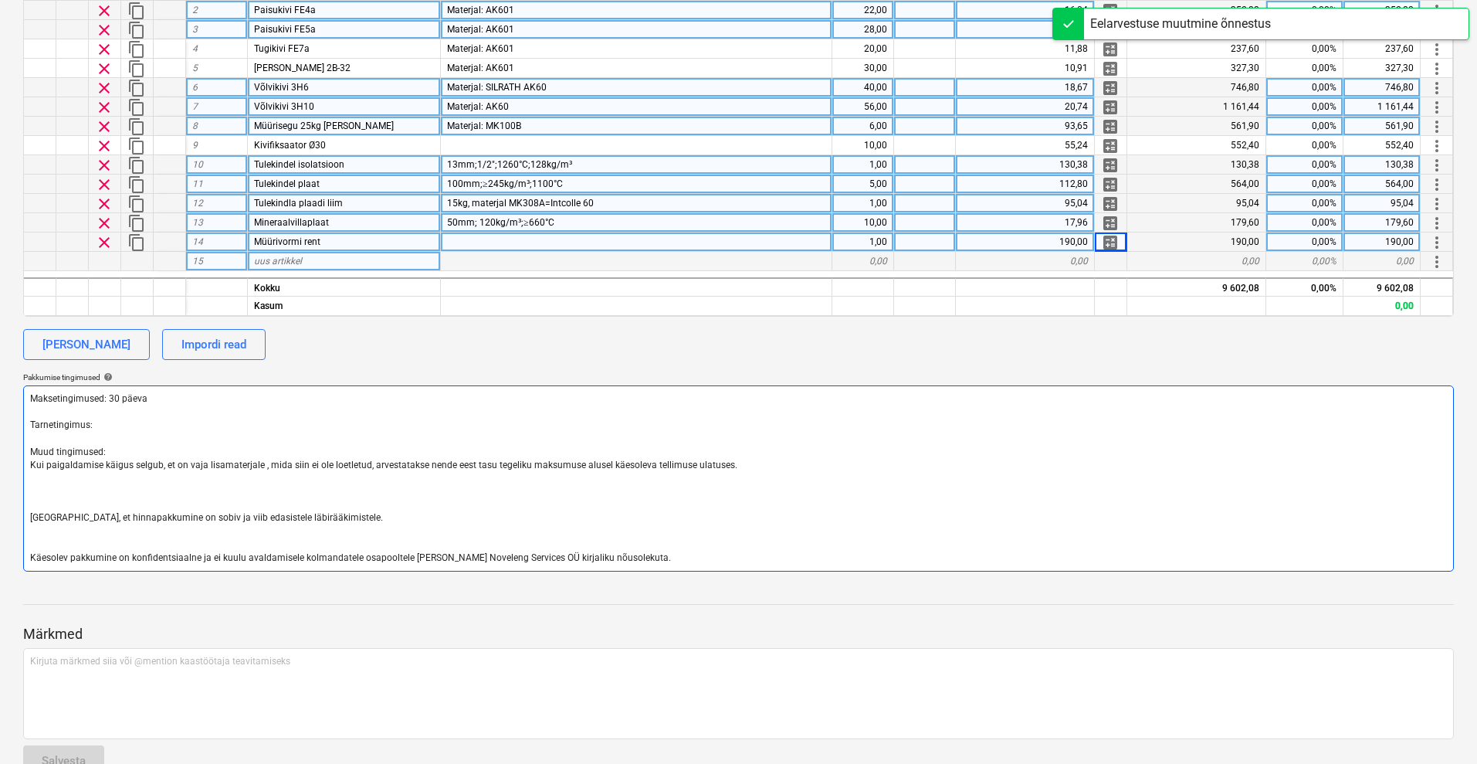
click at [42, 473] on textarea "Maksetingimused: 30 päeva Tarnetingimus: Muud tingimused: Kui paigaldamise käig…" at bounding box center [738, 478] width 1431 height 186
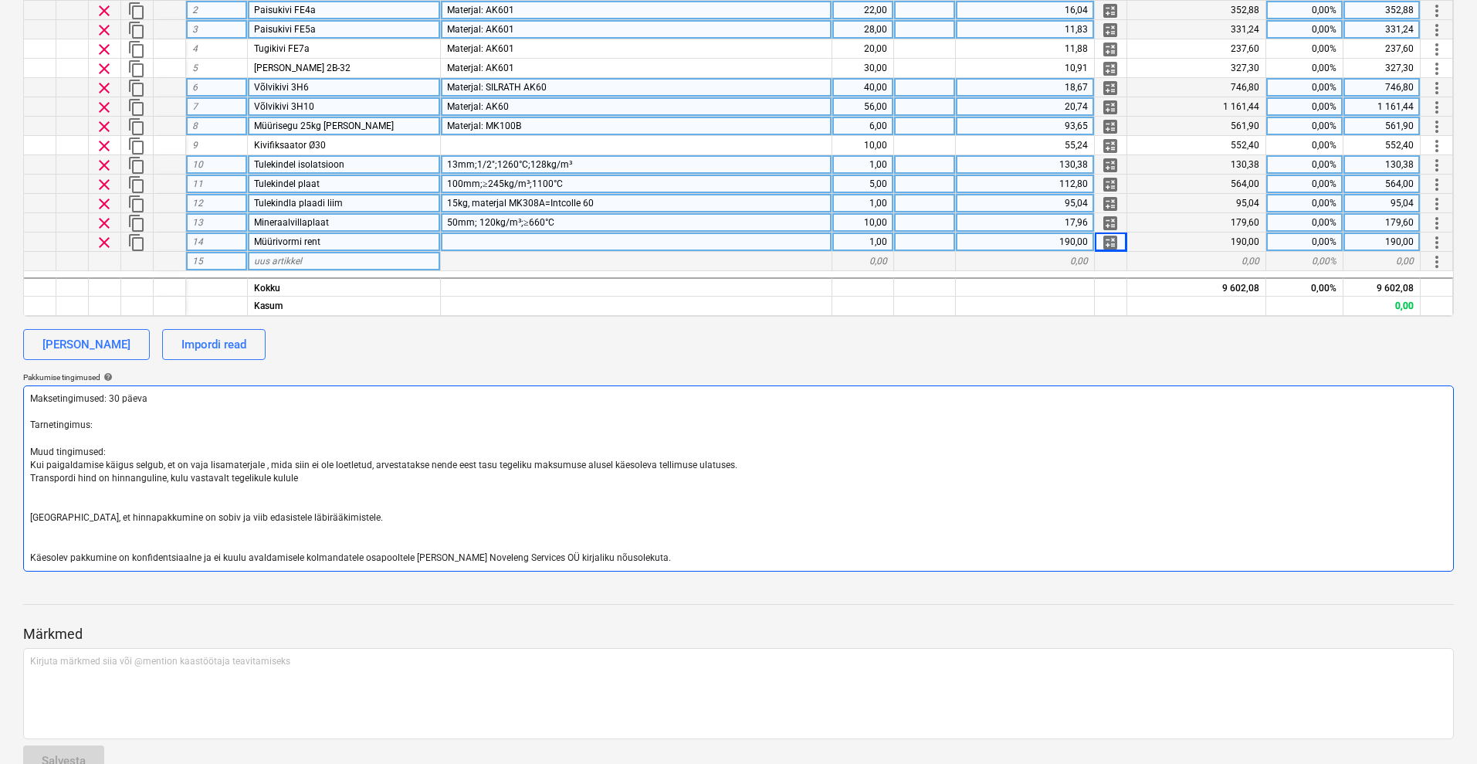
drag, startPoint x: 312, startPoint y: 486, endPoint x: 82, endPoint y: 486, distance: 230.1
click at [82, 486] on textarea "Maksetingimused: 30 päeva Tarnetingimus: Muud tingimused: Kui paigaldamise käig…" at bounding box center [738, 478] width 1431 height 186
drag, startPoint x: 256, startPoint y: 475, endPoint x: 27, endPoint y: 477, distance: 229.3
click at [27, 477] on textarea "Maksetingimused: 30 päeva Tarnetingimus: Muud tingimused: Kui paigaldamise käig…" at bounding box center [738, 478] width 1431 height 186
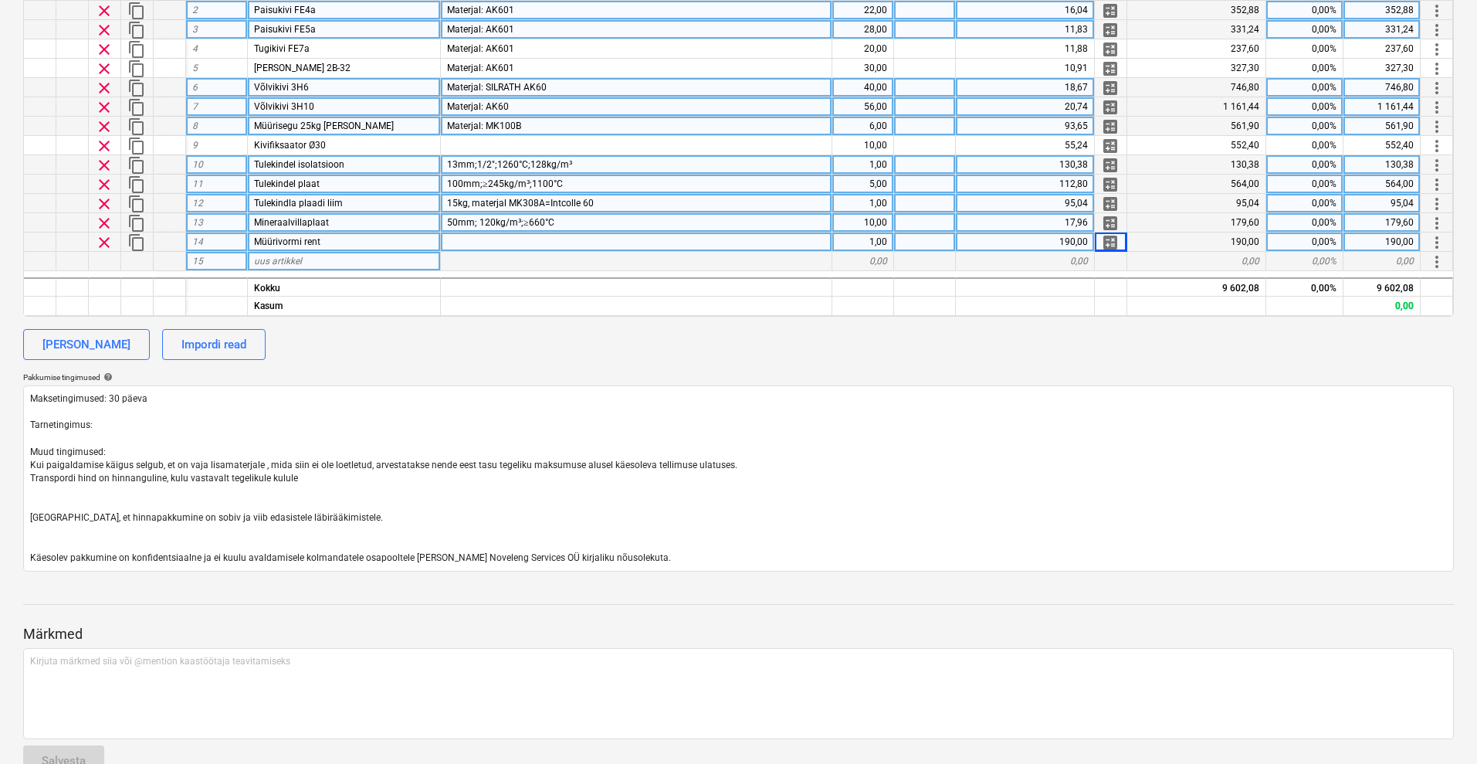
click at [309, 257] on div "uus artikkel" at bounding box center [344, 261] width 193 height 19
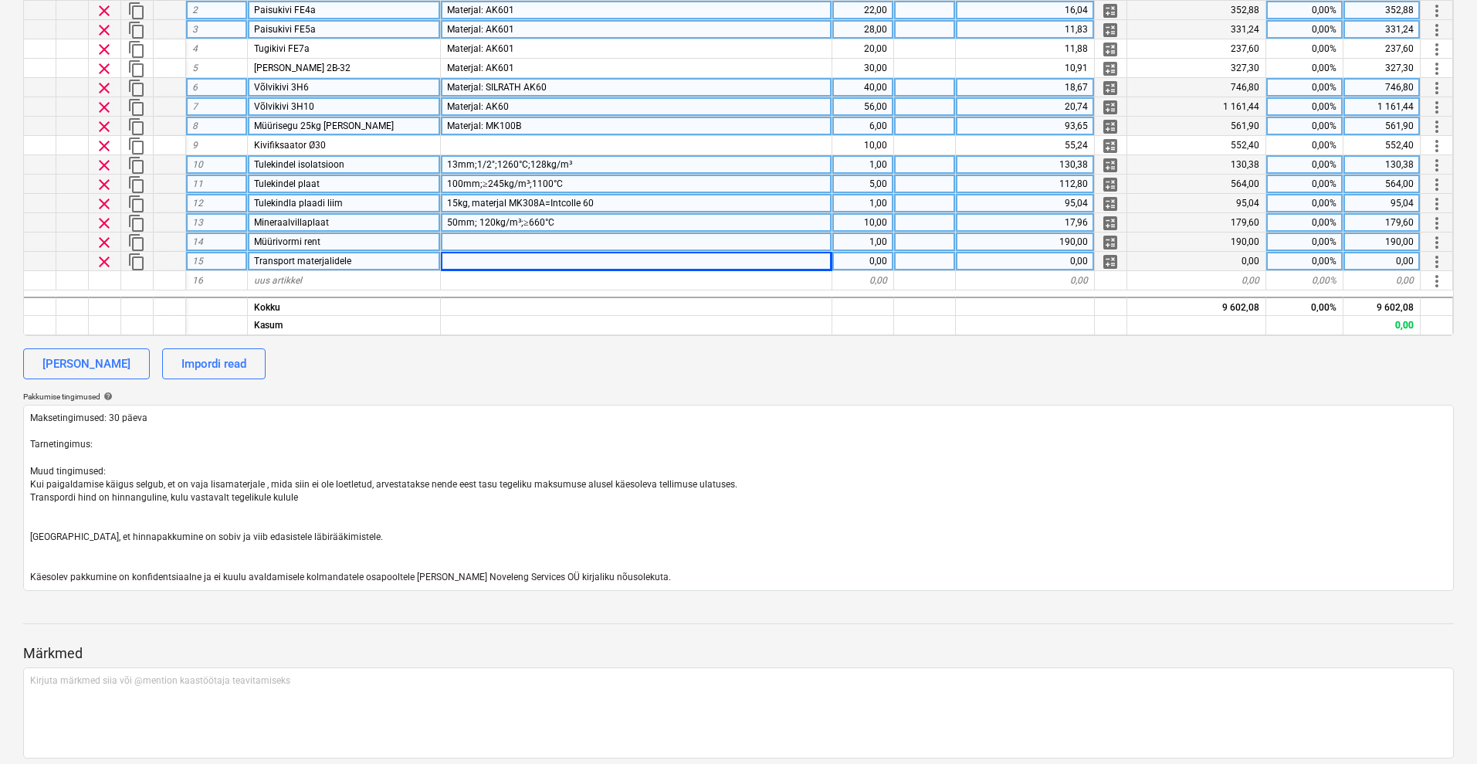
click at [501, 257] on div at bounding box center [636, 261] width 391 height 19
click at [859, 255] on div "0,00" at bounding box center [863, 261] width 62 height 19
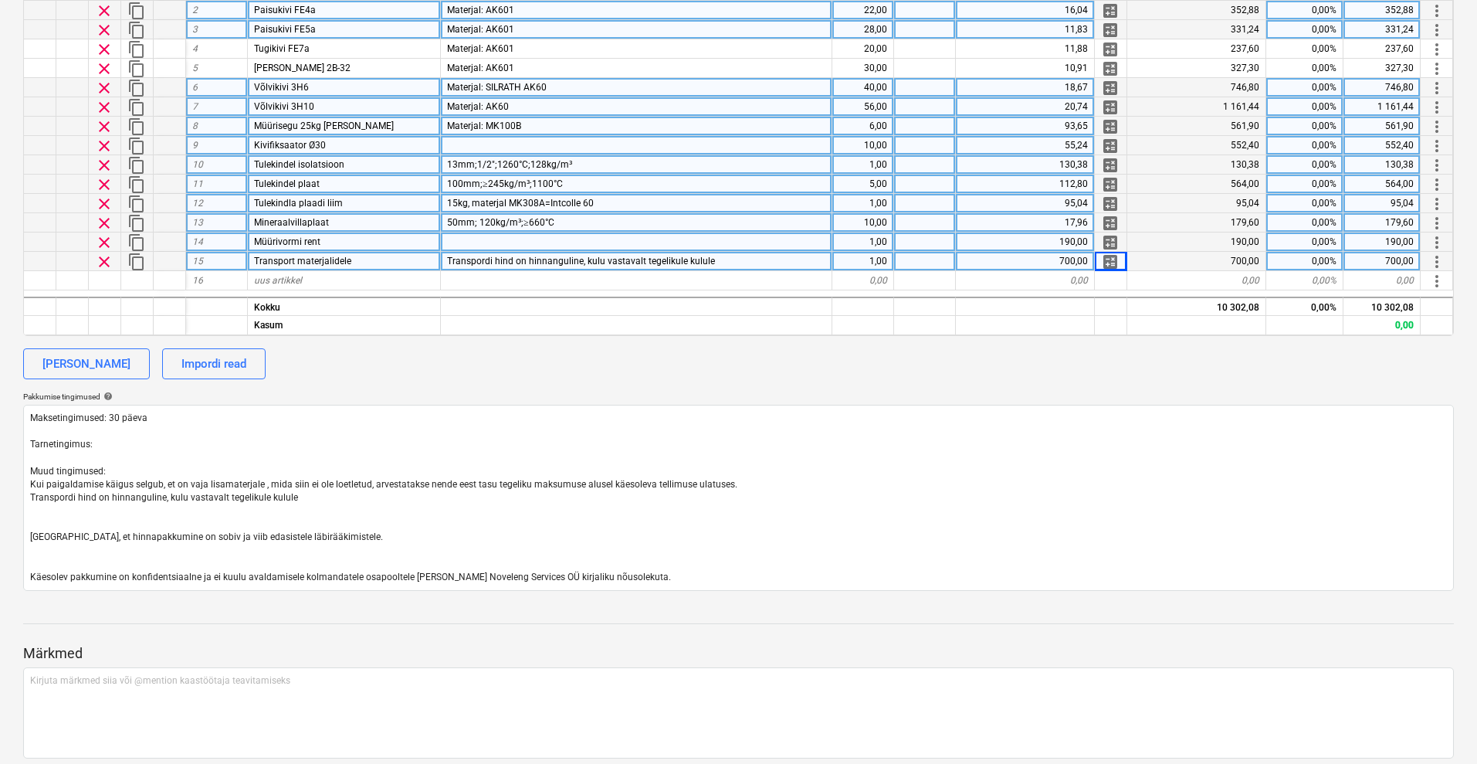
scroll to position [346, 0]
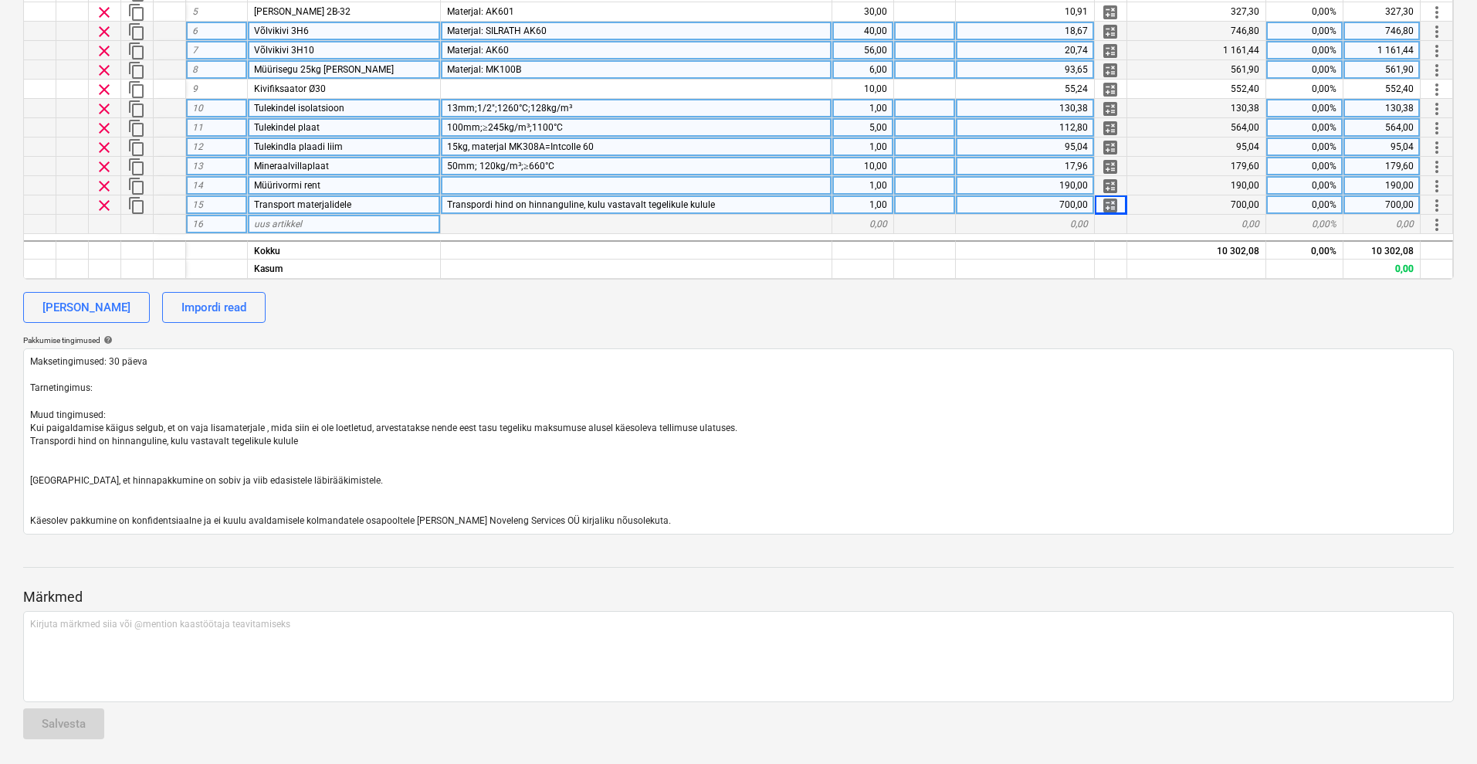
click at [289, 224] on span "uus artikkel" at bounding box center [278, 224] width 48 height 11
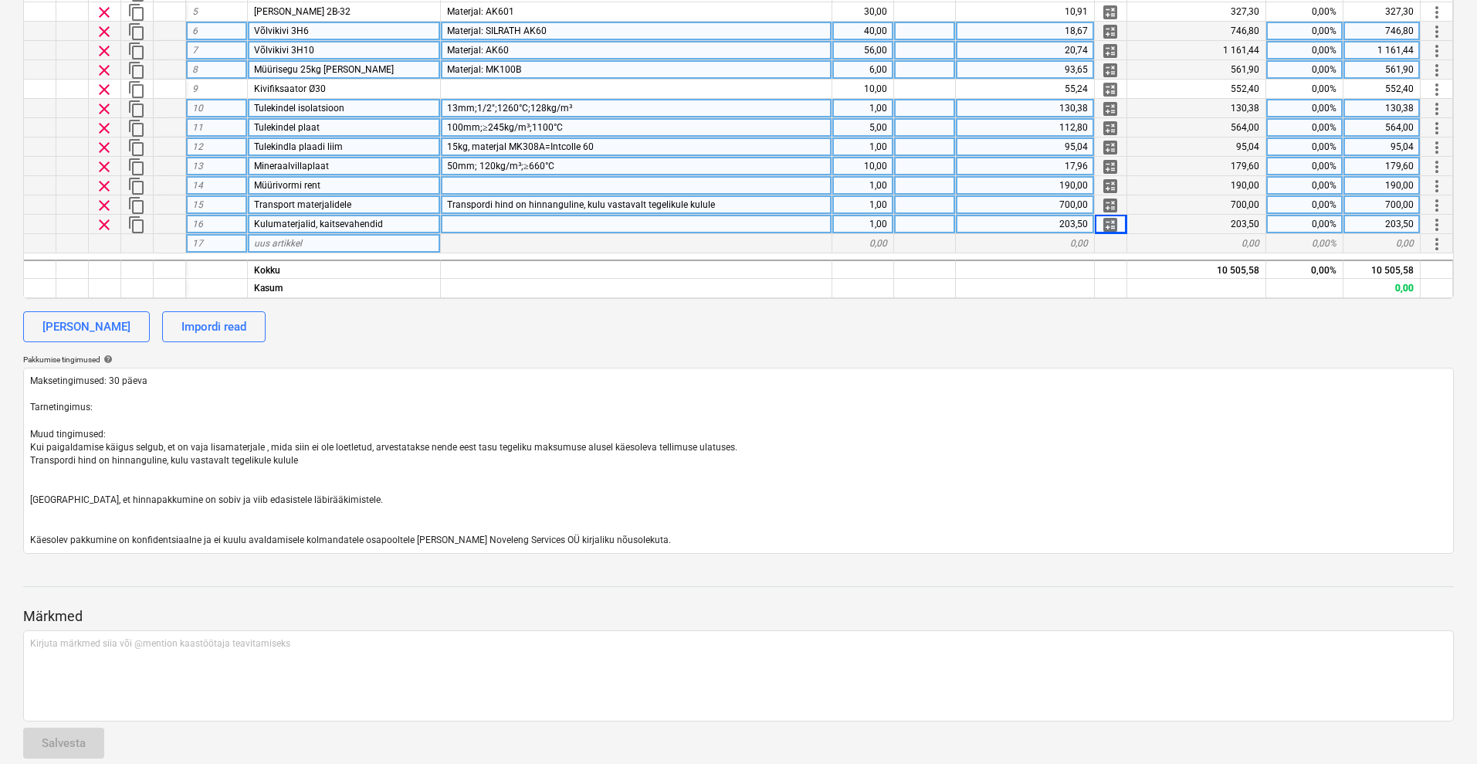
click at [289, 246] on span "uus artikkel" at bounding box center [278, 243] width 48 height 11
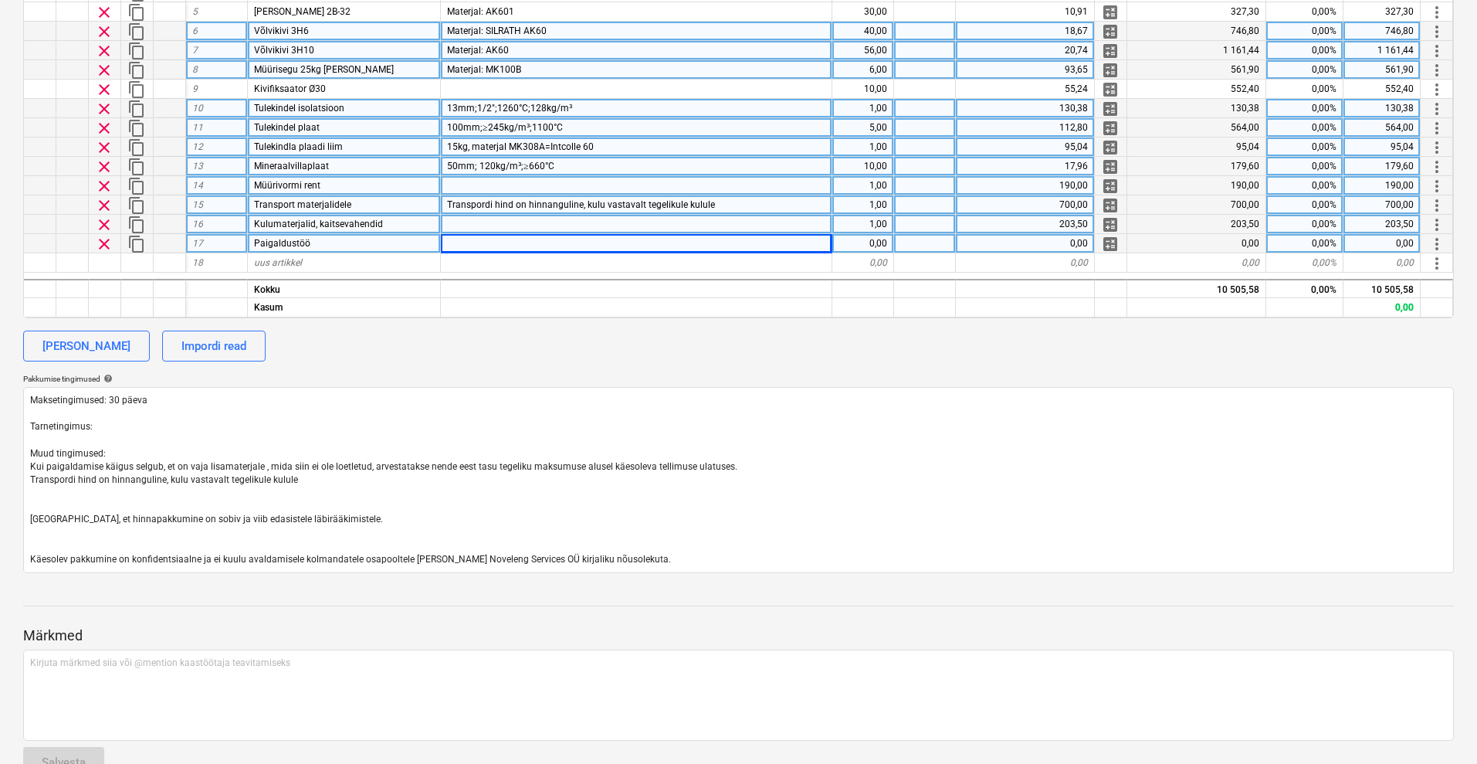
click at [354, 242] on div "Paigaldustöö" at bounding box center [344, 243] width 193 height 19
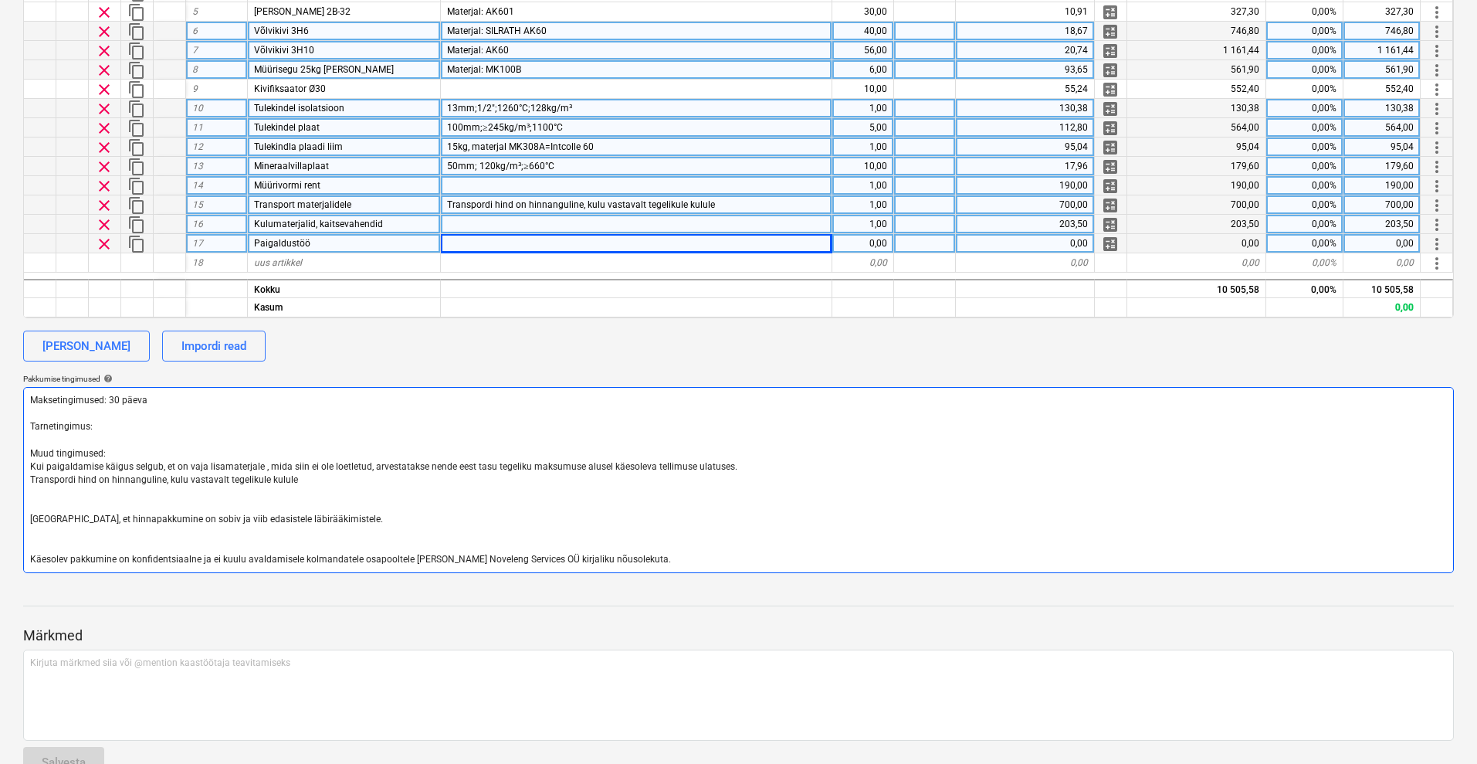
click at [326, 475] on textarea "Maksetingimused: 30 päeva Tarnetingimus: Muud tingimused: Kui paigaldamise käig…" at bounding box center [738, 480] width 1431 height 186
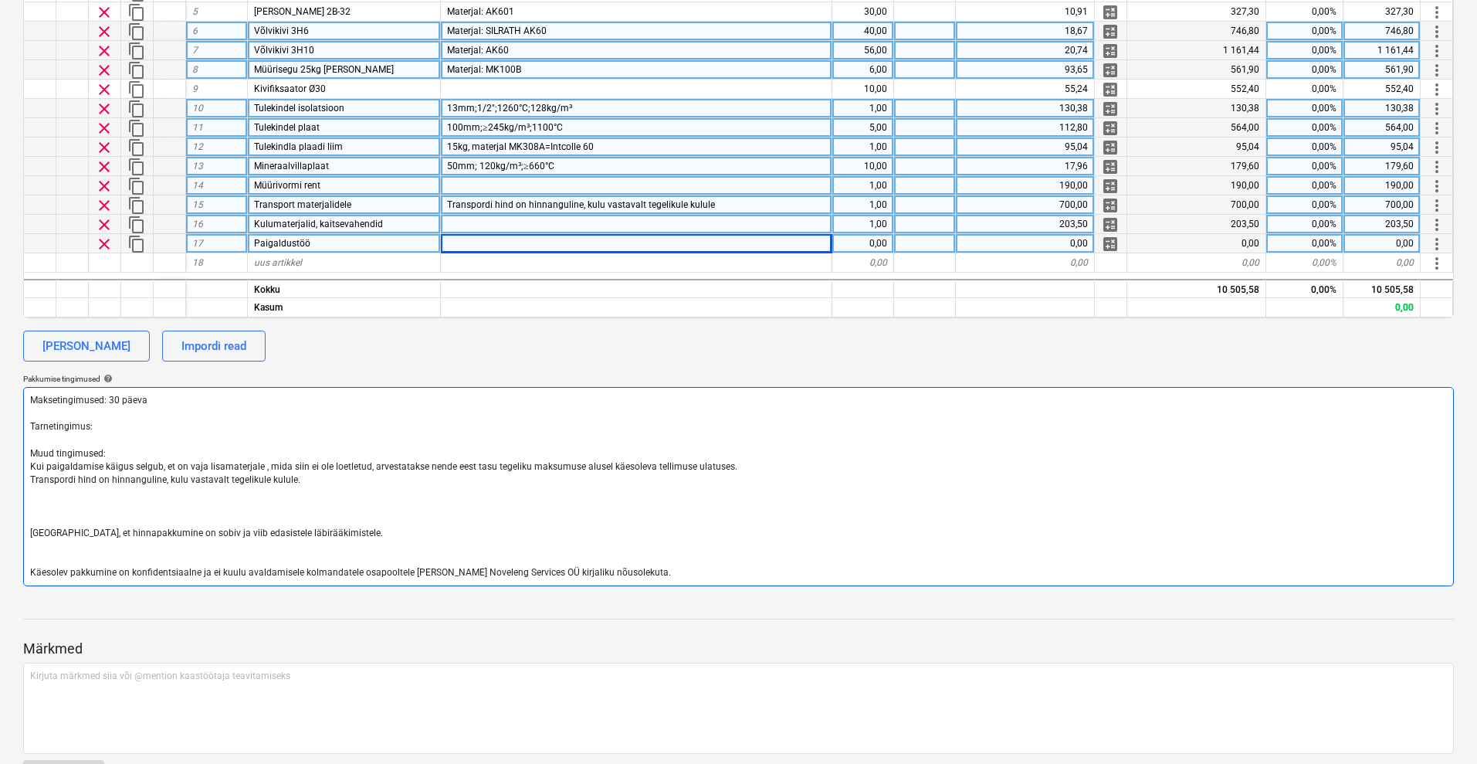
paste textarea "2 hooldustehnikut, 6 tööpäeva (sh laupäev) sh reisikulud, elamiskulud ja mustus…"
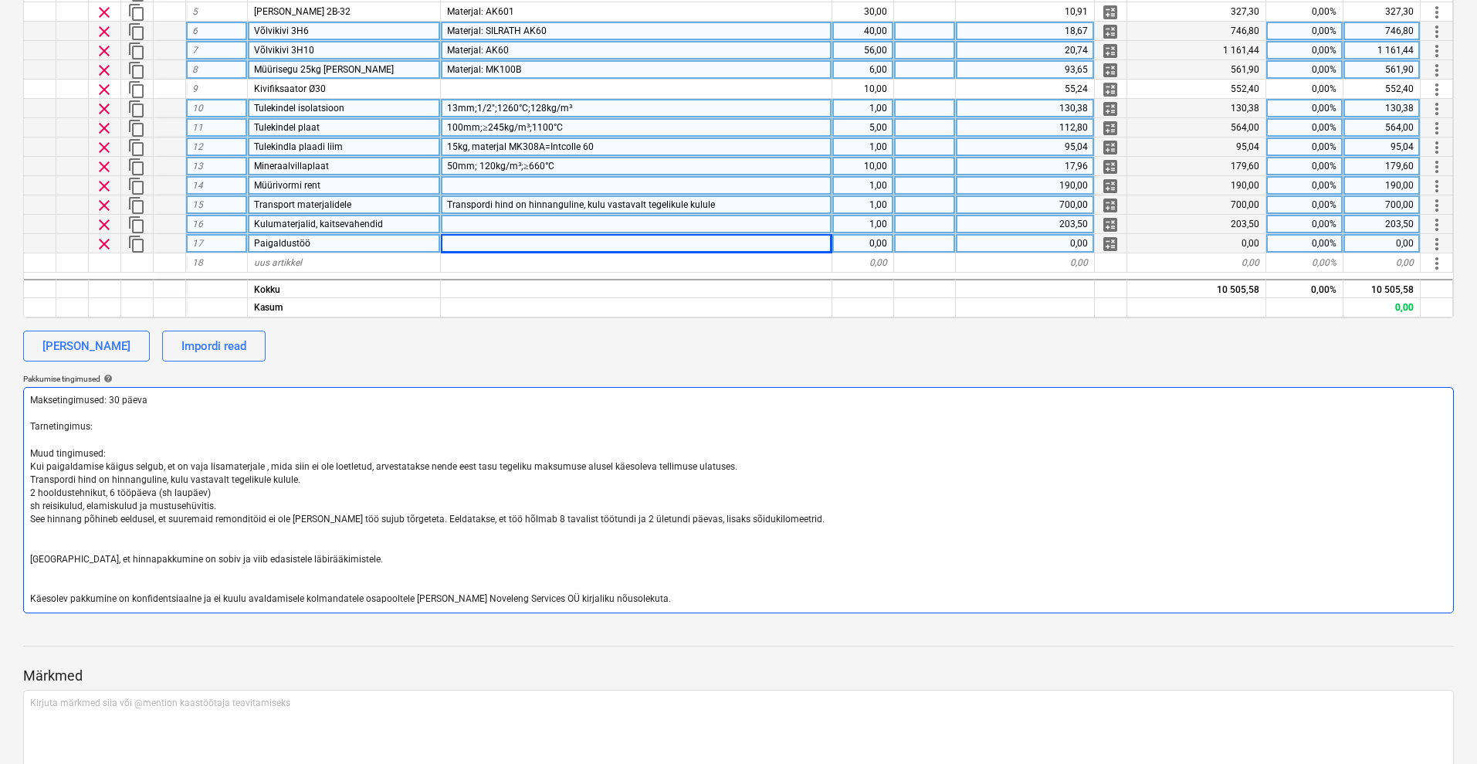
click at [31, 492] on textarea "Maksetingimused: 30 päeva Tarnetingimus: Muud tingimused: Kui paigaldamise käig…" at bounding box center [738, 500] width 1431 height 226
click at [325, 490] on textarea "Maksetingimused: 30 päeva Tarnetingimus: Muud tingimused: Kui paigaldamise käig…" at bounding box center [738, 500] width 1431 height 226
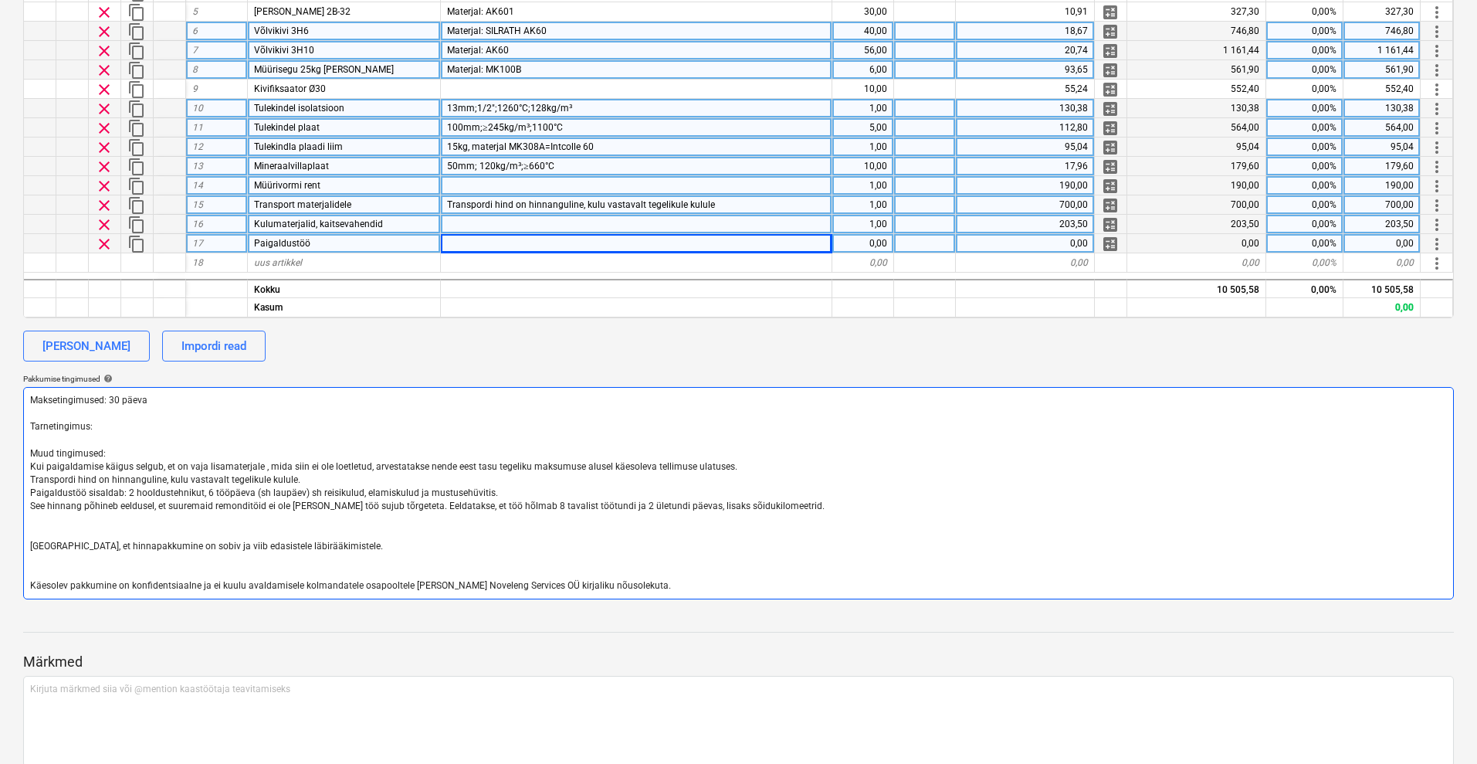
click at [455, 496] on textarea "Maksetingimused: 30 päeva Tarnetingimus: Muud tingimused: Kui paigaldamise käig…" at bounding box center [738, 493] width 1431 height 212
click at [48, 509] on textarea "Maksetingimused: 30 päeva Tarnetingimus: Muud tingimused: Kui paigaldamise käig…" at bounding box center [738, 493] width 1431 height 212
click at [166, 504] on textarea "Maksetingimused: 30 päeva Tarnetingimus: Muud tingimused: Kui paigaldamise käig…" at bounding box center [738, 493] width 1431 height 212
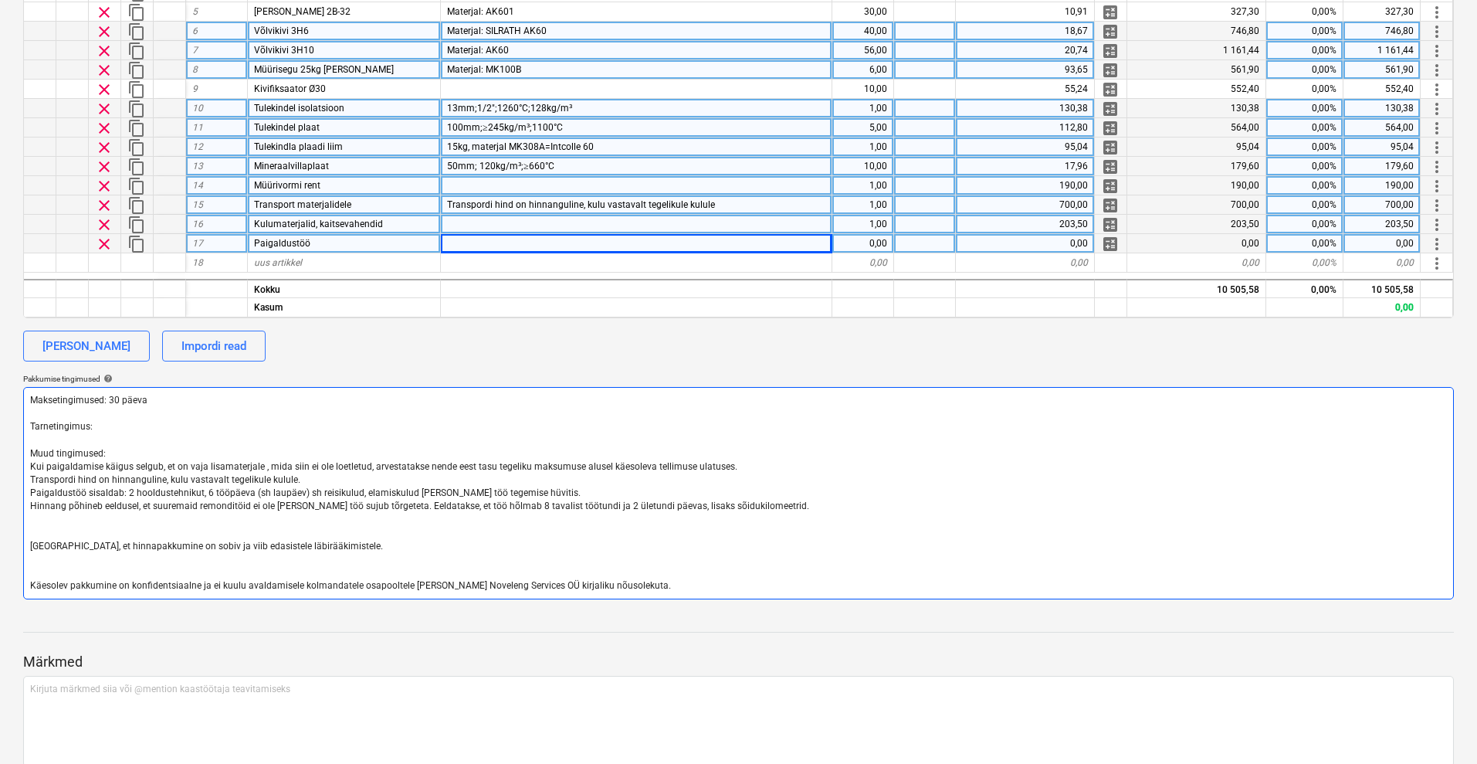
click at [667, 500] on textarea "Maksetingimused: 30 päeva Tarnetingimus: Muud tingimused: Kui paigaldamise käig…" at bounding box center [738, 493] width 1431 height 212
drag, startPoint x: 496, startPoint y: 507, endPoint x: 383, endPoint y: 507, distance: 112.7
click at [383, 507] on textarea "Maksetingimused: 30 päeva Tarnetingimus: Muud tingimused: Kui paigaldamise käig…" at bounding box center [738, 493] width 1431 height 212
click at [482, 510] on textarea "Maksetingimused: 30 päeva Tarnetingimus: Muud tingimused: Kui paigaldamise käig…" at bounding box center [738, 493] width 1431 height 212
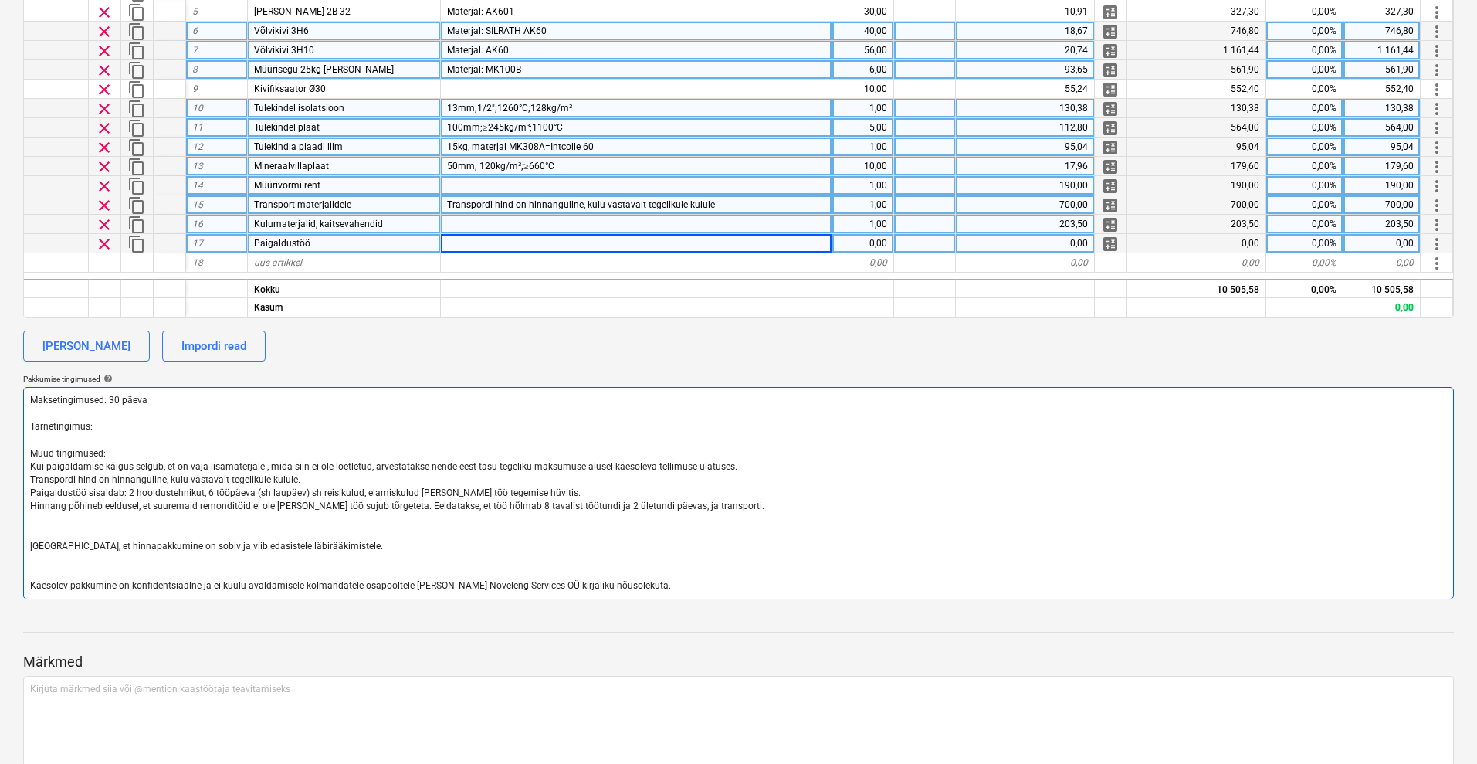
drag, startPoint x: 490, startPoint y: 503, endPoint x: 385, endPoint y: 507, distance: 104.3
click at [385, 507] on textarea "Maksetingimused: 30 päeva Tarnetingimus: Muud tingimused: Kui paigaldamise käig…" at bounding box center [738, 493] width 1431 height 212
click at [594, 503] on textarea "Maksetingimused: 30 päeva Tarnetingimus: Muud tingimused: Kui paigaldamise käig…" at bounding box center [738, 493] width 1431 height 212
drag, startPoint x: 246, startPoint y: 505, endPoint x: 152, endPoint y: 500, distance: 94.3
click at [152, 500] on textarea "Maksetingimused: 30 päeva Tarnetingimus: Muud tingimused: Kui paigaldamise käig…" at bounding box center [738, 493] width 1431 height 212
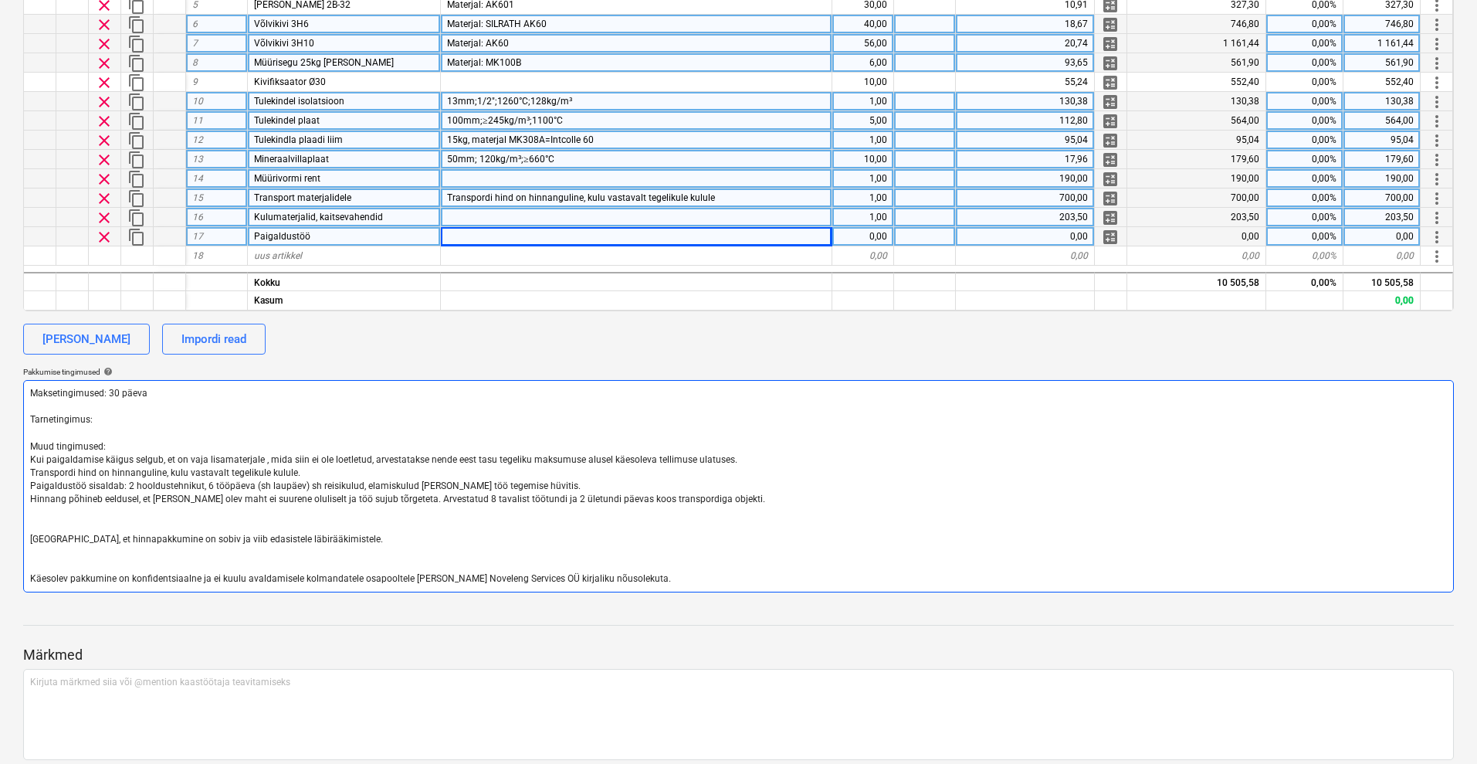
scroll to position [386, 0]
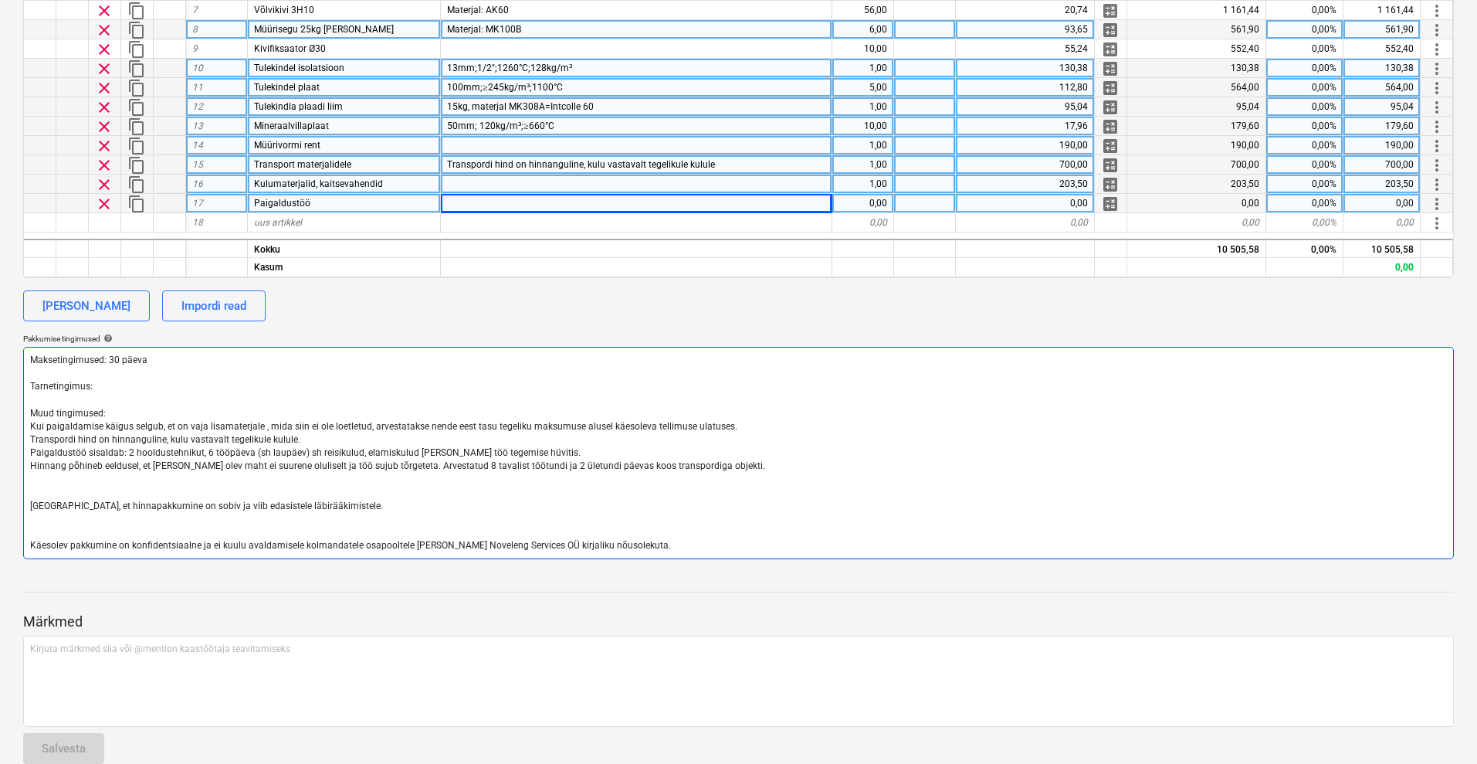
click at [784, 466] on textarea "Maksetingimused: 30 päeva Tarnetingimus: Muud tingimused: Kui paigaldamise käig…" at bounding box center [738, 453] width 1431 height 212
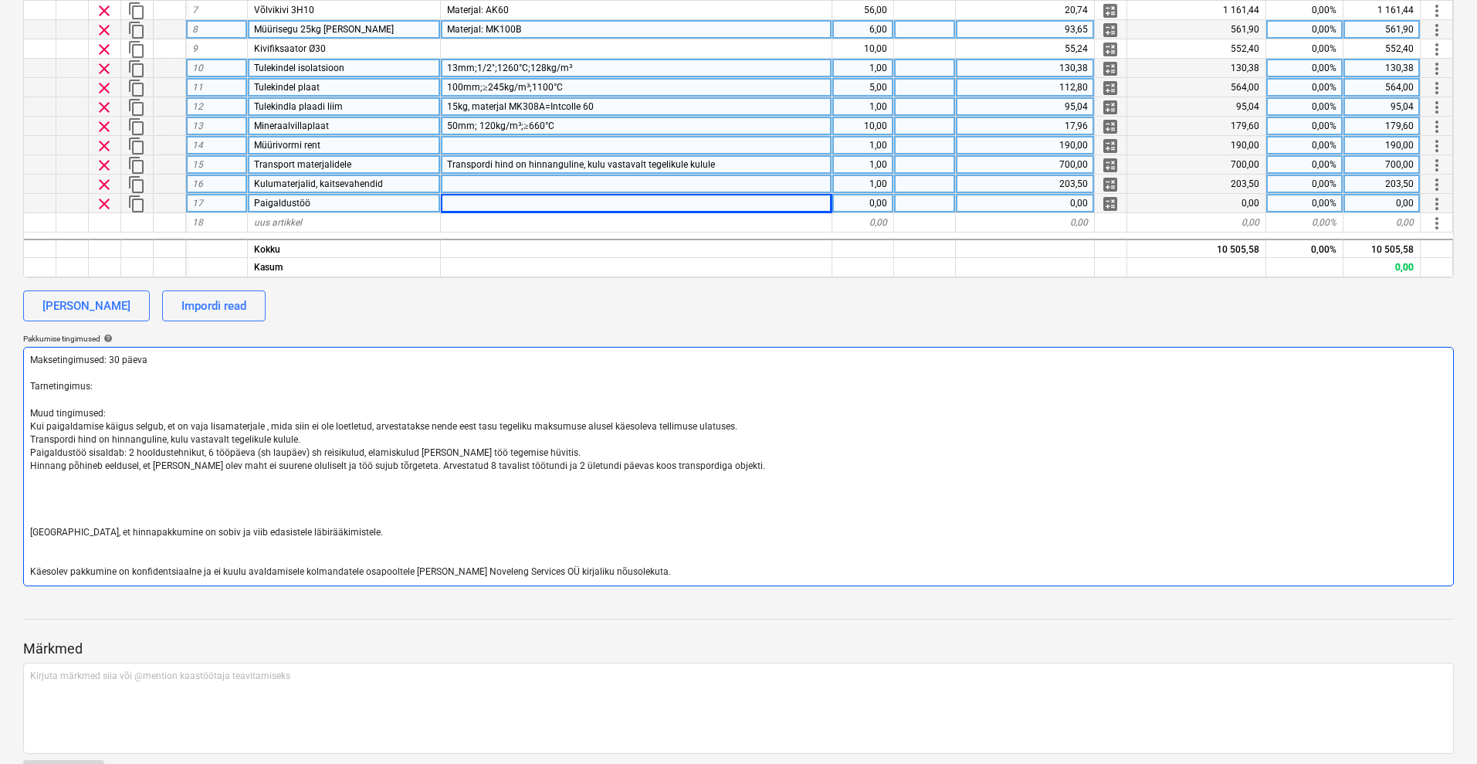
paste textarea "Loremipsumdo sitame (consectet) Adipisc elitseddoeiu temp incidi utlaboreet dol…"
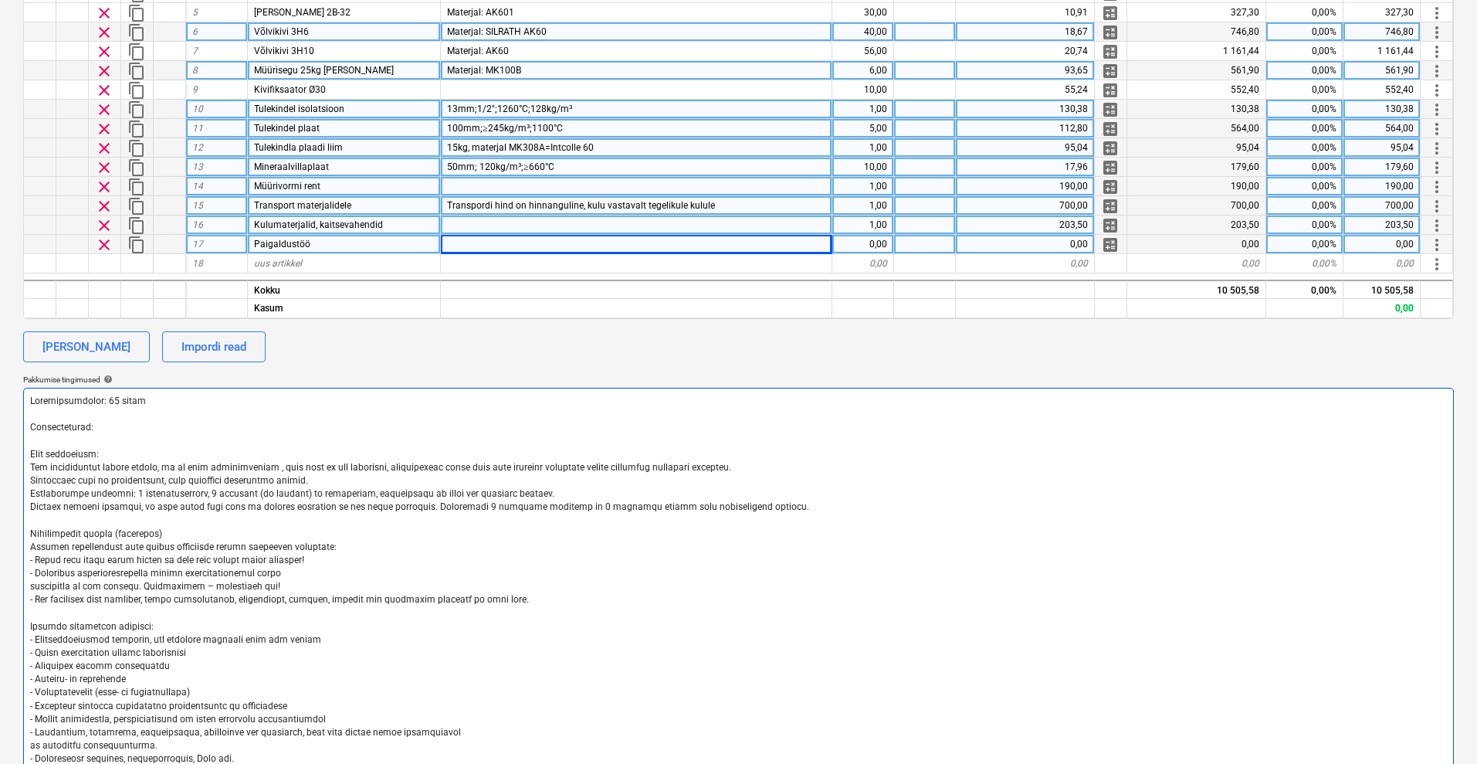
scroll to position [302, 0]
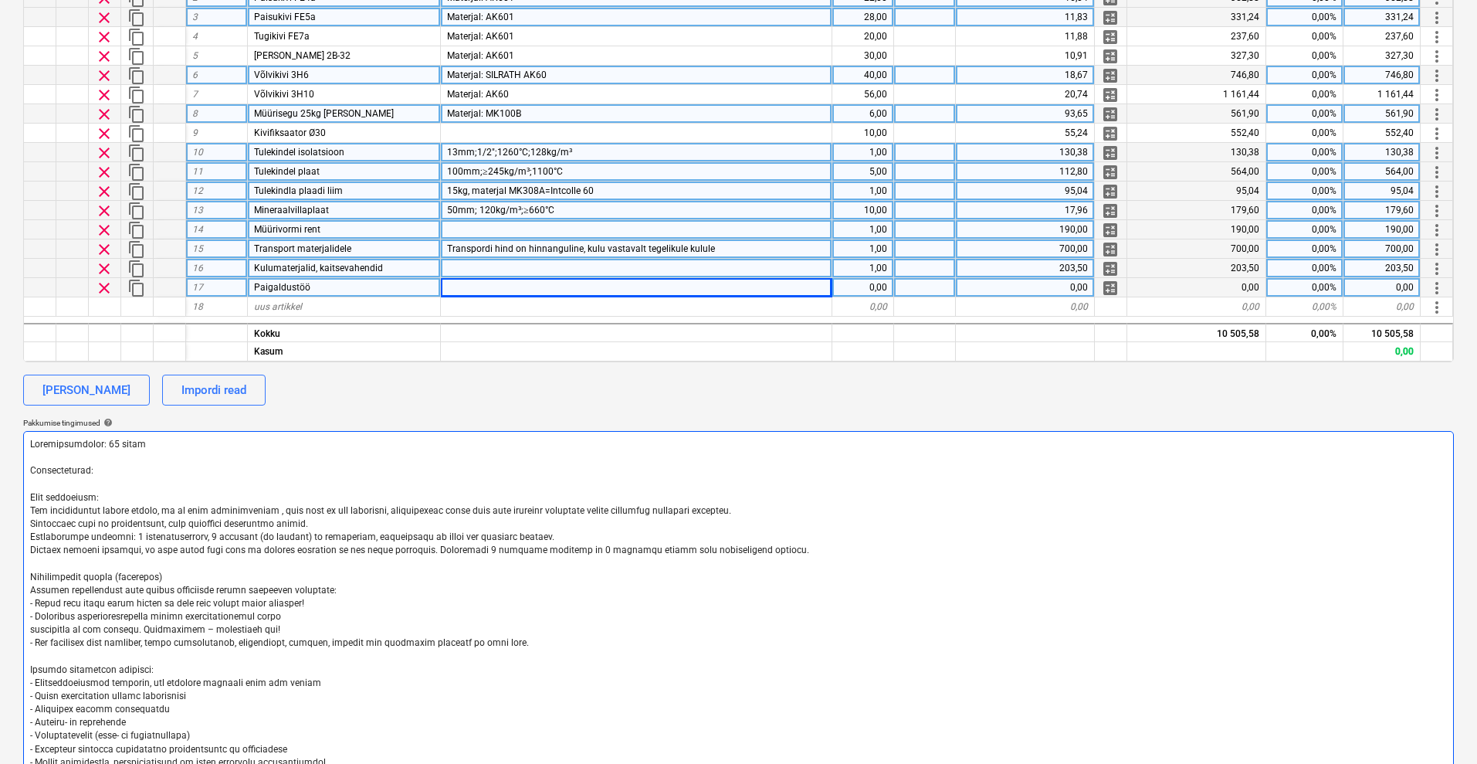
click at [171, 576] on textarea at bounding box center [738, 689] width 1431 height 517
click at [318, 599] on textarea at bounding box center [738, 689] width 1431 height 517
click at [302, 610] on textarea at bounding box center [738, 689] width 1431 height 517
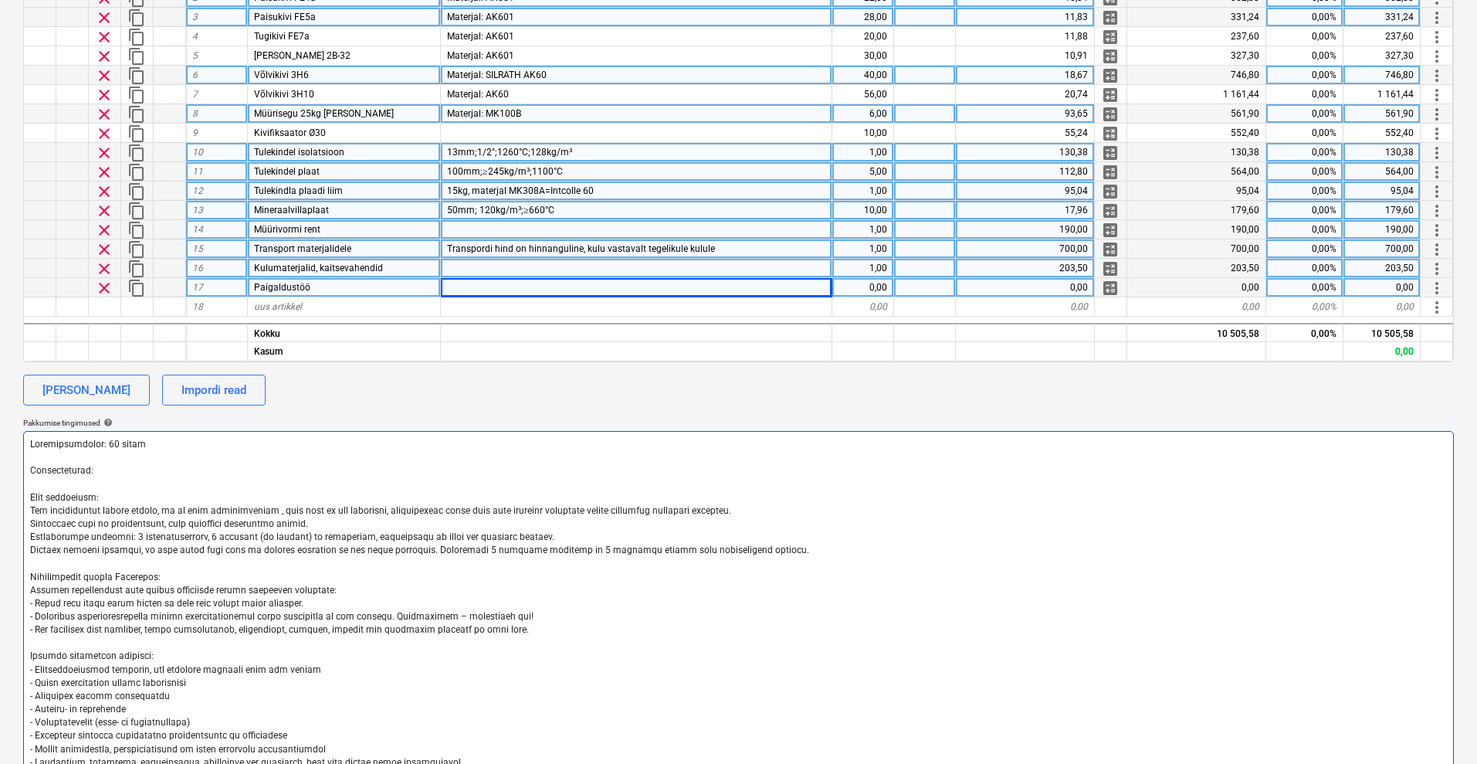
drag, startPoint x: 519, startPoint y: 608, endPoint x: 388, endPoint y: 610, distance: 130.5
click at [388, 610] on textarea at bounding box center [738, 683] width 1431 height 504
drag, startPoint x: 521, startPoint y: 615, endPoint x: 388, endPoint y: 616, distance: 133.6
click at [388, 616] on textarea at bounding box center [738, 683] width 1431 height 504
click at [509, 622] on textarea at bounding box center [738, 683] width 1431 height 504
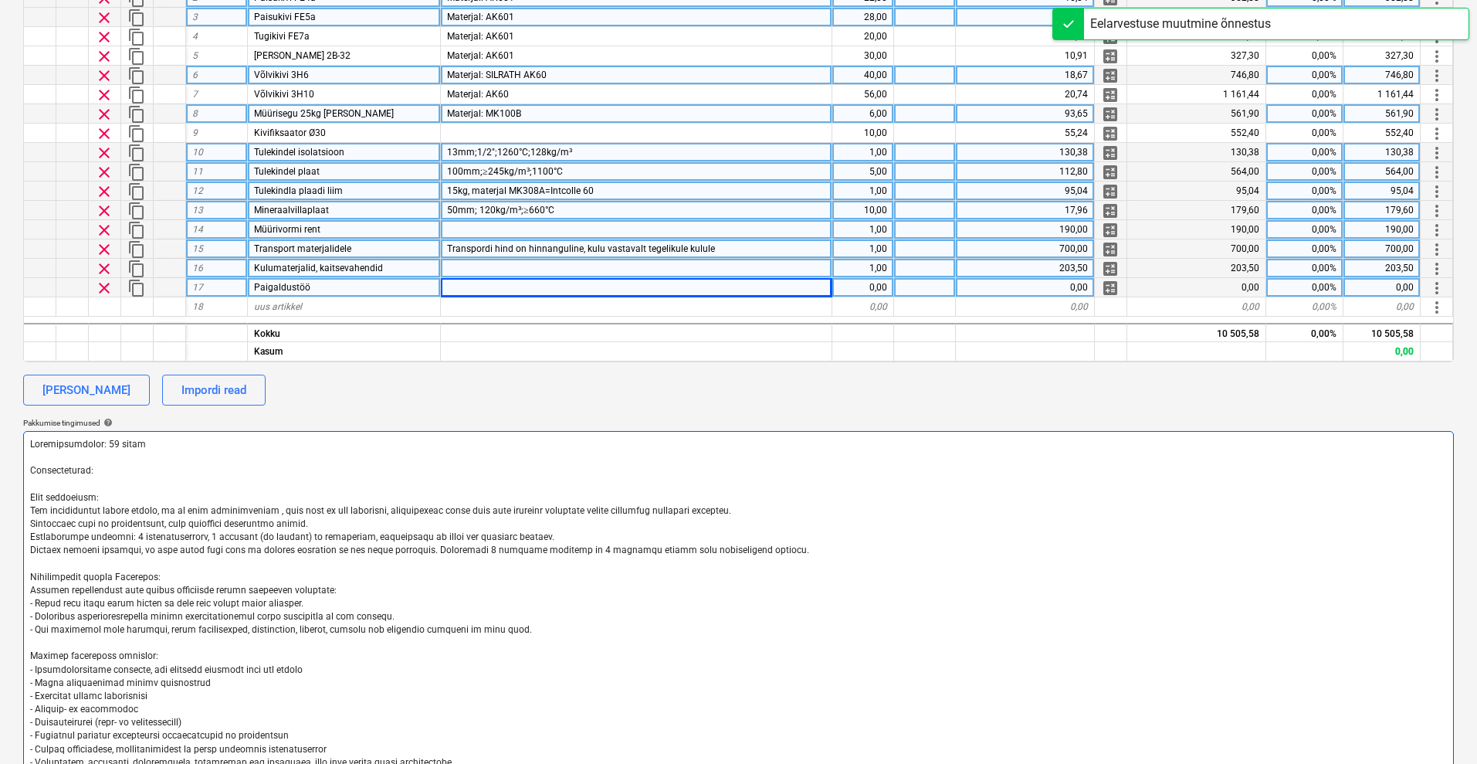
click at [120, 627] on textarea at bounding box center [738, 683] width 1431 height 504
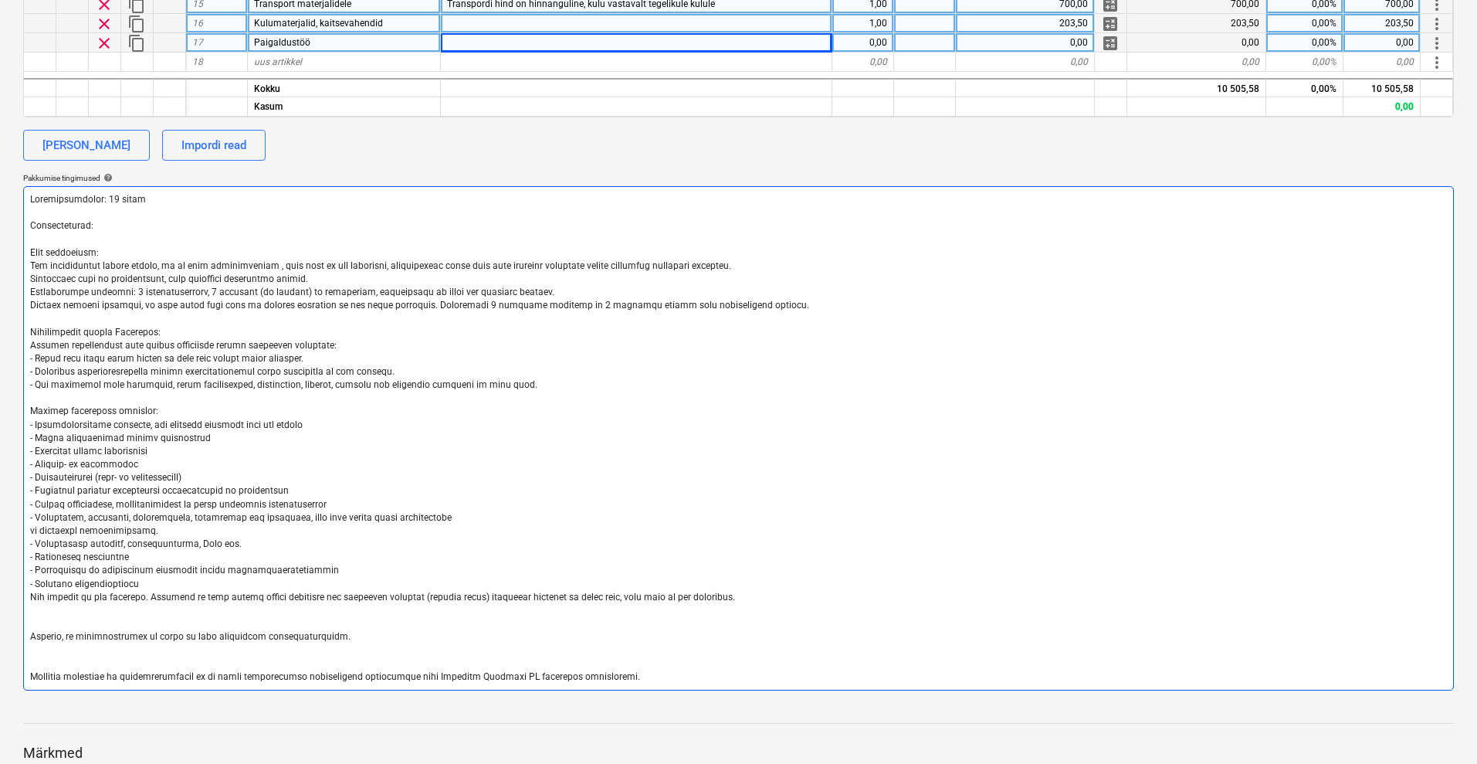
scroll to position [591, 0]
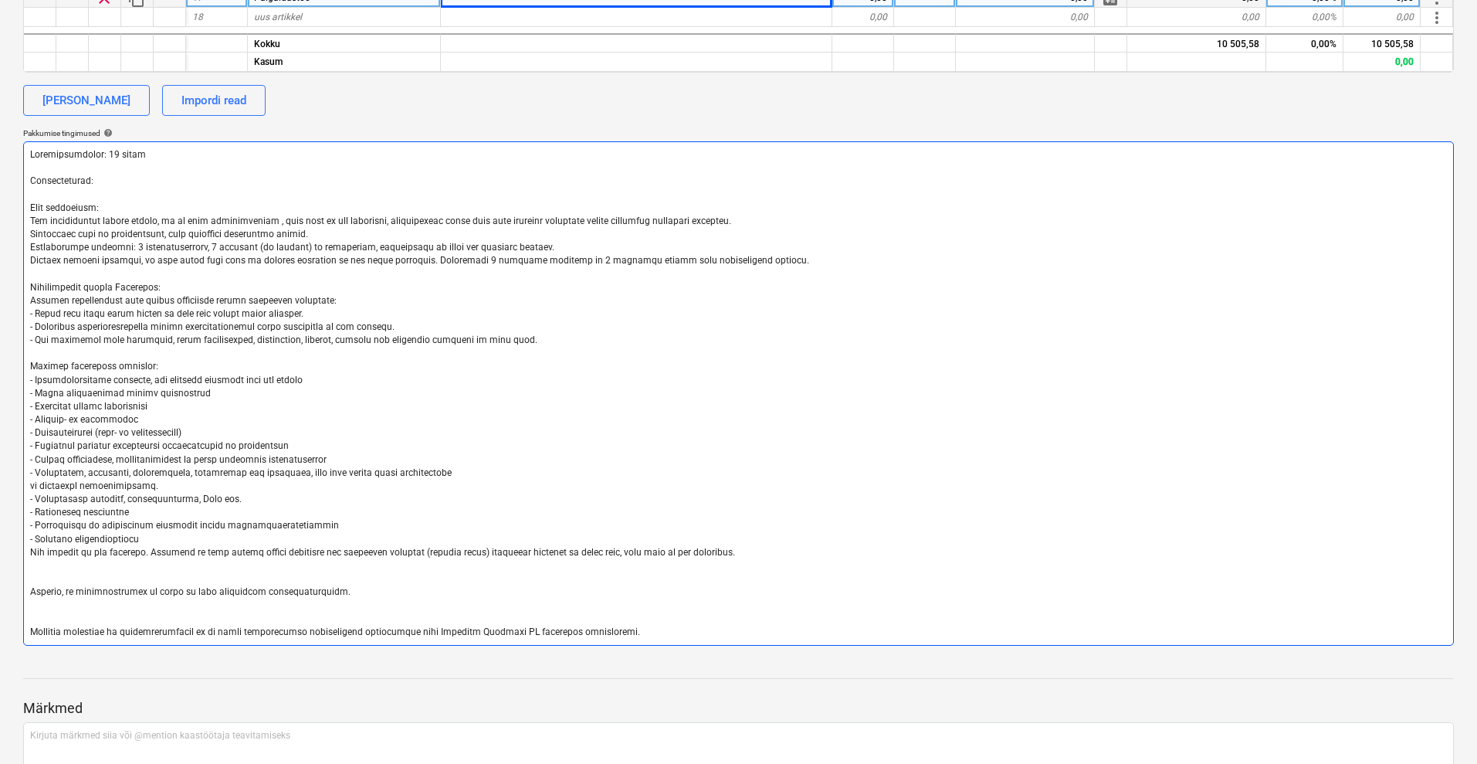
click at [42, 364] on textarea at bounding box center [738, 393] width 1431 height 504
click at [310, 376] on textarea at bounding box center [738, 393] width 1431 height 504
drag, startPoint x: 300, startPoint y: 379, endPoint x: 150, endPoint y: 382, distance: 149.8
click at [150, 382] on textarea at bounding box center [738, 393] width 1431 height 504
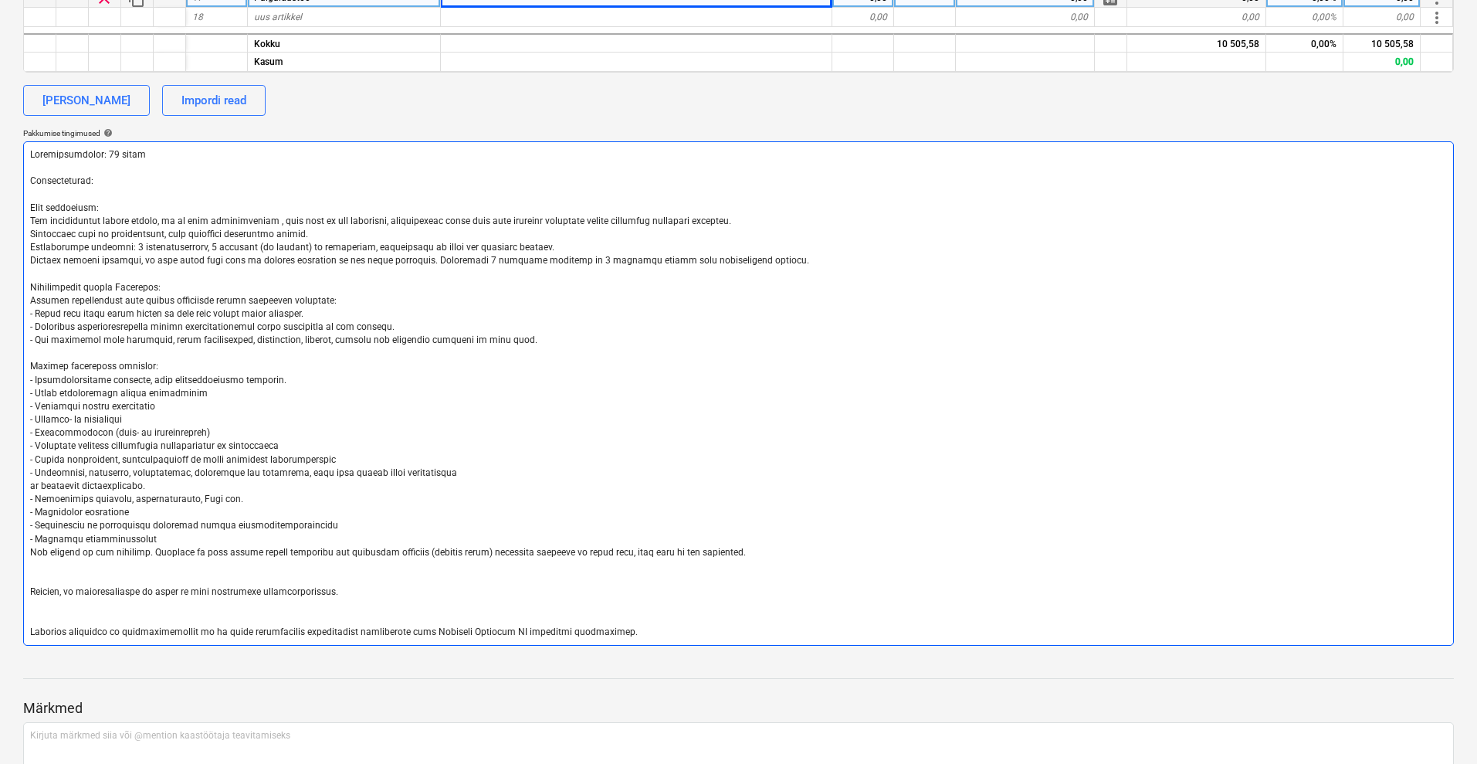
click at [202, 473] on textarea at bounding box center [738, 393] width 1431 height 504
click at [435, 472] on textarea at bounding box center [738, 393] width 1431 height 504
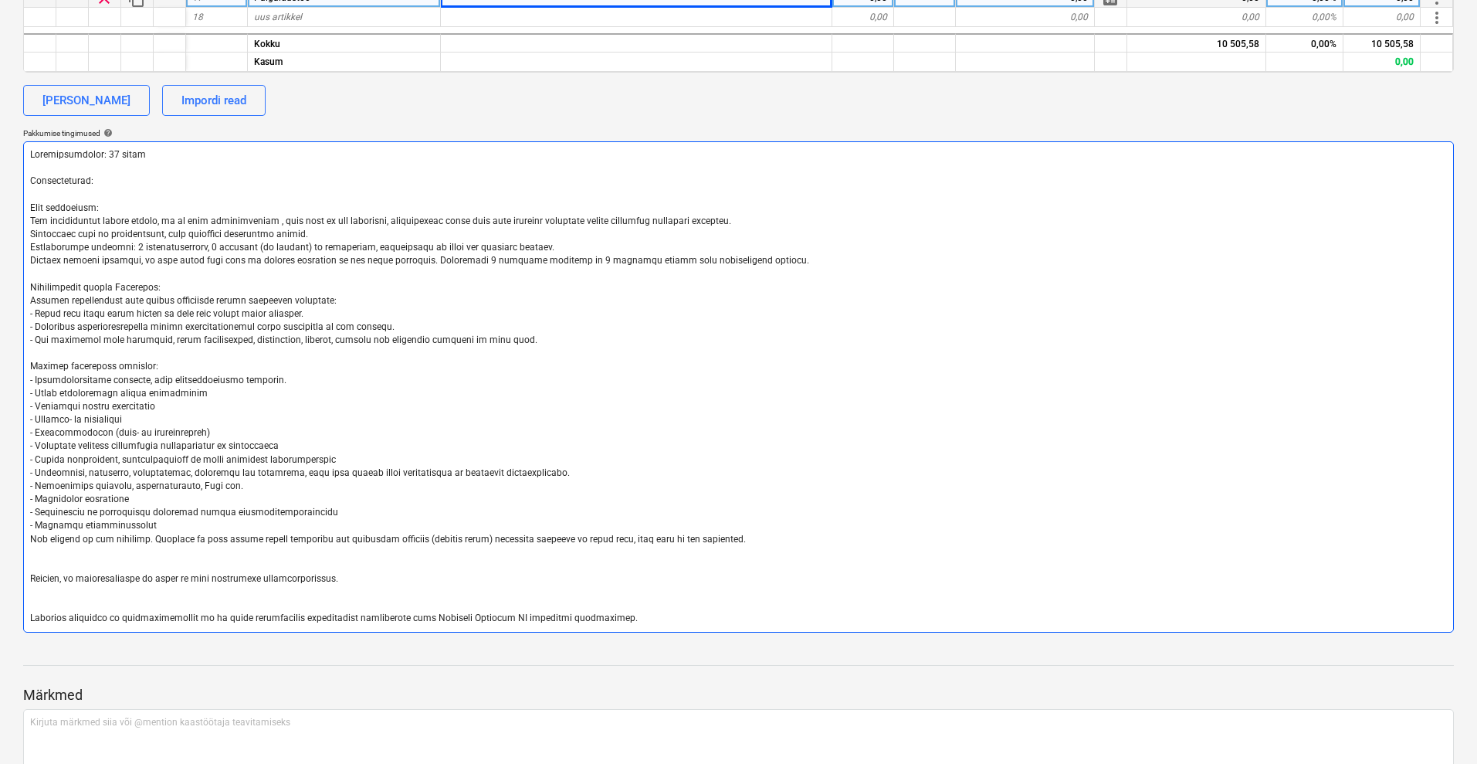
drag, startPoint x: 228, startPoint y: 483, endPoint x: 34, endPoint y: 483, distance: 193.8
click at [34, 483] on textarea at bounding box center [738, 386] width 1431 height 491
click at [163, 524] on textarea at bounding box center [738, 386] width 1431 height 491
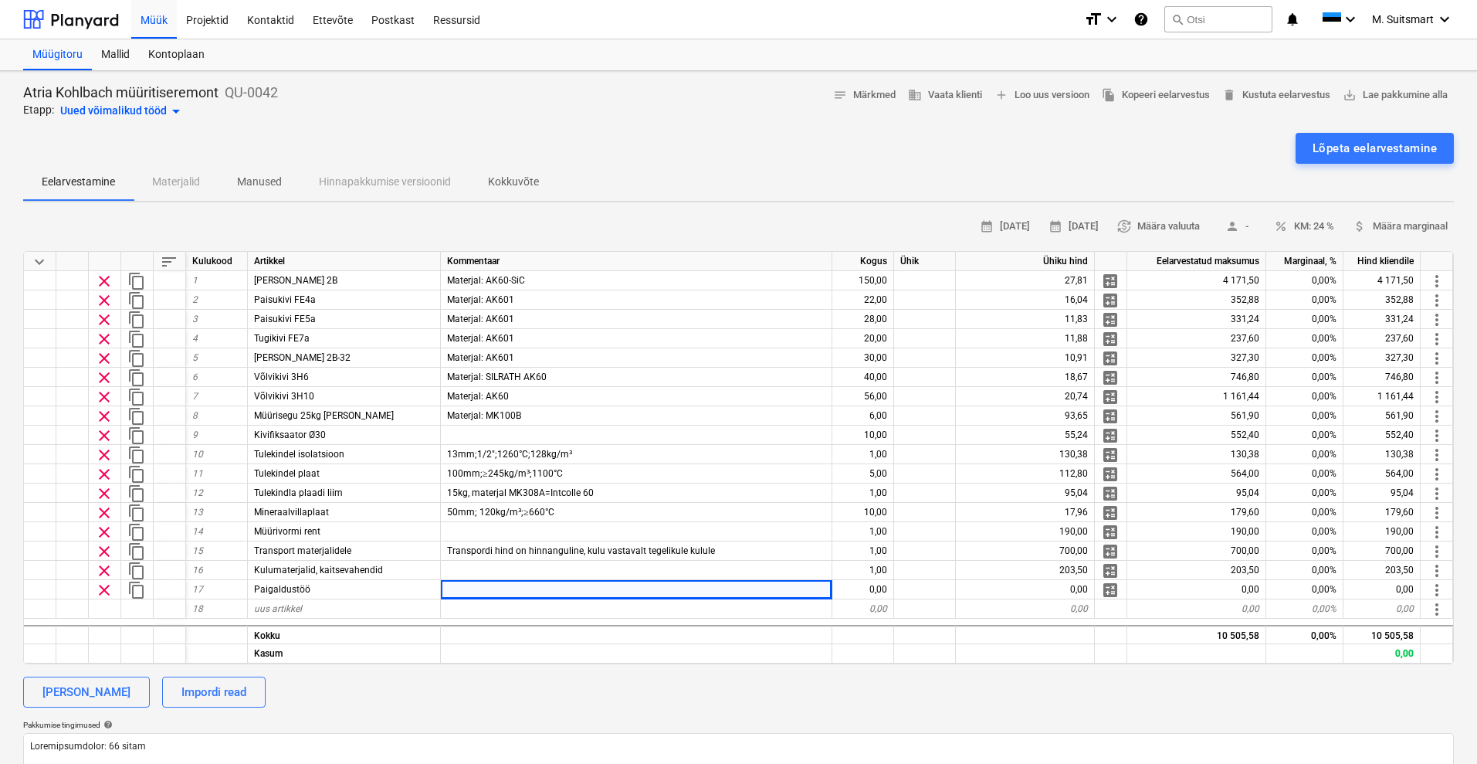
scroll to position [591, 0]
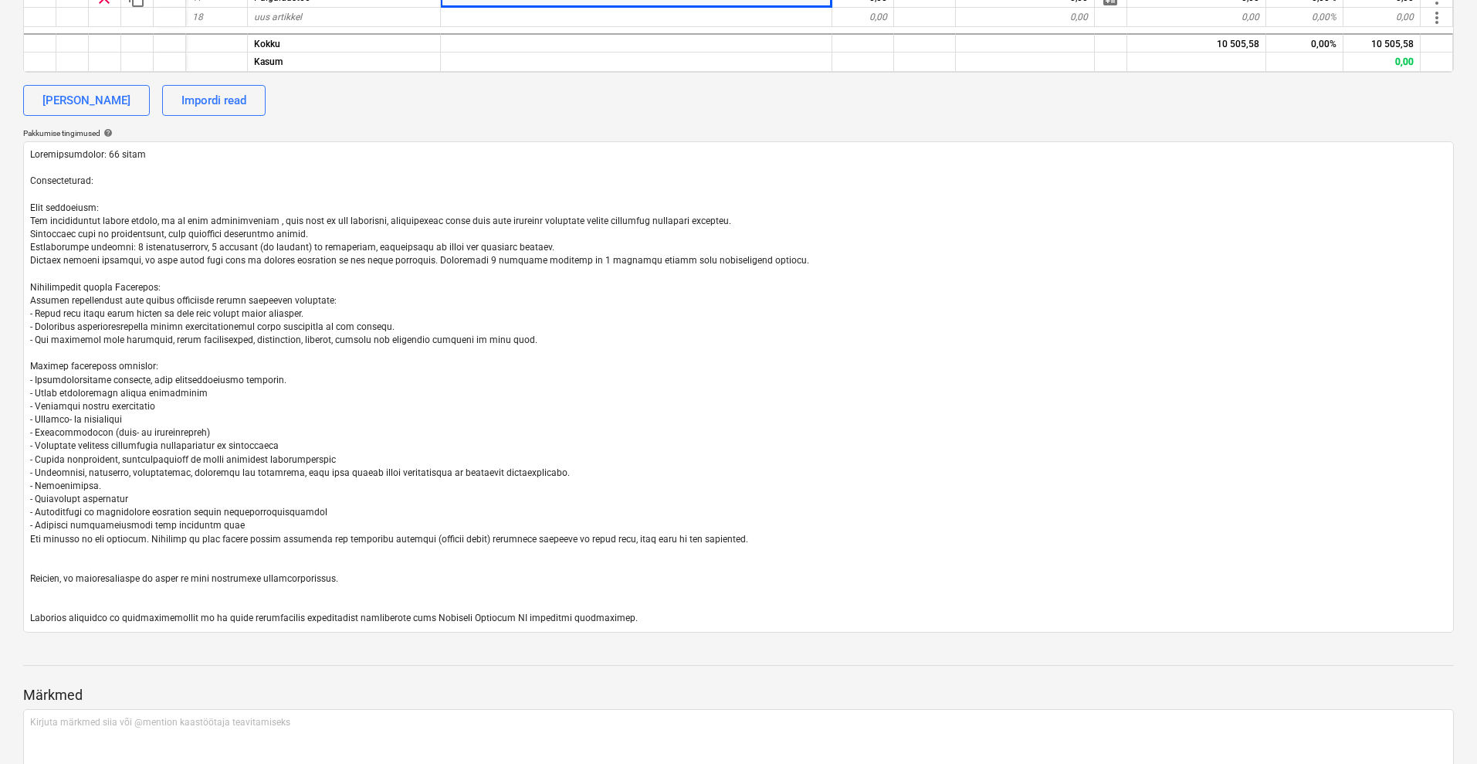
type textarea "Loremipsumdolor: 35 sitam Consecteturad: Elit seddoeiusm: Tem incididuntut labo…"
type textarea "x"
type textarea "Loremipsumdolor: 35 sitam Consecteturad: Elit seddoeiusm: Tem incididuntut labo…"
type textarea "x"
type textarea "Loremipsumdolor: 35 sitam Consecteturad: Elit seddoeiusm: Tem incididuntut labo…"
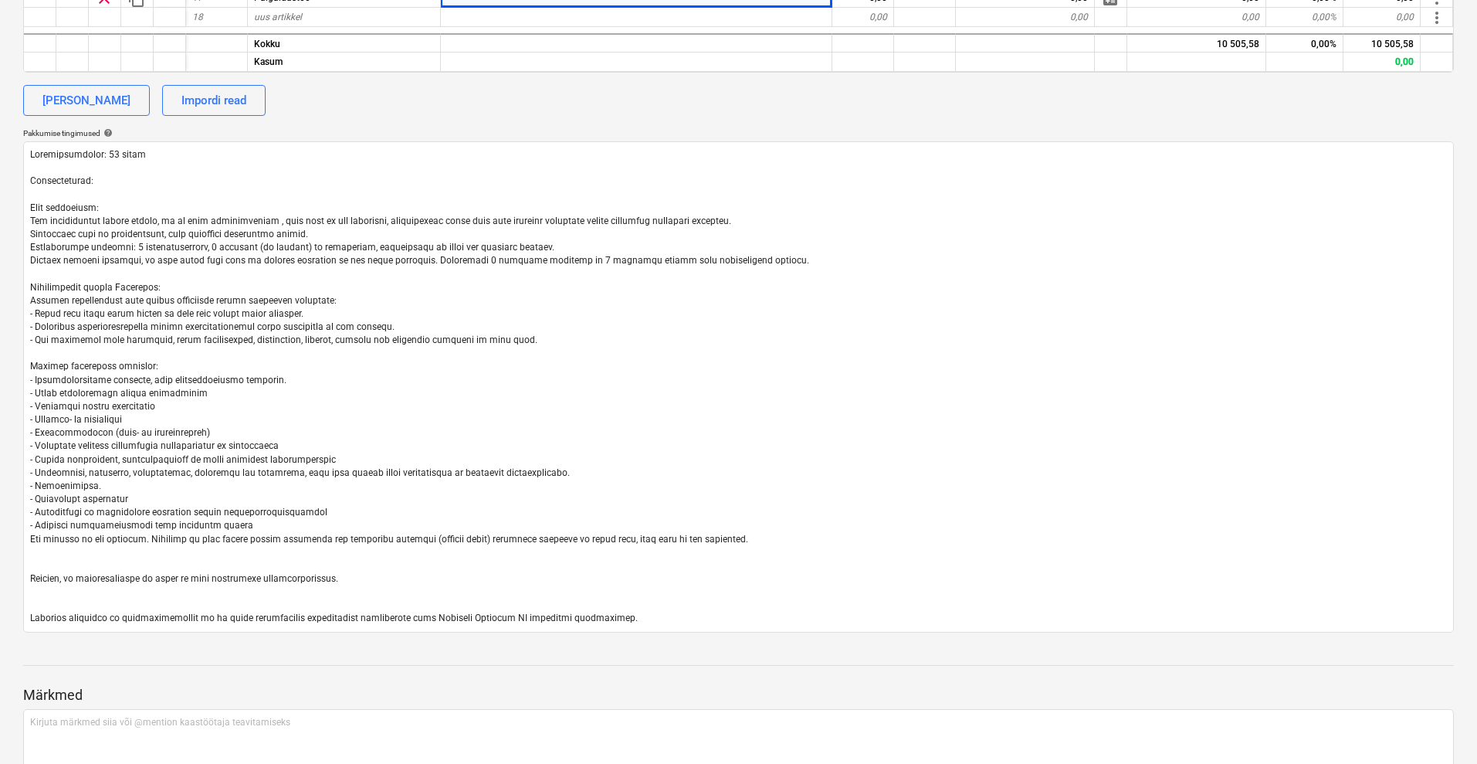
type textarea "x"
type textarea "Loremipsumdolor: 35 sitam Consecteturad: Elit seddoeiusm: Tem incididuntut labo…"
type textarea "x"
type textarea "Loremipsumdolor: 35 sitam Consecteturad: Elit seddoeiusm: Tem incididuntut labo…"
type textarea "x"
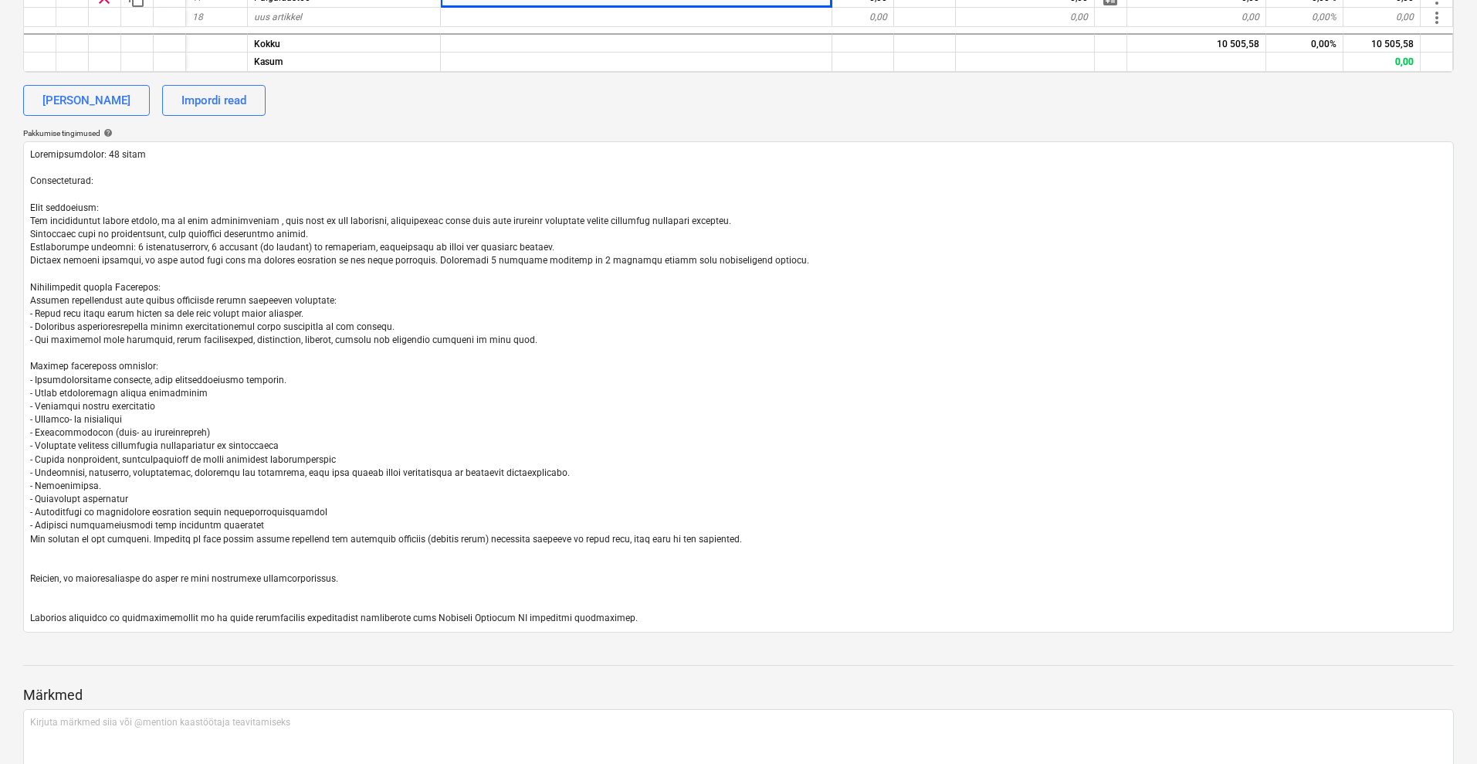
type textarea "Loremipsumdolor: 35 sitam Consecteturad: Elit seddoeiusm: Tem incididuntut labo…"
type textarea "x"
type textarea "Loremipsumdolor: 35 sitam Consecteturad: Elit seddoeiusm: Tem incididuntut labo…"
type textarea "x"
type textarea "Loremipsumdolor: 35 sitam Consecteturad: Elit seddoeiusm: Tem incididuntut labo…"
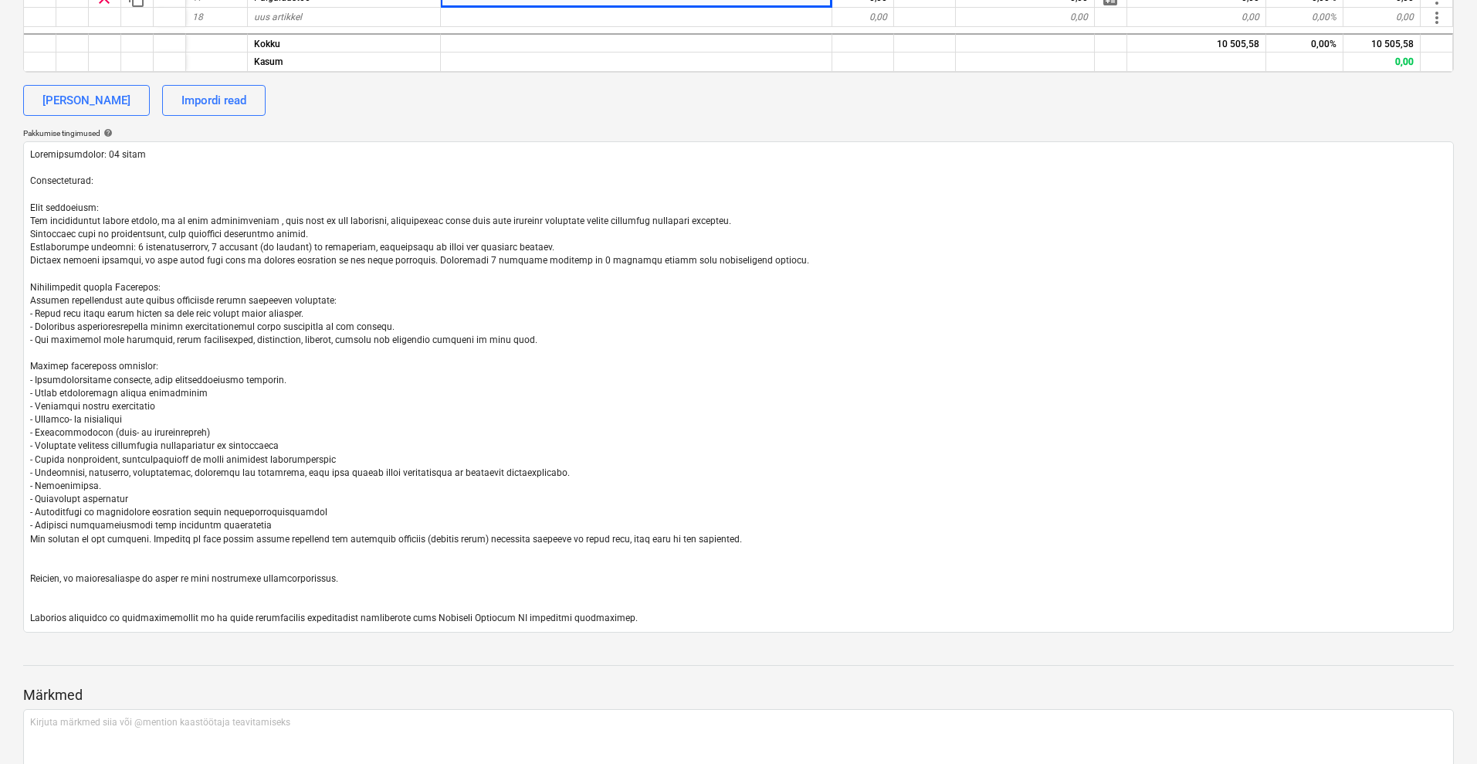
type textarea "x"
type textarea "Loremipsumdolor: 35 sitam Consecteturad: Elit seddoeiusm: Tem incididuntut labo…"
type textarea "x"
type textarea "Loremipsumdolor: 35 sitam Consecteturad: Elit seddoeiusm: Tem incididuntut labo…"
type textarea "x"
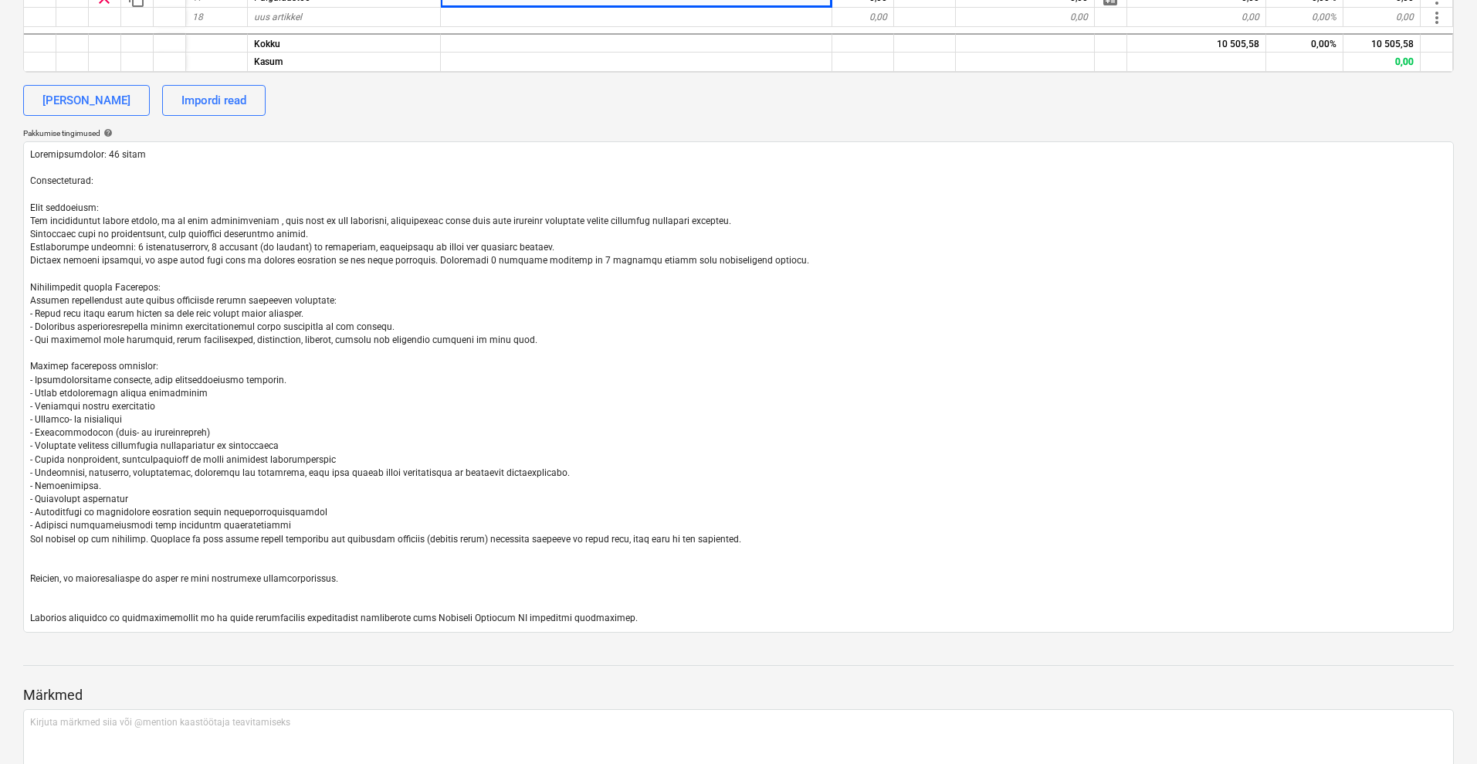
type textarea "Loremipsumdolor: 35 sitam Consecteturad: Elit seddoeiusm: Tem incididuntut labo…"
type textarea "x"
type textarea "Loremipsumdolor: 35 sitam Consecteturad: Elit seddoeiusm: Tem incididuntut labo…"
type textarea "x"
drag, startPoint x: 311, startPoint y: 509, endPoint x: 18, endPoint y: 516, distance: 293.5
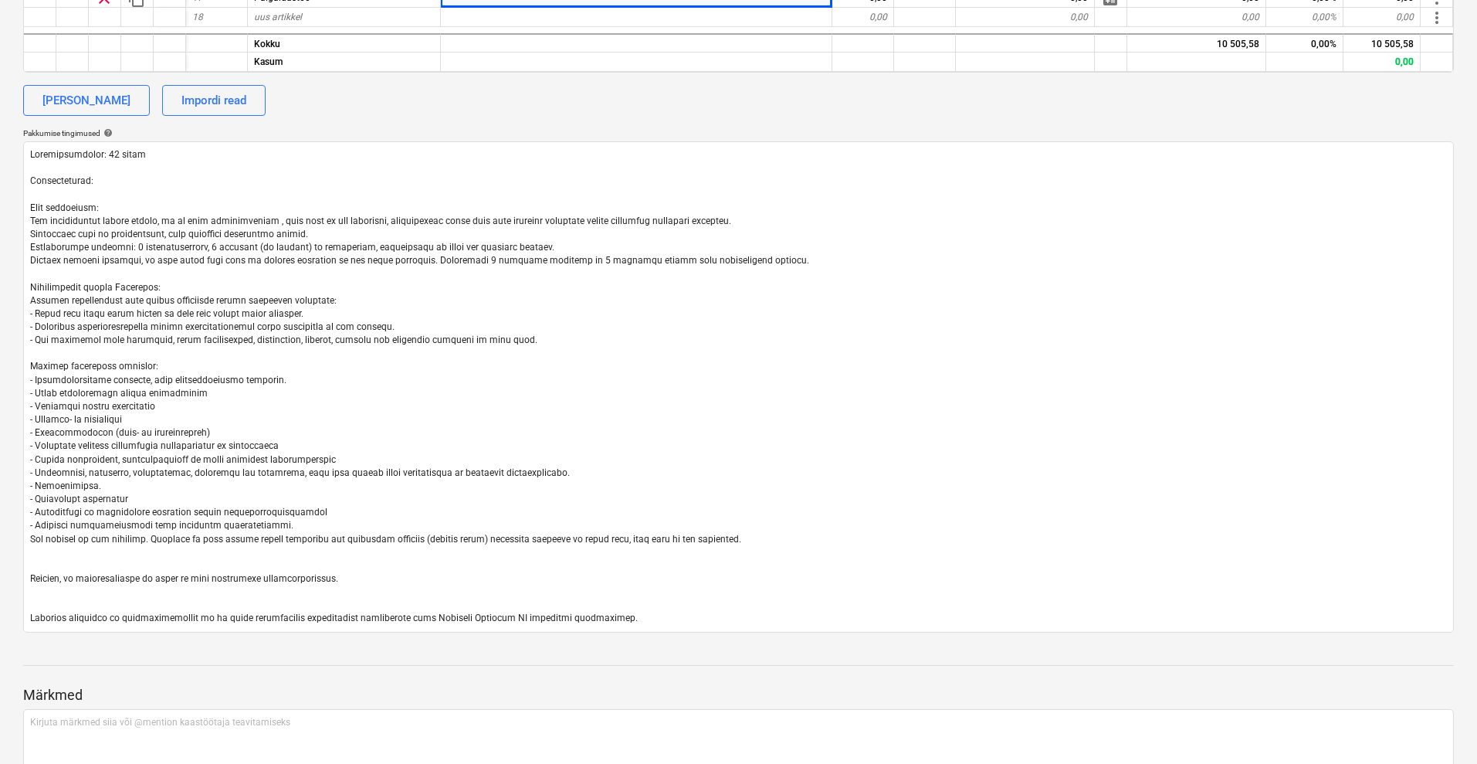
click at [18, 516] on div "Atria Kohlbach müüritiseremont QU-0042 Etapp: Uued võimalikud tööd arrow_drop_d…" at bounding box center [738, 171] width 1477 height 1382
type textarea "Loremipsumdolor: 35 sitam Consecteturad: Elit seddoeiusm: Tem incididuntut labo…"
type textarea "x"
type textarea "Loremipsumdolor: 35 sitam Consecteturad: Elit seddoeiusm: Tem incididuntut labo…"
type textarea "x"
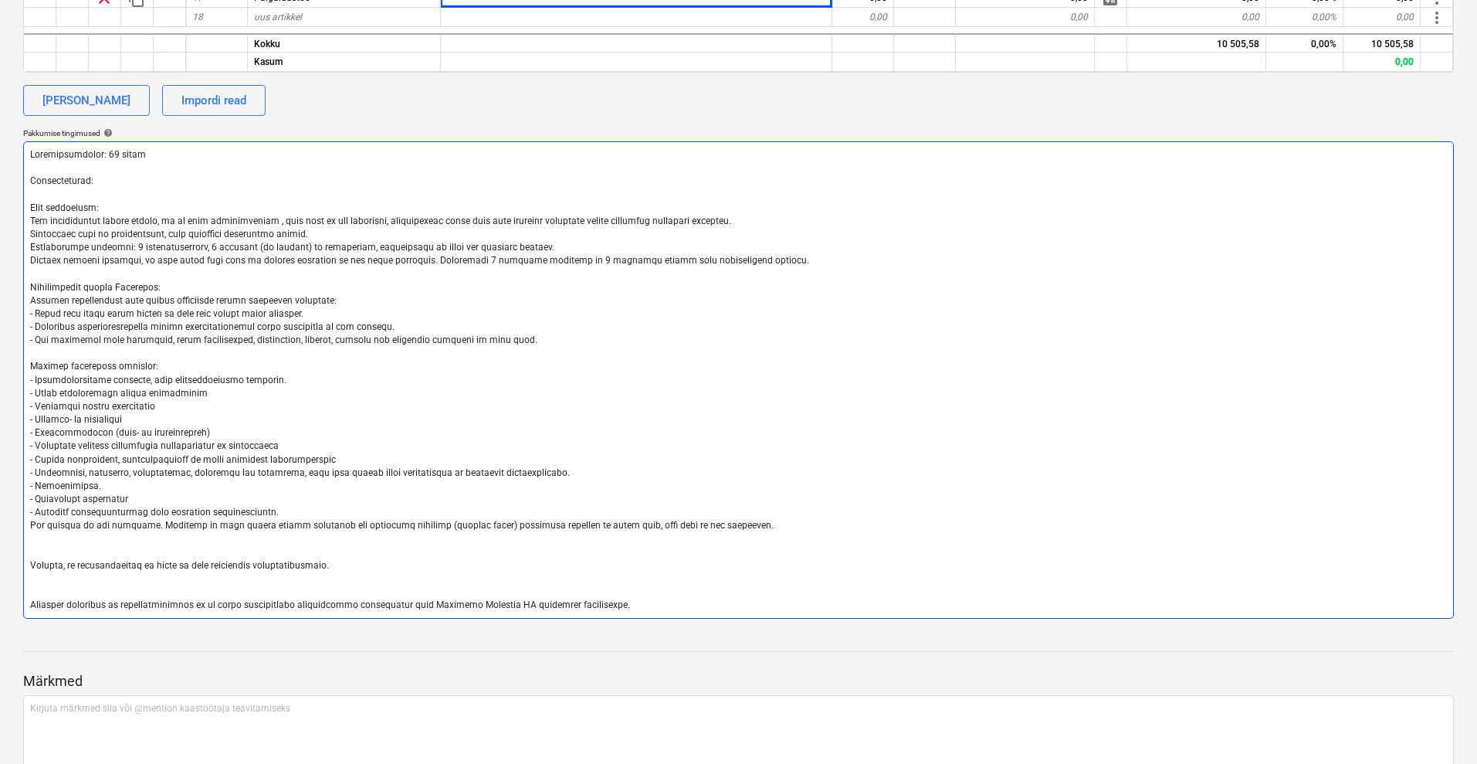
drag, startPoint x: 146, startPoint y: 525, endPoint x: 86, endPoint y: 527, distance: 59.5
click at [86, 527] on textarea at bounding box center [738, 379] width 1431 height 477
type textarea "Maksetingimused: 30 päeva Tarnetingimus: Muud tingimused: Kui paigaldamise käig…"
type textarea "x"
type textarea "Maksetingimused: 30 päeva Tarnetingimus: Muud tingimused: Kui paigaldamise käig…"
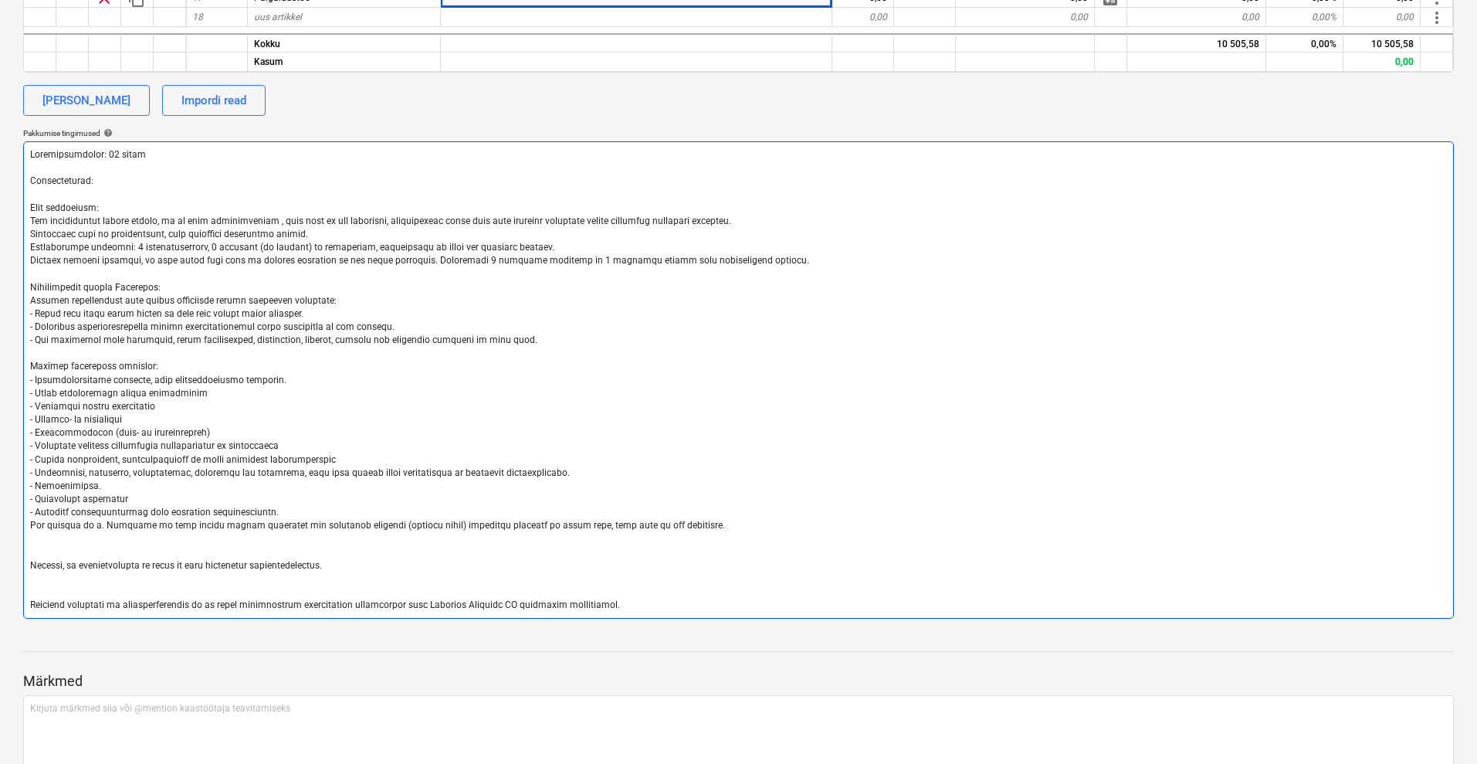
type textarea "x"
type textarea "Maksetingimused: 30 päeva Tarnetingimus: Muud tingimused: Kui paigaldamise käig…"
type textarea "x"
type textarea "Maksetingimused: 30 päeva Tarnetingimus: Muud tingimused: Kui paigaldamise käig…"
type textarea "x"
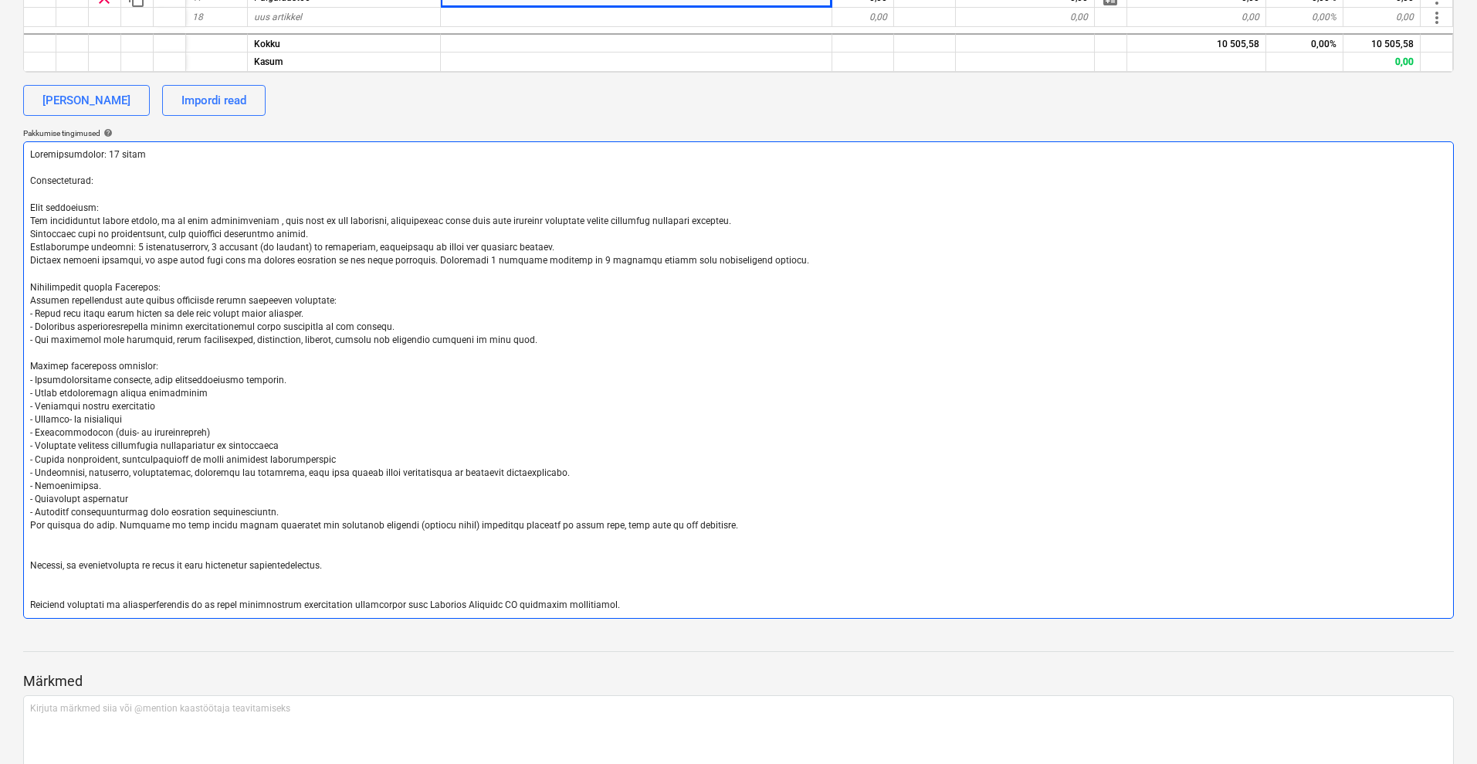
type textarea "Maksetingimused: 30 päeva Tarnetingimus: Muud tingimused: Kui paigaldamise käig…"
type textarea "x"
type textarea "Maksetingimused: 30 päeva Tarnetingimus: Muud tingimused: Kui paigaldamise käig…"
type textarea "x"
type textarea "Maksetingimused: 30 päeva Tarnetingimus: Muud tingimused: Kui paigaldamise käig…"
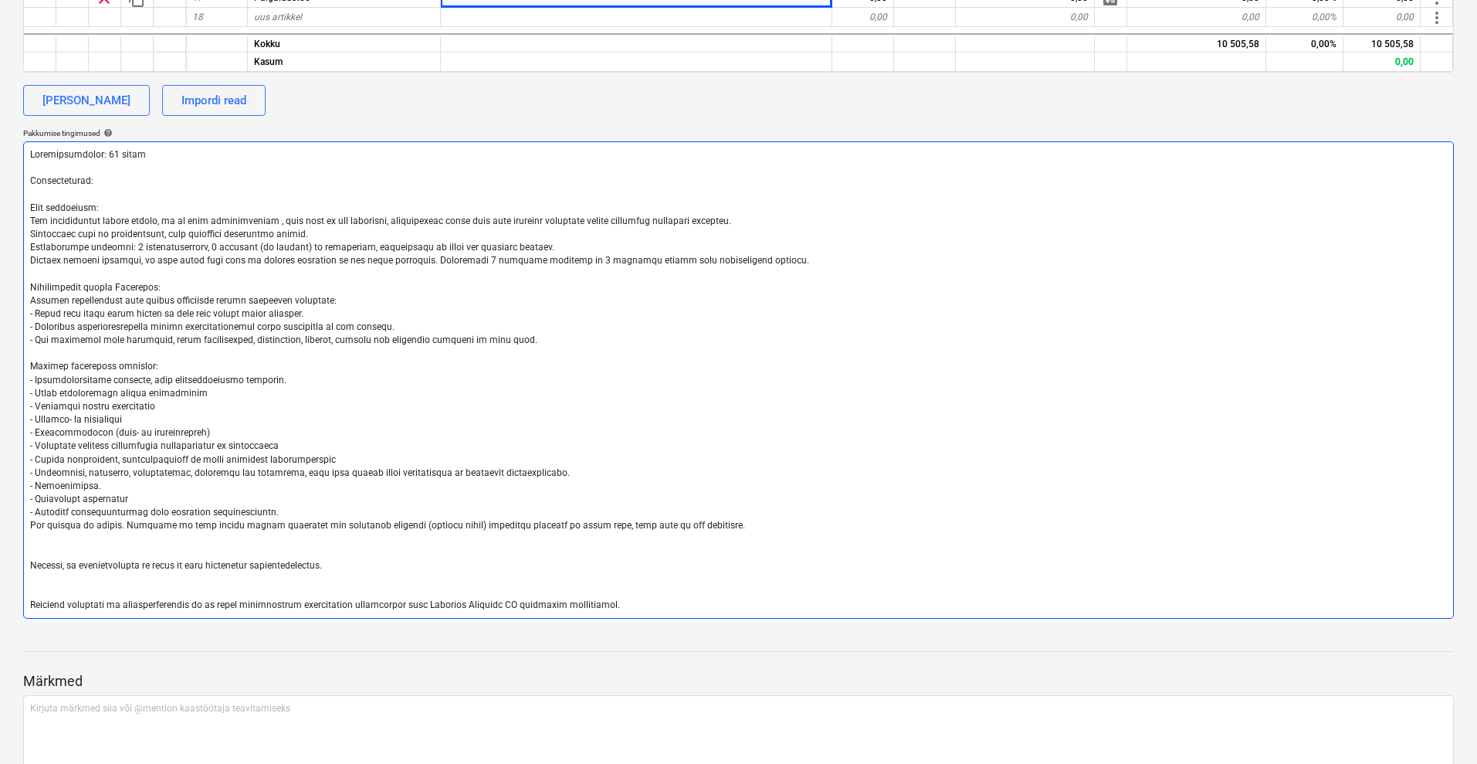
type textarea "x"
type textarea "Maksetingimused: 30 päeva Tarnetingimus: Muud tingimused: Kui paigaldamise käig…"
type textarea "x"
type textarea "Maksetingimused: 30 päeva Tarnetingimus: Muud tingimused: Kui paigaldamise käig…"
type textarea "x"
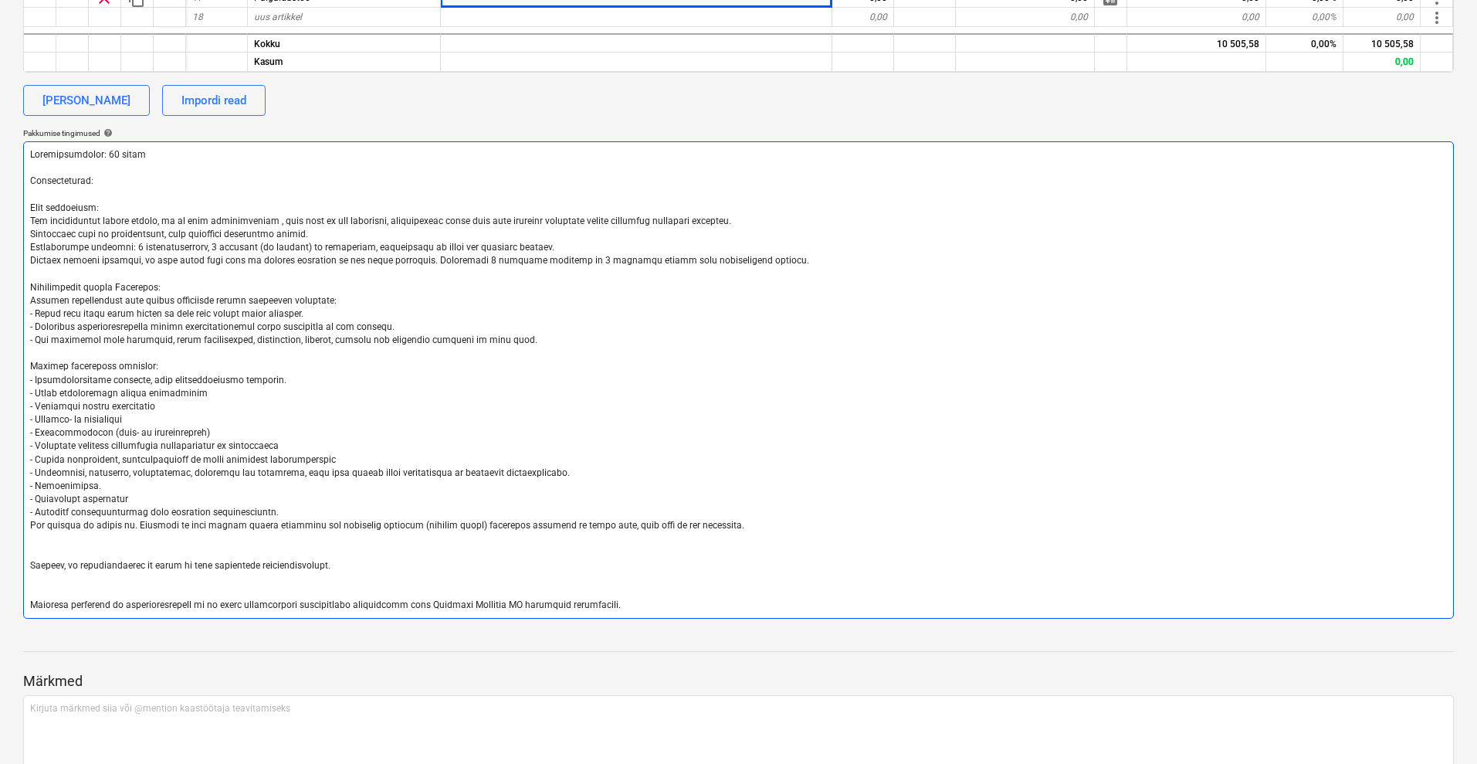
type textarea "Maksetingimused: 30 päeva Tarnetingimus: Muud tingimused: Kui paigaldamise käig…"
type textarea "x"
type textarea "Maksetingimused: 30 päeva Tarnetingimus: Muud tingimused: Kui paigaldamise käig…"
type textarea "x"
type textarea "Maksetingimused: 30 päeva Tarnetingimus: Muud tingimused: Kui paigaldamise käig…"
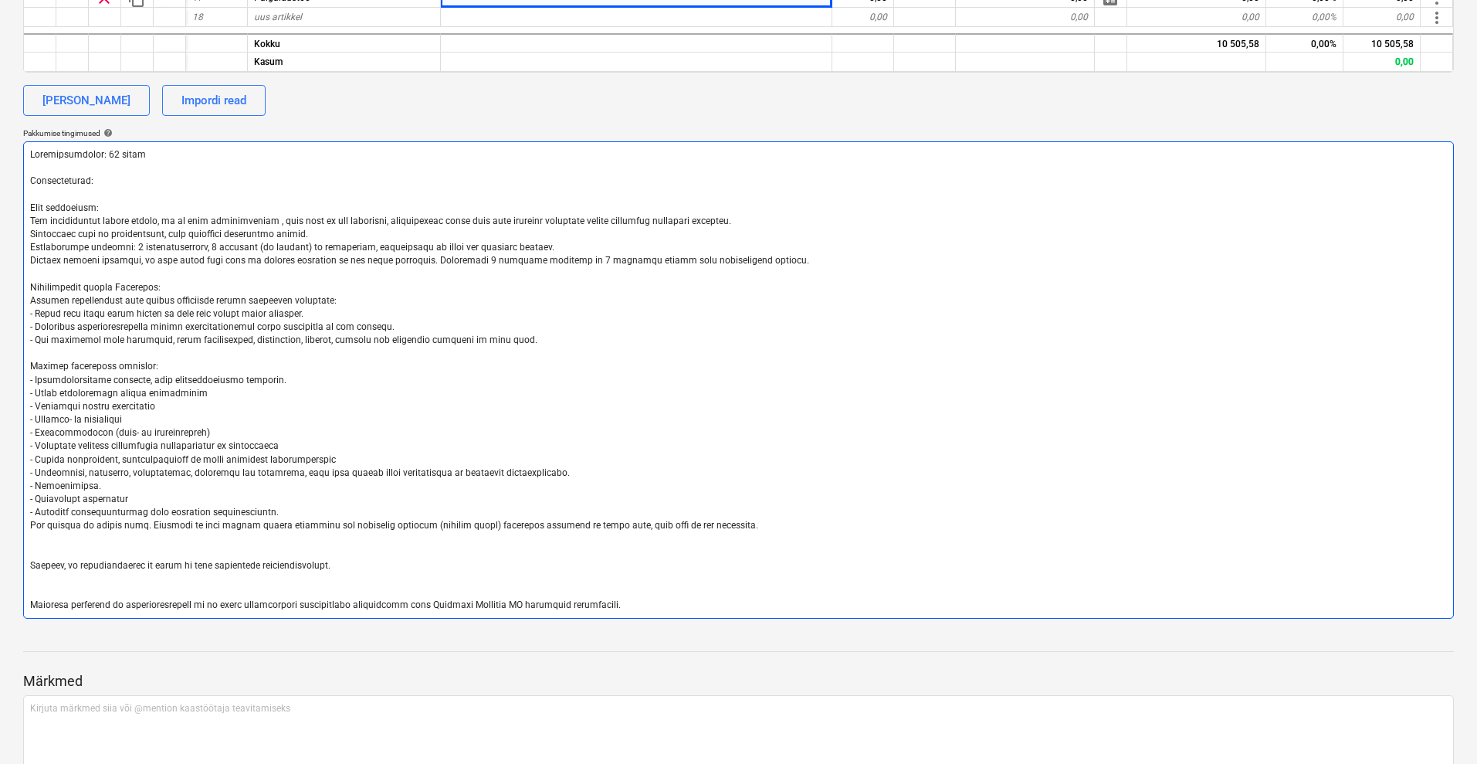
type textarea "x"
type textarea "Maksetingimused: 30 päeva Tarnetingimus: Muud tingimused: Kui paigaldamise käig…"
type textarea "x"
type textarea "Maksetingimused: 30 päeva Tarnetingimus: Muud tingimused: Kui paigaldamise käig…"
type textarea "x"
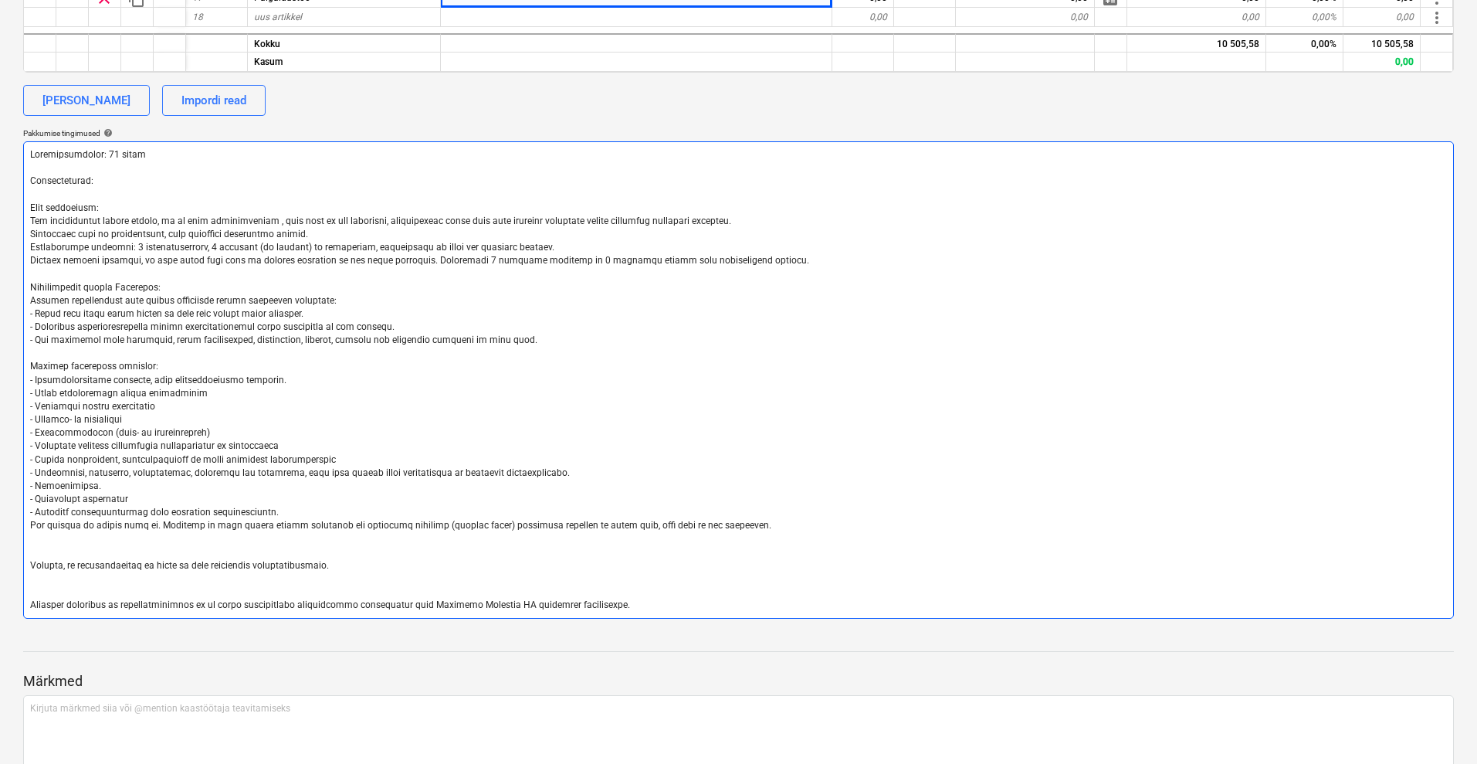
type textarea "Maksetingimused: 30 päeva Tarnetingimus: Muud tingimused: Kui paigaldamise käig…"
type textarea "x"
type textarea "Maksetingimused: 30 päeva Tarnetingimus: Muud tingimused: Kui paigaldamise käig…"
type textarea "x"
type textarea "Maksetingimused: 30 päeva Tarnetingimus: Muud tingimused: Kui paigaldamise käig…"
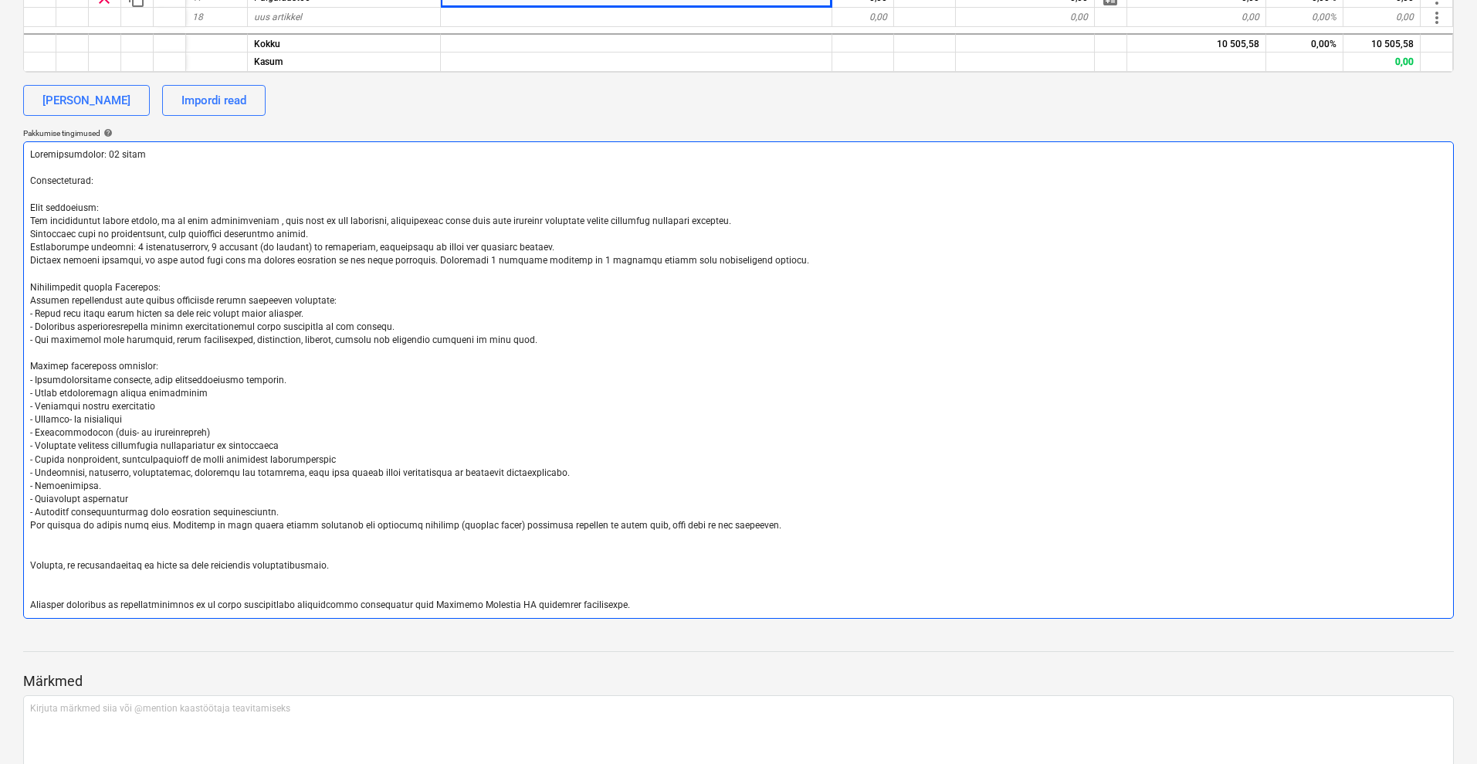
type textarea "x"
type textarea "Maksetingimused: 30 päeva Tarnetingimus: Muud tingimused: Kui paigaldamise käig…"
type textarea "x"
click at [173, 524] on textarea at bounding box center [738, 379] width 1431 height 477
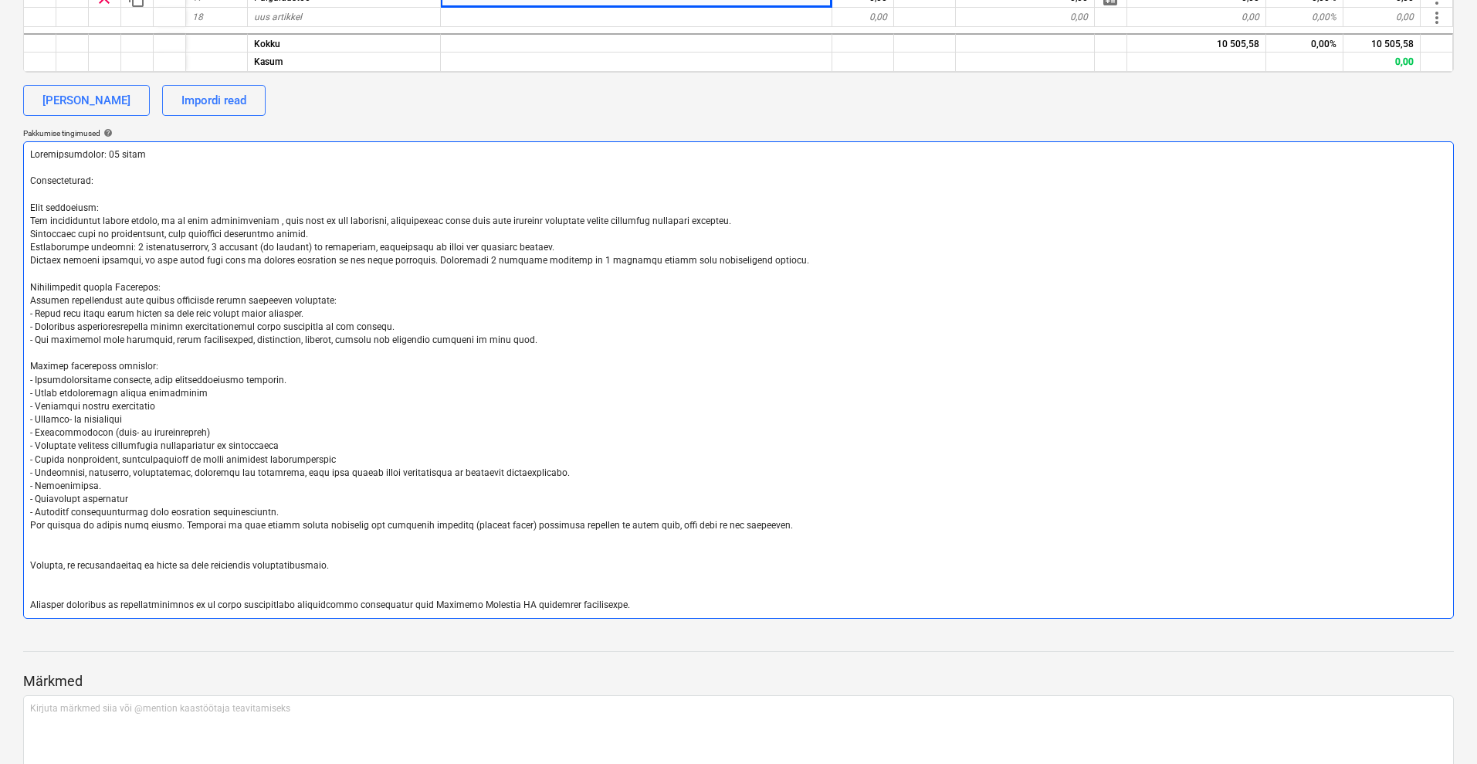
click at [265, 524] on textarea at bounding box center [738, 379] width 1431 height 477
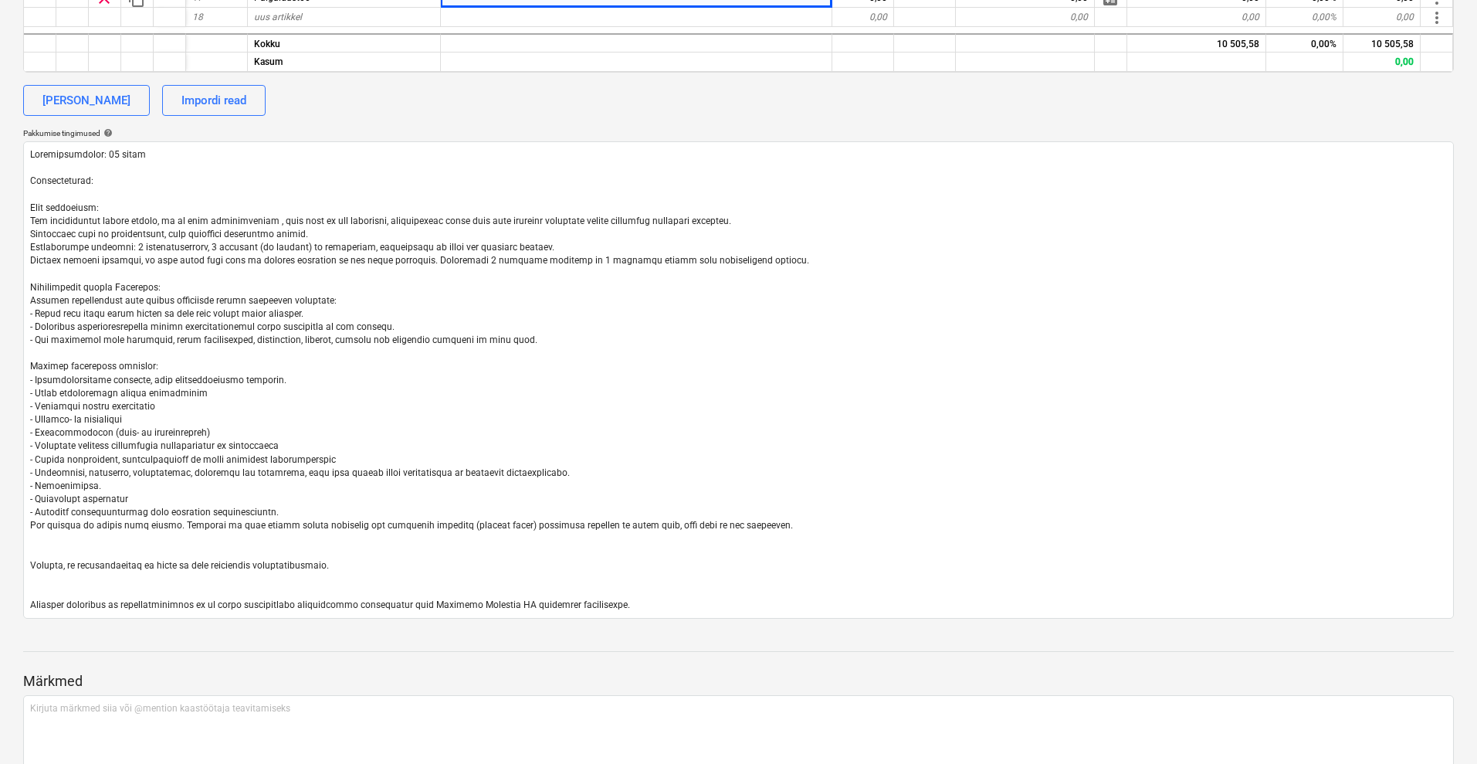
type textarea "Maksetingimused: 30 päeva Tarnetingimus: Muud tingimused: Kui paigaldamise käig…"
type textarea "x"
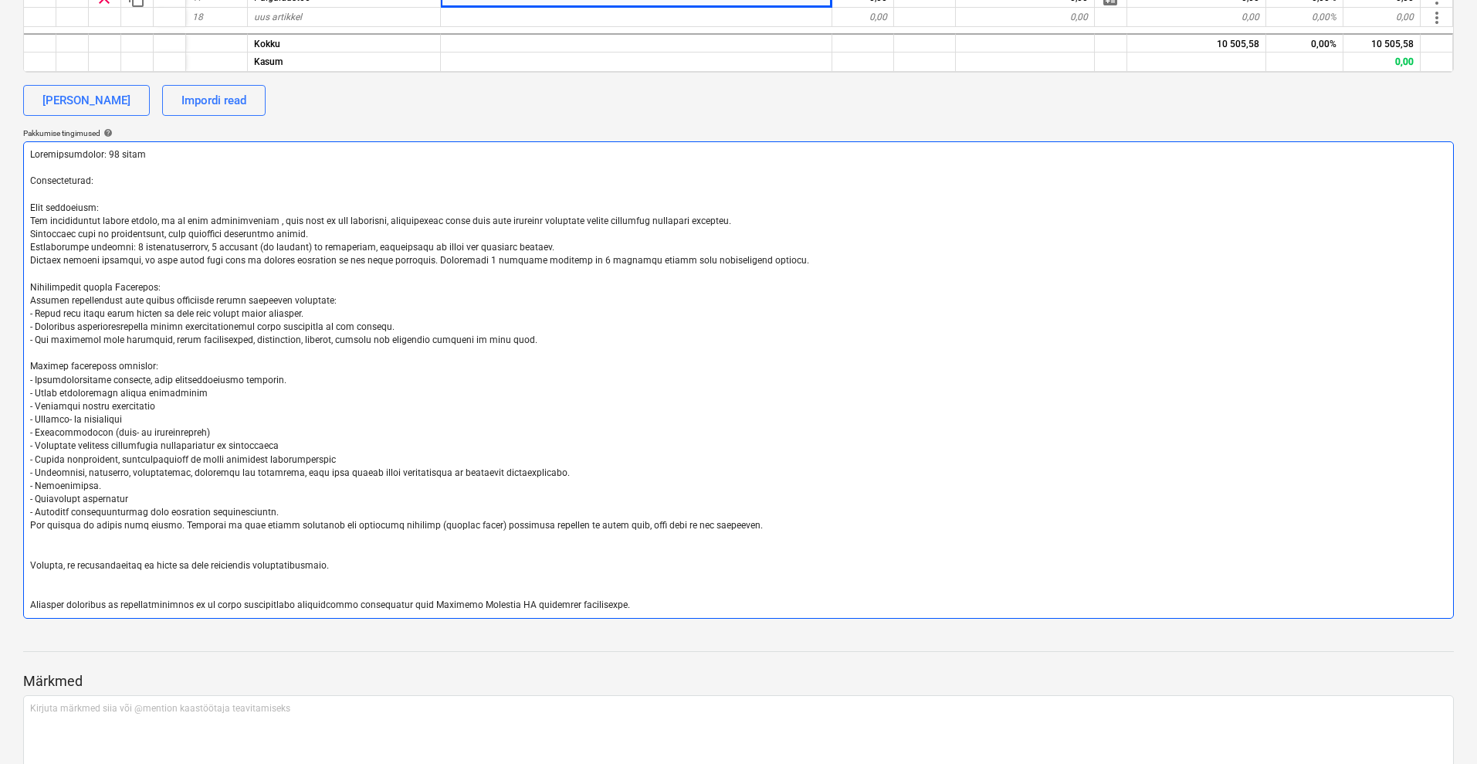
drag, startPoint x: 447, startPoint y: 524, endPoint x: 354, endPoint y: 522, distance: 93.4
click at [354, 522] on textarea at bounding box center [738, 379] width 1431 height 477
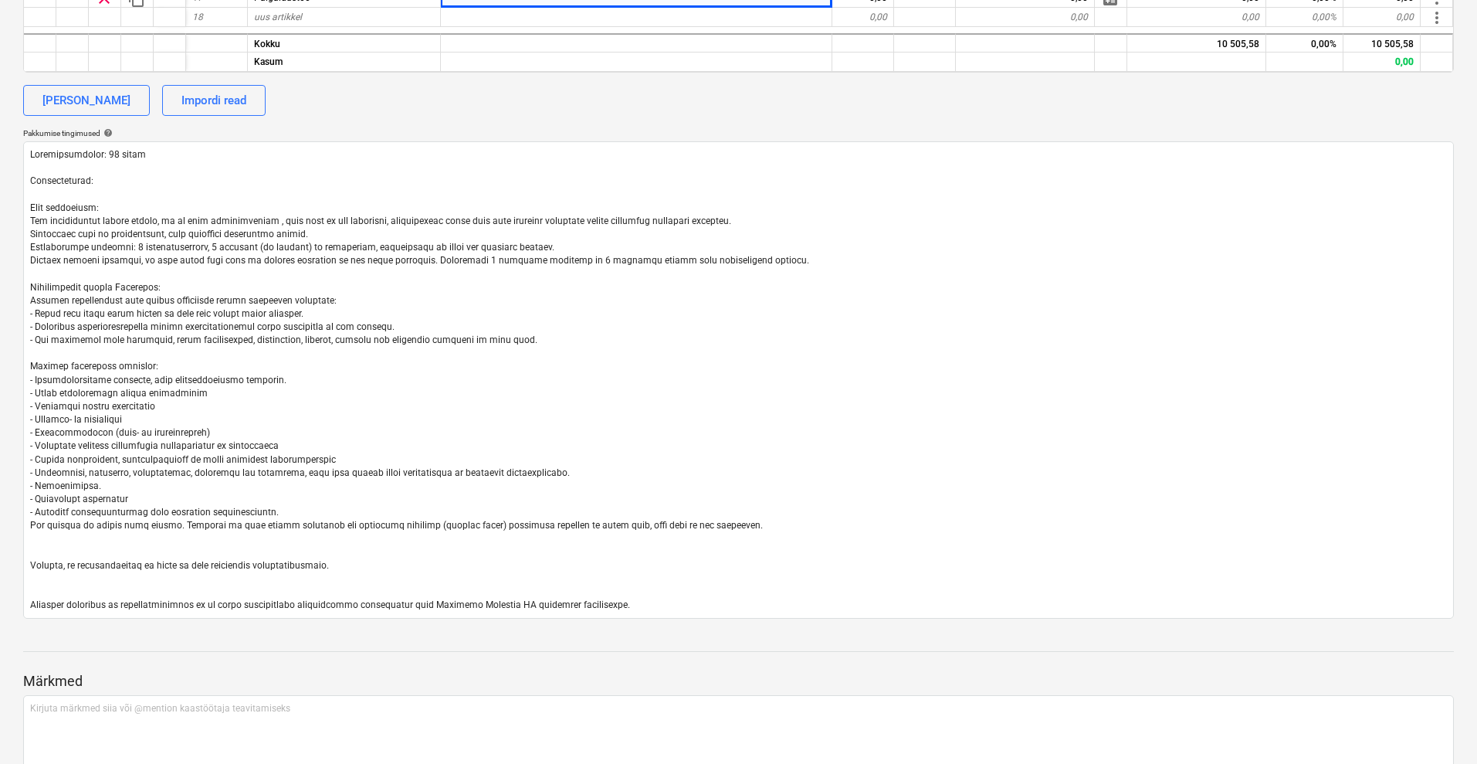
type textarea "Maksetingimused: 30 päeva Tarnetingimus: Muud tingimused: Kui paigaldamise käig…"
type textarea "x"
type textarea "Maksetingimused: 30 päeva Tarnetingimus: Muud tingimused: Kui paigaldamise käig…"
type textarea "x"
type textarea "Maksetingimused: 30 päeva Tarnetingimus: Muud tingimused: Kui paigaldamise käig…"
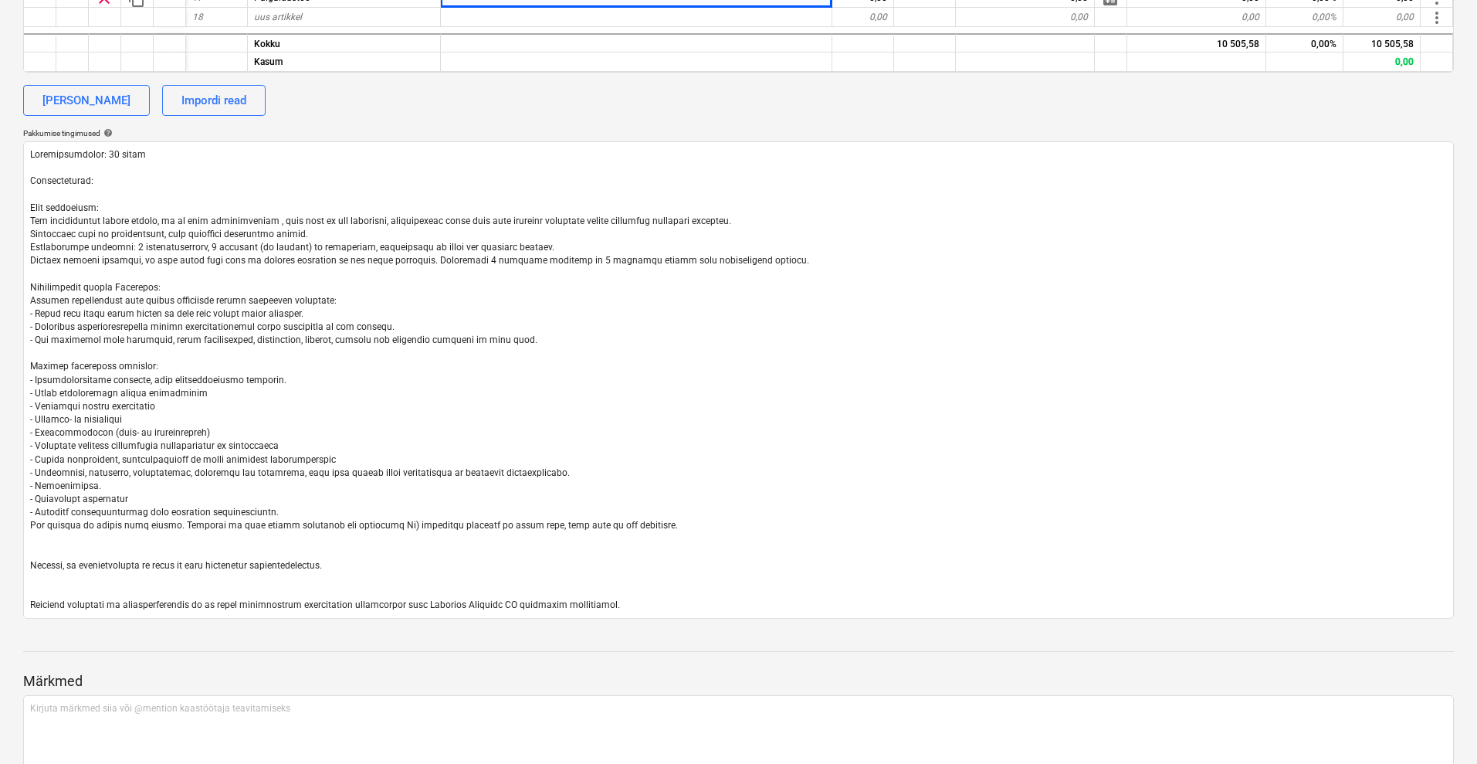
type textarea "x"
type textarea "Maksetingimused: 30 päeva Tarnetingimus: Muud tingimused: Kui paigaldamise käig…"
type textarea "x"
type textarea "Maksetingimused: 30 päeva Tarnetingimus: Muud tingimused: Kui paigaldamise käig…"
type textarea "x"
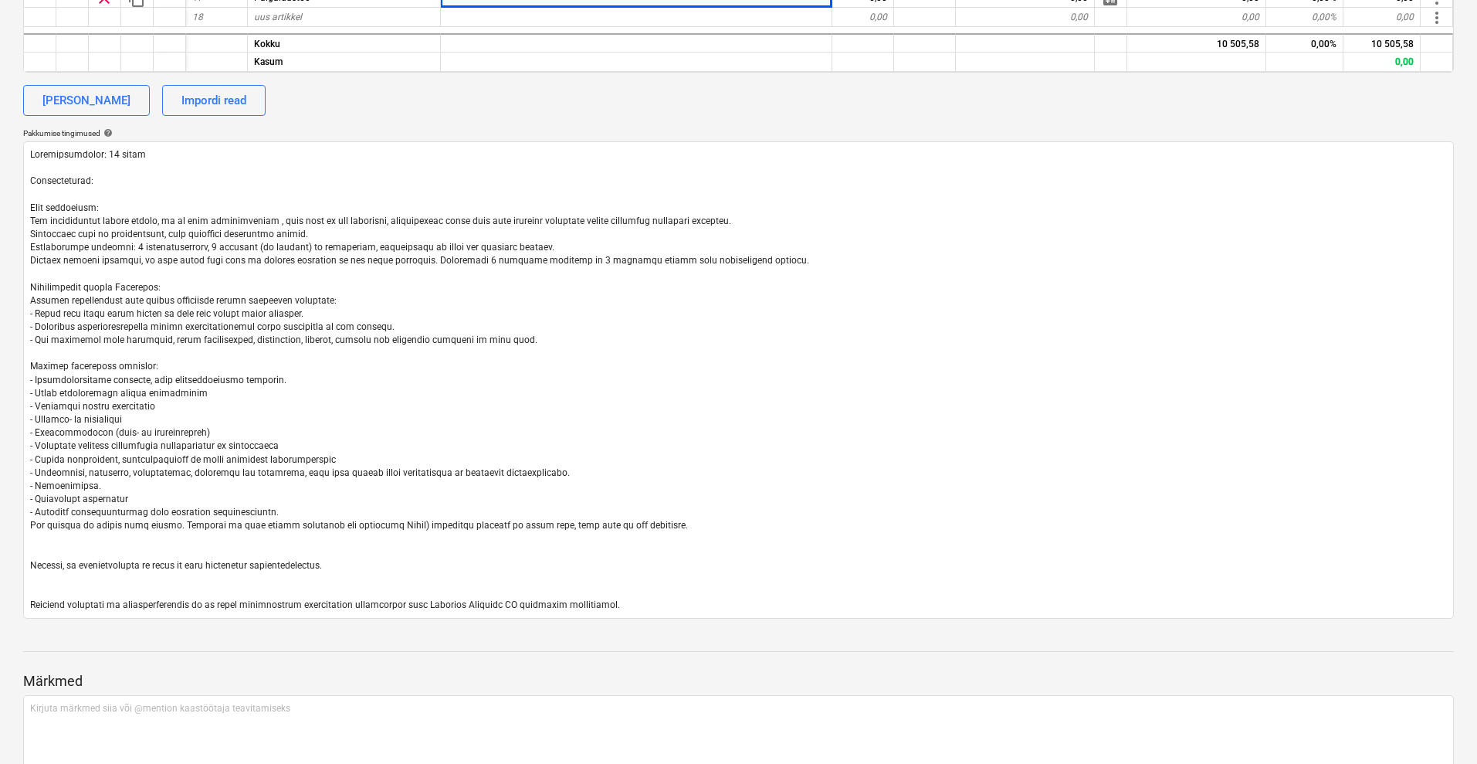
type textarea "Maksetingimused: 30 päeva Tarnetingimus: Muud tingimused: Kui paigaldamise käig…"
type textarea "x"
type textarea "Maksetingimused: 30 päeva Tarnetingimus: Muud tingimused: Kui paigaldamise käig…"
type textarea "x"
type textarea "Maksetingimused: 30 päeva Tarnetingimus: Muud tingimused: Kui paigaldamise käig…"
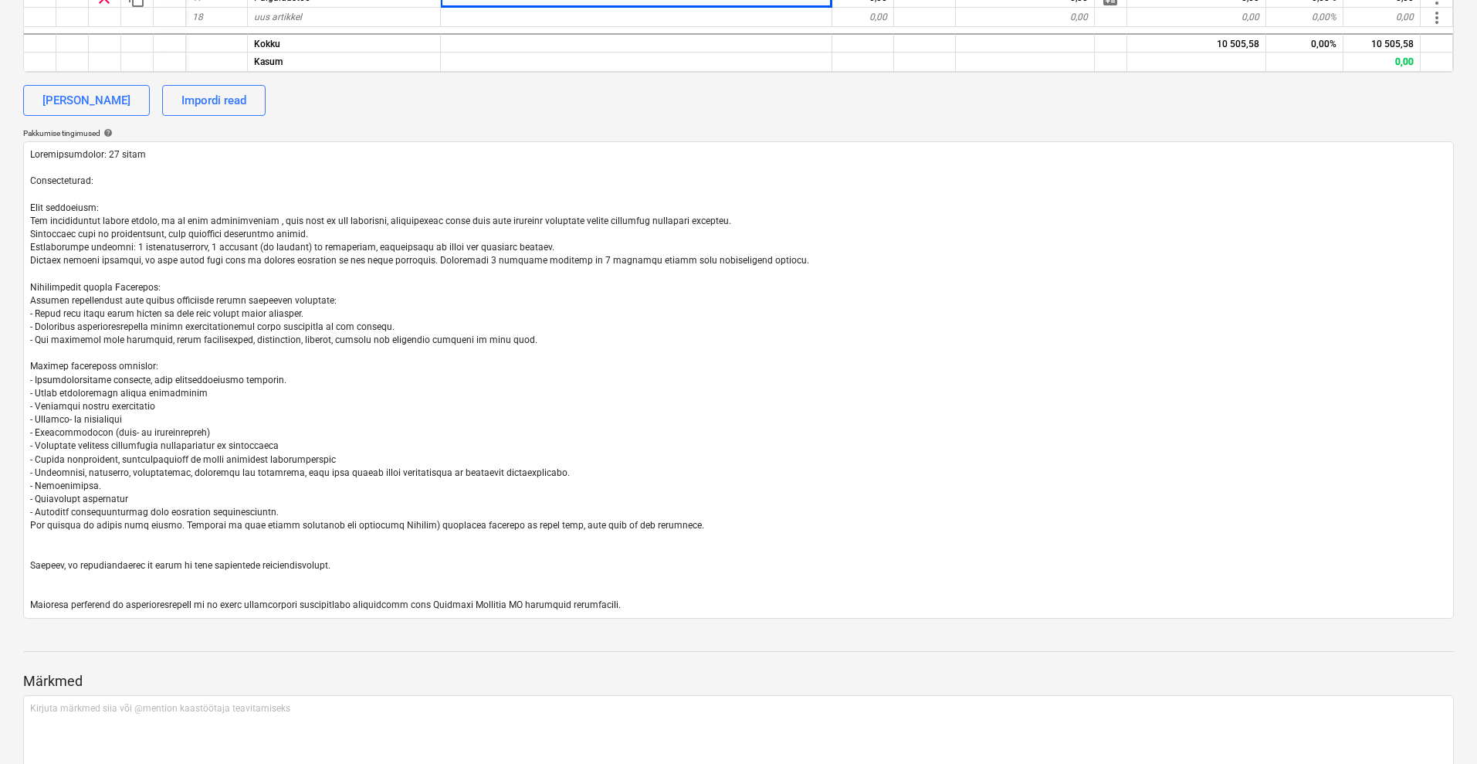
type textarea "x"
type textarea "Maksetingimused: 30 päeva Tarnetingimus: Muud tingimused: Kui paigaldamise käig…"
type textarea "x"
type textarea "Maksetingimused: 30 päeva Tarnetingimus: Muud tingimused: Kui paigaldamise käig…"
type textarea "x"
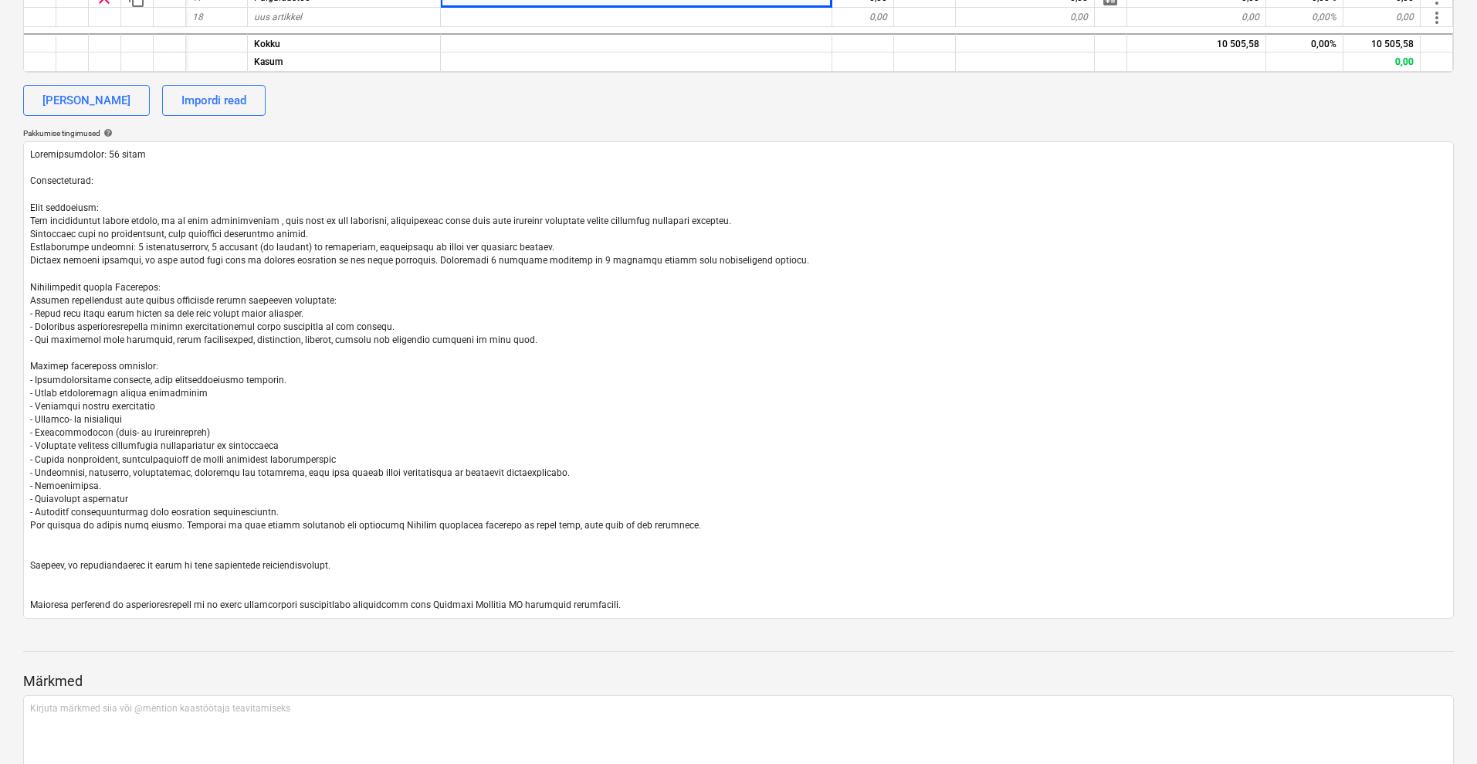
type textarea "Maksetingimused: 30 päeva Tarnetingimus: Muud tingimused: Kui paigaldamise käig…"
click at [1273, 99] on div "[PERSON_NAME] Impordi read" at bounding box center [738, 100] width 1431 height 31
type textarea "x"
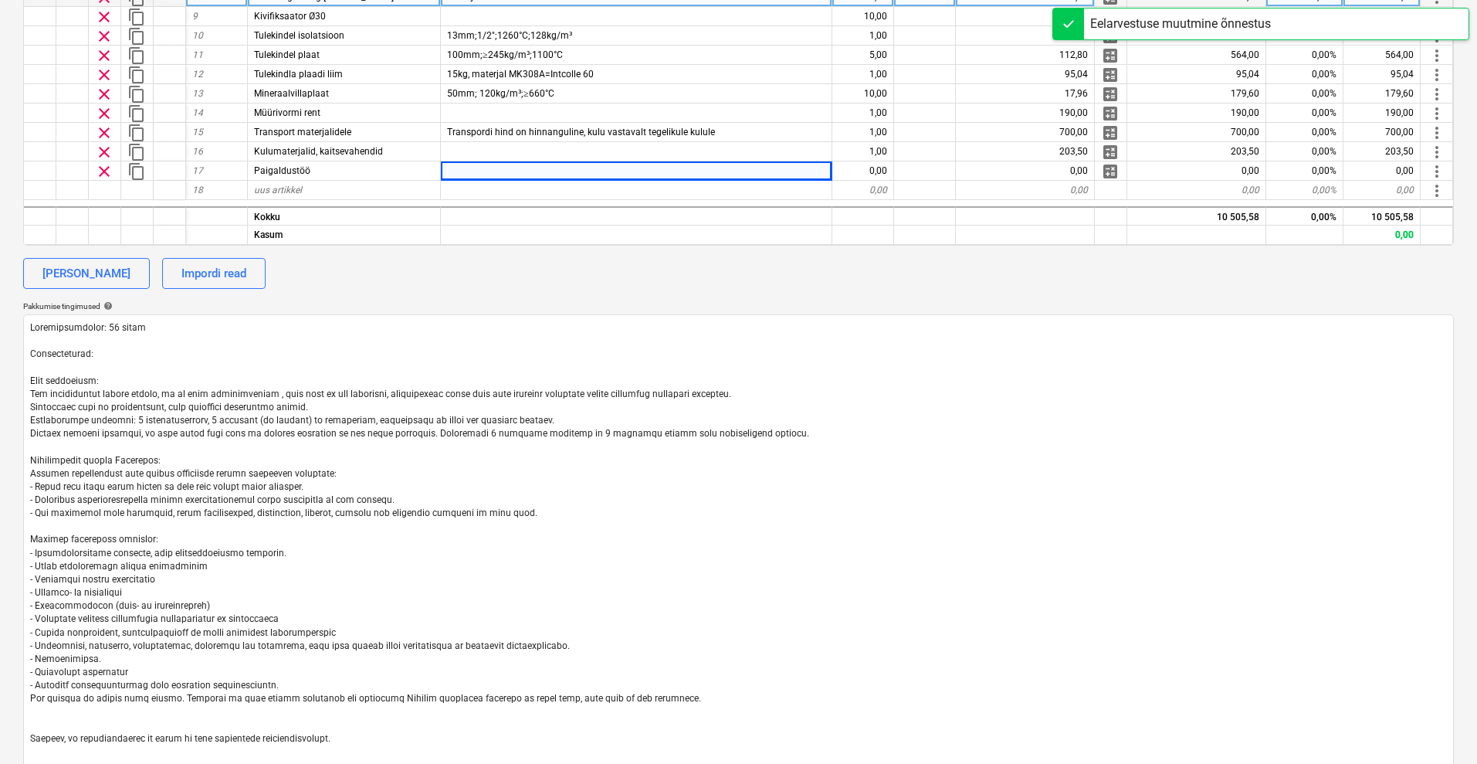
scroll to position [302, 0]
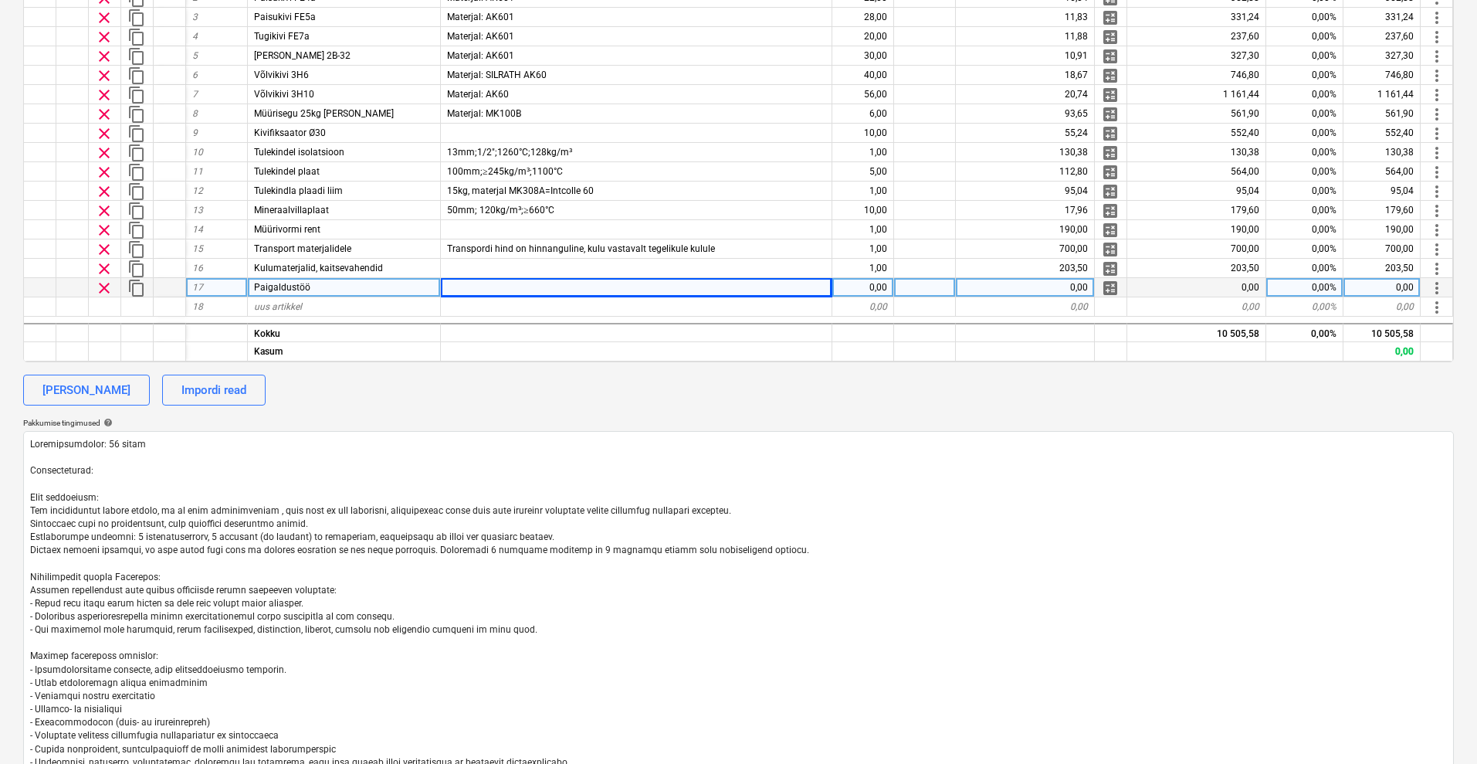
click at [863, 284] on div "0,00" at bounding box center [863, 287] width 62 height 19
type input "1"
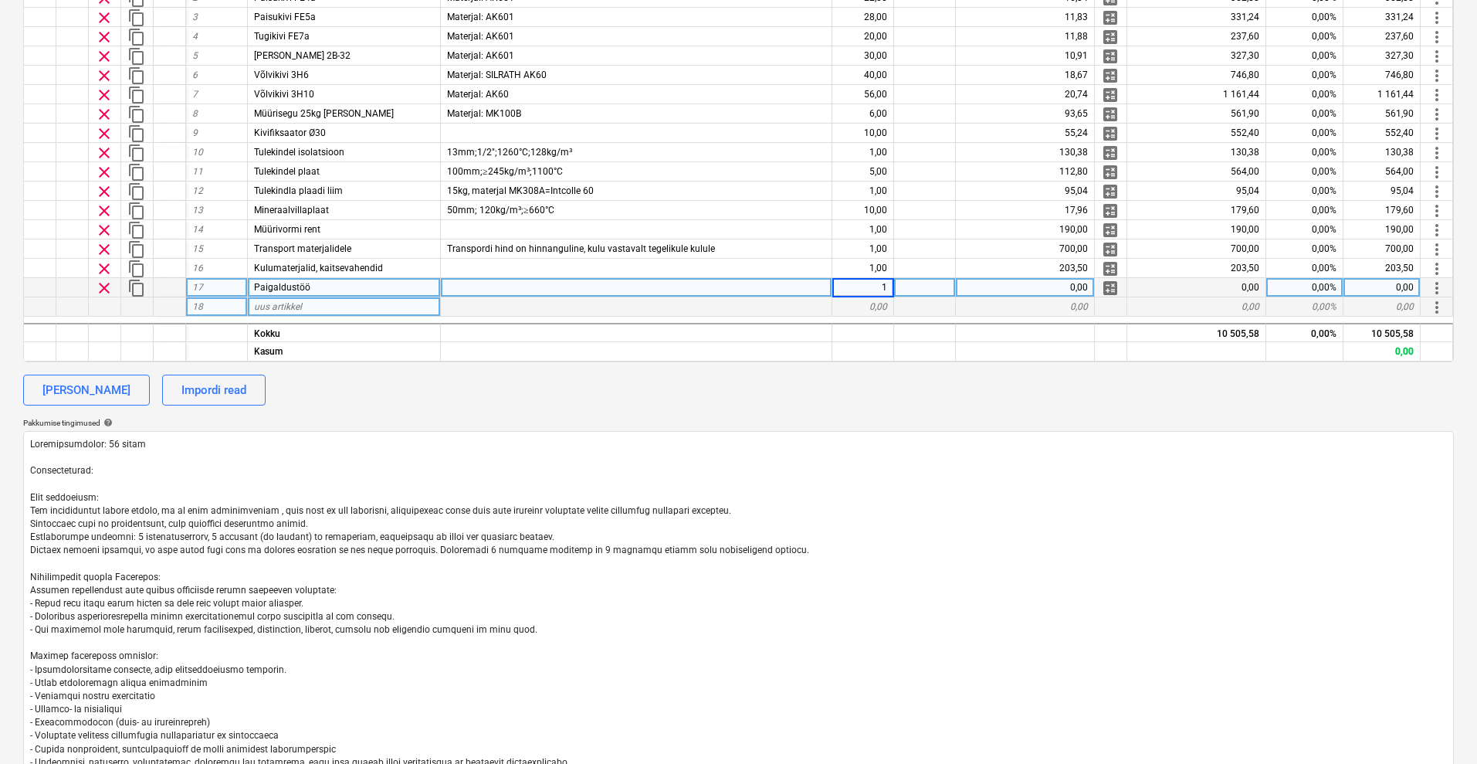
type textarea "x"
type input "16433"
type textarea "x"
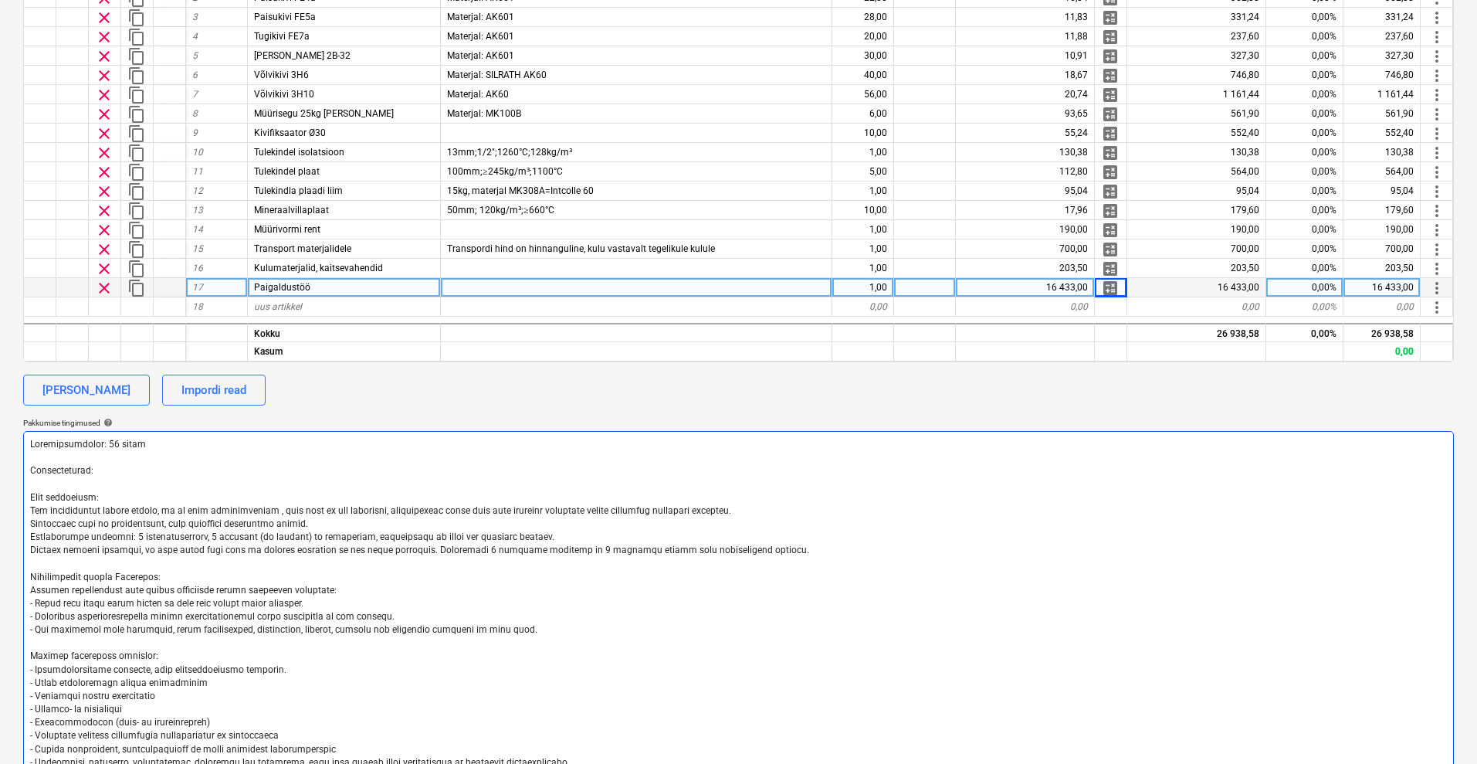
click at [118, 463] on textarea at bounding box center [738, 669] width 1431 height 477
click at [146, 477] on textarea at bounding box center [738, 669] width 1431 height 477
click at [164, 470] on textarea at bounding box center [738, 669] width 1431 height 477
type textarea "Maksetingimused: 30 päeva Tarnetingimus: Muud tingimused: Kui paigaldamise käig…"
type textarea "x"
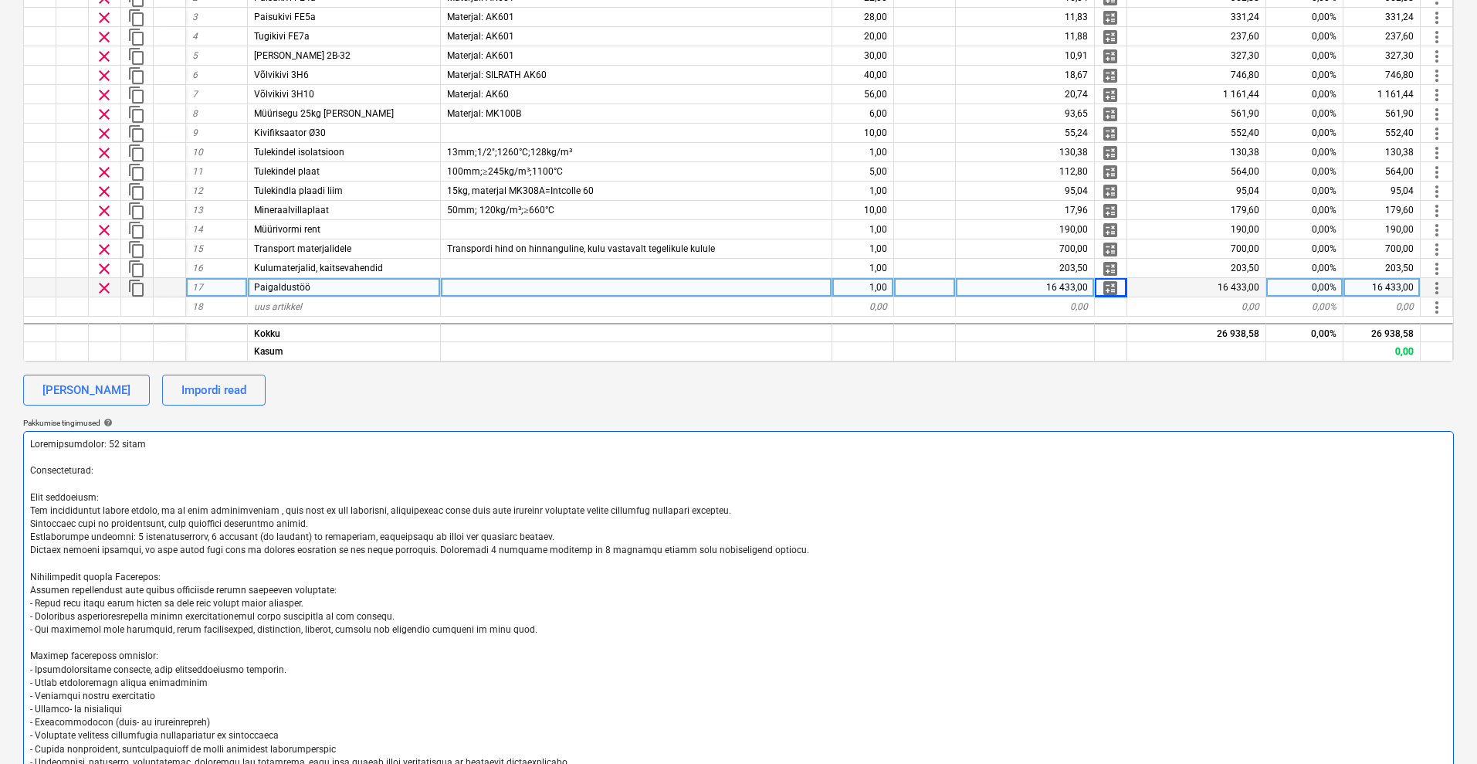
type textarea "Maksetingimused: 30 päeva Tarnetingimus: v Muud tingimused: Kui paigaldamise kä…"
type textarea "x"
type textarea "Maksetingimused: 30 päeva Tarnetingimus: va Muud tingimused: Kui paigaldamise k…"
type textarea "x"
type textarea "Maksetingimused: 30 päeva Tarnetingimus: vas Muud tingimused: Kui paigaldamise …"
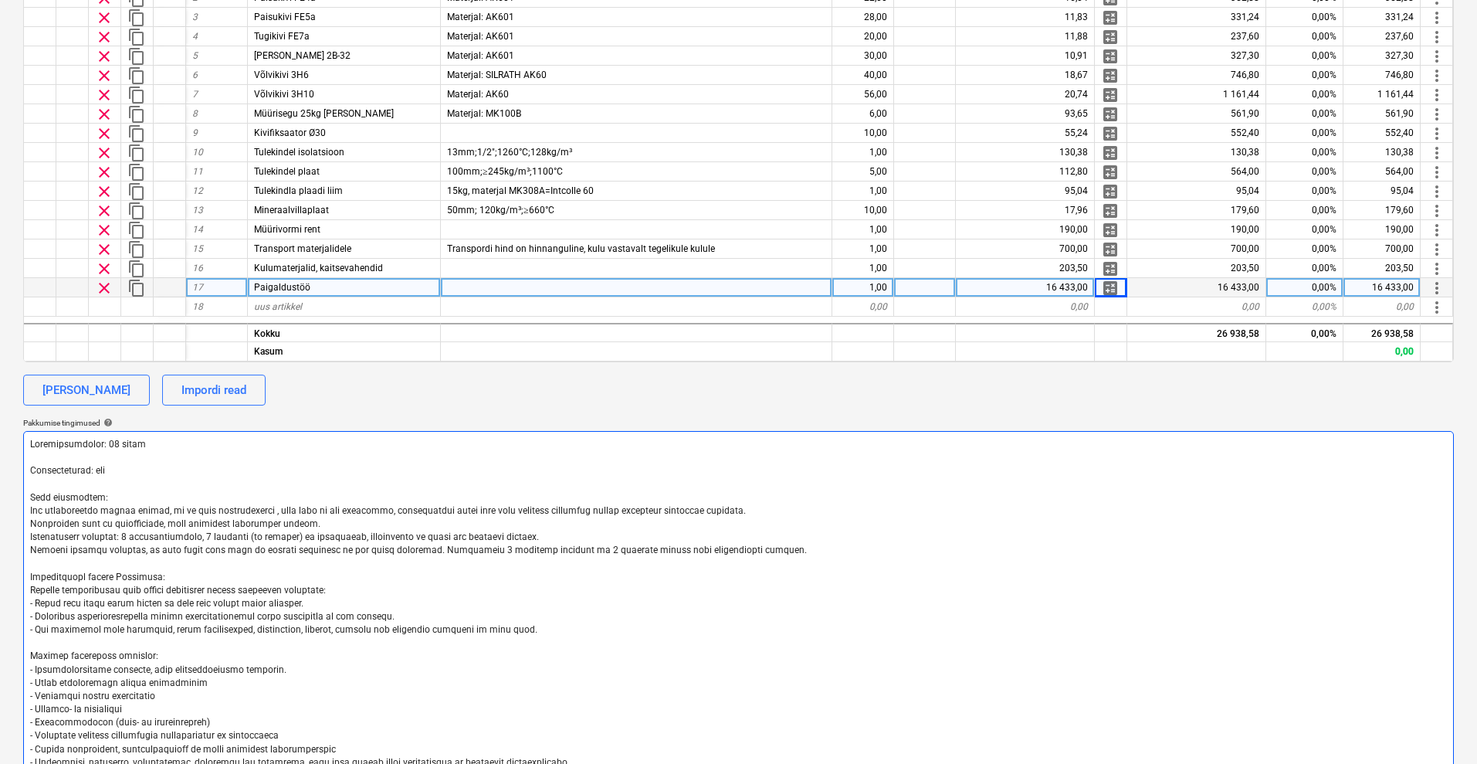
type textarea "x"
type textarea "Maksetingimused: 30 päeva Tarnetingimus: vast Muud tingimused: Kui paigaldamise…"
type textarea "x"
type textarea "Maksetingimused: 30 päeva Tarnetingimus: vasta Muud tingimused: Kui paigaldamis…"
type textarea "x"
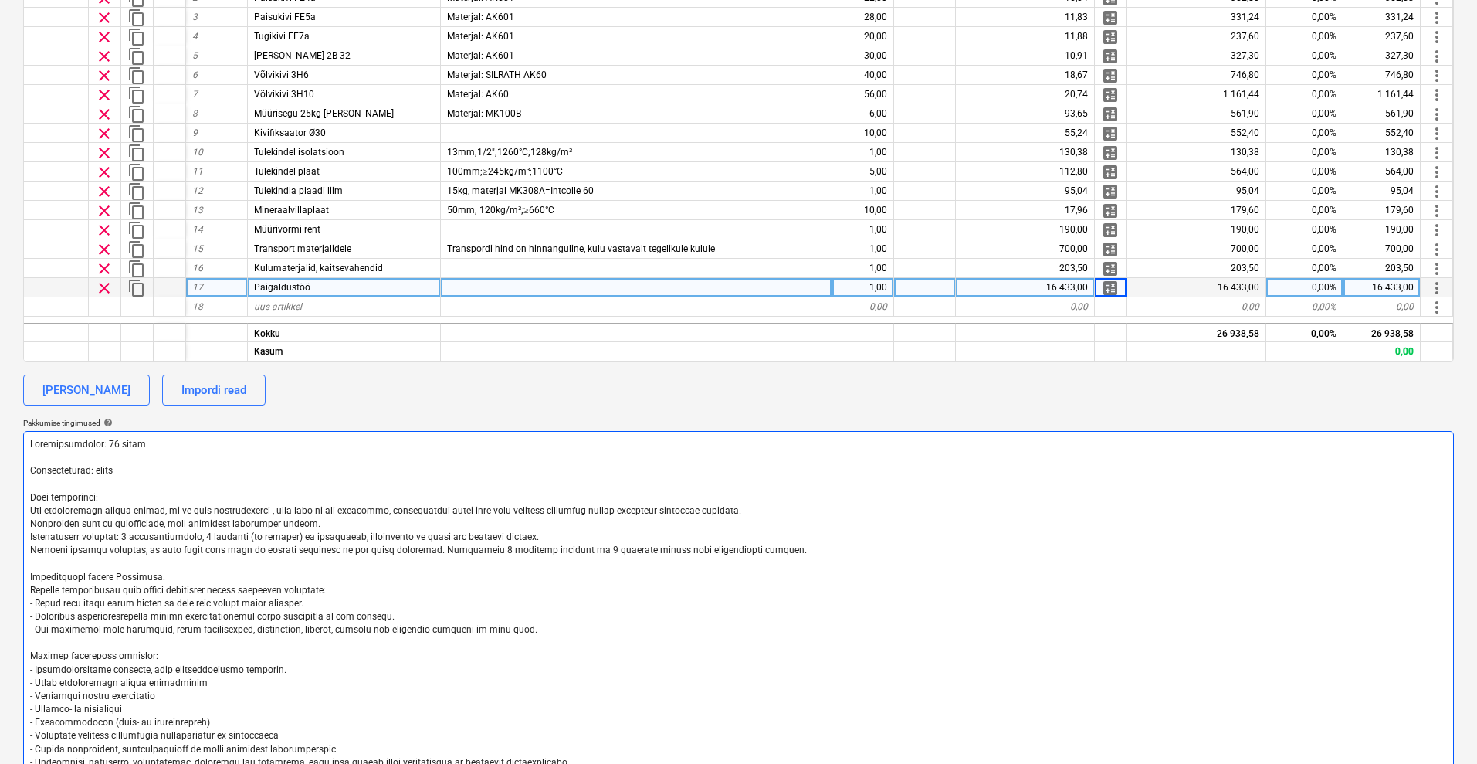
type textarea "Maksetingimused: 30 päeva Tarnetingimus: vastav Muud tingimused: Kui paigaldami…"
type textarea "x"
type textarea "Maksetingimused: 30 päeva Tarnetingimus: vastava Muud tingimused: Kui paigaldam…"
type textarea "x"
type textarea "Maksetingimused: 30 päeva Tarnetingimus: vastaval Muud tingimused: Kui paigalda…"
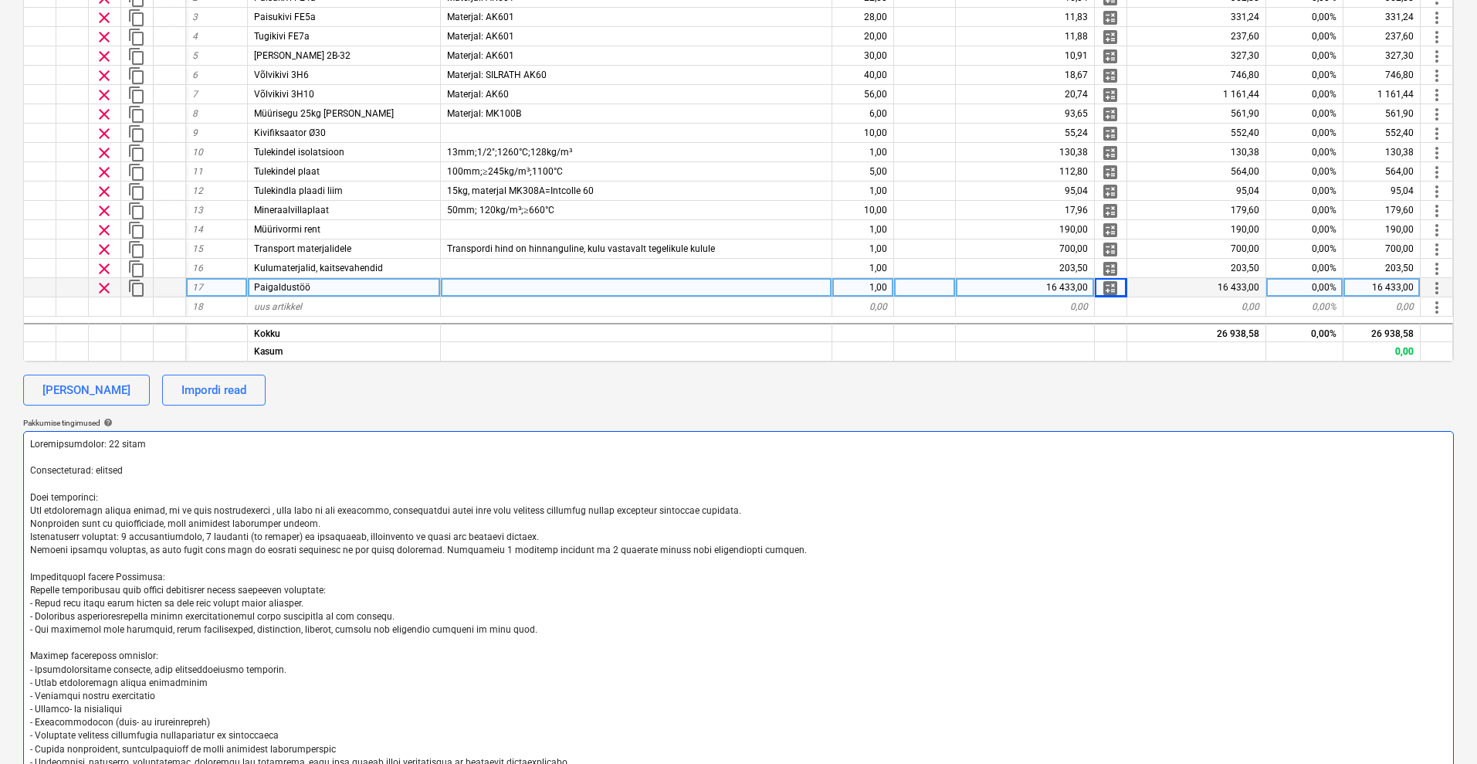
type textarea "x"
type textarea "Maksetingimused: 30 päeva Tarnetingimus: vastavalt Muud tingimused: Kui paigald…"
type textarea "x"
type textarea "Maksetingimused: 30 päeva Tarnetingimus: vastavalt Muud tingimused: Kui paigald…"
type textarea "x"
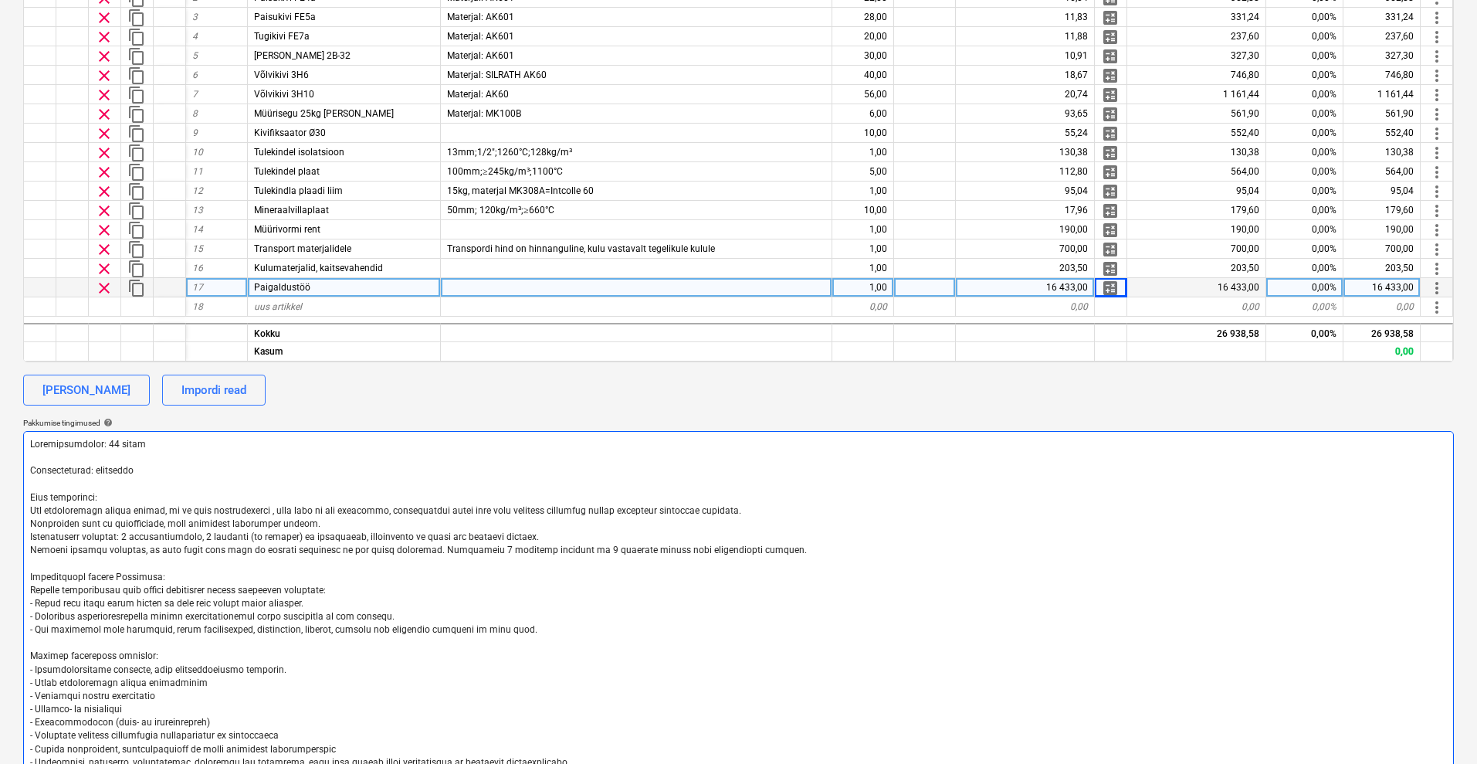
type textarea "Maksetingimused: 30 päeva Tarnetingimus: vastavalt k Muud tingimused: Kui paiga…"
type textarea "x"
type textarea "Maksetingimused: 30 päeva Tarnetingimus: vastavalt ko Muud tingimused: Kui paig…"
type textarea "x"
type textarea "Maksetingimused: 30 päeva Tarnetingimus: vastavalt kok Muud tingimused: Kui pai…"
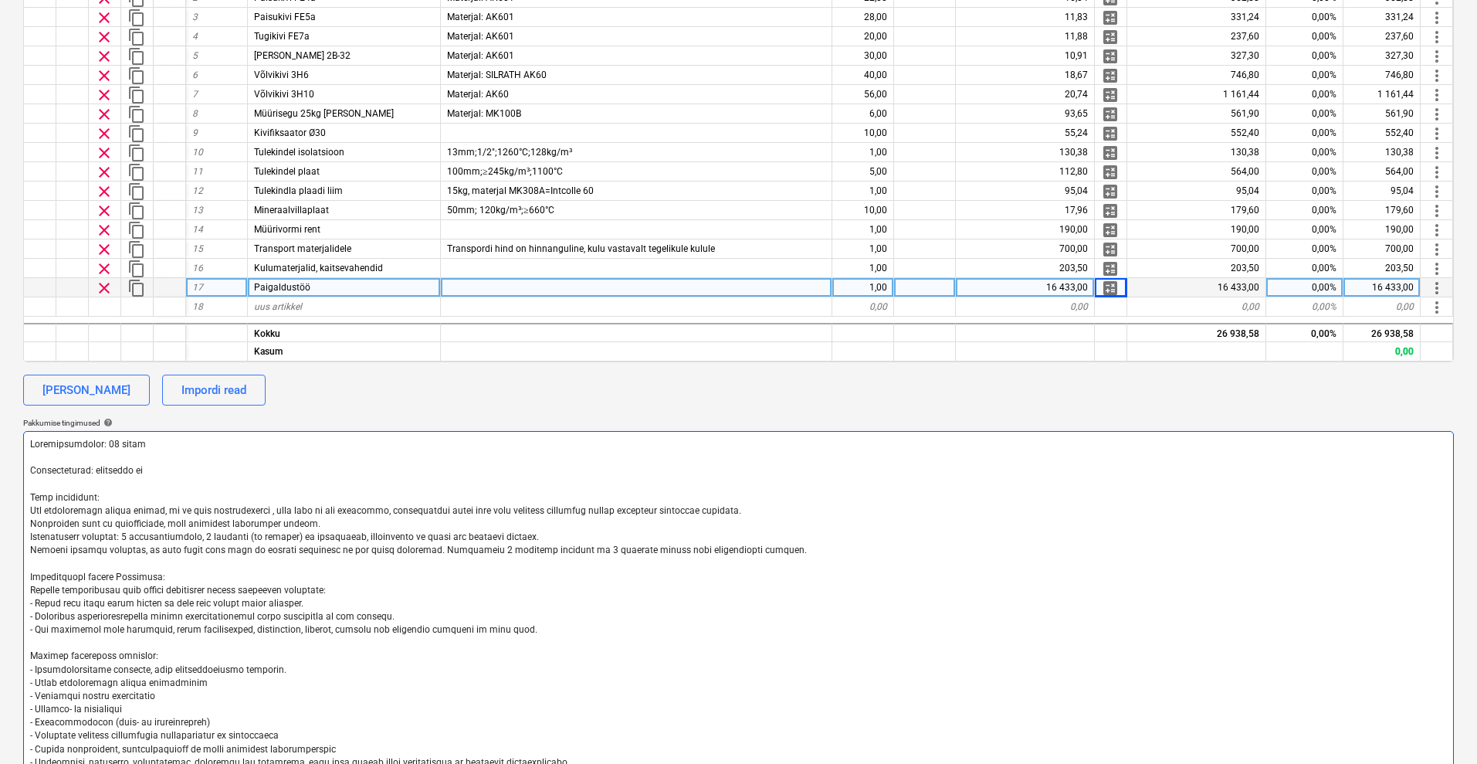
type textarea "x"
type textarea "Maksetingimused: 30 päeva Tarnetingimus: vastavalt kokk Muud tingimused: Kui pa…"
type textarea "x"
type textarea "Maksetingimused: 30 päeva Tarnetingimus: vastavalt kokku Muud tingimused: Kui p…"
type textarea "x"
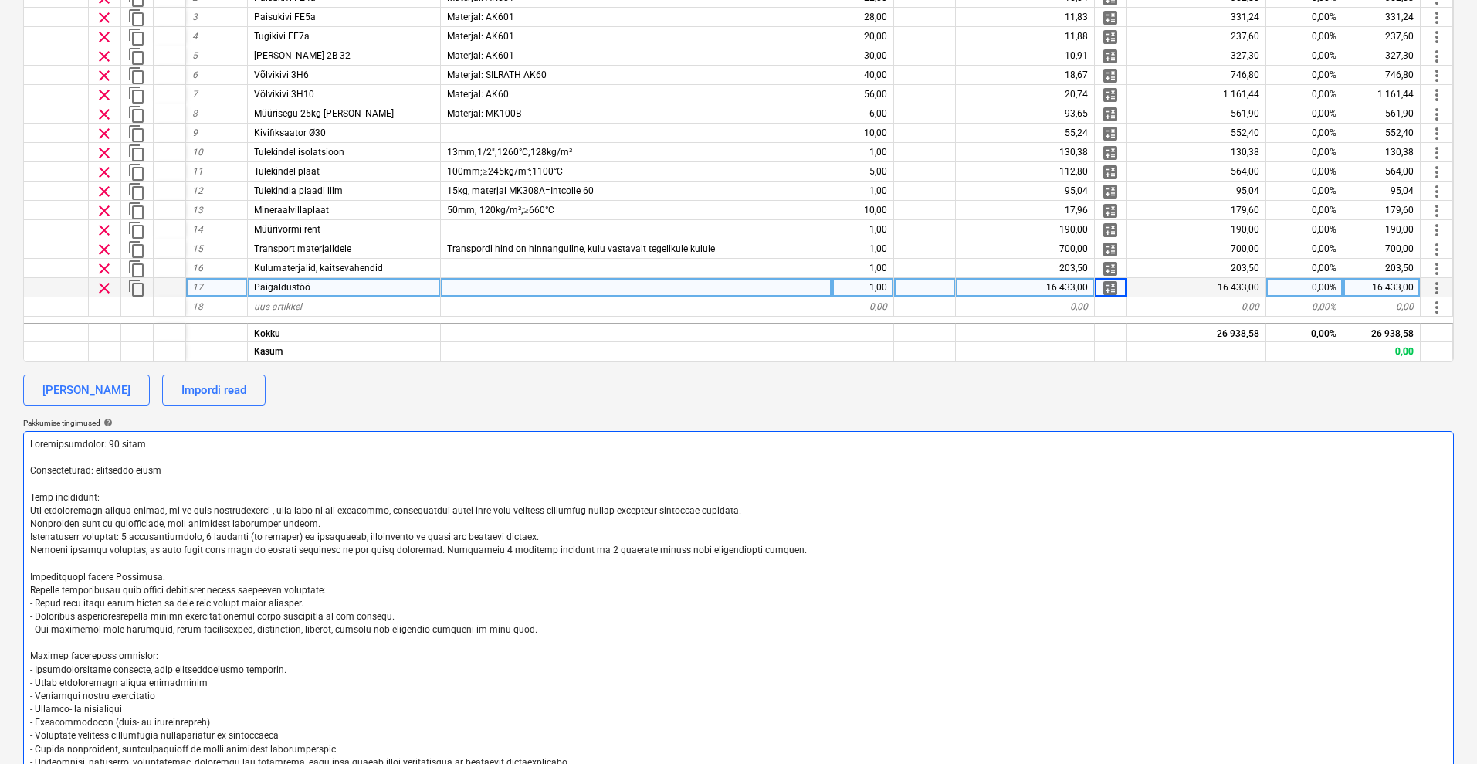
type textarea "Maksetingimused: 30 päeva Tarnetingimus: vastavalt kokkul Muud tingimused: Kui …"
type textarea "x"
type textarea "Maksetingimused: 30 päeva Tarnetingimus: vastavalt kokkule Muud tingimused: Kui…"
type textarea "x"
type textarea "Maksetingimused: 30 päeva Tarnetingimus: vastavalt kokkulep Muud tingimused: Ku…"
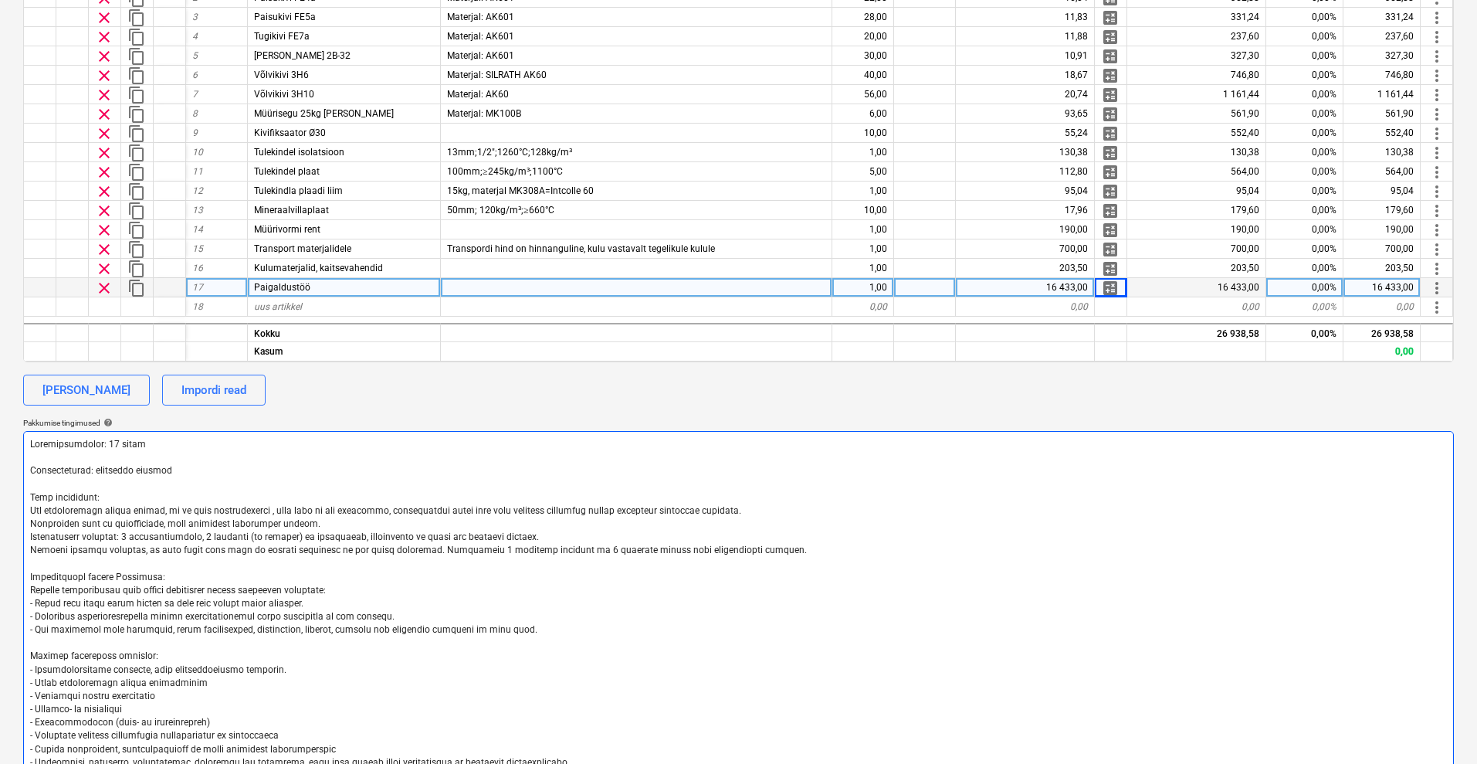
type textarea "x"
type textarea "Maksetingimused: 30 päeva Tarnetingimus: vastavalt kokkulepp Muud tingimused: K…"
type textarea "x"
type textarea "Maksetingimused: 30 päeva Tarnetingimus: vastavalt kokkuleppe Muud tingimused: …"
type textarea "x"
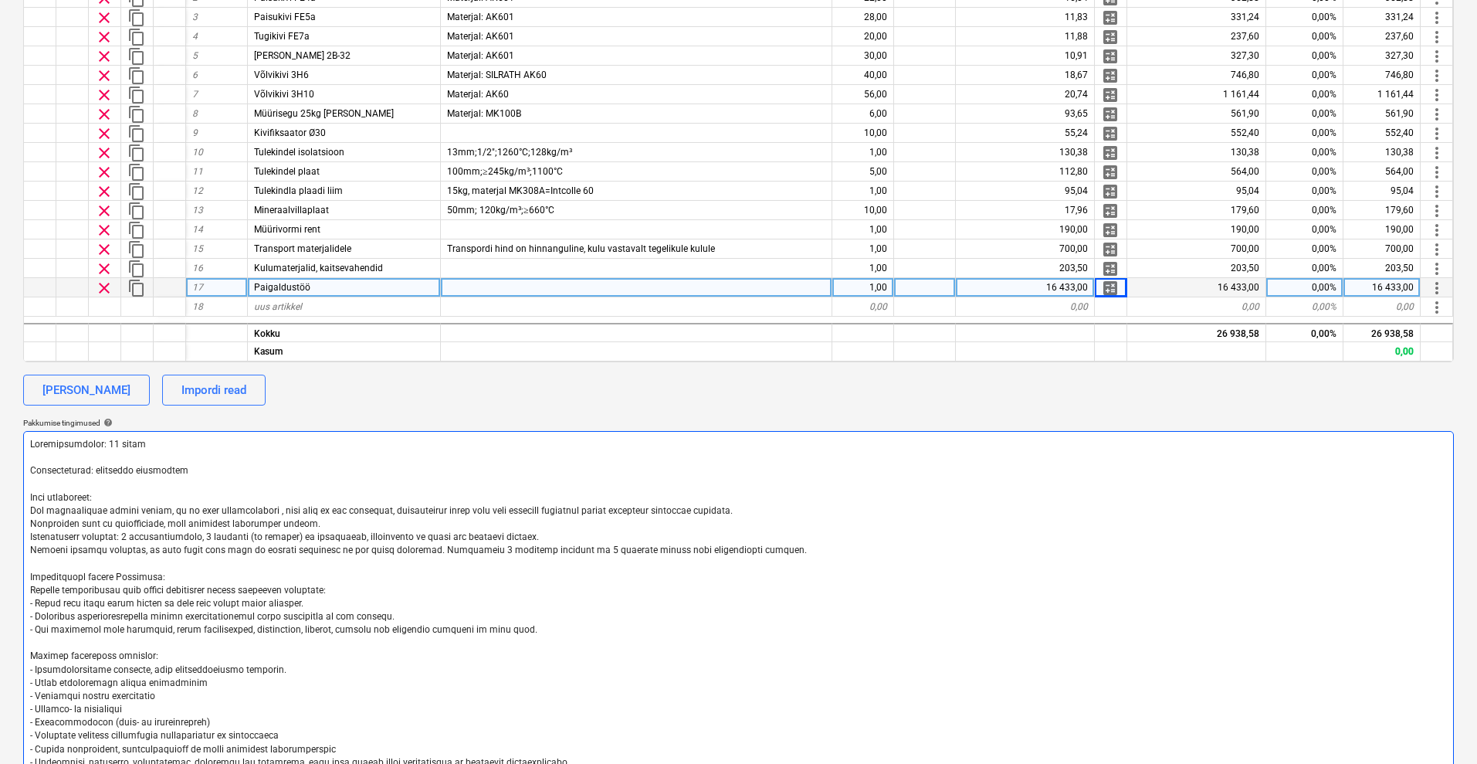
type textarea "Maksetingimused: 30 päeva Tarnetingimus: vastavalt kokkuleppel Muud tingimused:…"
type textarea "x"
type textarea "Maksetingimused: 30 päeva Tarnetingimus: vastavalt kokkuleppele Muud tingimused…"
type textarea "x"
click at [311, 554] on textarea at bounding box center [738, 669] width 1431 height 477
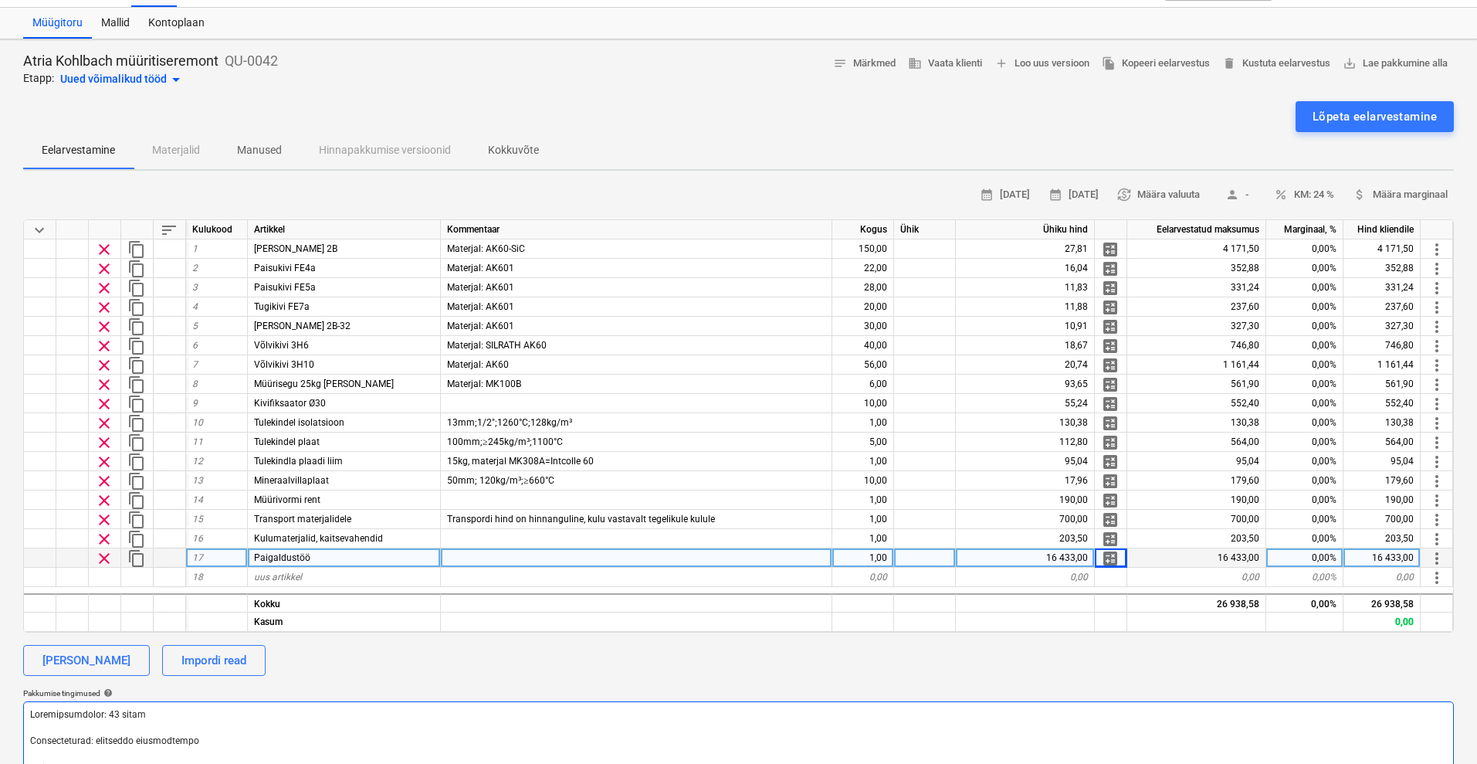
scroll to position [0, 0]
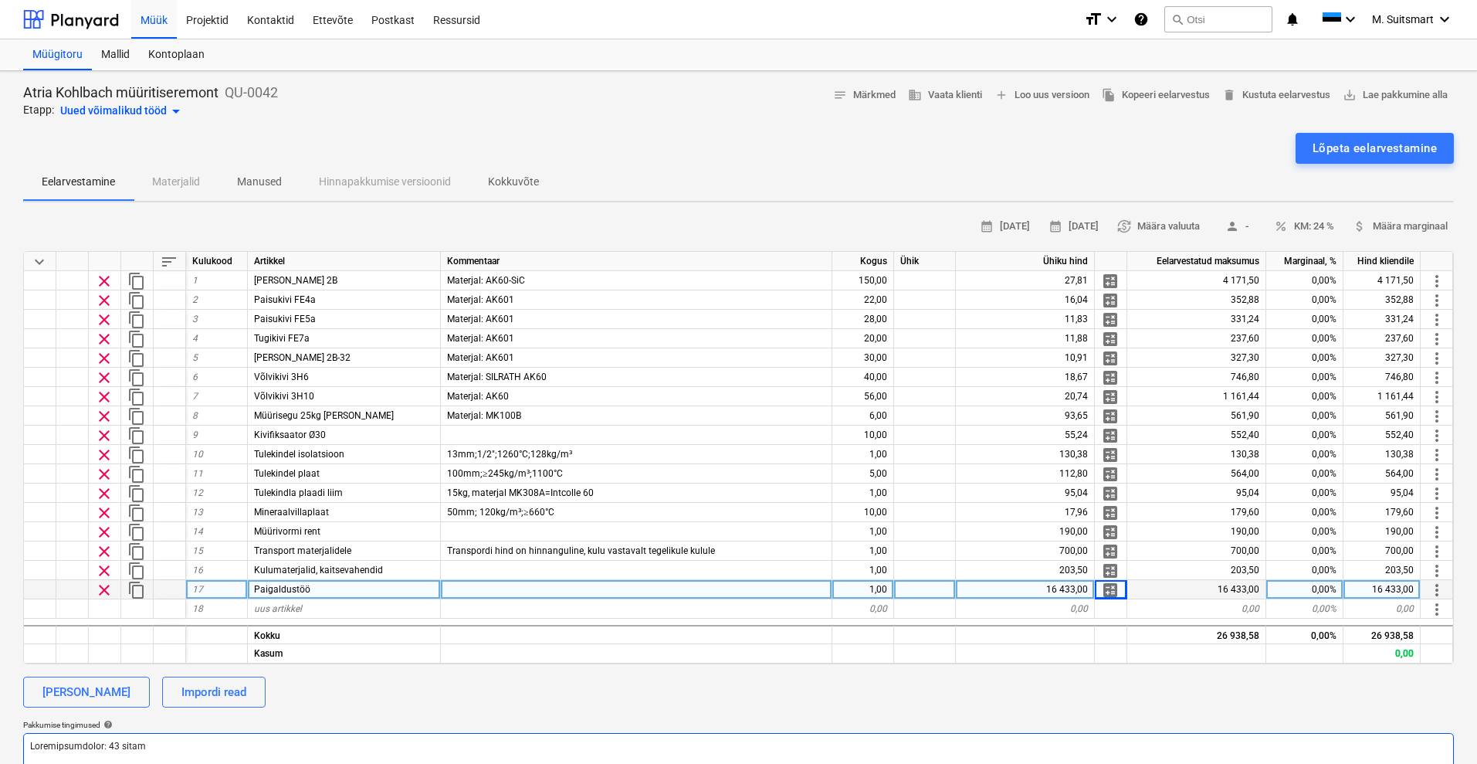
type textarea "Maksetingimused: 30 päeva Tarnetingimus: vastavalt kokkuleppele Muud tingimused…"
click at [1226, 226] on span "person" at bounding box center [1232, 226] width 14 height 14
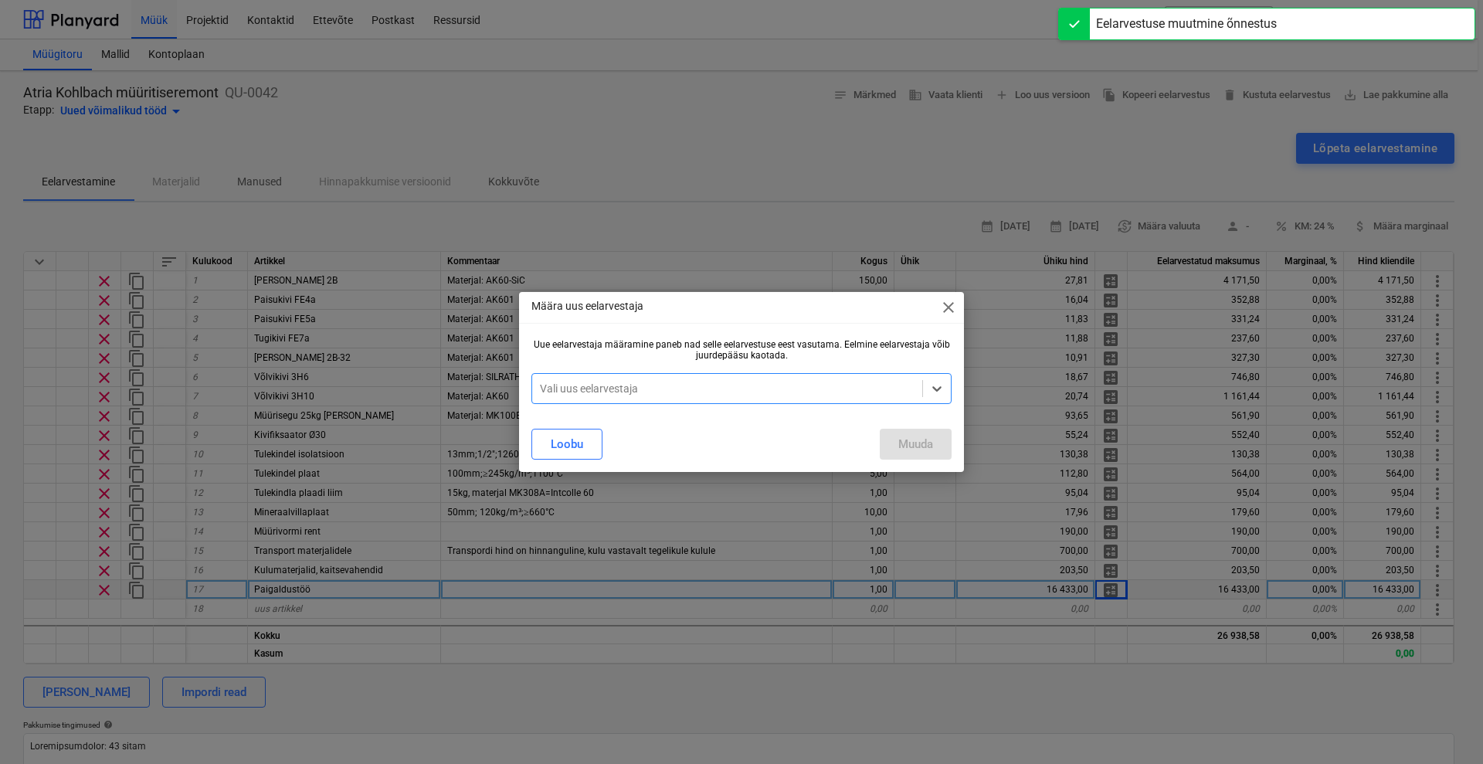
click at [909, 381] on div at bounding box center [727, 388] width 374 height 15
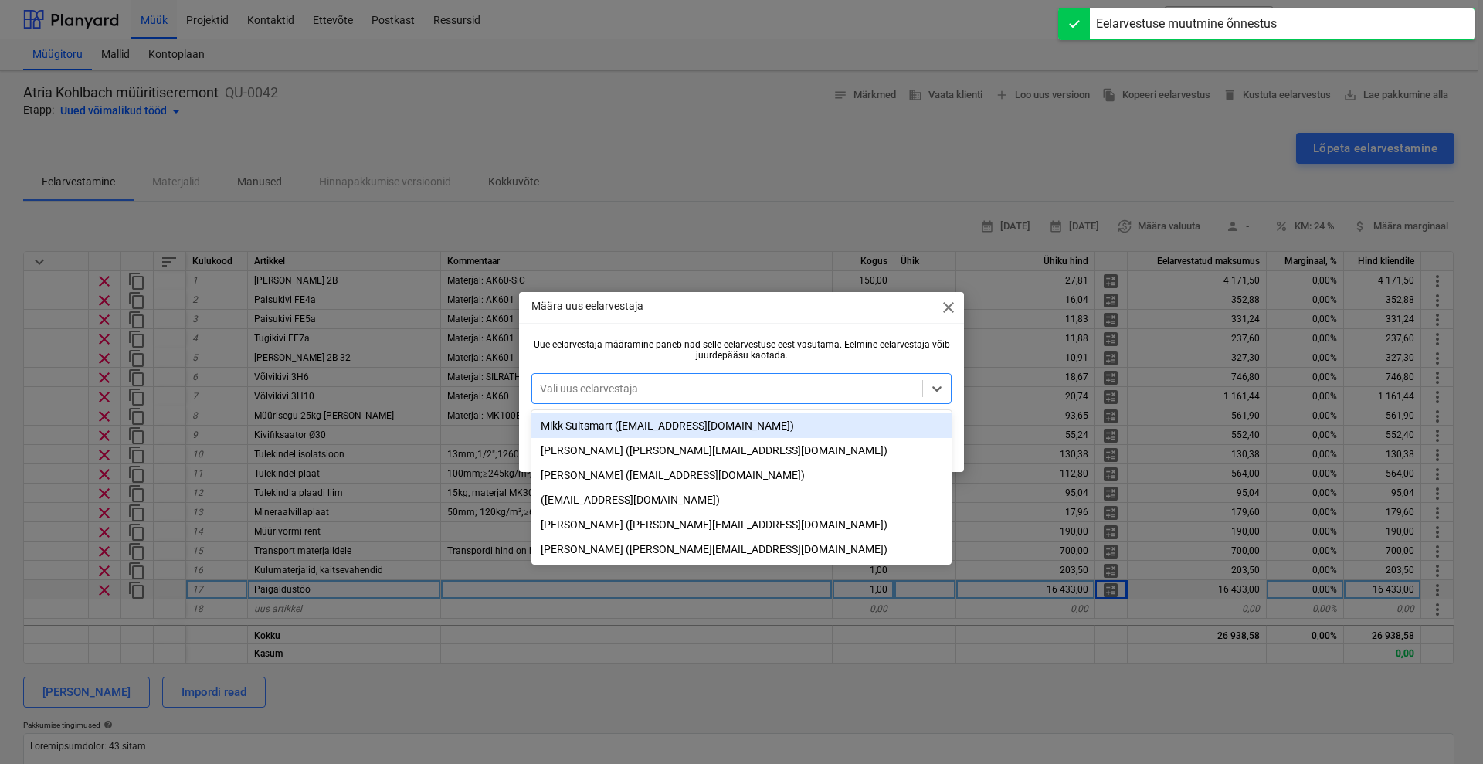
click at [659, 429] on div "Mikk Suitsmart (mikk+services@noveleng.eu)" at bounding box center [741, 425] width 420 height 25
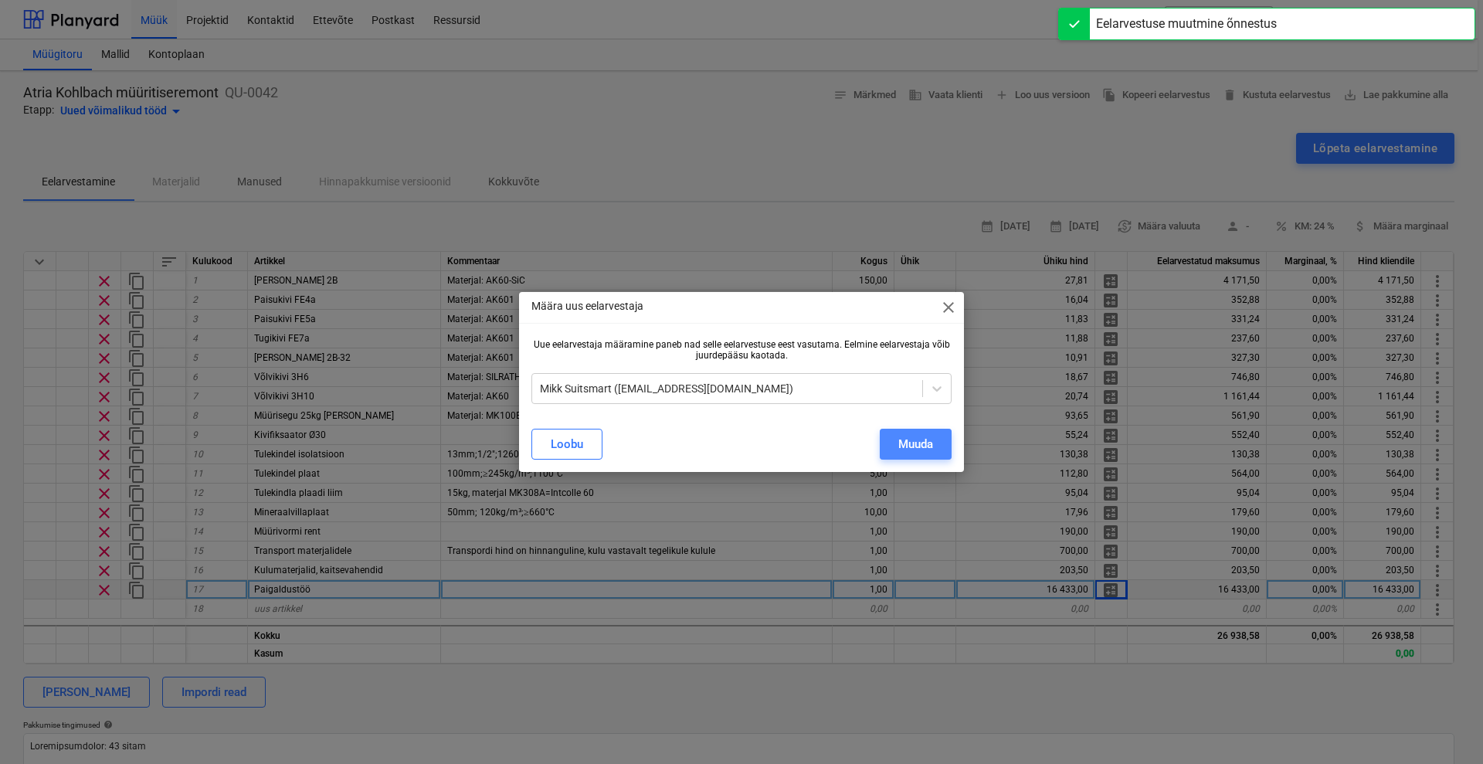
click at [913, 442] on div "Muuda" at bounding box center [915, 444] width 35 height 20
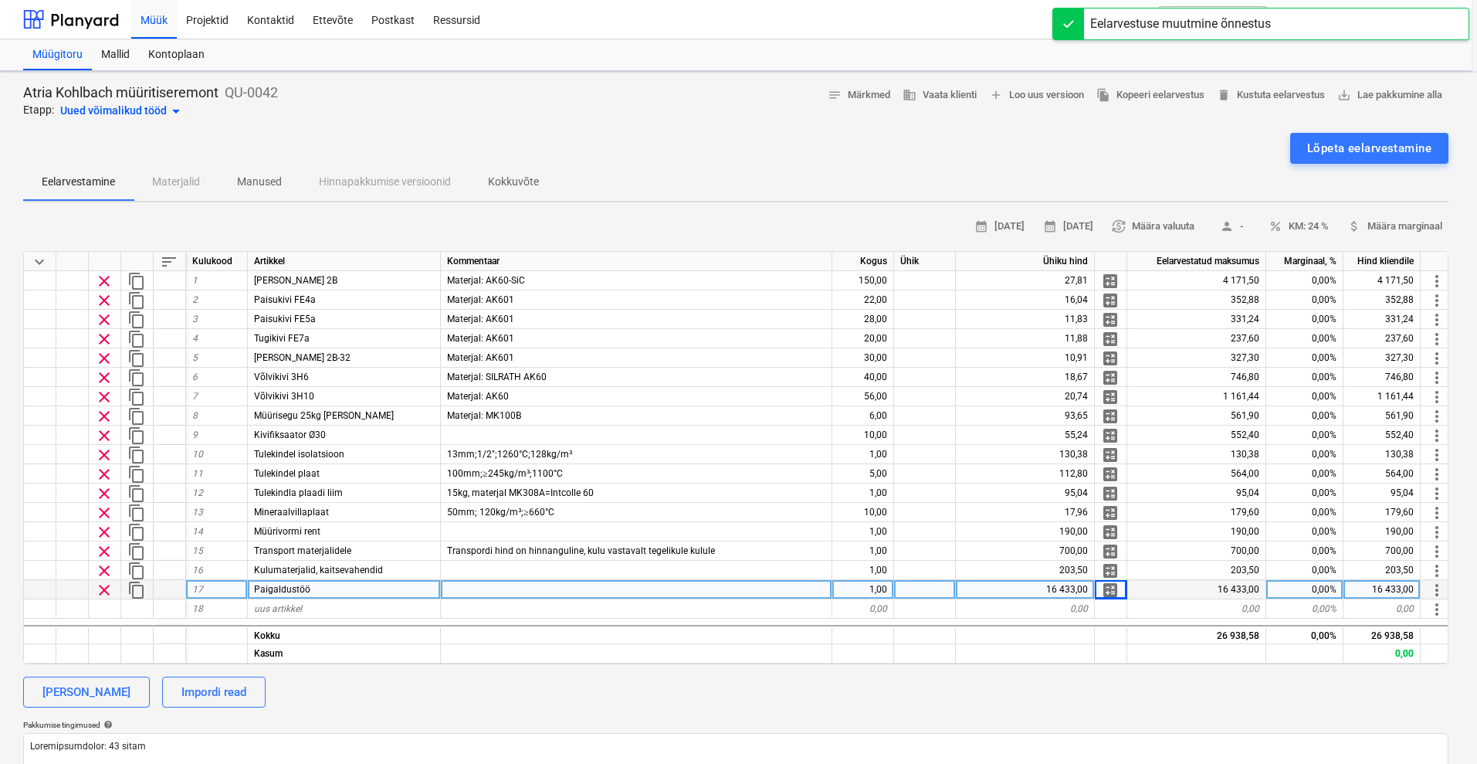
type textarea "x"
click at [1384, 219] on span "attach_money Määra marginaal" at bounding box center [1400, 227] width 95 height 18
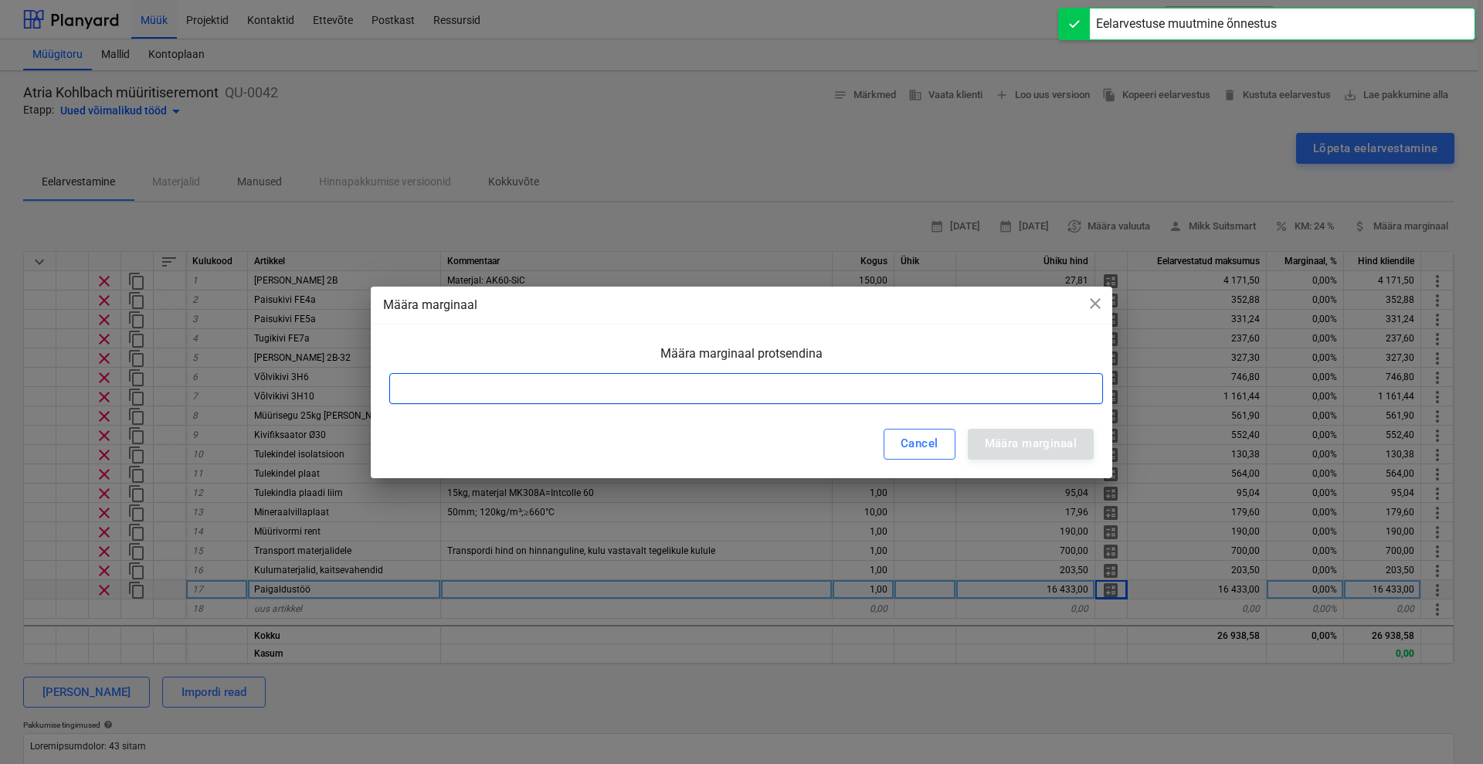
click at [773, 380] on input at bounding box center [745, 388] width 713 height 31
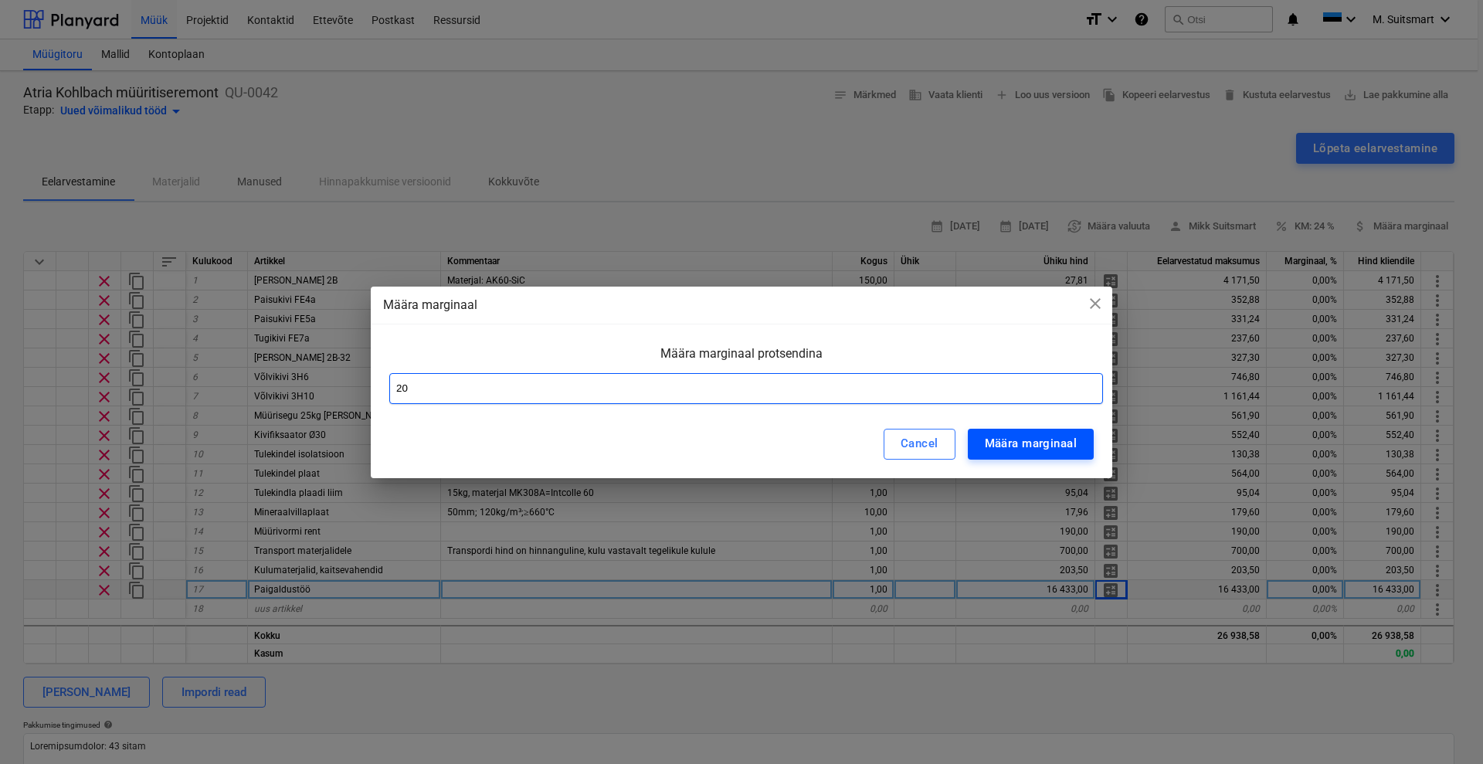
type input "20"
click at [1083, 437] on button "Määra marginaal" at bounding box center [1031, 444] width 126 height 31
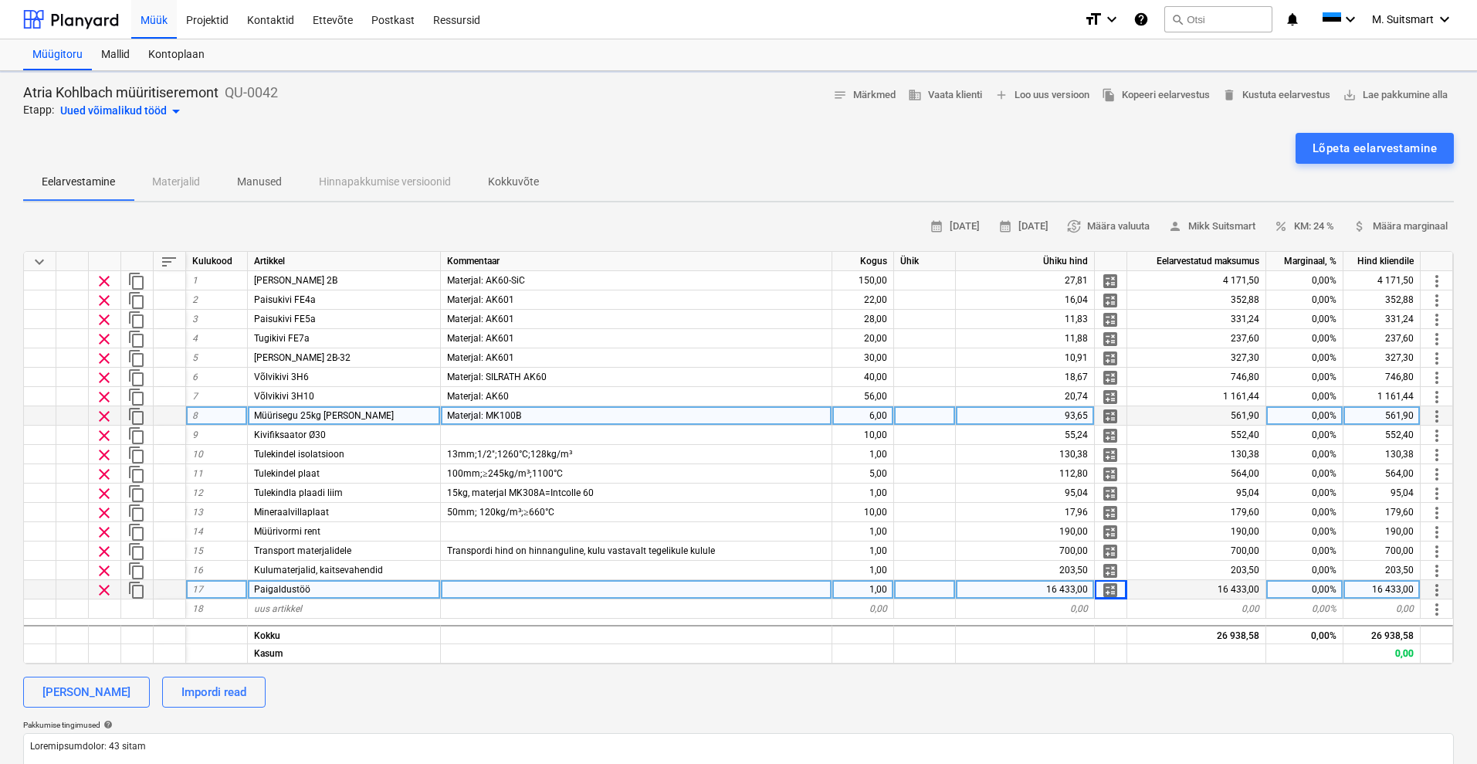
type textarea "x"
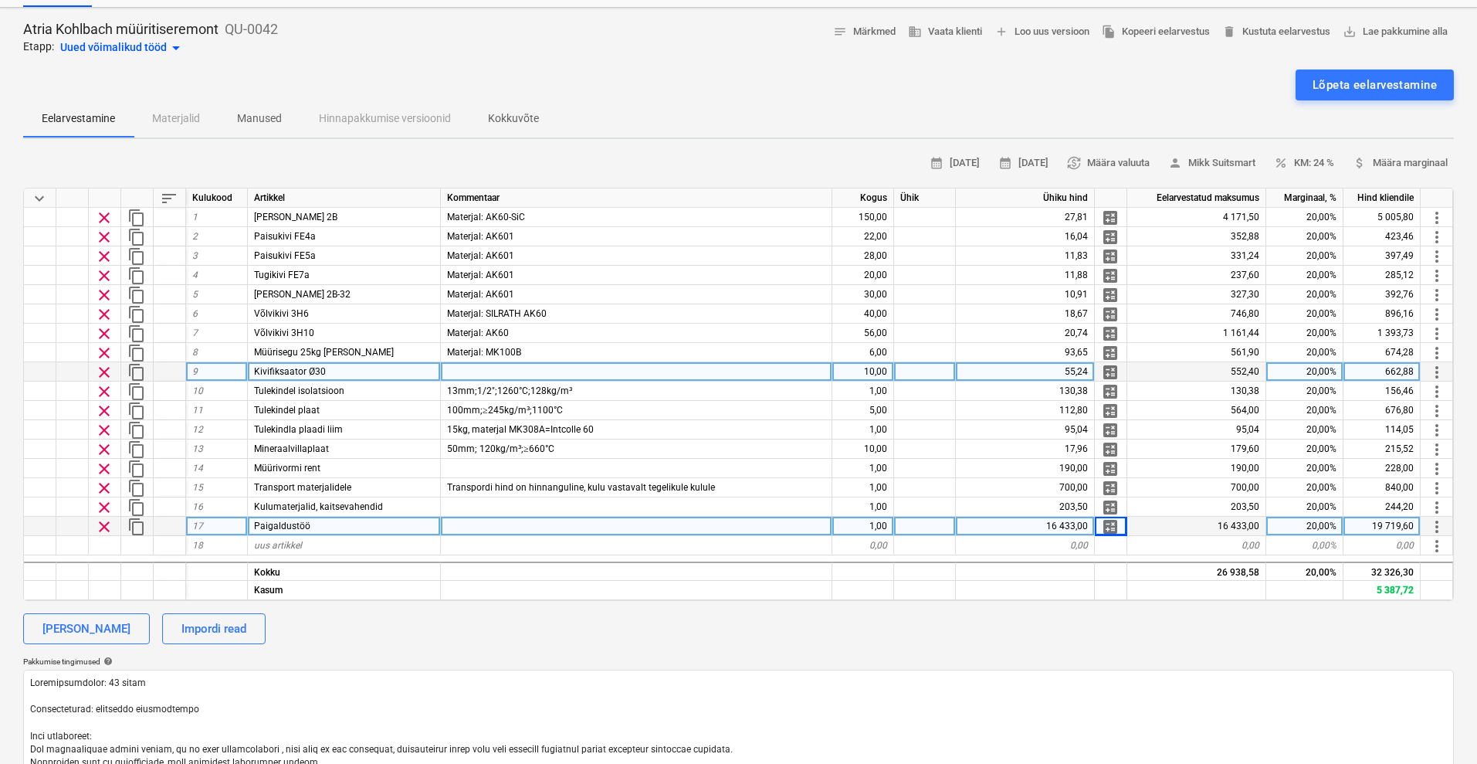
scroll to position [97, 0]
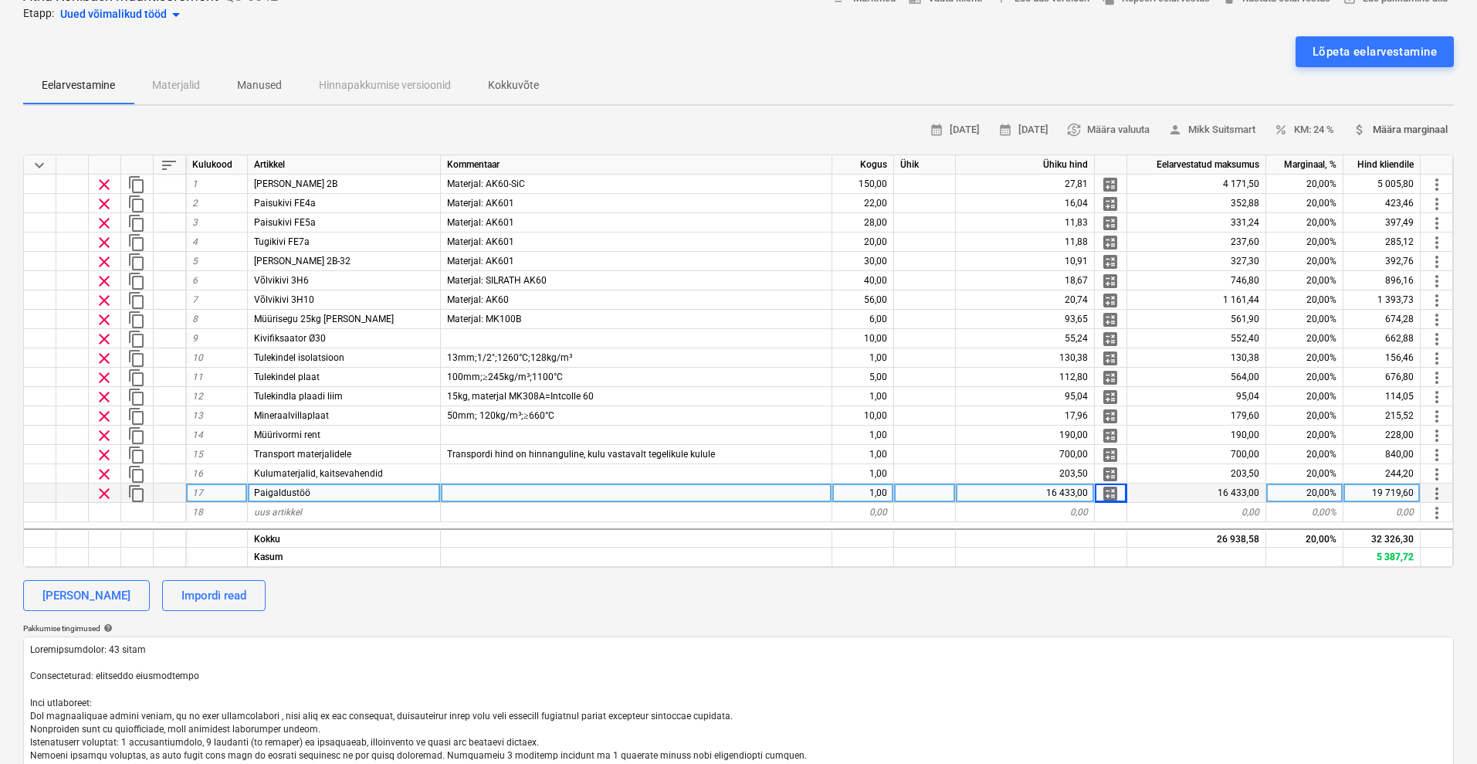
click at [1408, 137] on span "attach_money Määra marginaal" at bounding box center [1400, 130] width 95 height 18
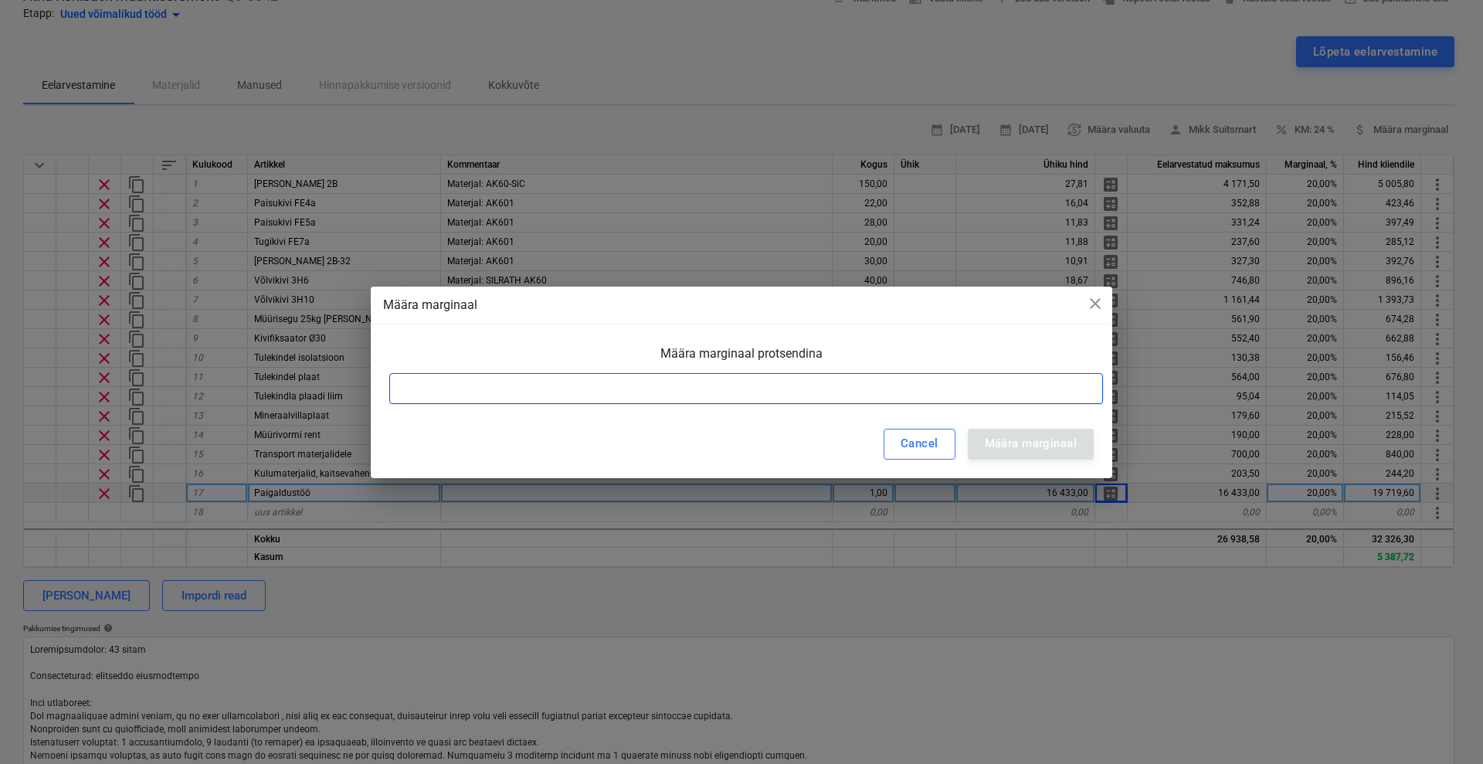
click at [784, 391] on input at bounding box center [745, 388] width 713 height 31
type input "25"
click at [1012, 446] on div "Määra marginaal" at bounding box center [1030, 443] width 92 height 20
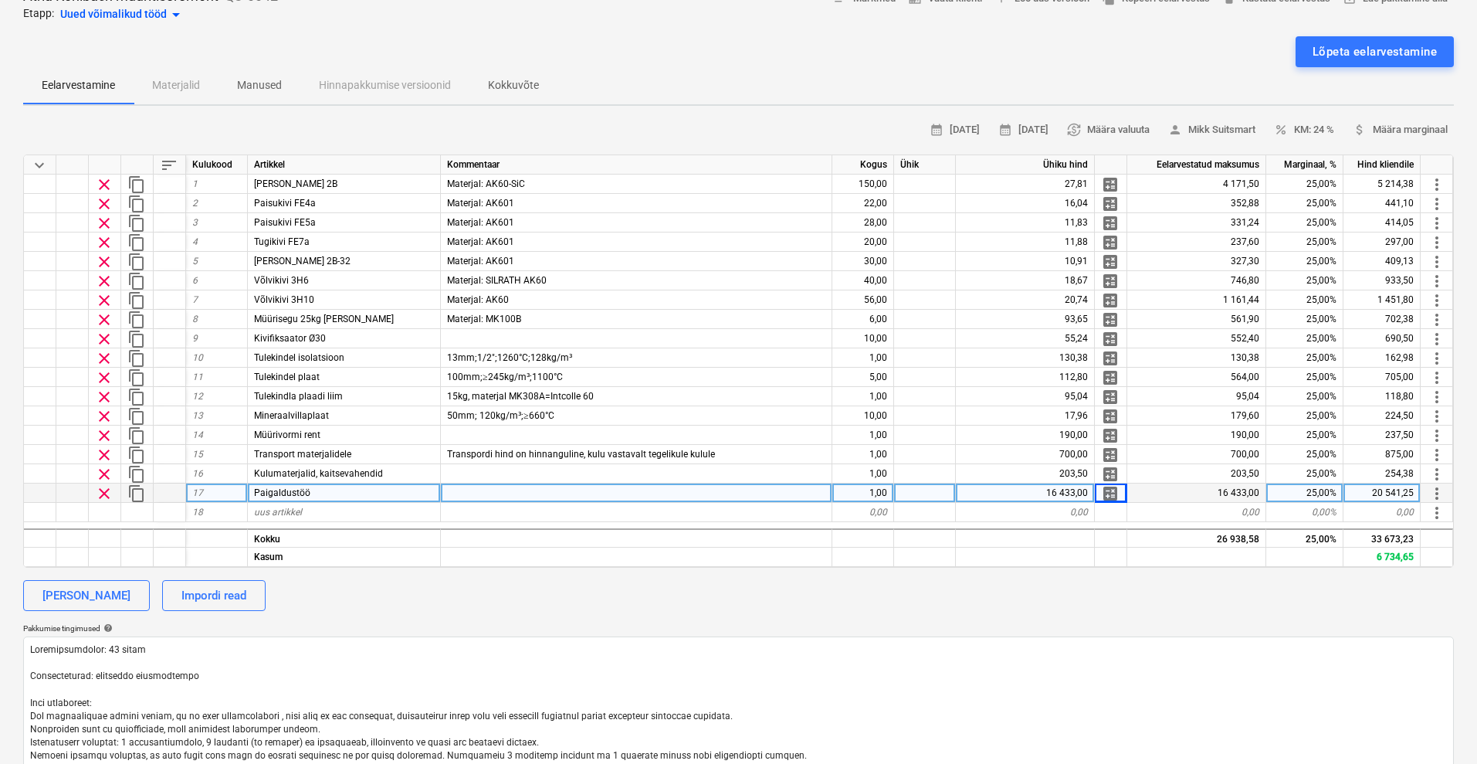
click at [1125, 598] on div "[PERSON_NAME] Impordi read" at bounding box center [738, 595] width 1431 height 31
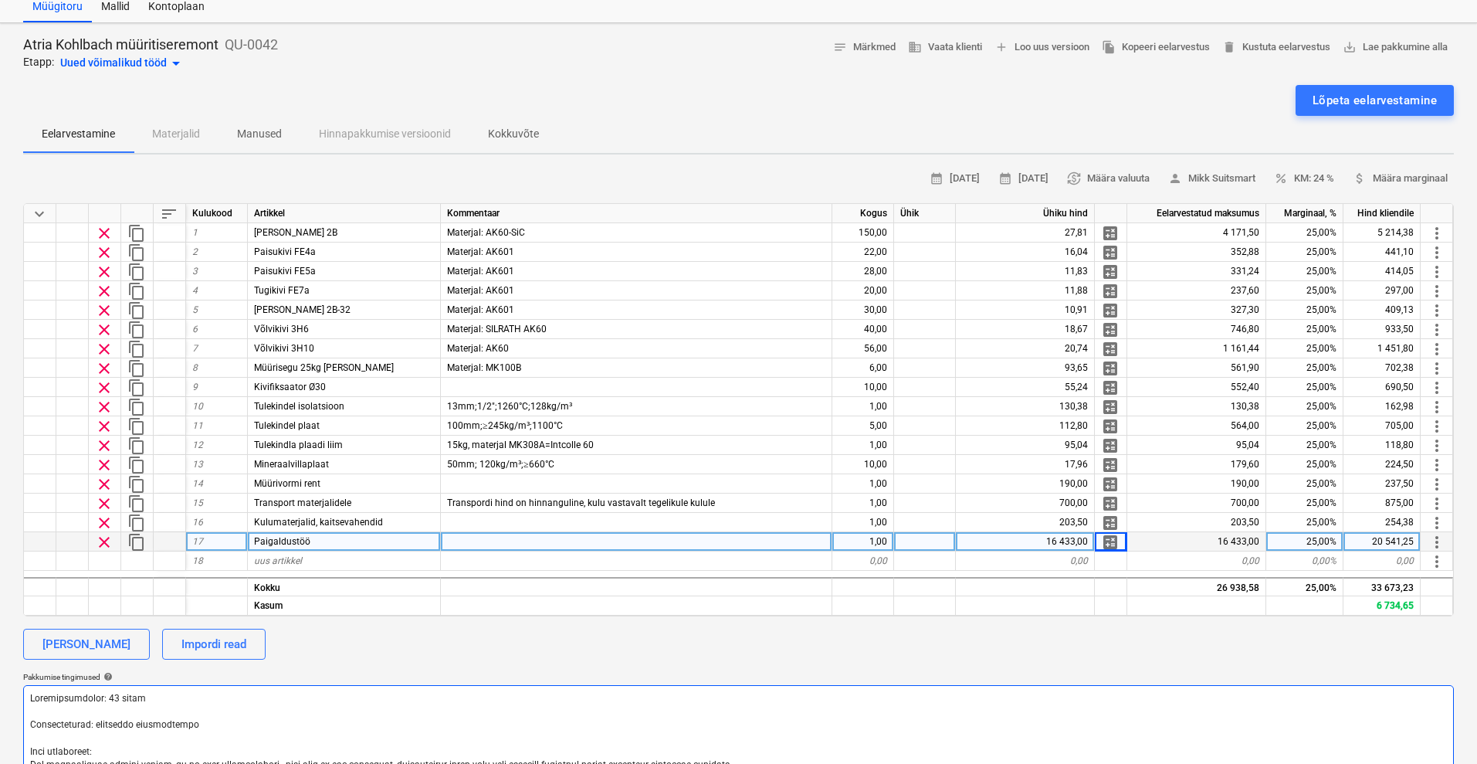
scroll to position [0, 0]
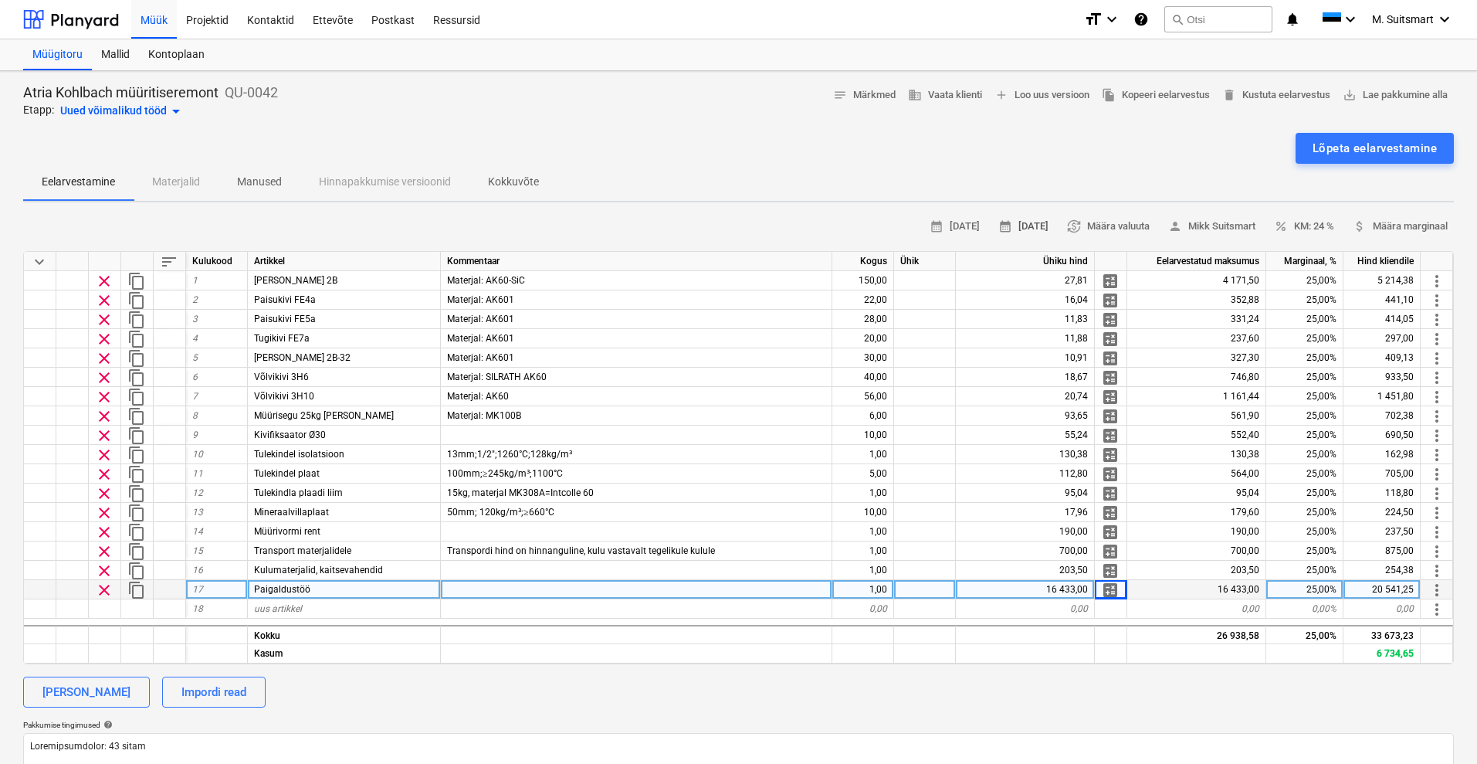
click at [1004, 219] on span "calendar_month 10 Sep 2025" at bounding box center [1023, 227] width 50 height 18
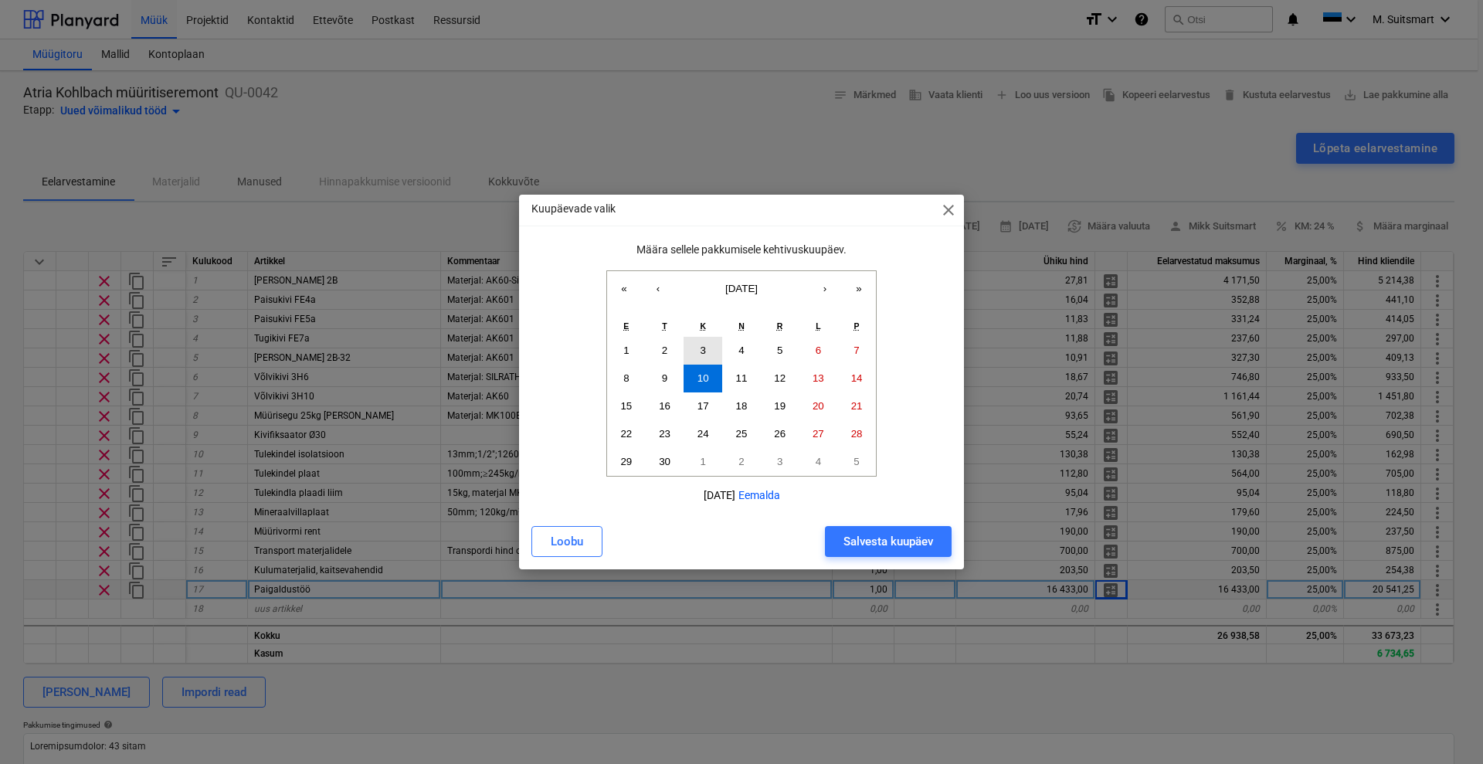
click at [697, 345] on button "3" at bounding box center [702, 351] width 39 height 28
click at [849, 537] on div "Salvesta kuupäev" at bounding box center [888, 541] width 90 height 20
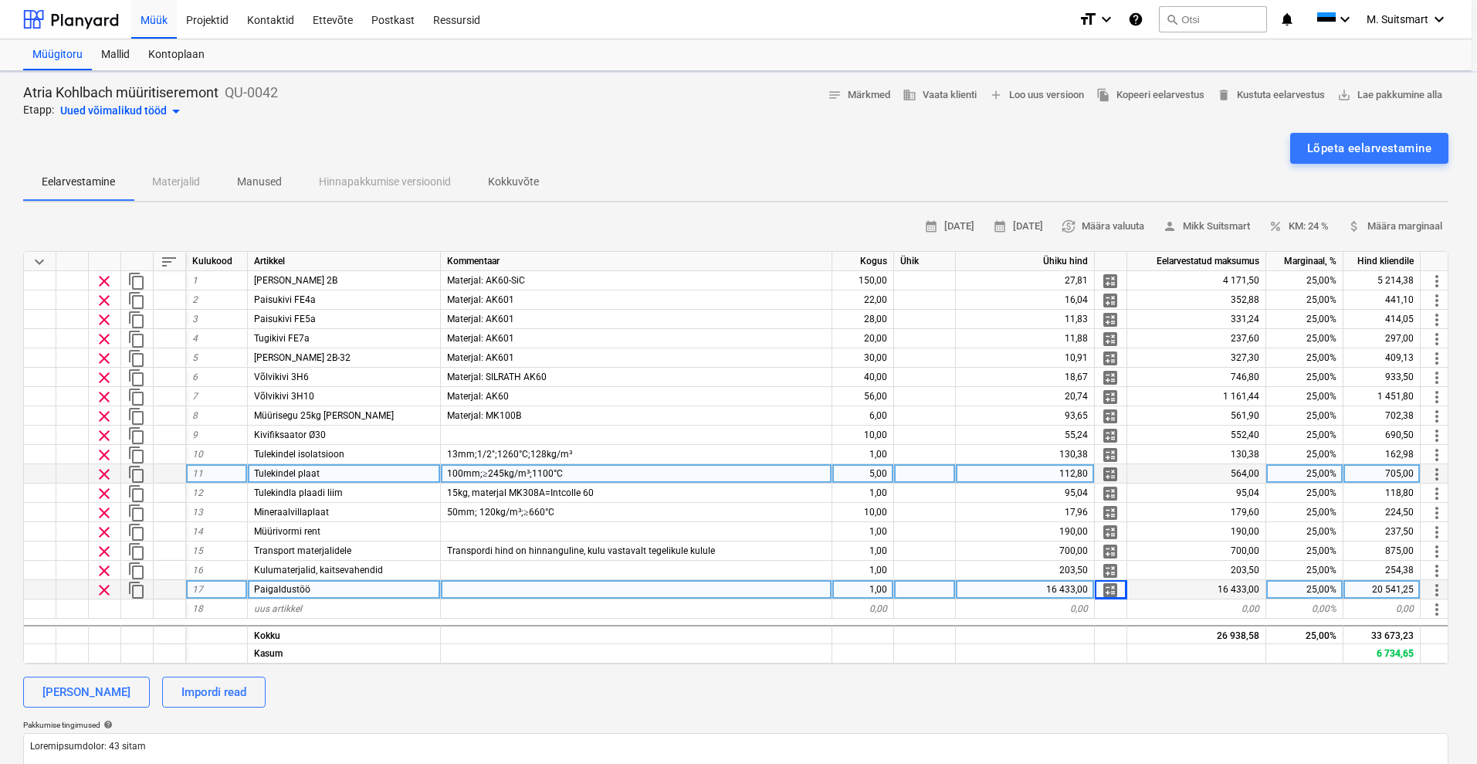
type textarea "x"
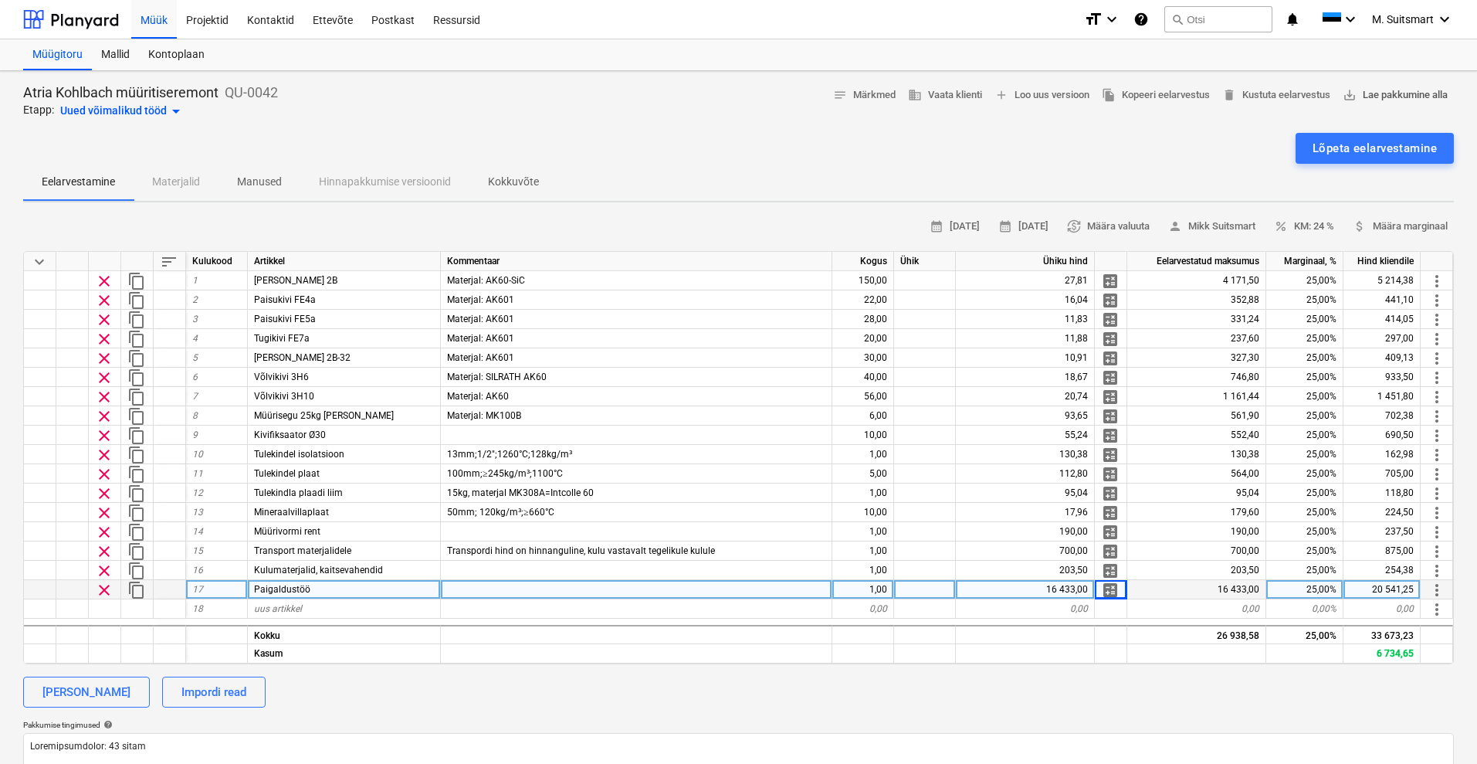
click at [1404, 90] on span "save_alt Lae pakkumine alla" at bounding box center [1395, 95] width 105 height 18
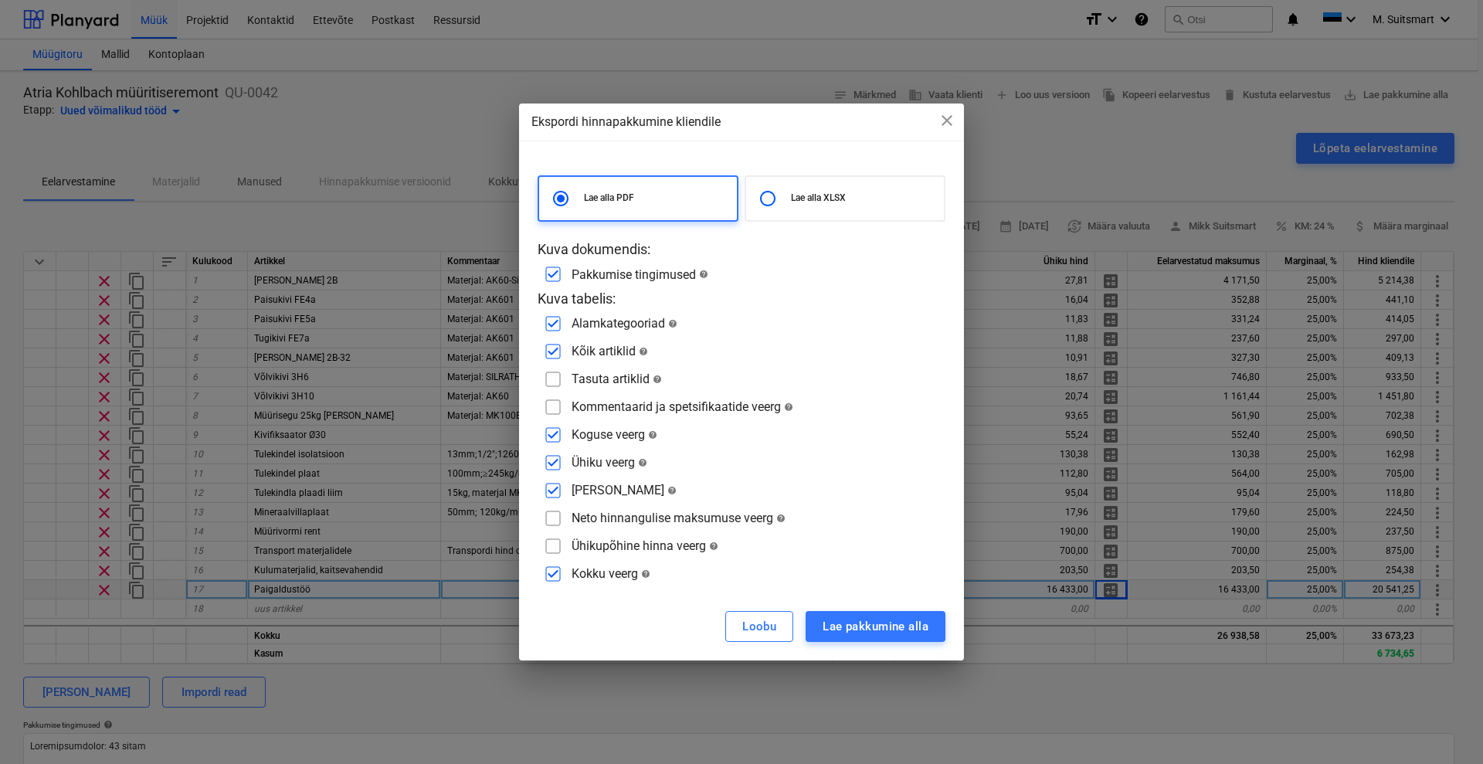
click at [550, 408] on input "checkbox" at bounding box center [553, 407] width 25 height 25
checkbox input "true"
click at [856, 630] on div "Lae pakkumine alla" at bounding box center [875, 626] width 106 height 20
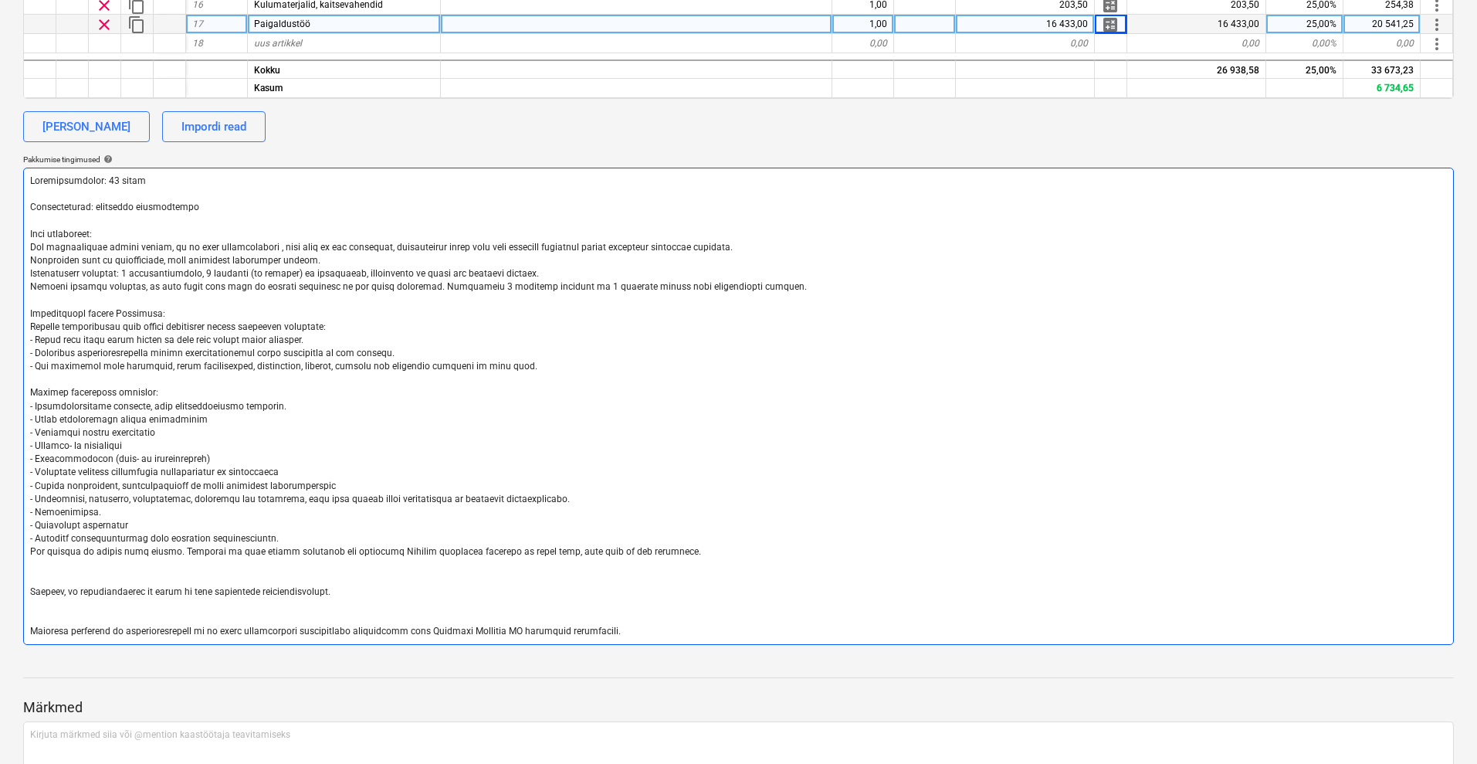
scroll to position [483, 0]
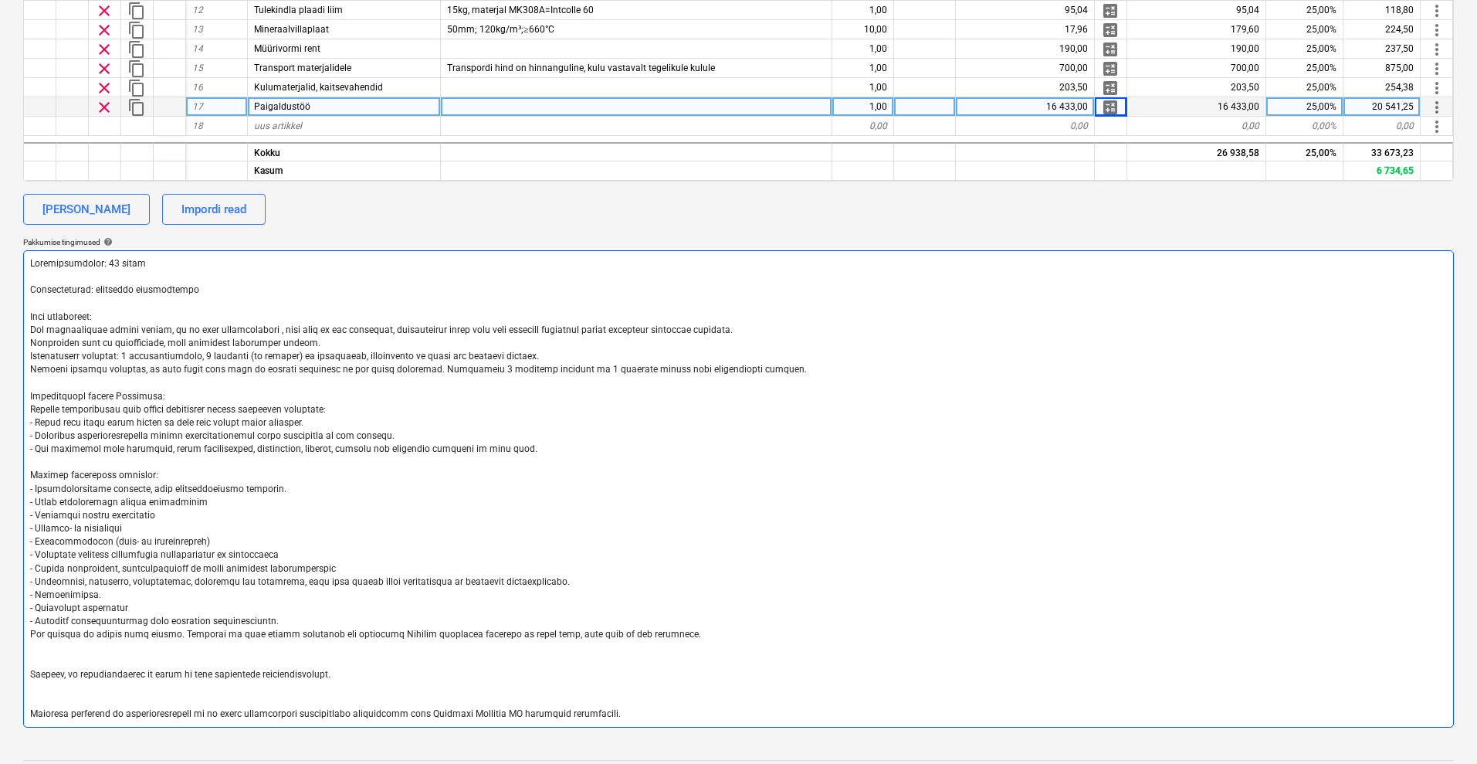
click at [734, 332] on textarea at bounding box center [738, 488] width 1431 height 477
click at [708, 326] on textarea at bounding box center [738, 488] width 1431 height 477
type textarea "Maksetingimused: 30 päeva Tarnetingimus: vastavalt kokkuleppele Muud tingimused…"
type textarea "x"
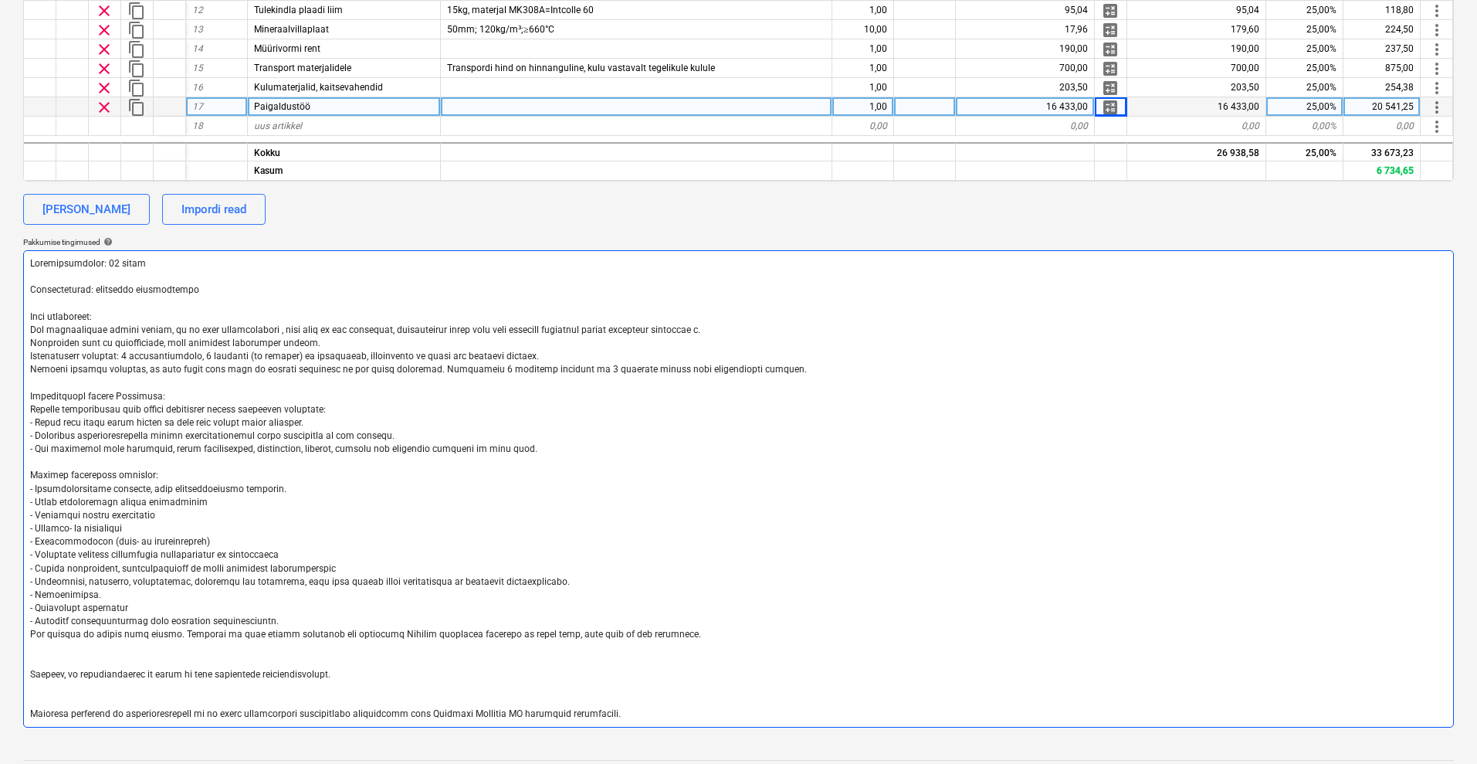
type textarea "Maksetingimused: 30 päeva Tarnetingimus: vastavalt kokkuleppele Muud tingimused…"
type textarea "x"
type textarea "Maksetingimused: 30 päeva Tarnetingimus: vastavalt kokkuleppele Muud tingimused…"
type textarea "x"
type textarea "Maksetingimused: 30 päeva Tarnetingimus: vastavalt kokkuleppele Muud tingimused…"
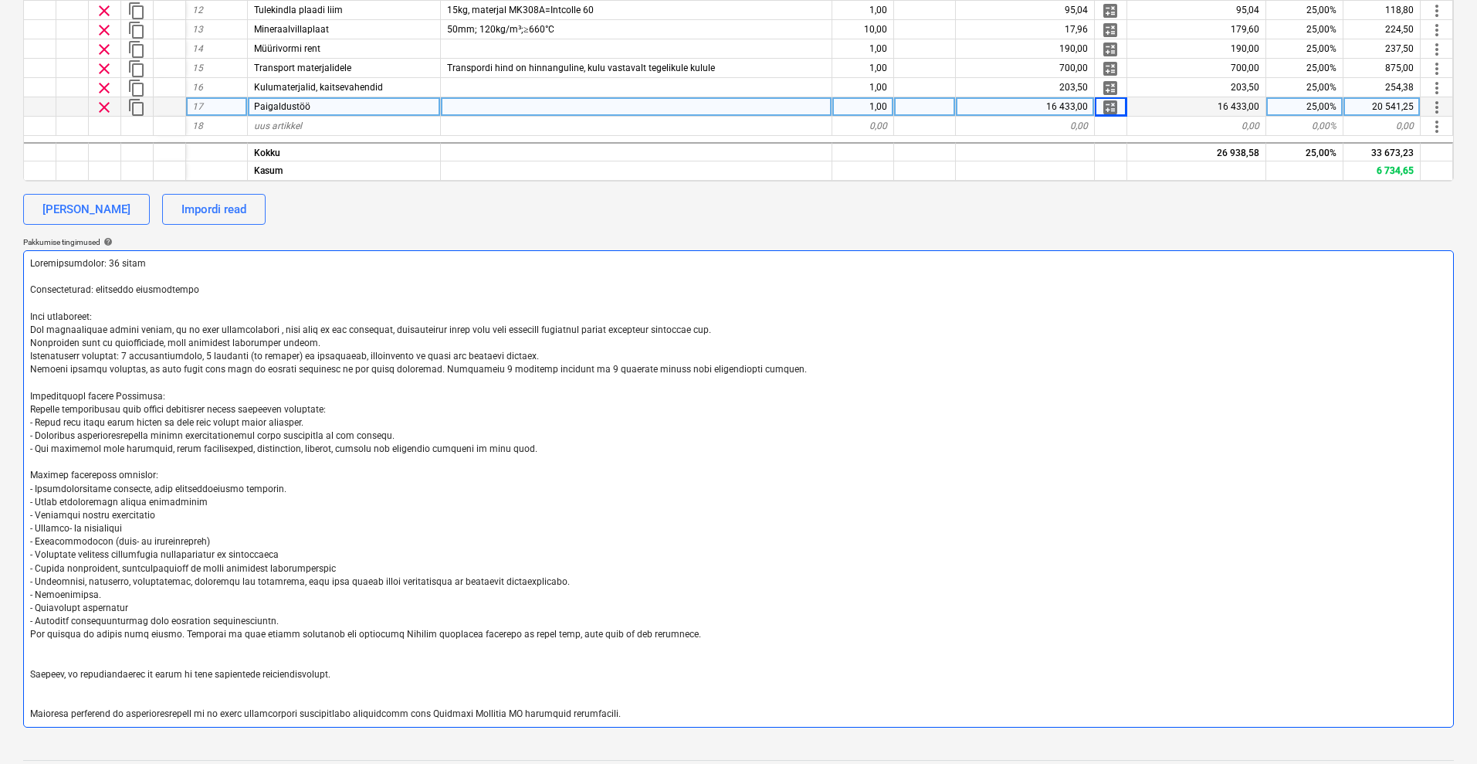
type textarea "x"
type textarea "Maksetingimused: 30 päeva Tarnetingimus: vastavalt kokkuleppele Muud tingimused…"
type textarea "x"
type textarea "Maksetingimused: 30 päeva Tarnetingimus: vastavalt kokkuleppele Muud tingimused…"
type textarea "x"
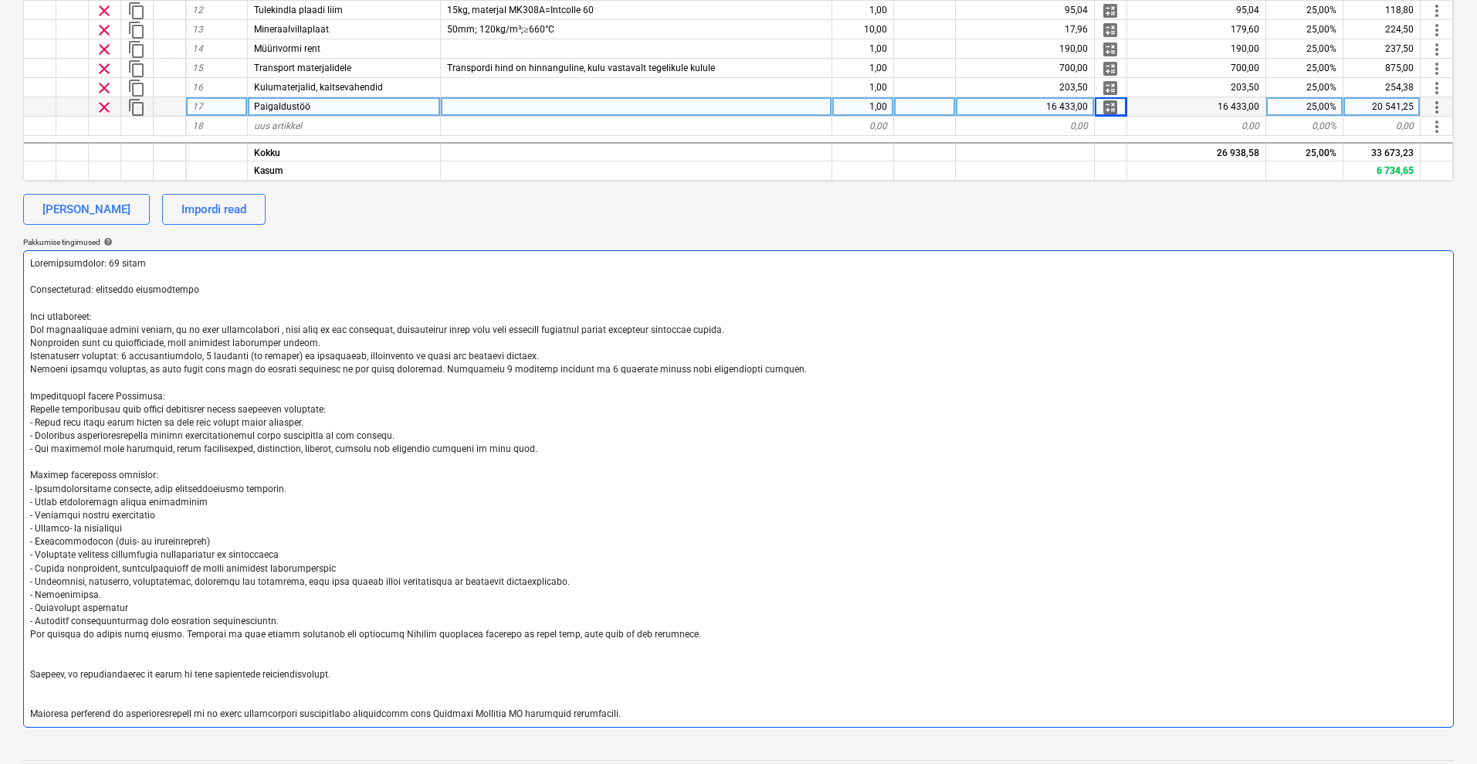
type textarea "Maksetingimused: 30 päeva Tarnetingimus: vastavalt kokkuleppele Muud tingimused…"
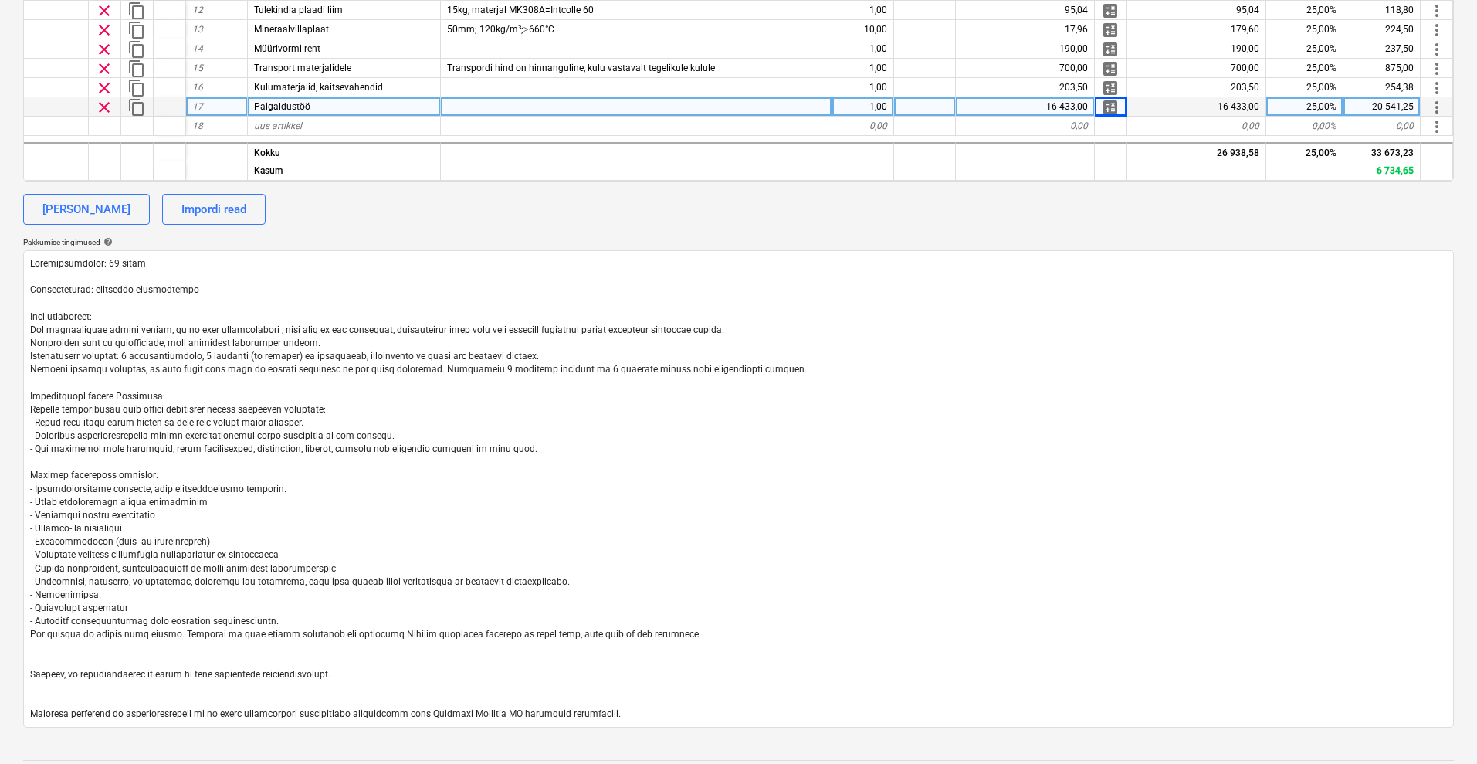
type textarea "x"
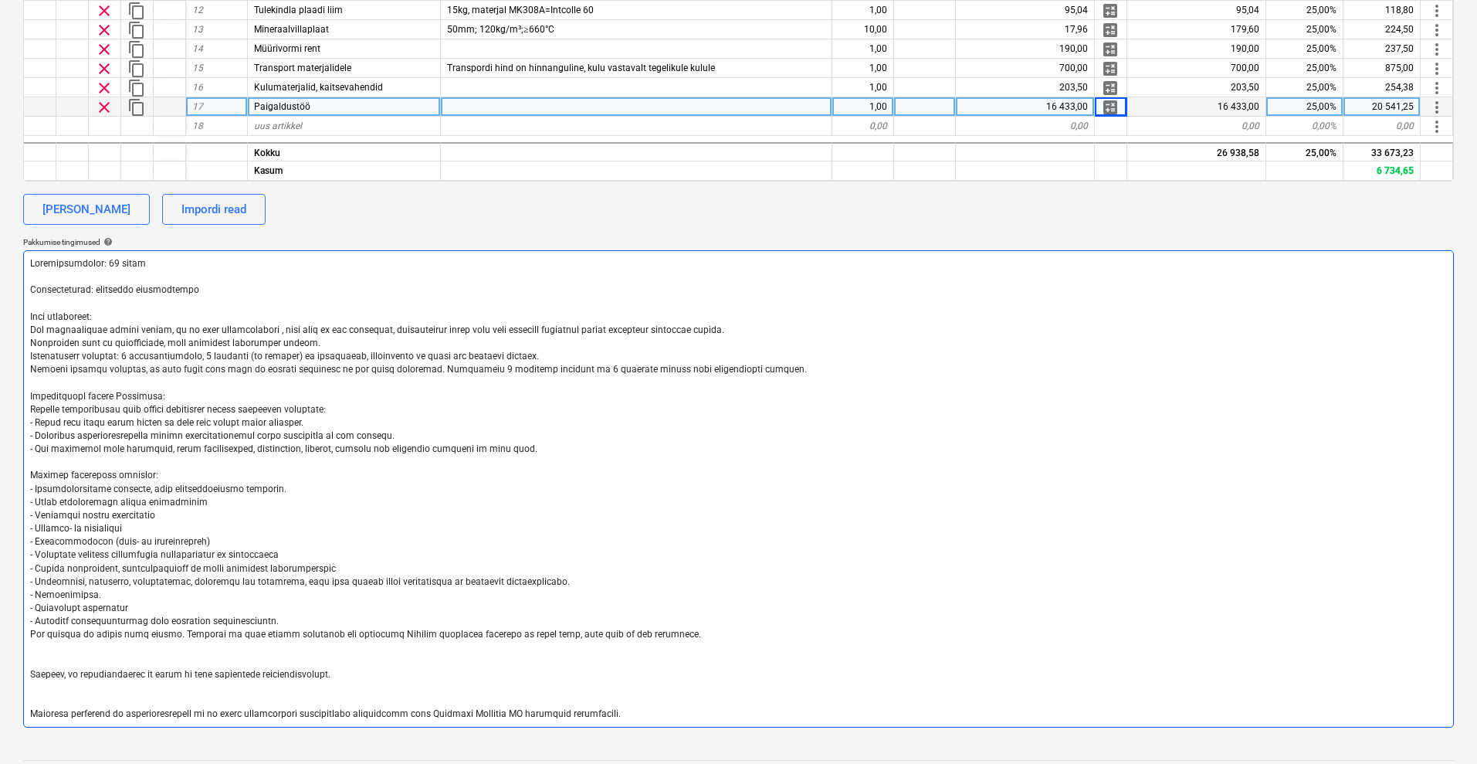
scroll to position [386, 0]
